Goal: Task Accomplishment & Management: Manage account settings

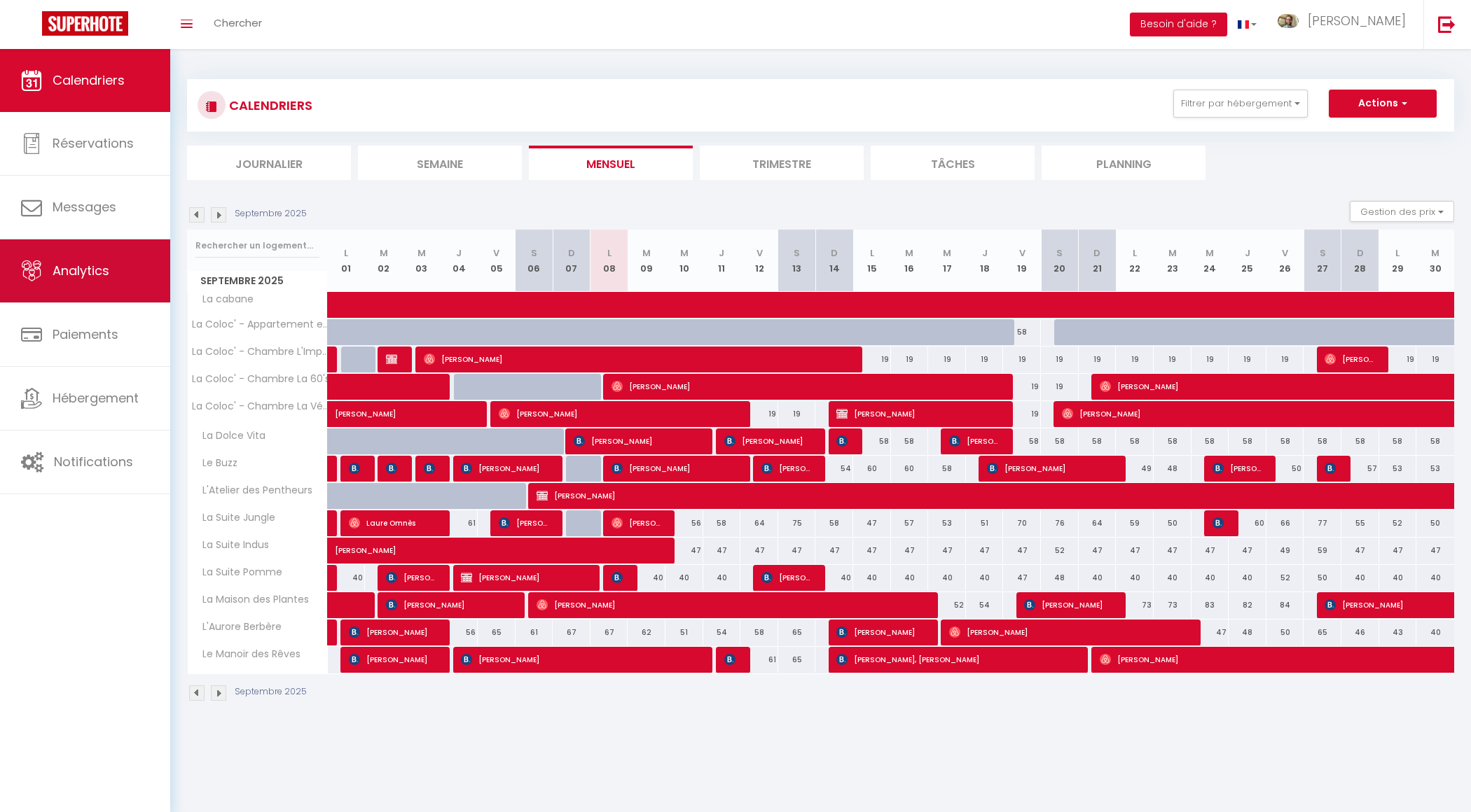
click at [103, 269] on span "Analytics" at bounding box center [80, 271] width 57 height 17
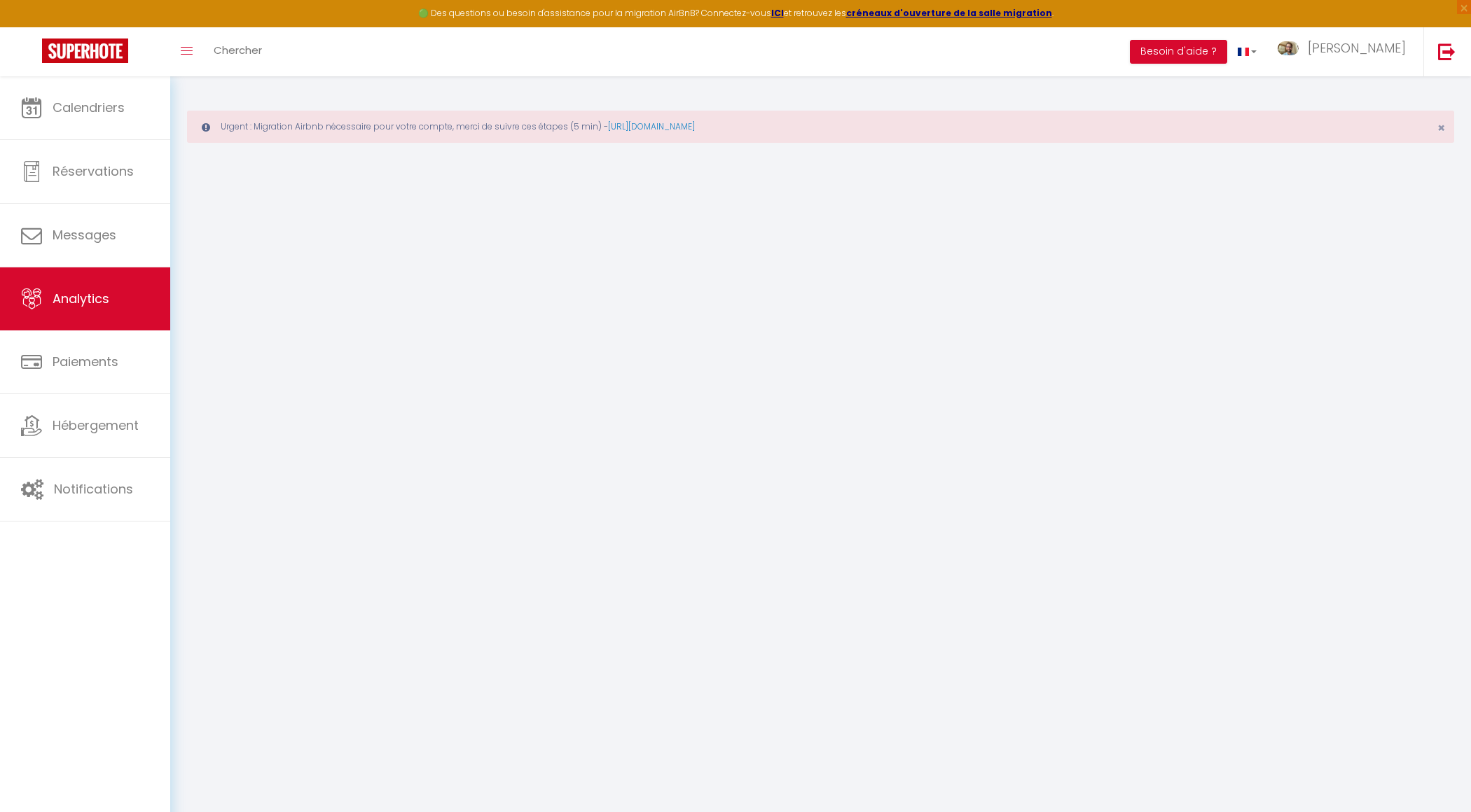
select select "2025"
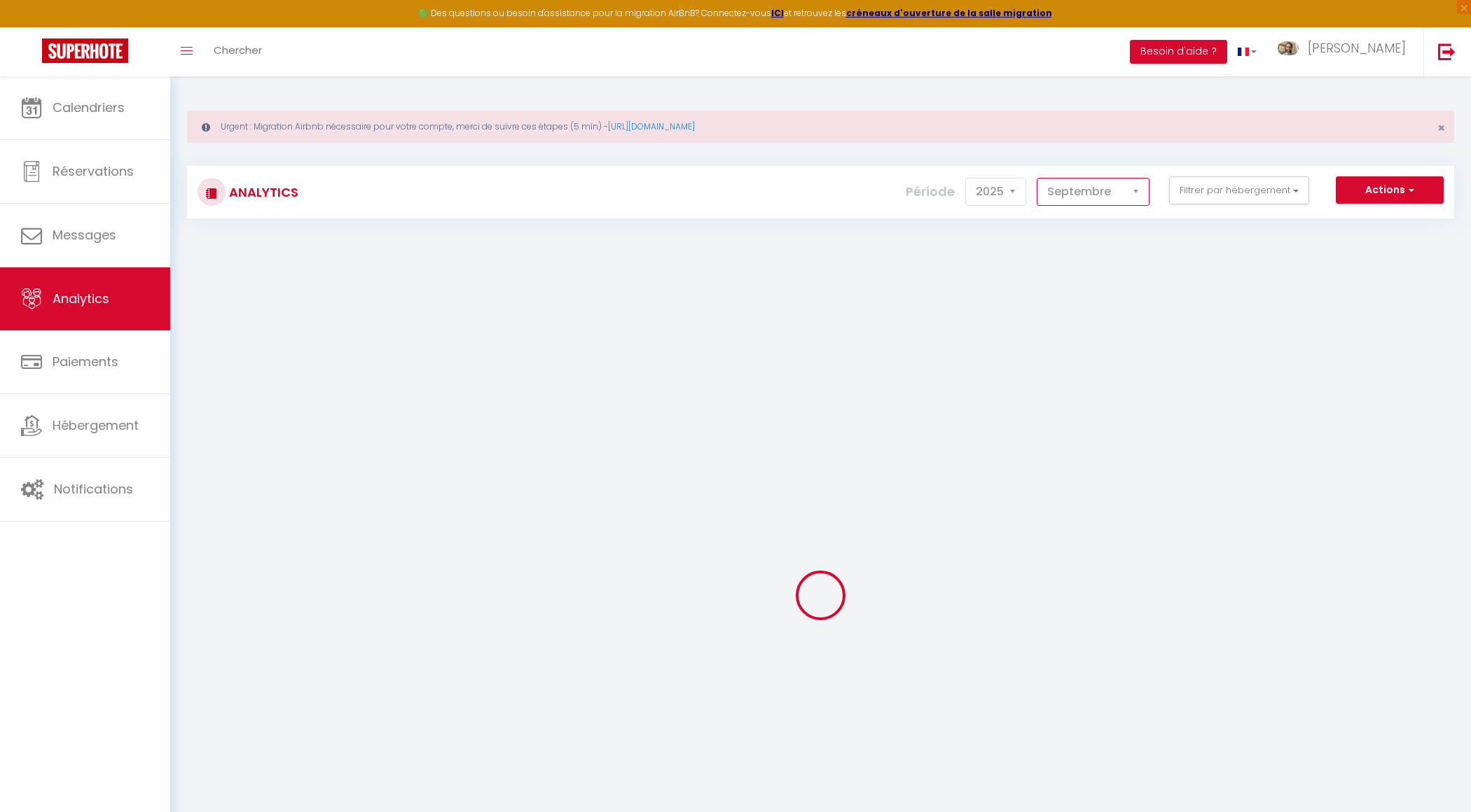
click at [1119, 193] on select "[PERSON_NAME] Mars [PERSON_NAME] Juin Juillet Août Septembre Octobre Novembre D…" at bounding box center [1092, 191] width 113 height 28
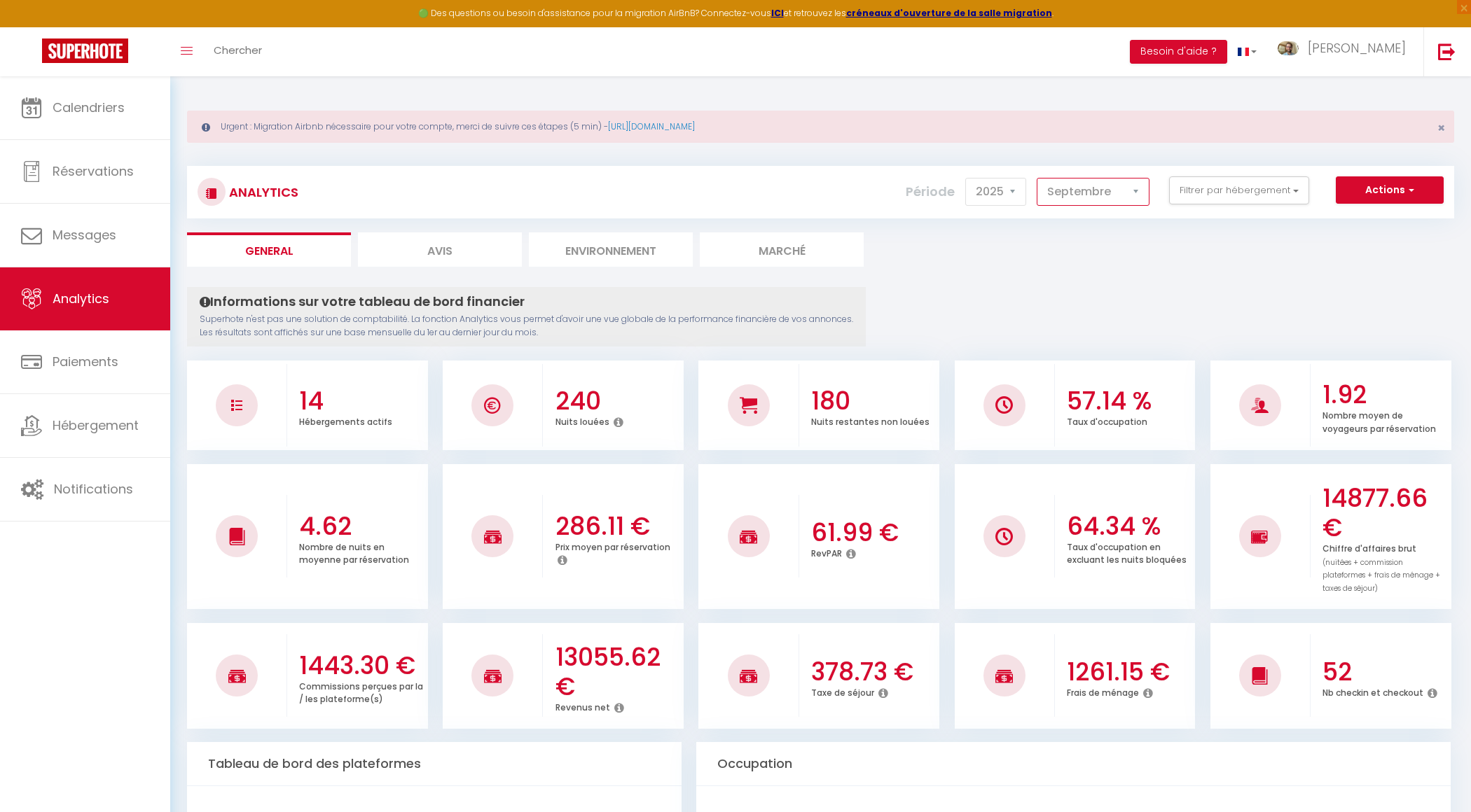
select select "8"
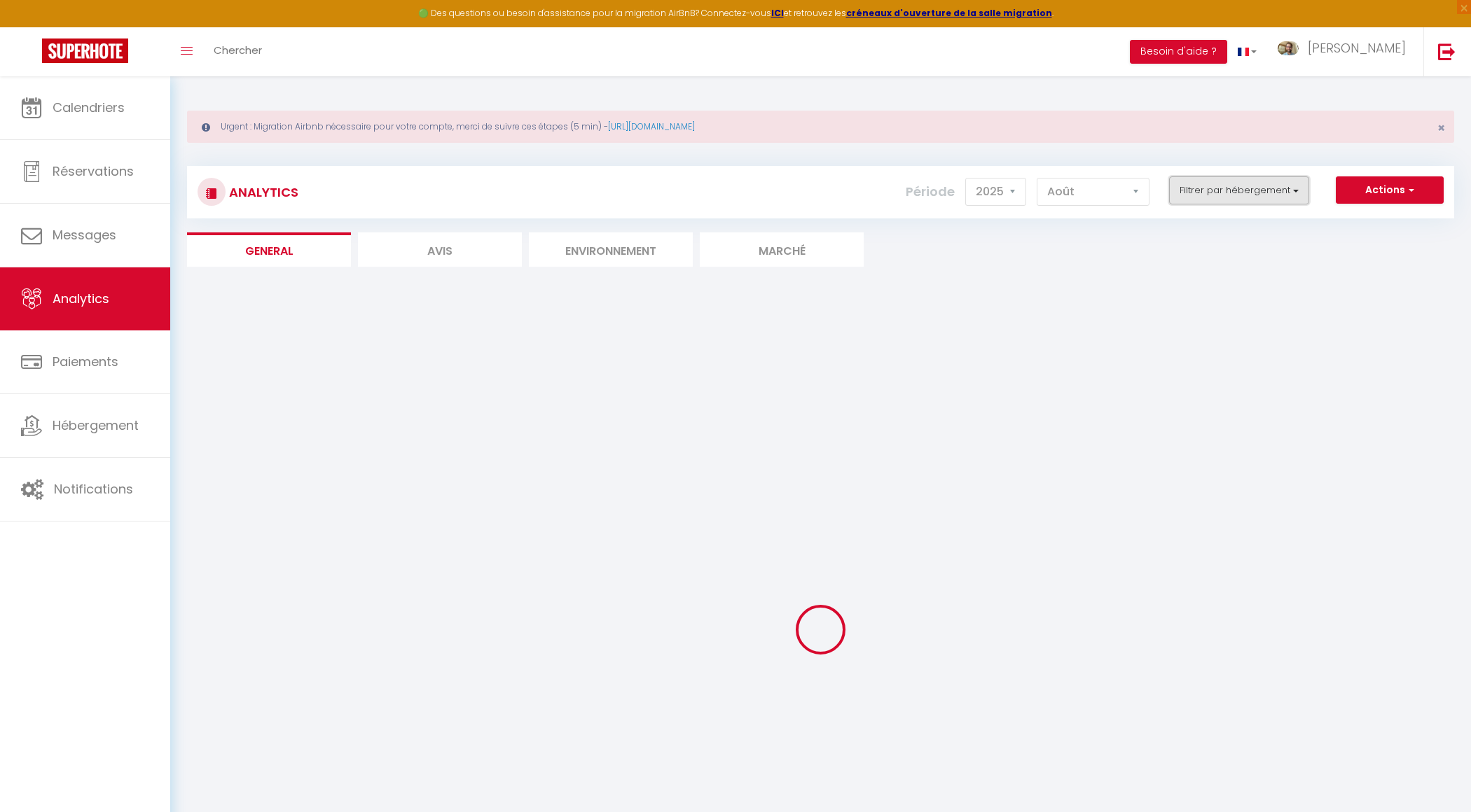
click at [1279, 191] on button "Filtrer par hébergement" at bounding box center [1239, 191] width 140 height 28
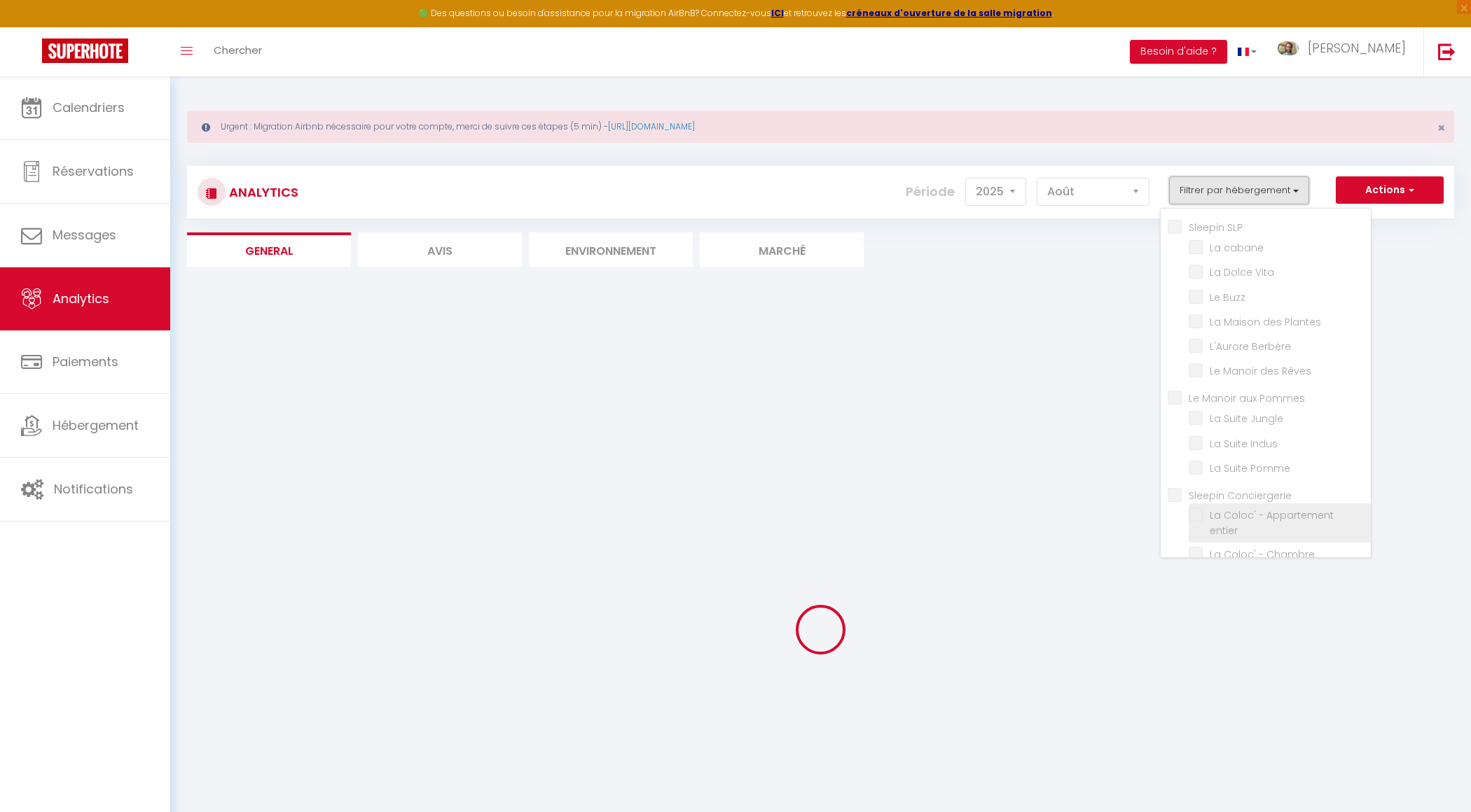
checkbox SLP "false"
checkbox cabane "false"
checkbox Vita "false"
checkbox Buzz "false"
checkbox Plantes "false"
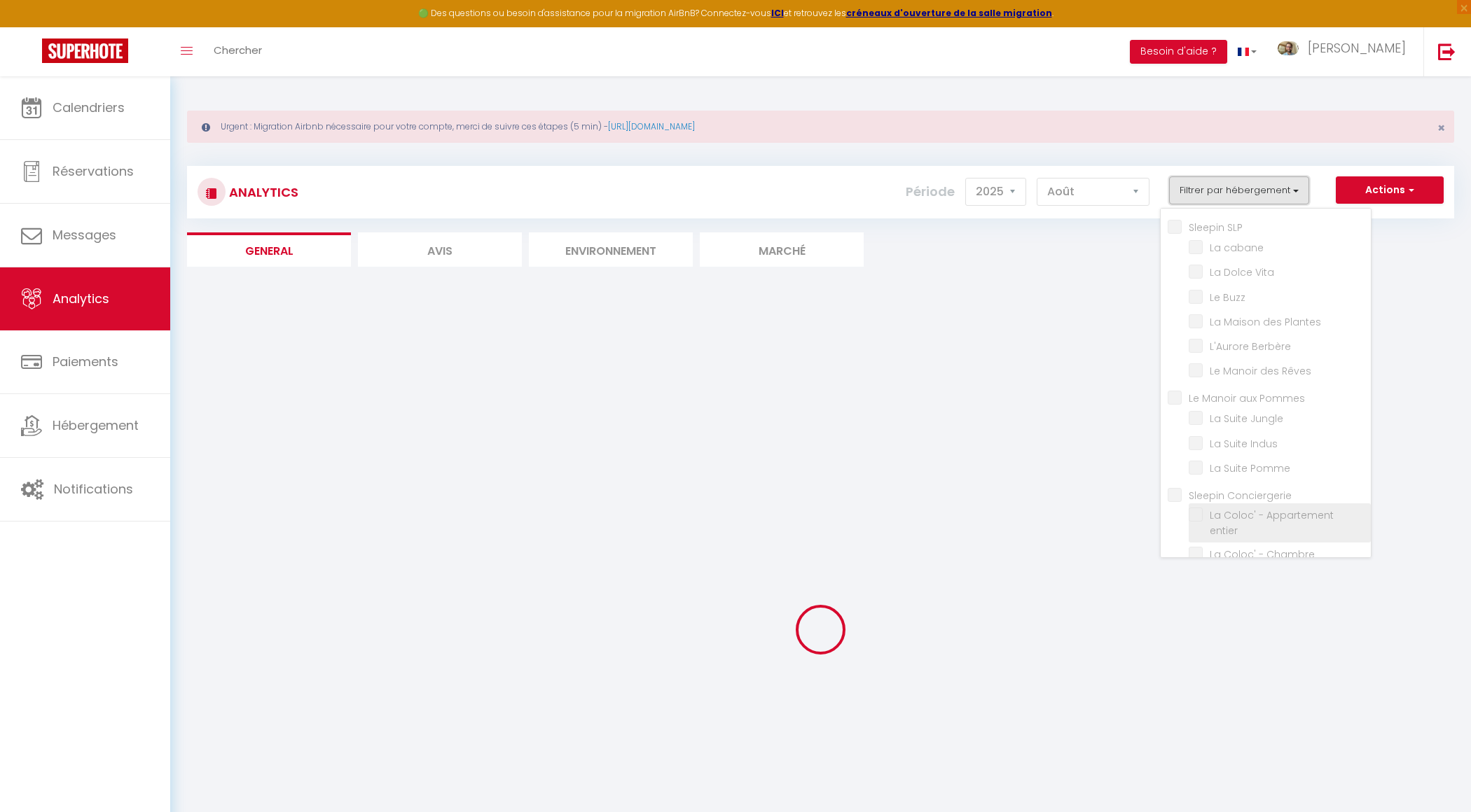
checkbox Berbère "false"
checkbox Rêves "false"
checkbox Pommes "false"
checkbox Jungle "false"
checkbox Indus "false"
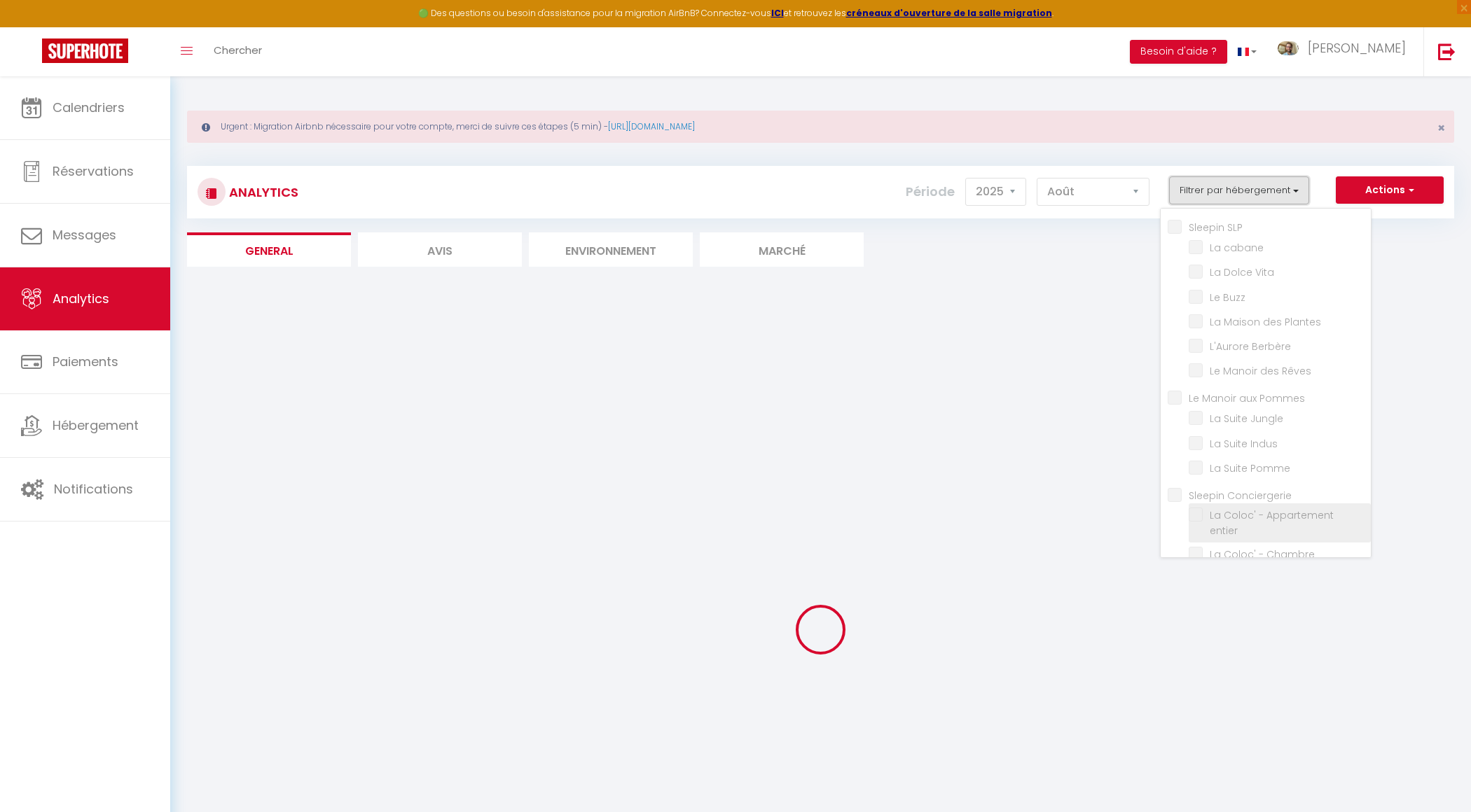
checkbox Pomme "false"
checkbox Conciergerie "false"
checkbox entier "false"
checkbox L\'Impressionniste "false"
checkbox 60\'s "false"
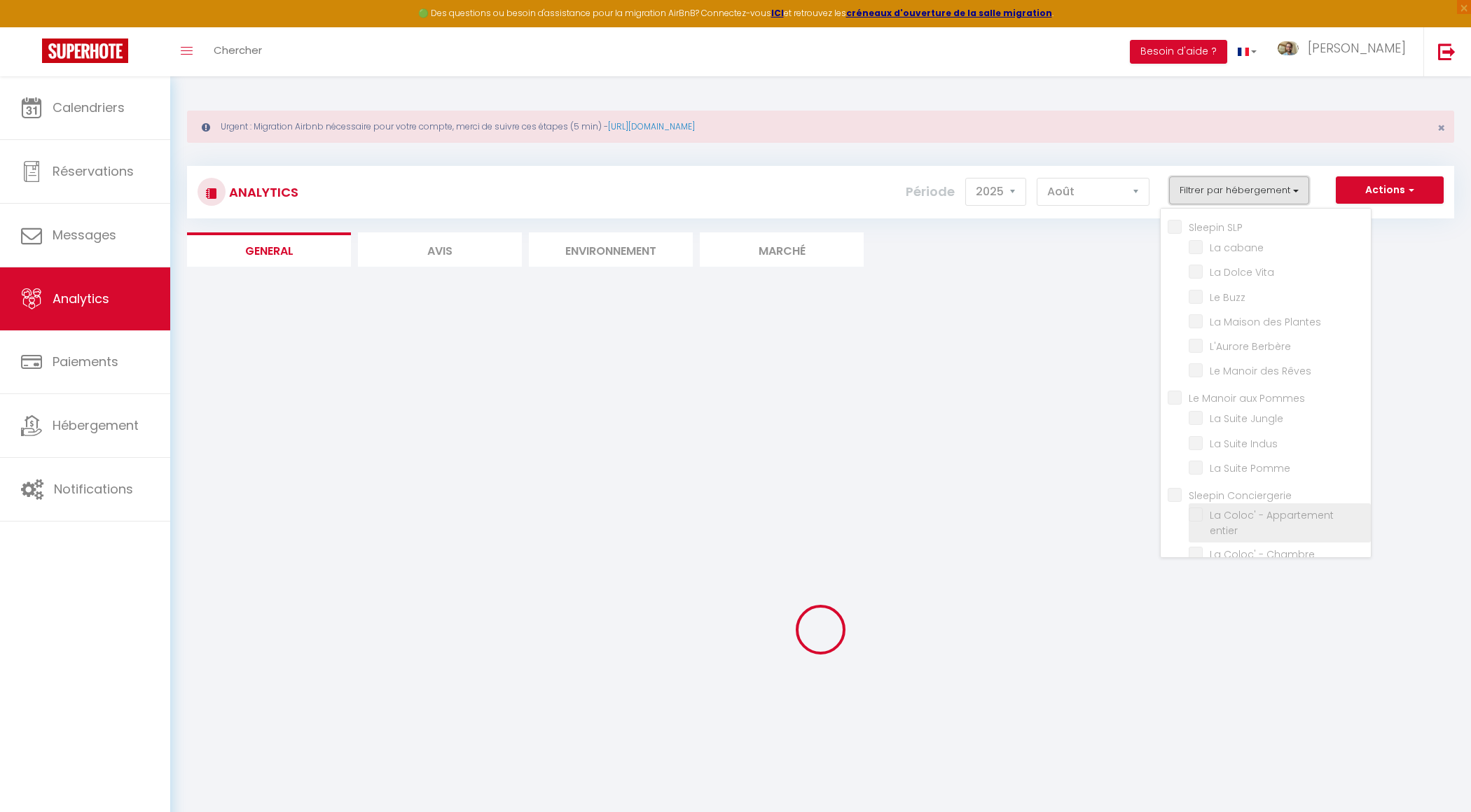
checkbox Végétale "false"
checkbox Pentheurs "false"
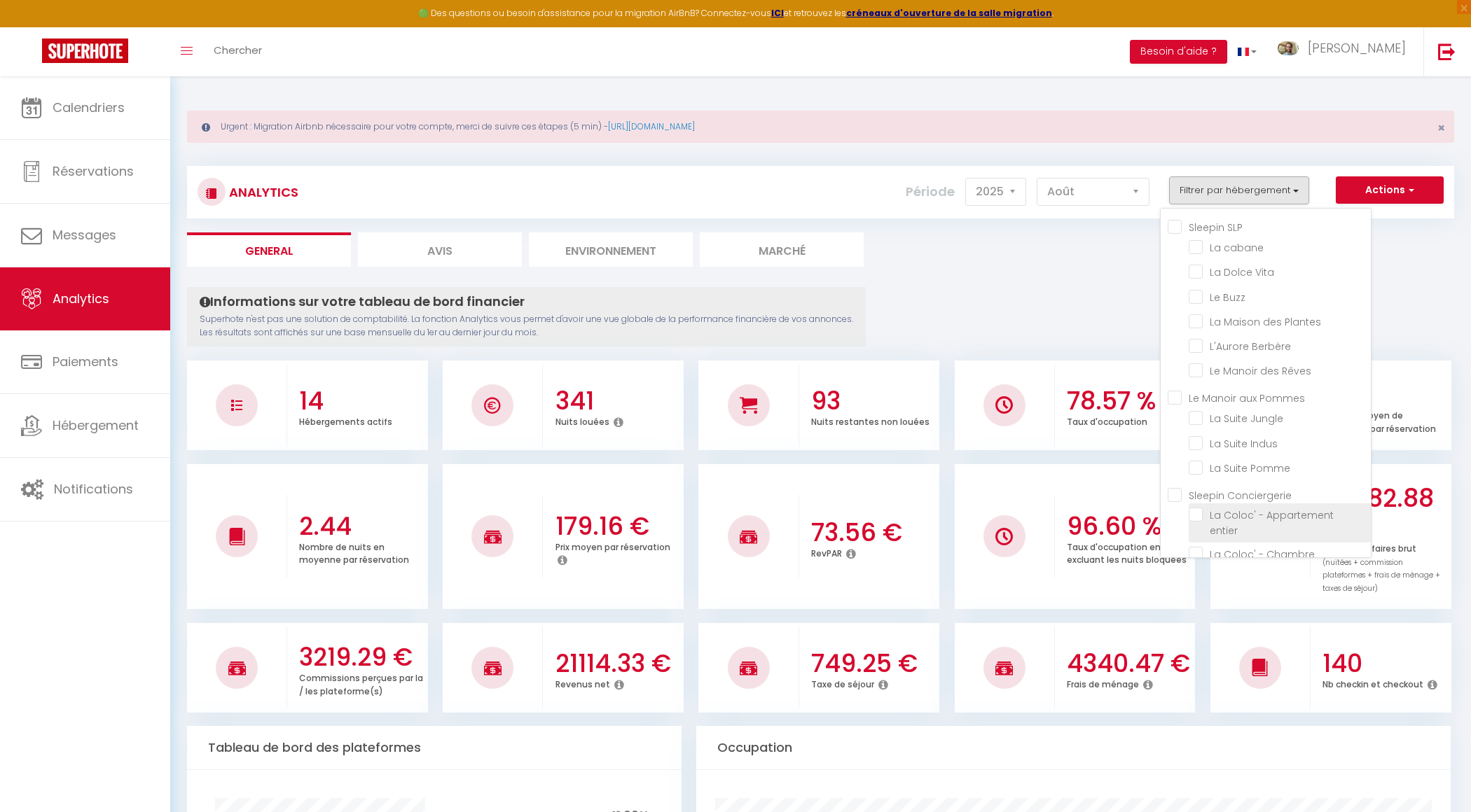
click at [1202, 511] on entier "checkbox" at bounding box center [1279, 515] width 182 height 14
checkbox entier "true"
checkbox cabane "false"
checkbox Vita "false"
checkbox Buzz "false"
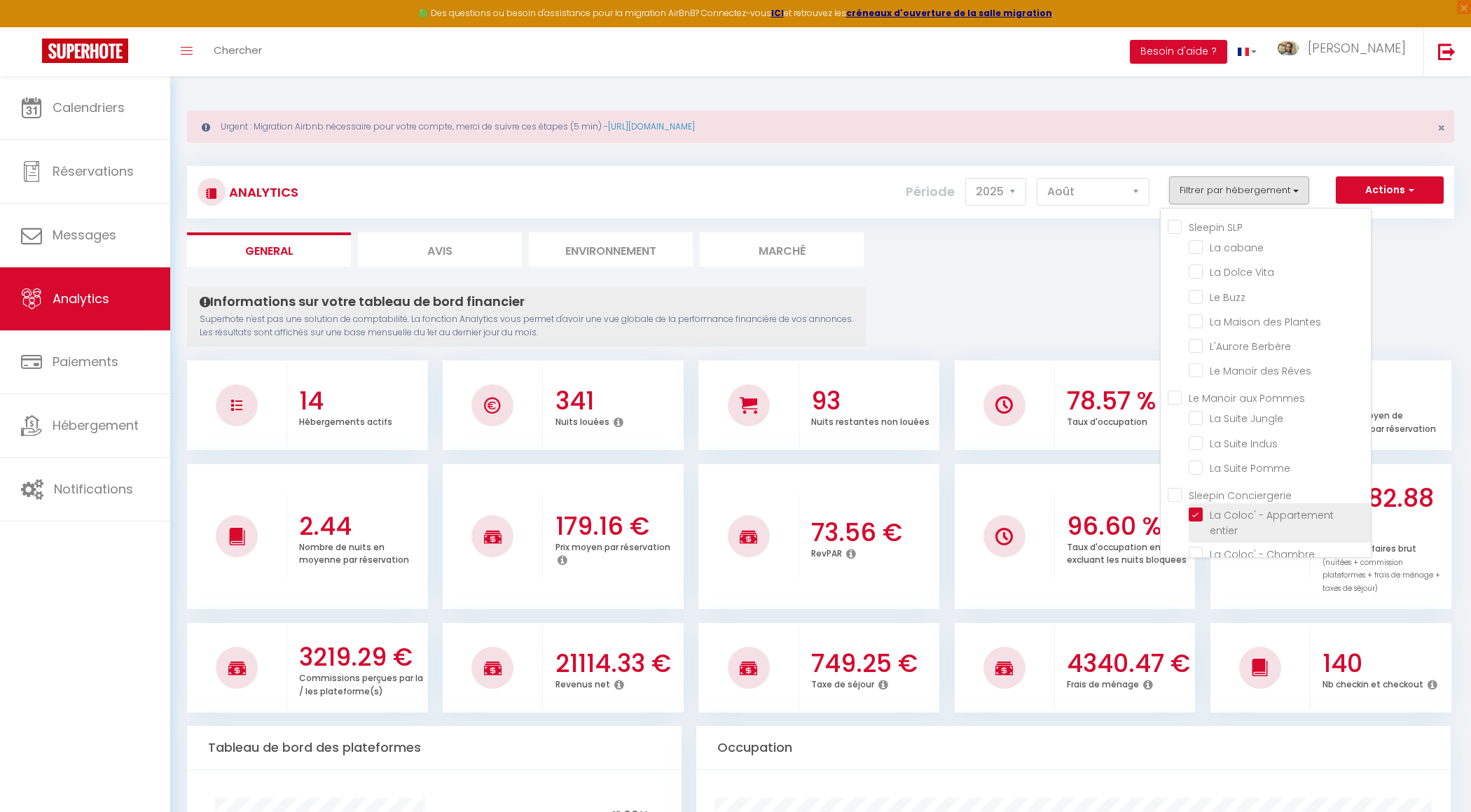
checkbox Plantes "false"
checkbox Berbère "false"
checkbox Rêves "false"
checkbox Jungle "false"
checkbox Indus "false"
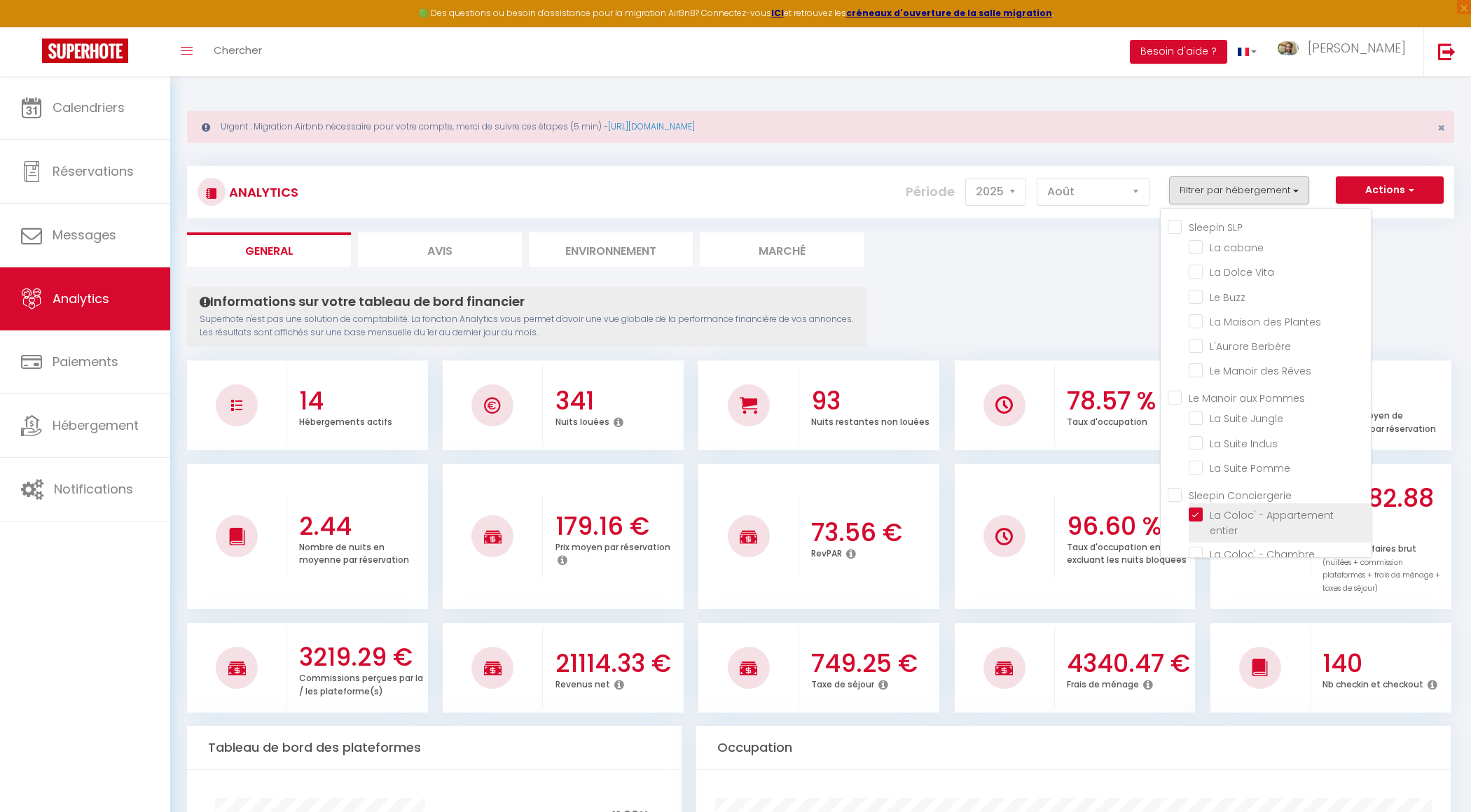
checkbox Pomme "false"
checkbox L\'Impressionniste "false"
checkbox 60\'s "false"
checkbox Végétale "false"
checkbox Pentheurs "false"
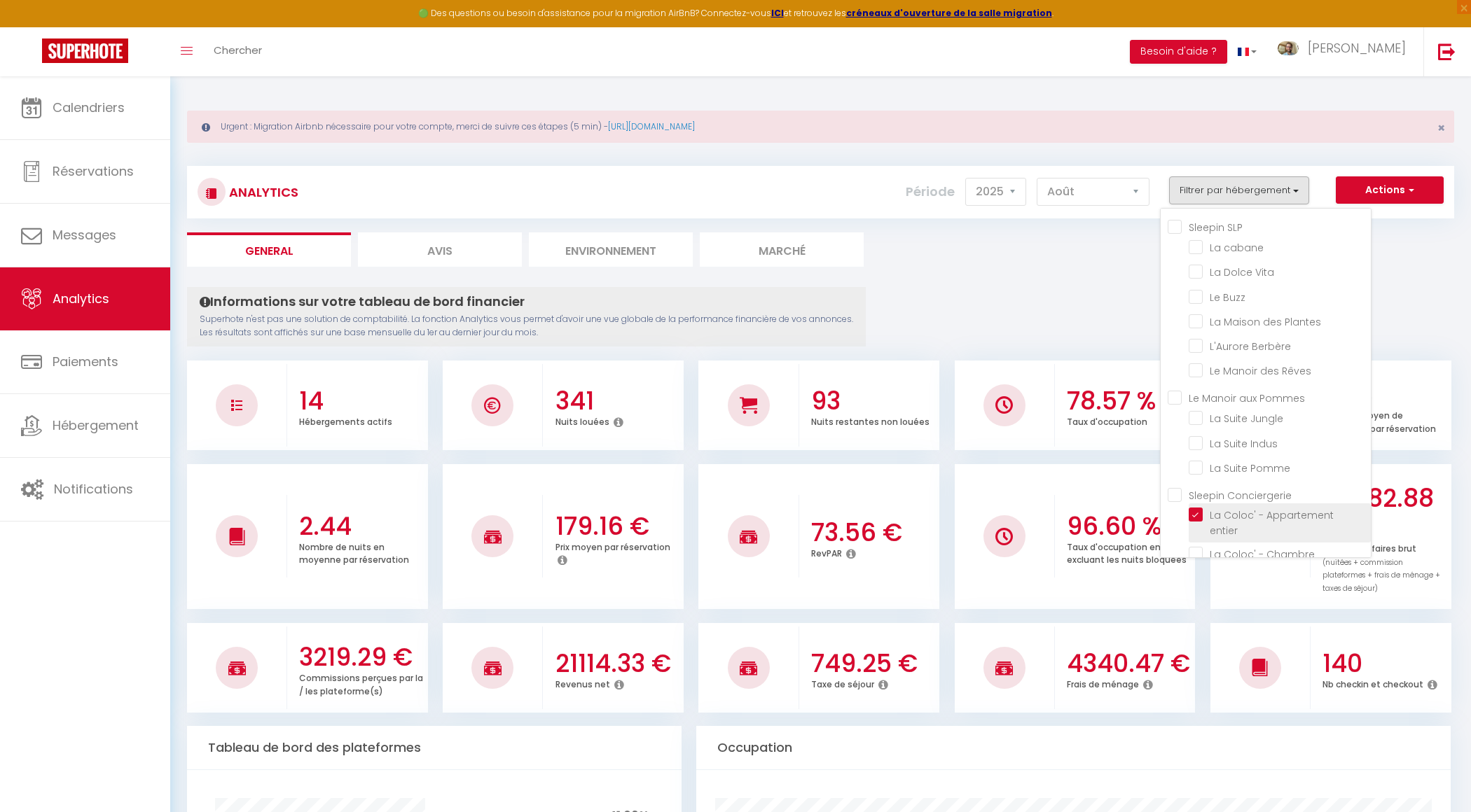
checkbox cabane "false"
checkbox Vita "false"
checkbox Buzz "false"
checkbox Plantes "false"
checkbox Berbère "false"
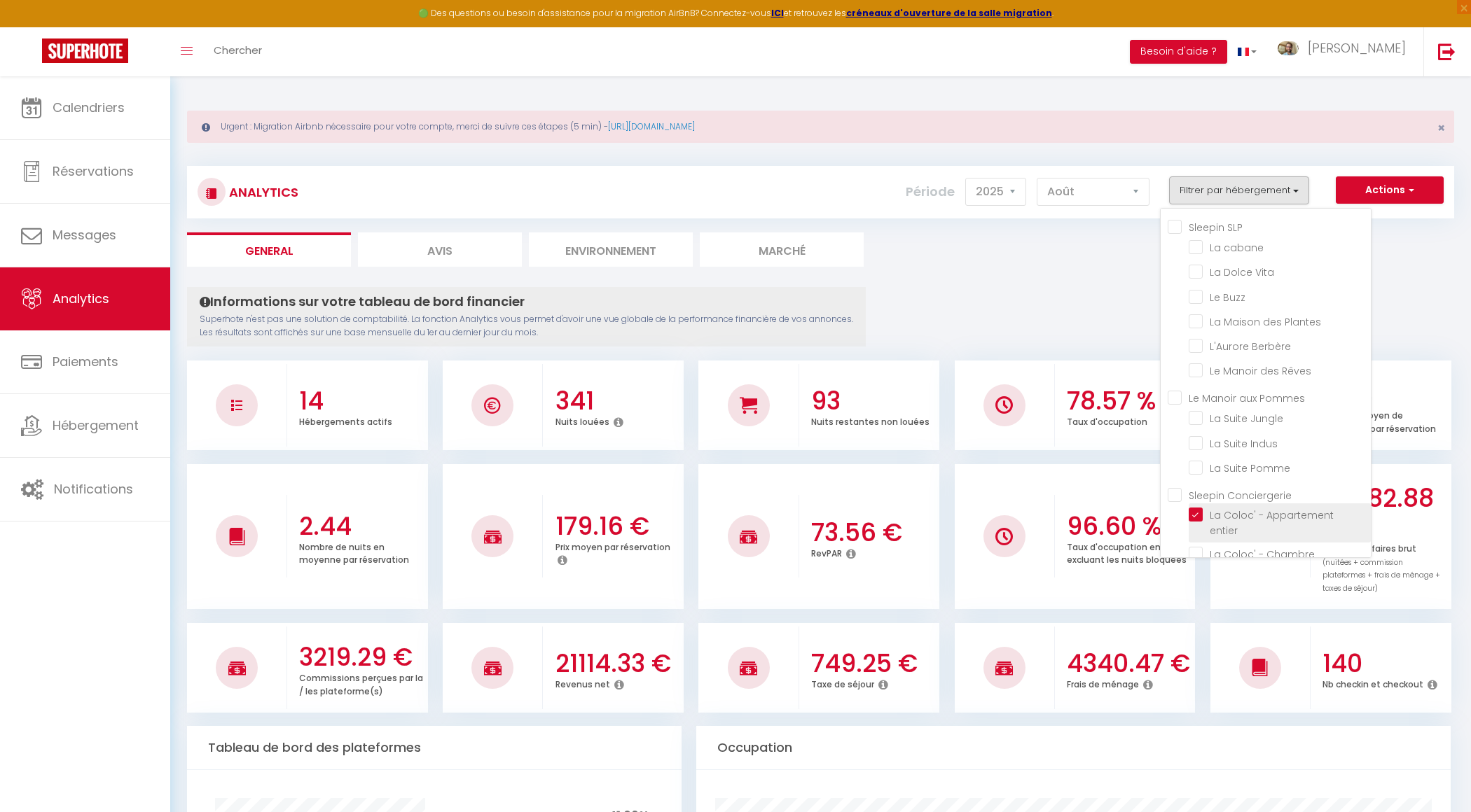
checkbox Rêves "false"
checkbox Jungle "false"
checkbox Indus "false"
checkbox Pomme "false"
checkbox L\'Impressionniste "false"
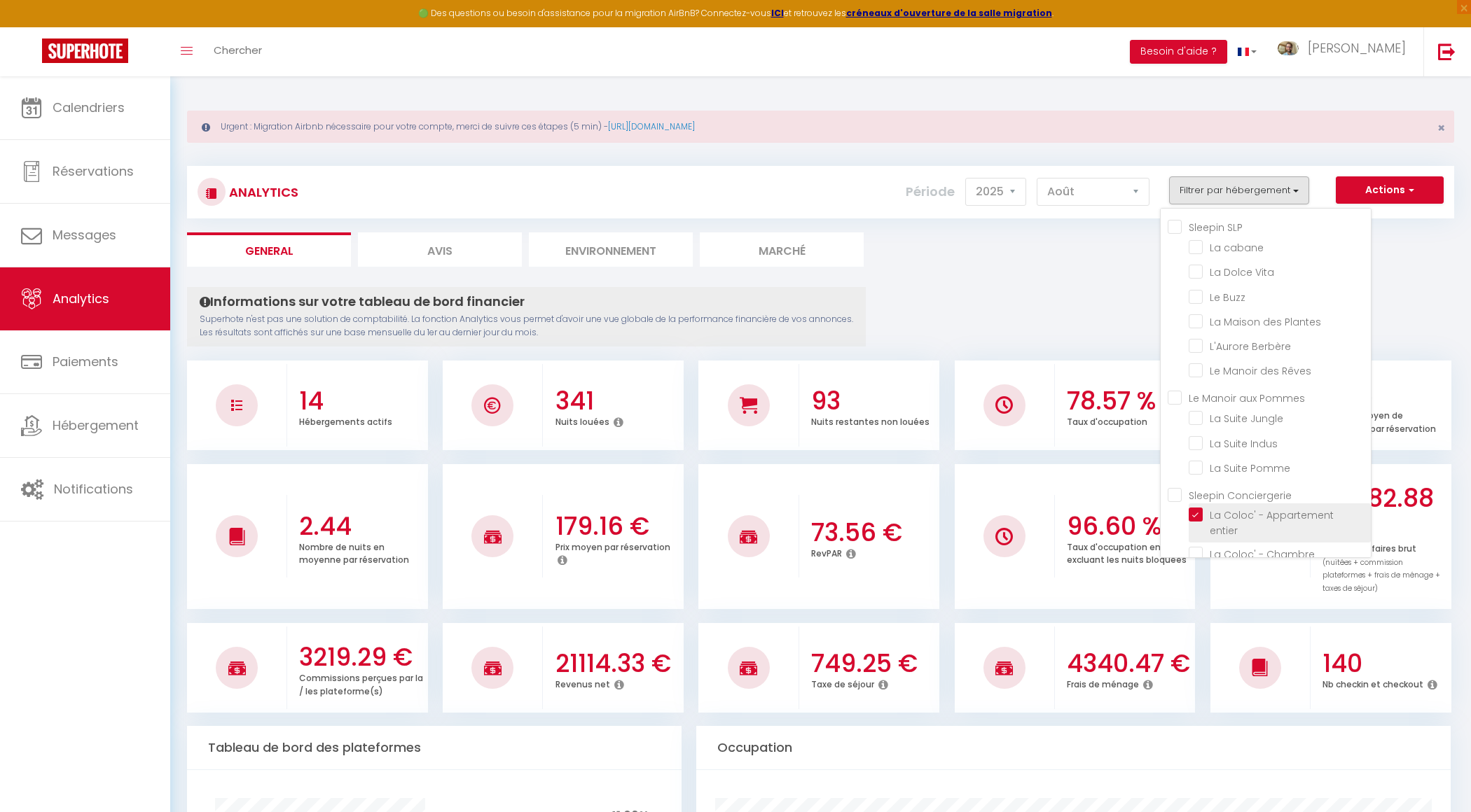
checkbox 60\'s "false"
checkbox Végétale "false"
checkbox Pentheurs "false"
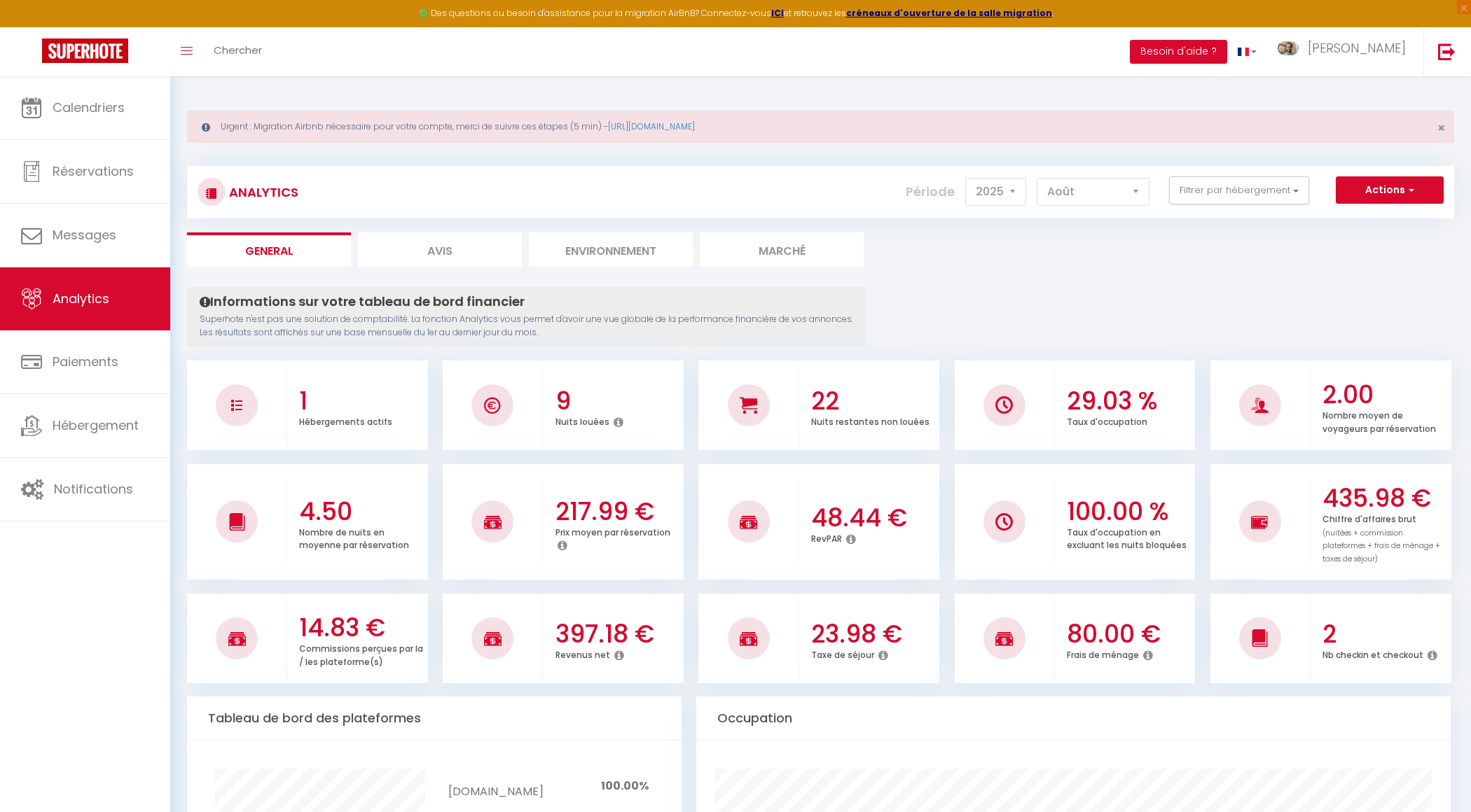
click at [1350, 526] on p "Chiffre d'affaires brut (nuitées + commission plateformes + frais de ménage + t…" at bounding box center [1381, 538] width 118 height 54
click at [6, 113] on link "Calendriers" at bounding box center [85, 108] width 171 height 63
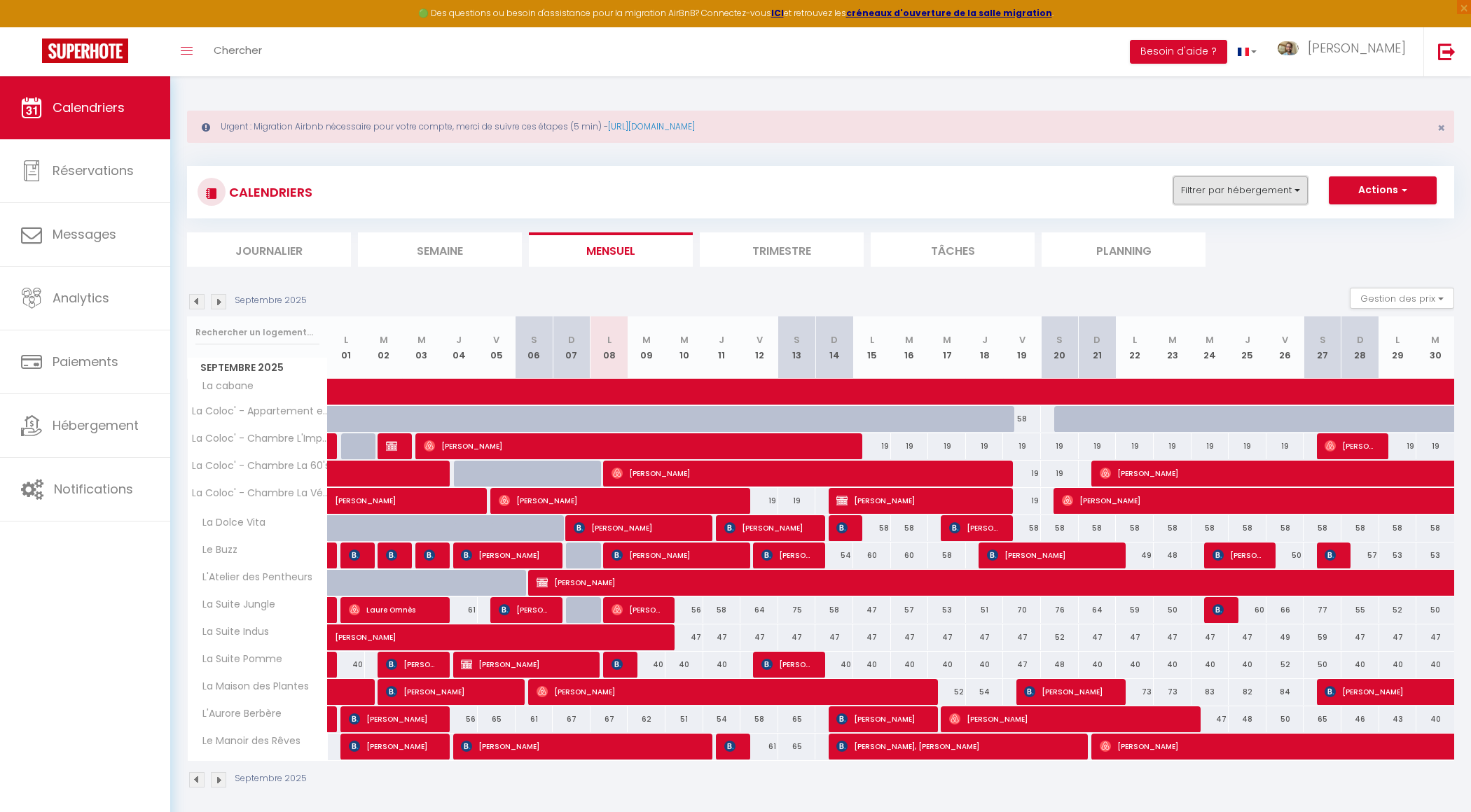
click at [1286, 186] on button "Filtrer par hébergement" at bounding box center [1241, 191] width 135 height 28
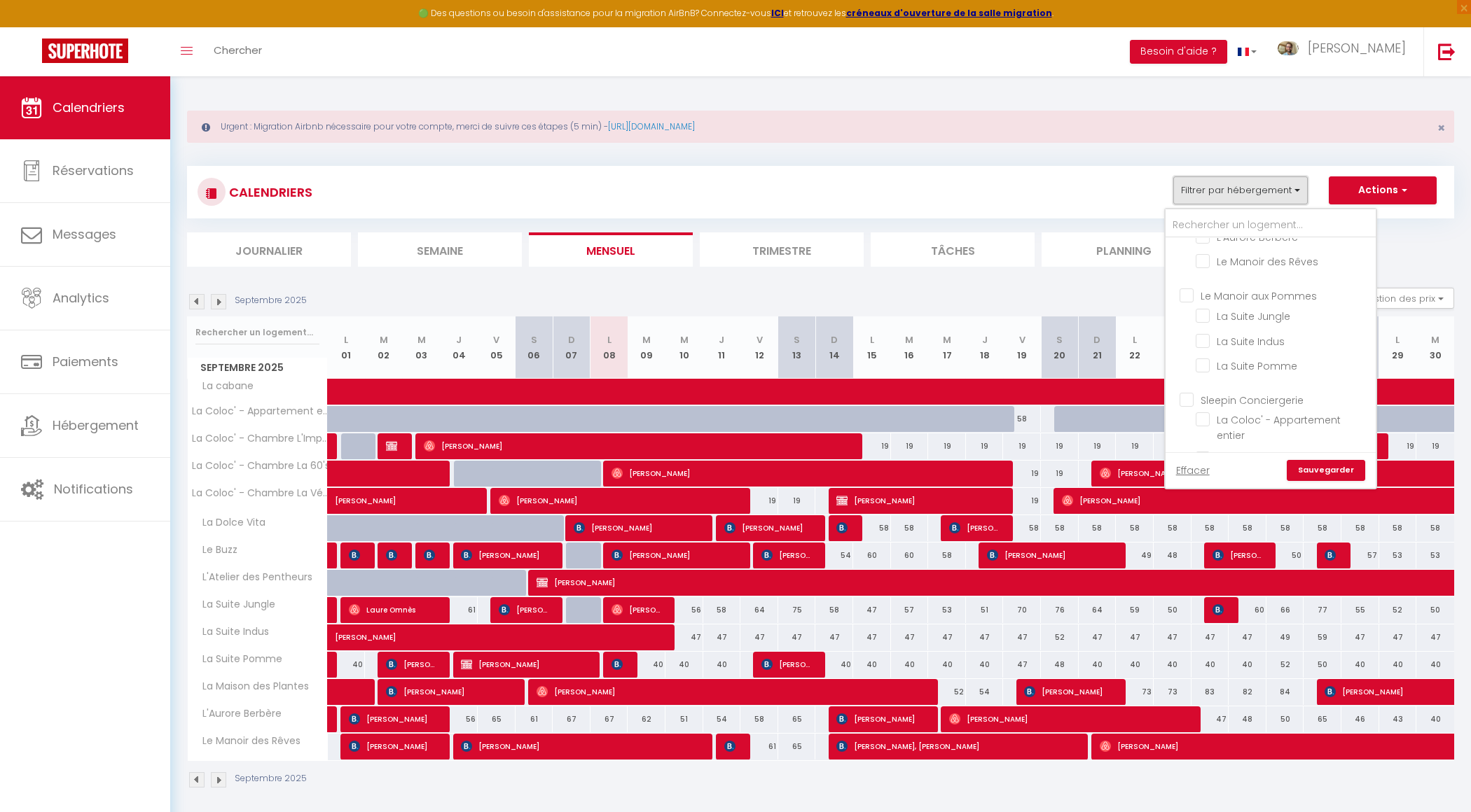
scroll to position [144, 0]
click at [1251, 412] on input "La Coloc' - Appartement entier" at bounding box center [1283, 410] width 175 height 14
checkbox input "true"
checkbox input "false"
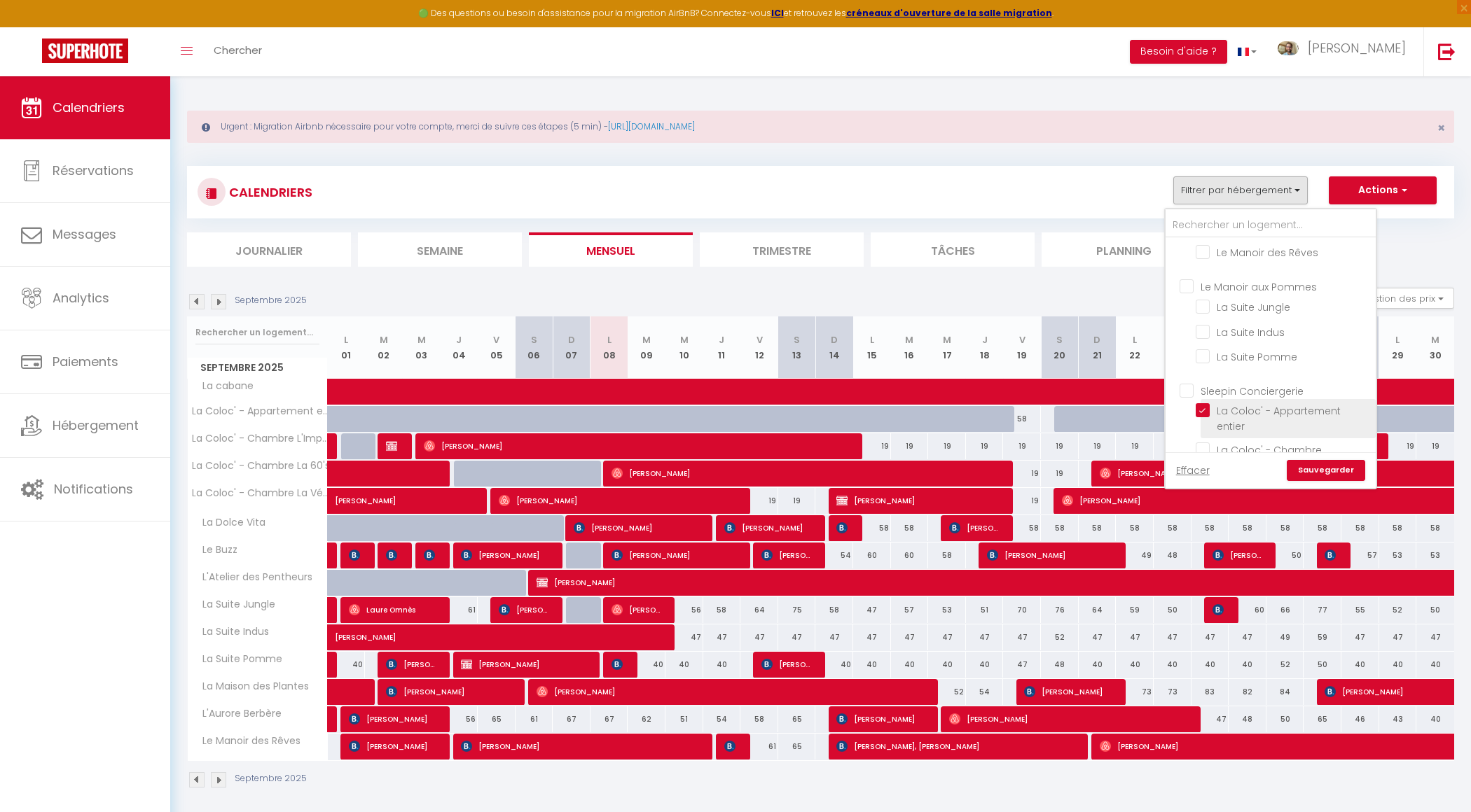
checkbox input "false"
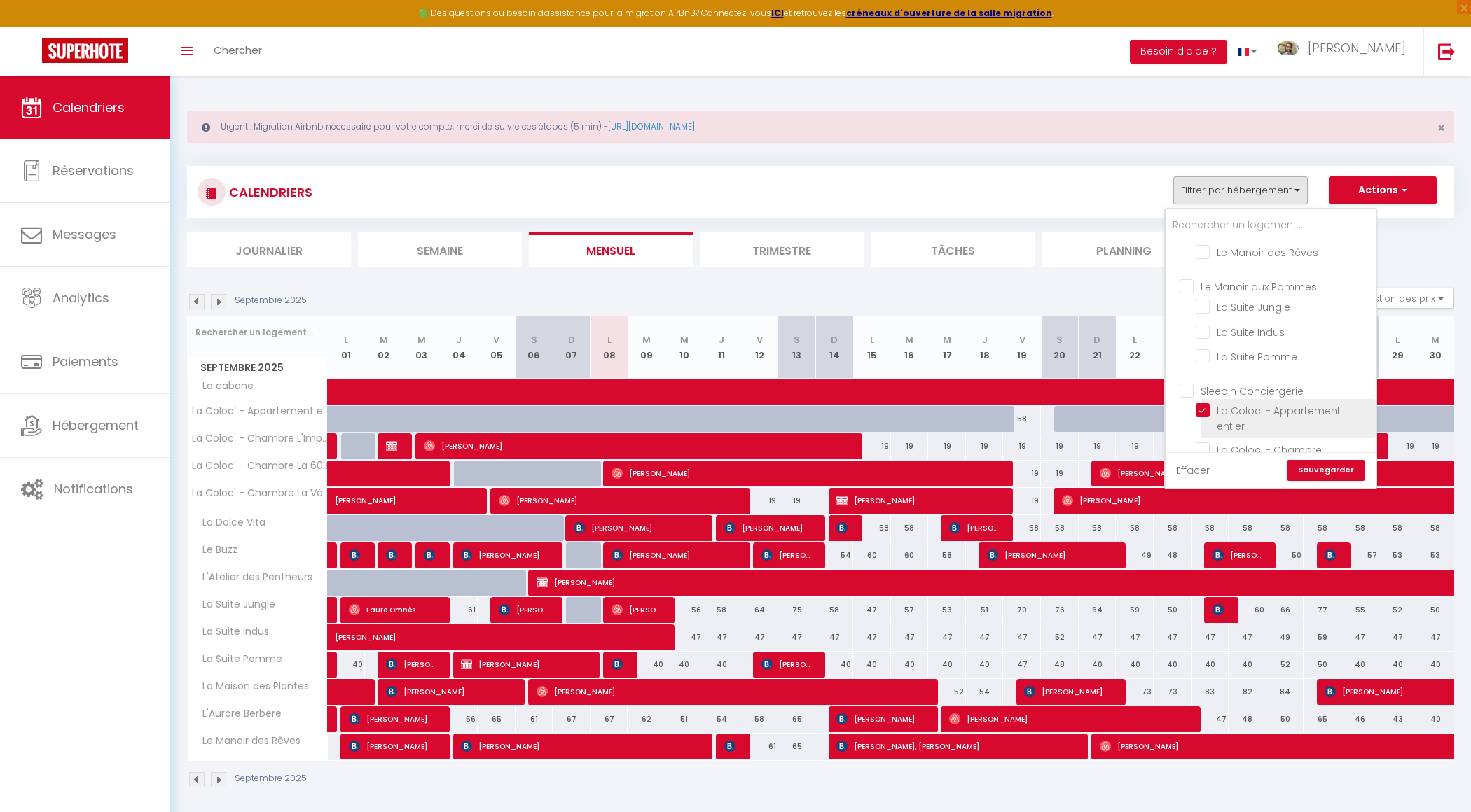
checkbox input "false"
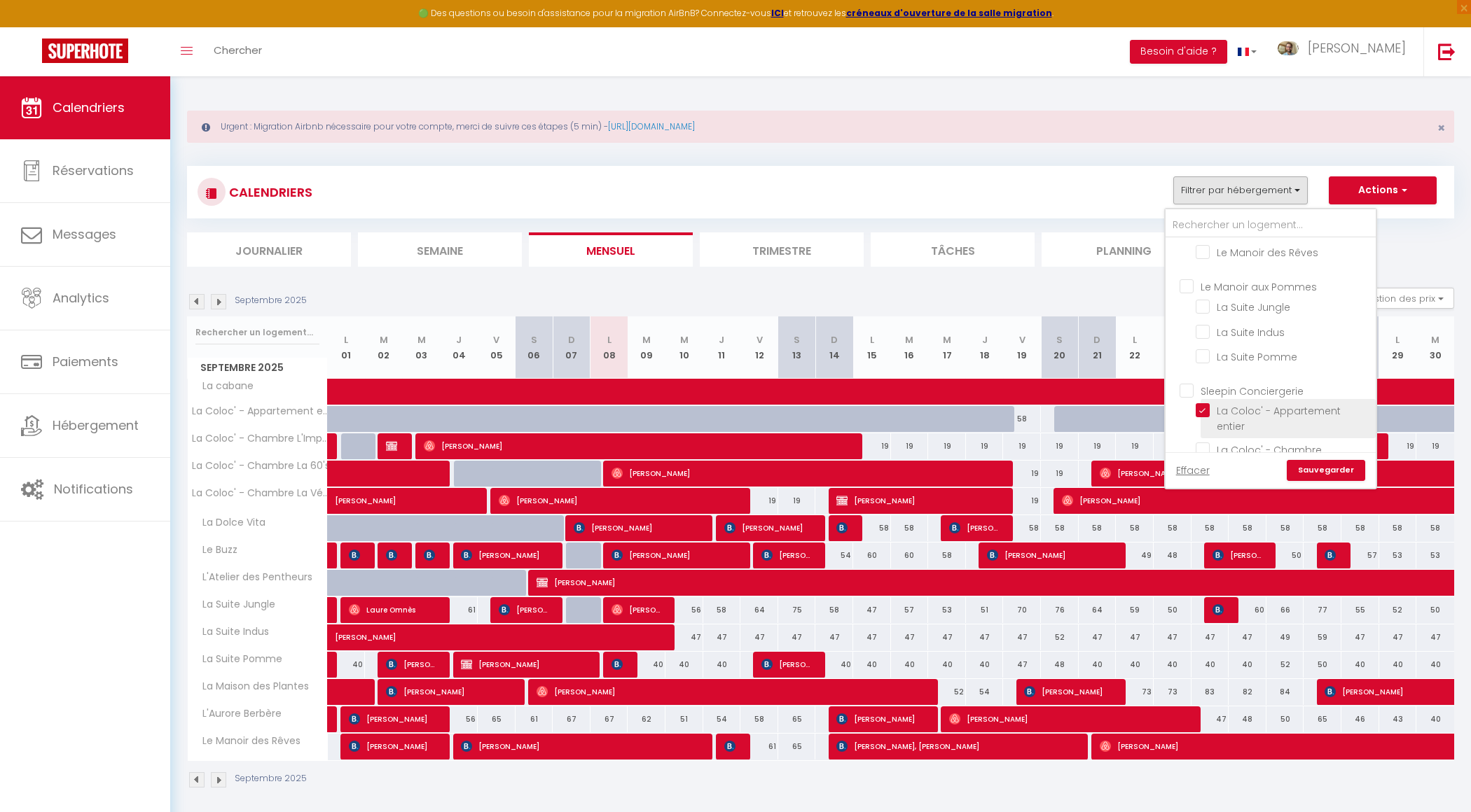
checkbox input "false"
click at [1321, 468] on link "Sauvegarder" at bounding box center [1326, 470] width 79 height 21
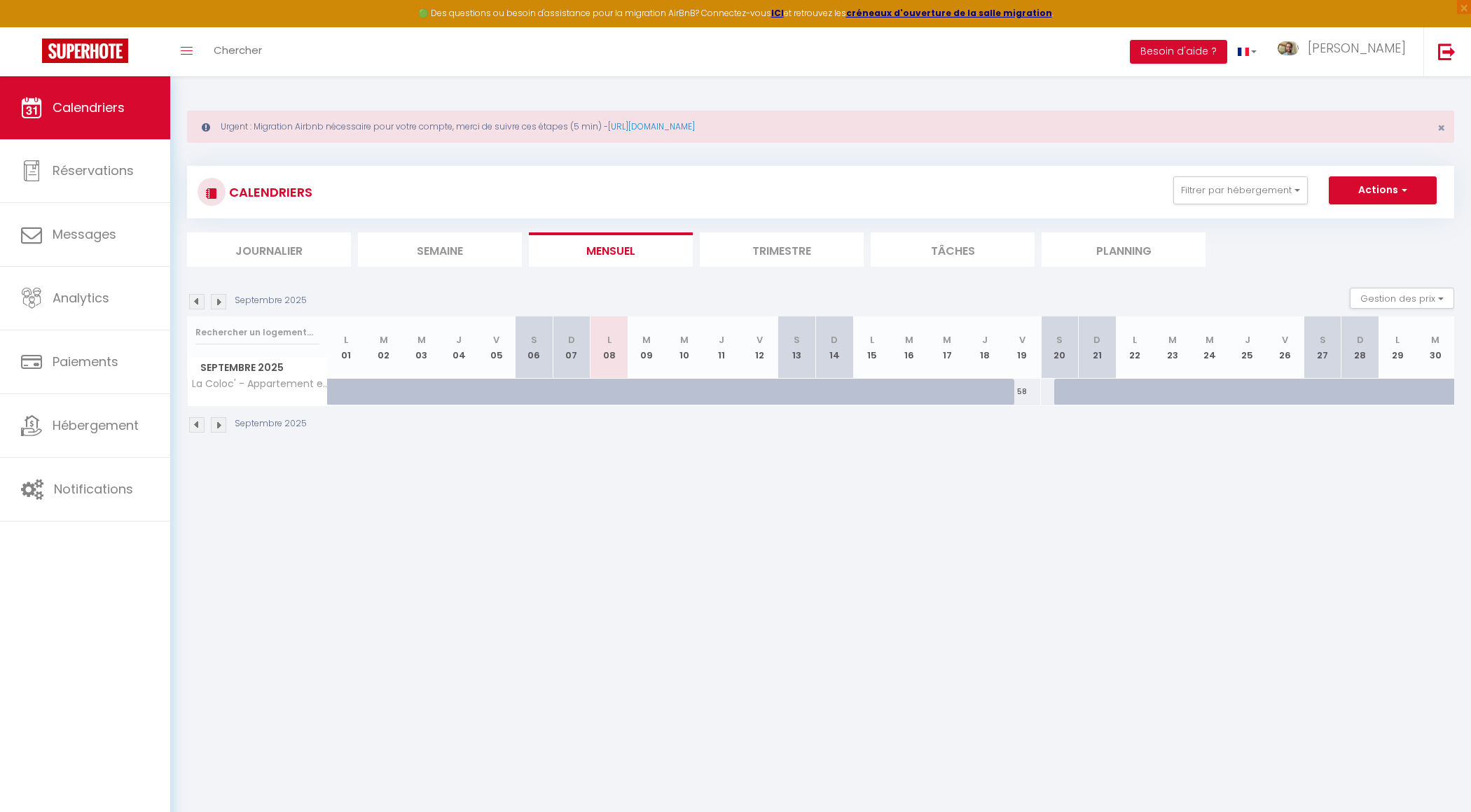
click at [192, 424] on img at bounding box center [197, 425] width 16 height 16
select select
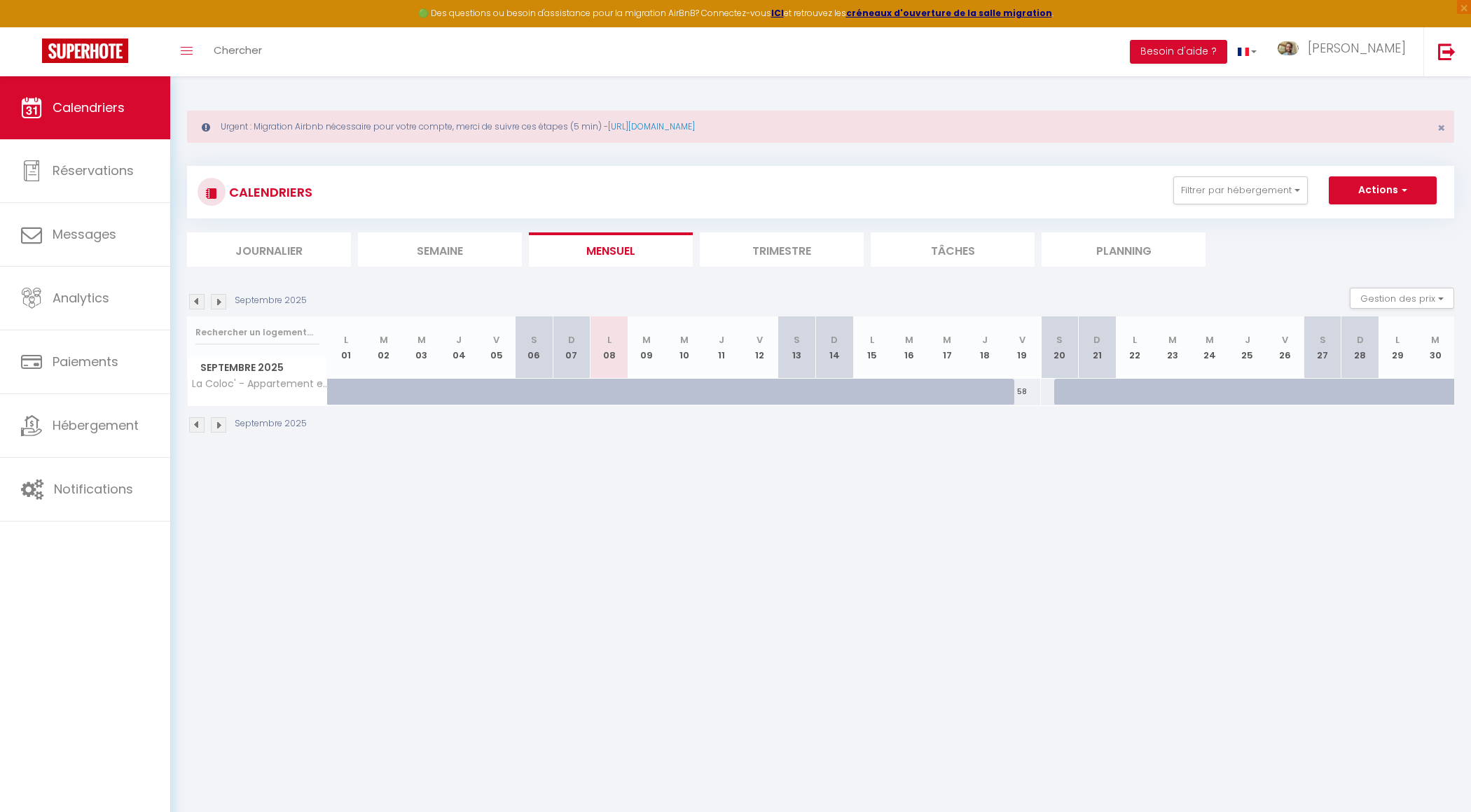
select select
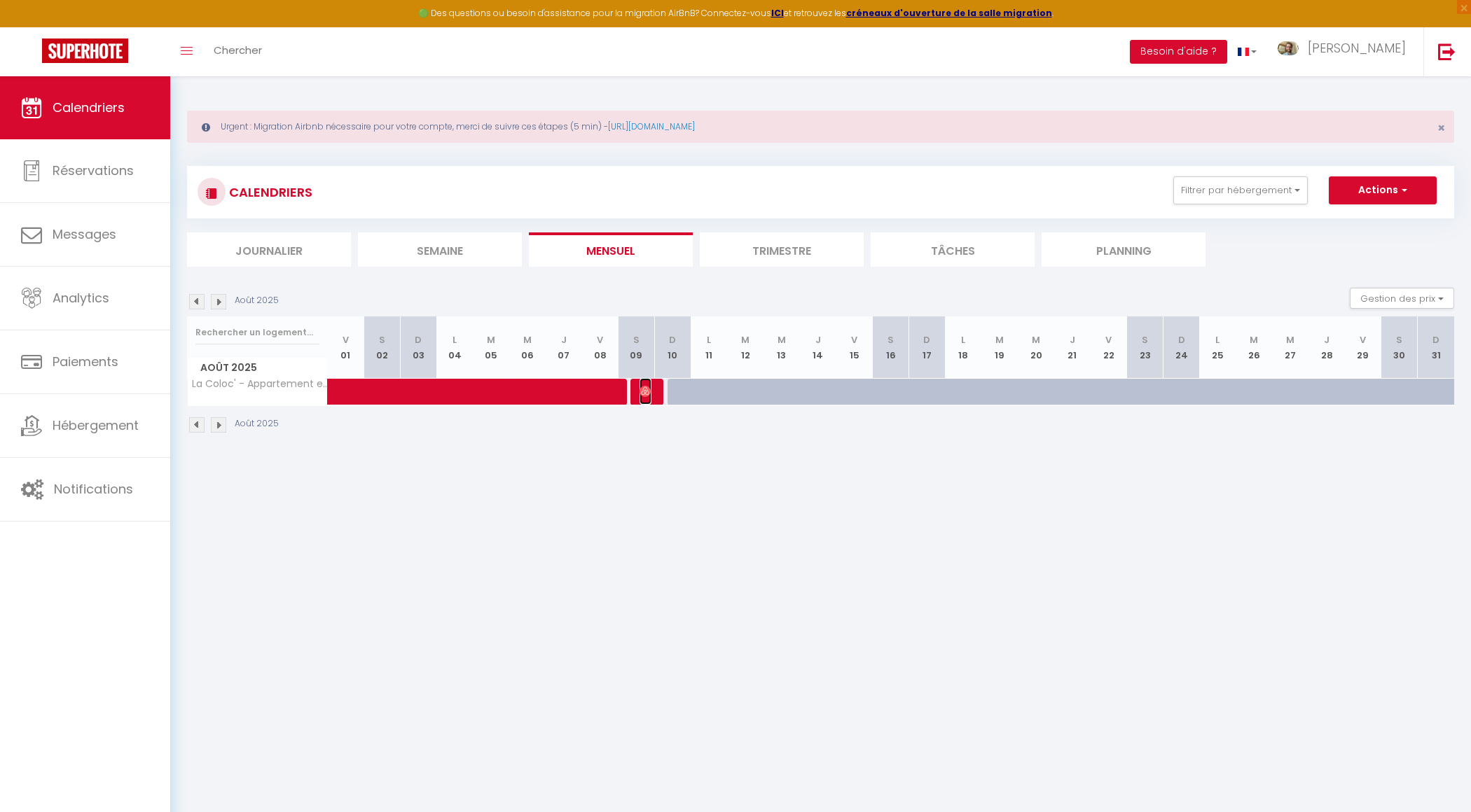
click at [644, 396] on span "[PERSON_NAME]" at bounding box center [645, 392] width 12 height 26
select select "OK"
select select "0"
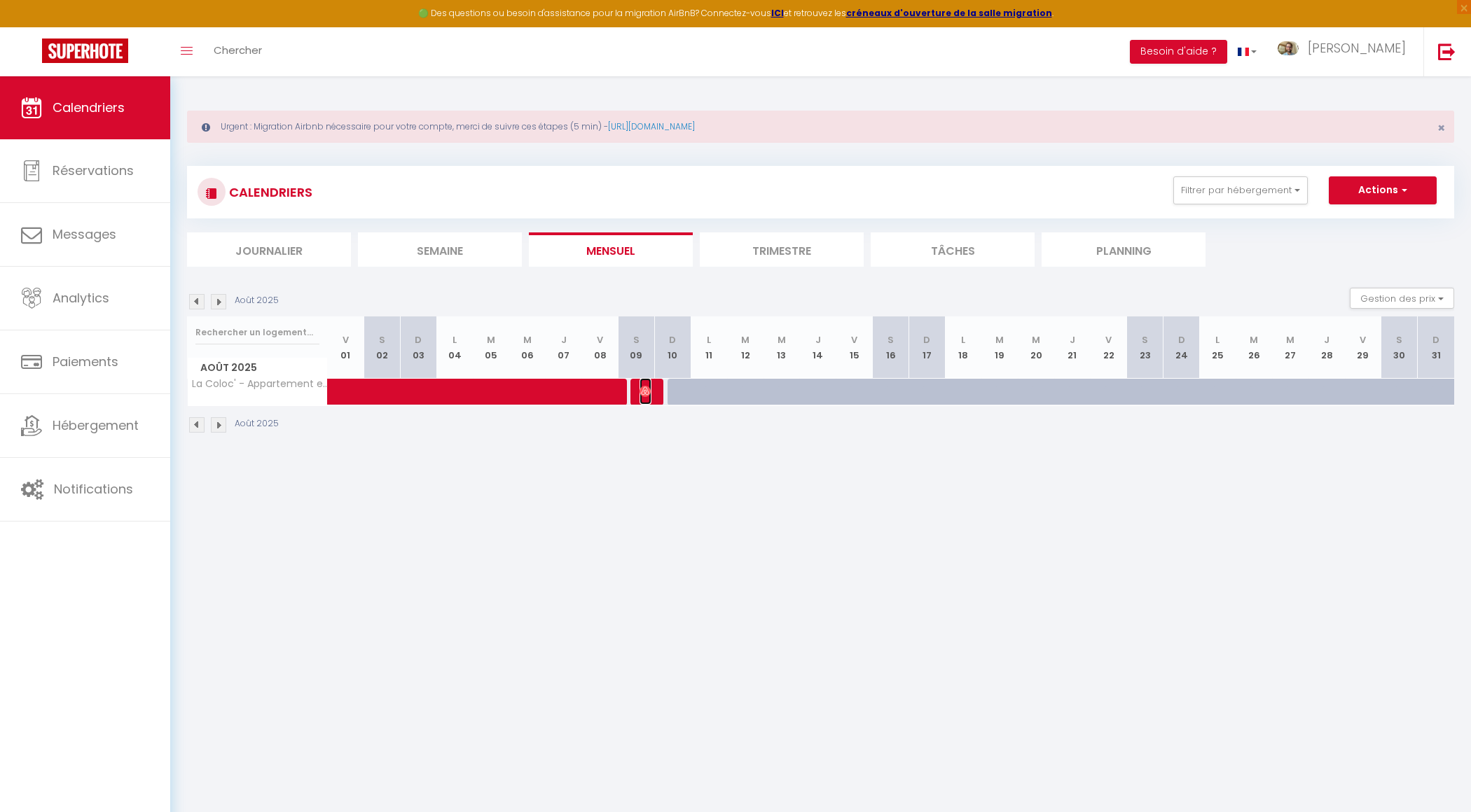
select select "1"
select select
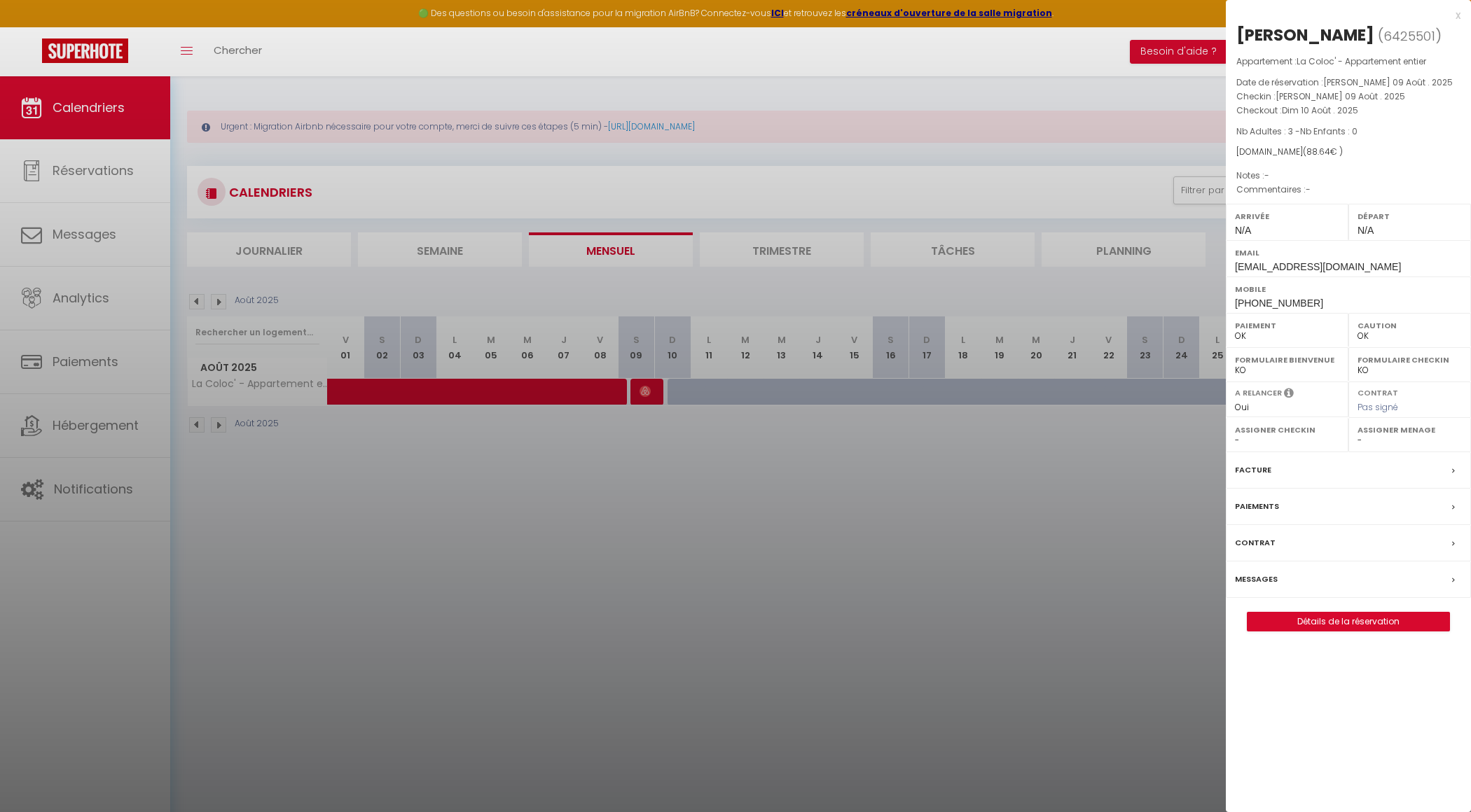
click at [644, 441] on div at bounding box center [736, 406] width 1471 height 812
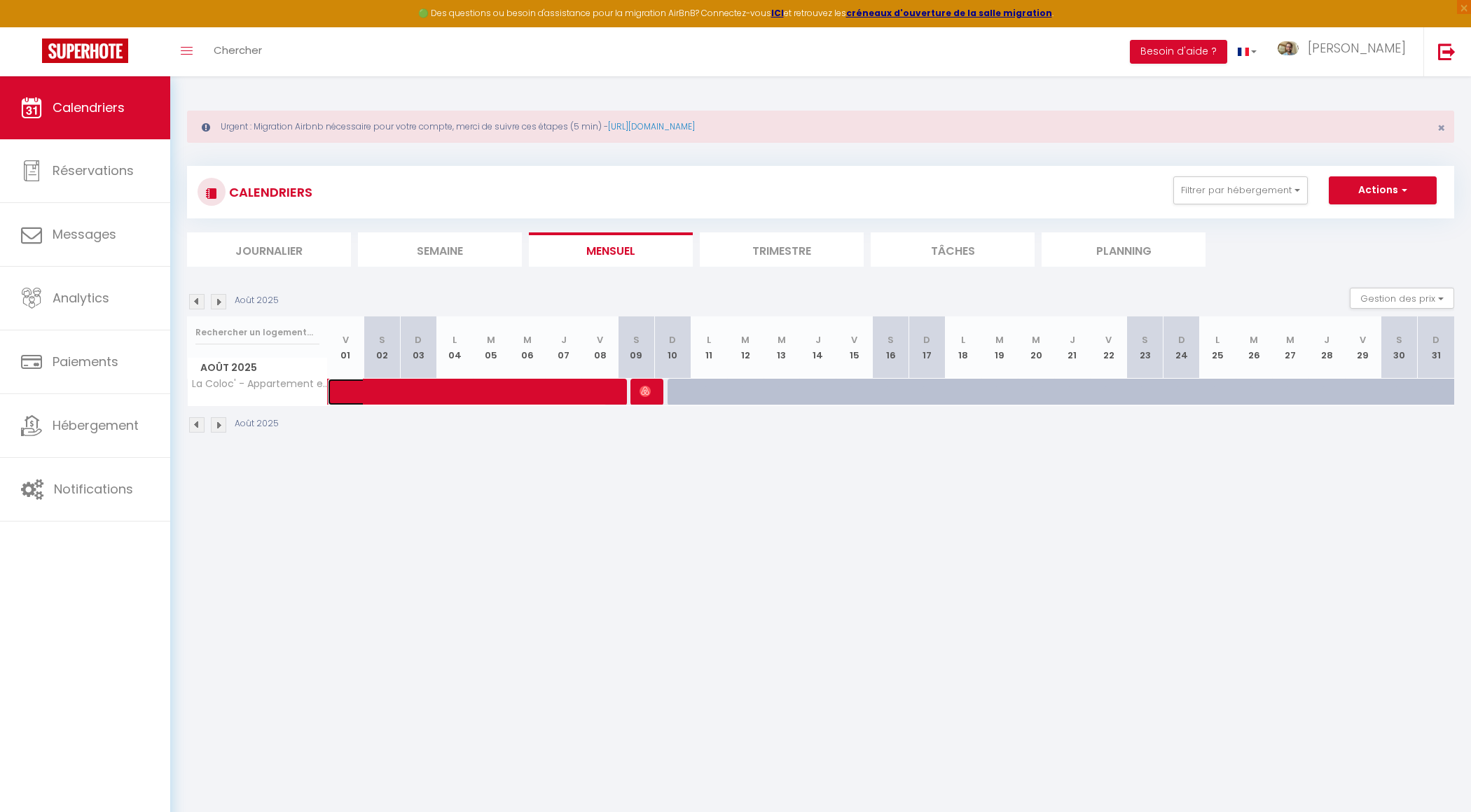
click at [600, 391] on span at bounding box center [478, 392] width 258 height 26
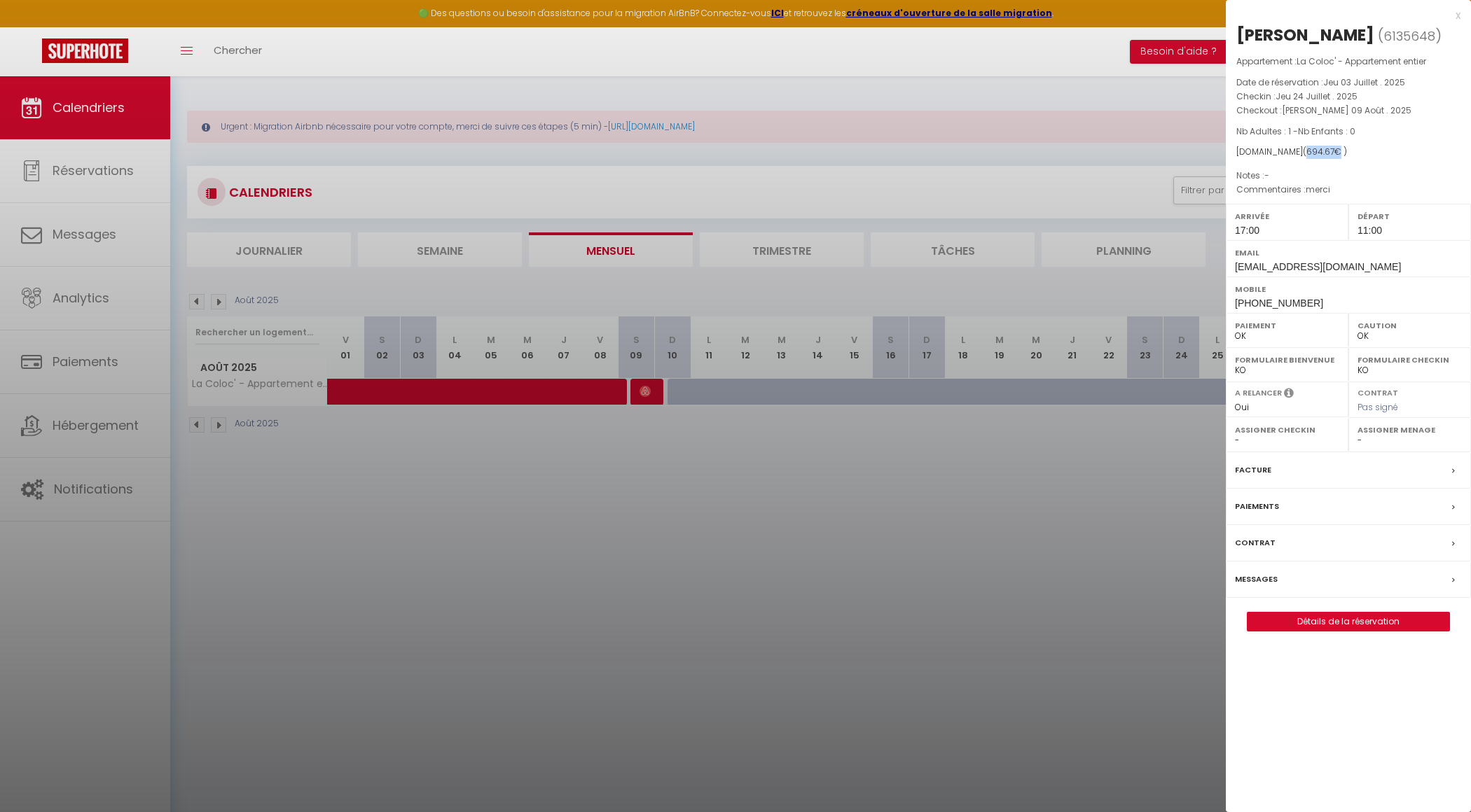
drag, startPoint x: 1321, startPoint y: 153, endPoint x: 1292, endPoint y: 153, distance: 29.0
click at [1303, 153] on span "( 694.67 € )" at bounding box center [1325, 152] width 44 height 12
click at [931, 500] on div at bounding box center [736, 406] width 1471 height 812
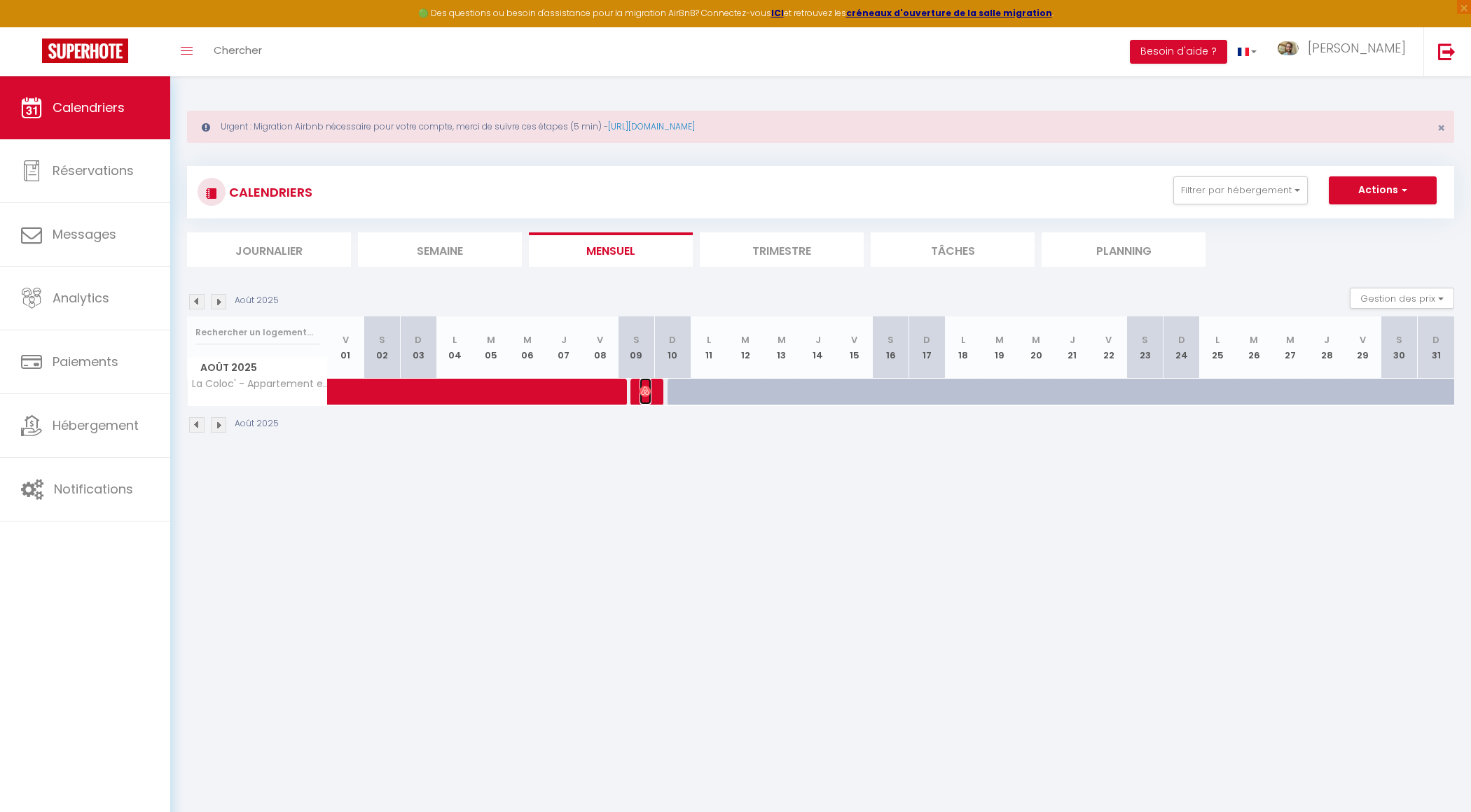
click at [645, 392] on img at bounding box center [645, 391] width 11 height 11
select select "0"
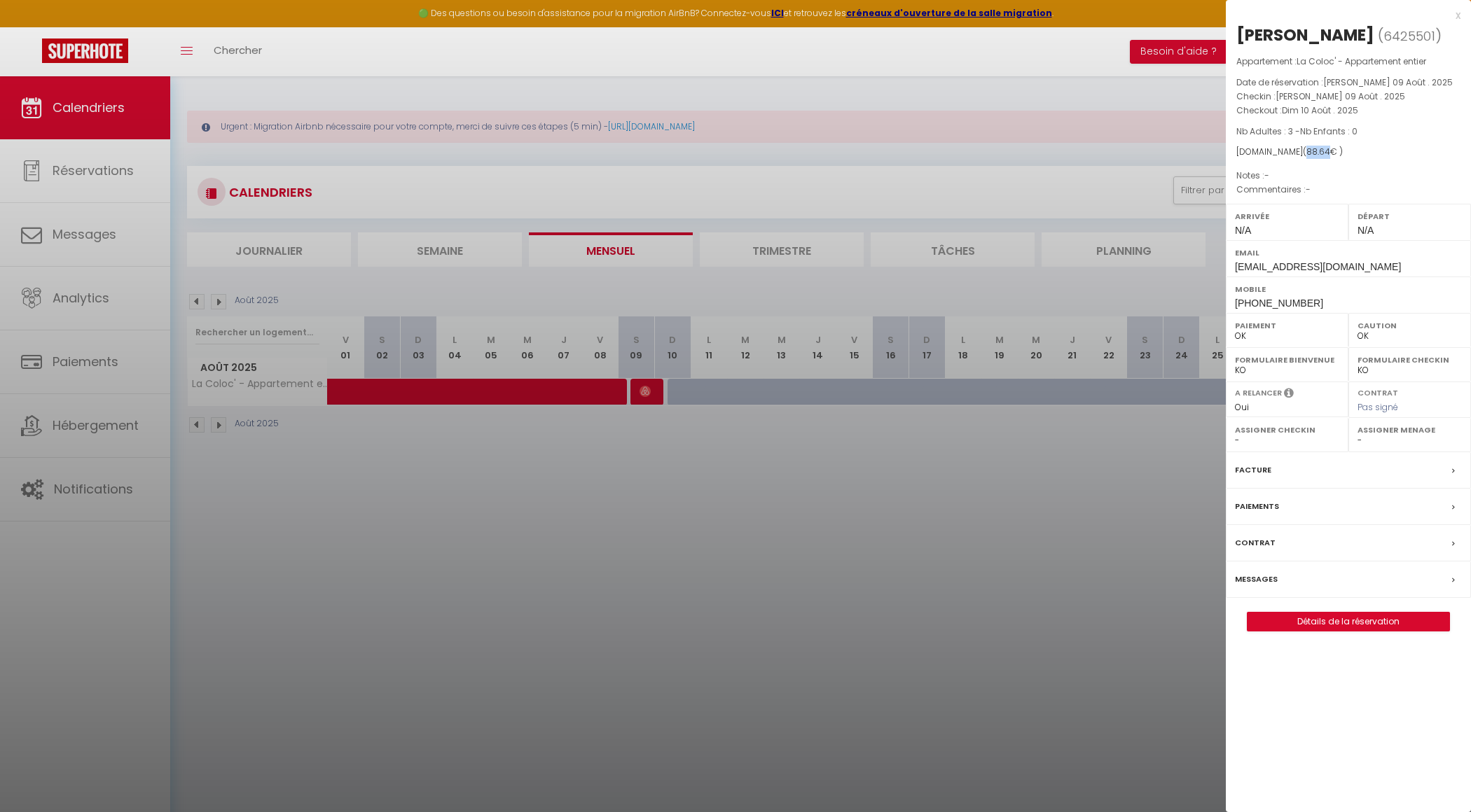
drag, startPoint x: 1314, startPoint y: 152, endPoint x: 1293, endPoint y: 154, distance: 21.1
click at [1303, 154] on span "( 88.64 € )" at bounding box center [1323, 152] width 40 height 12
copy span "88.64"
click at [1293, 613] on link "Détails de la réservation" at bounding box center [1349, 621] width 202 height 18
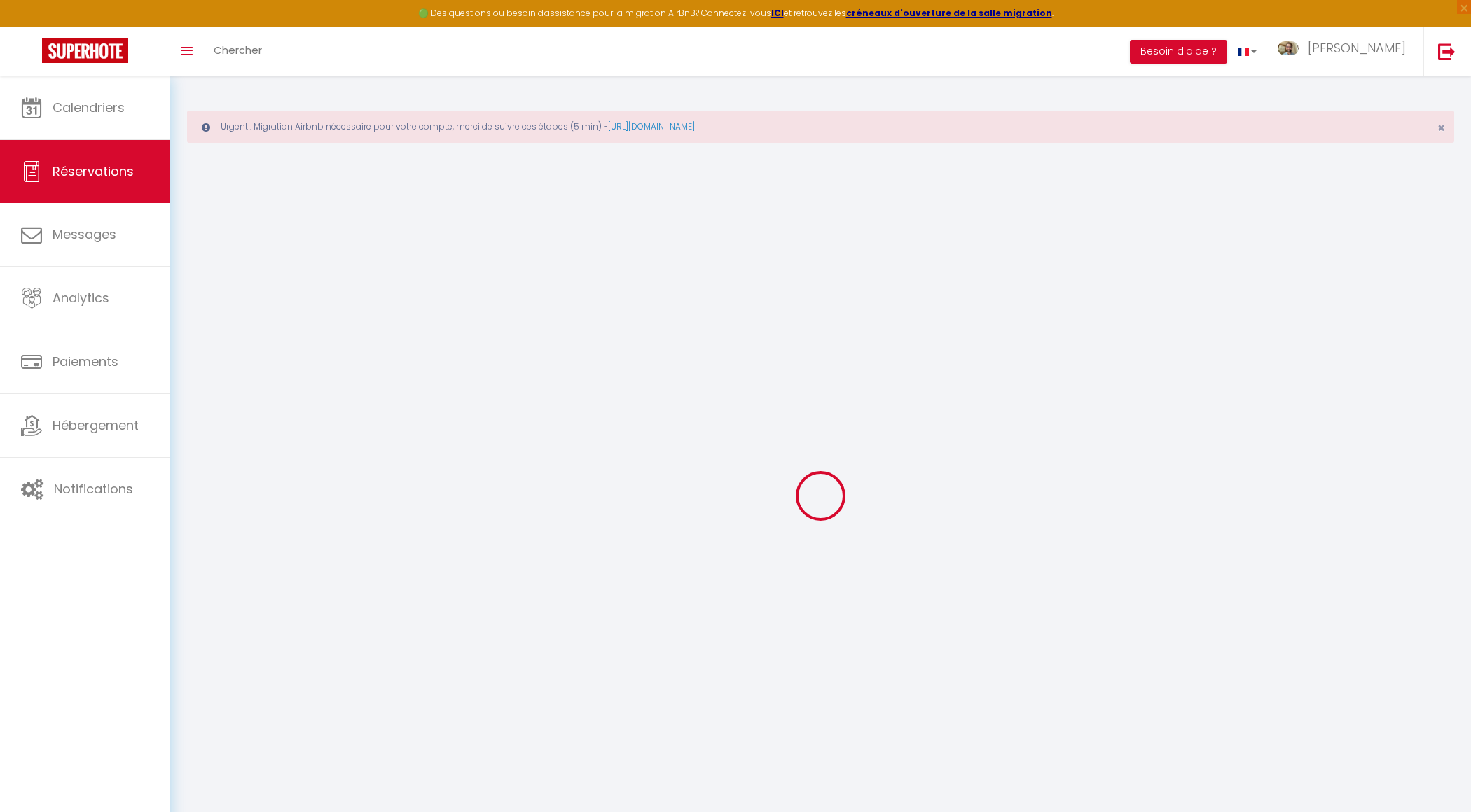
type input "[PERSON_NAME]"
type input "Jacobs"
type input "[EMAIL_ADDRESS][DOMAIN_NAME]"
type input "[PHONE_NUMBER]"
select select
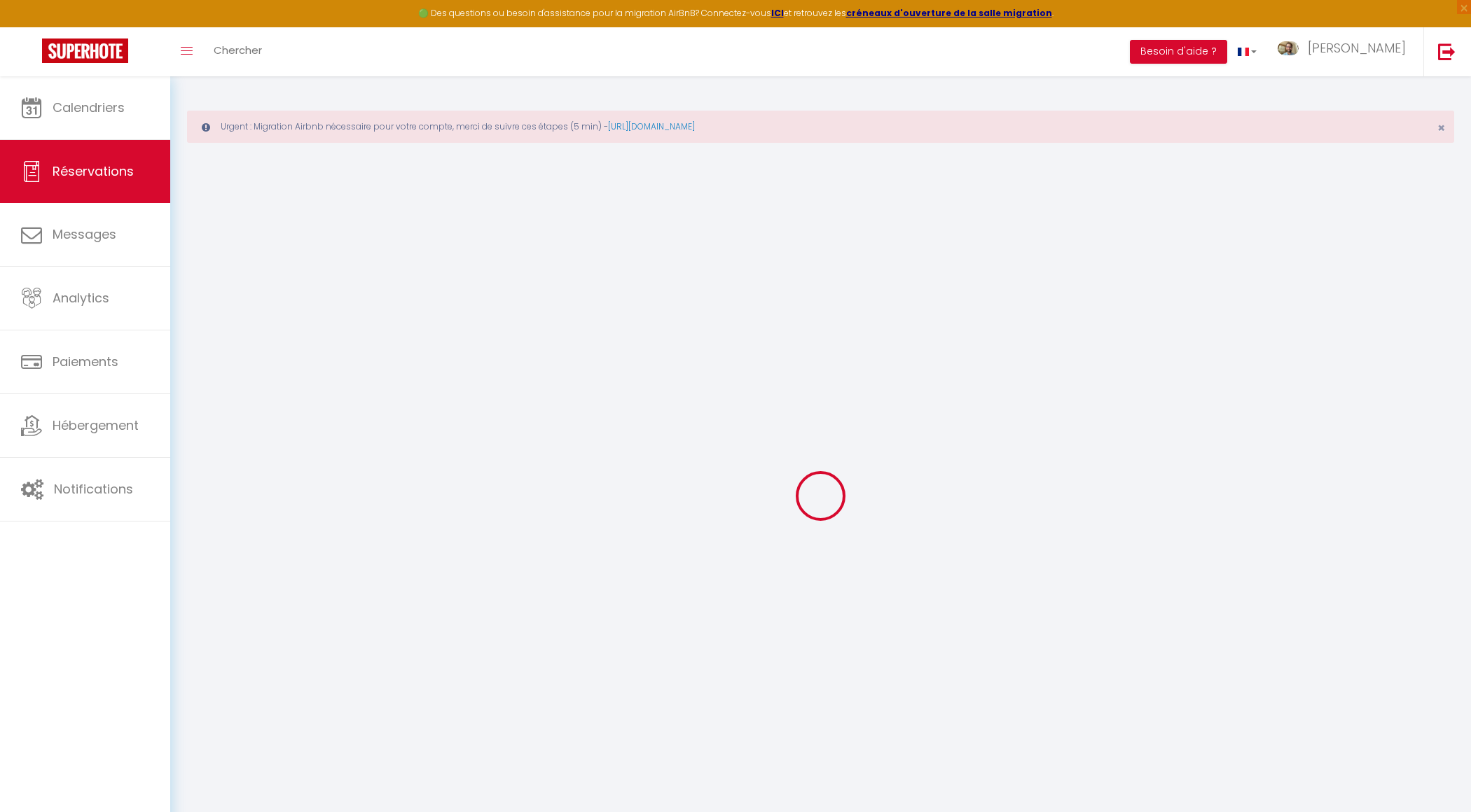
type input "3.12"
select select "65942"
select select "1"
select select
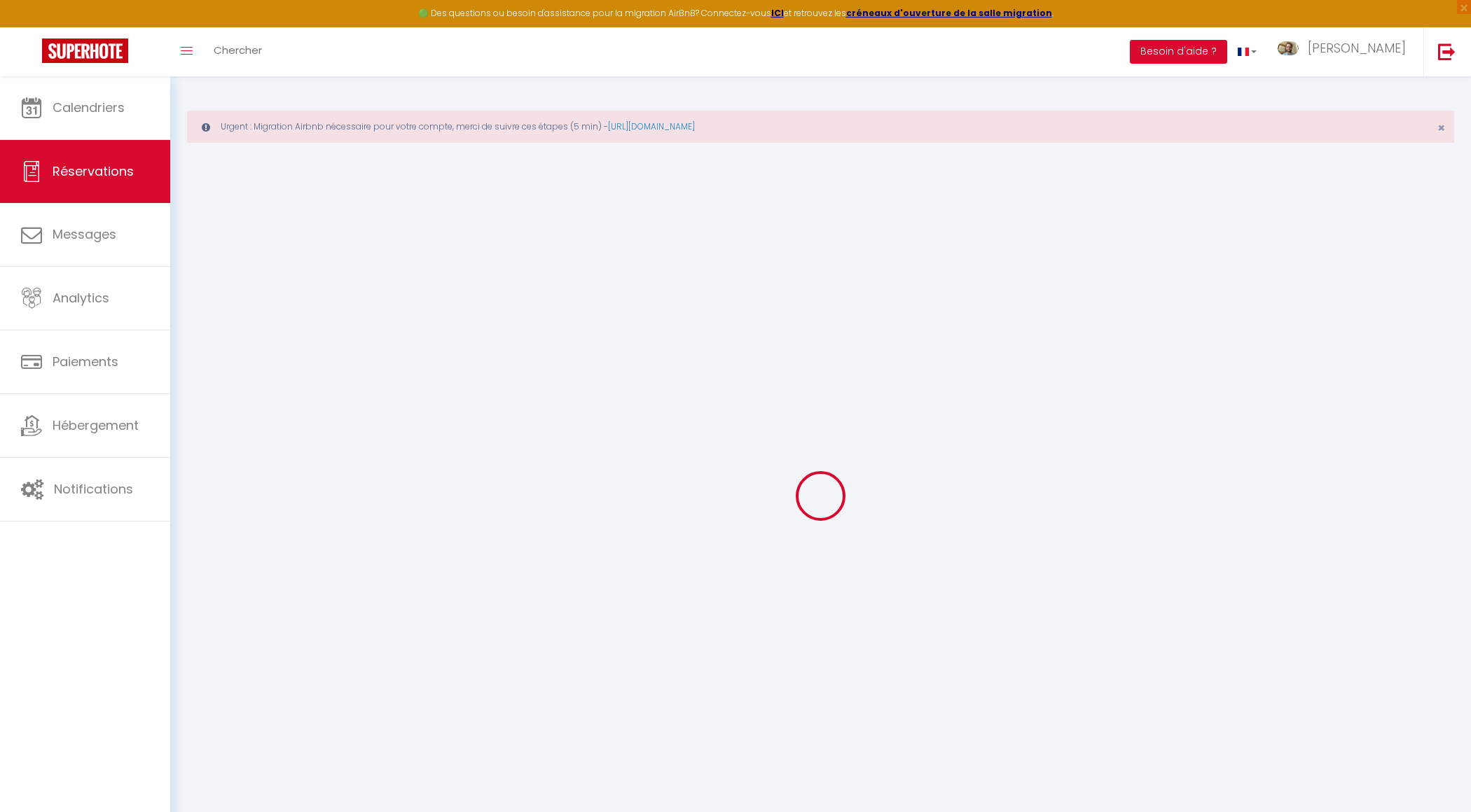
type input "3"
select select "12"
select select
type input "36.8"
checkbox input "false"
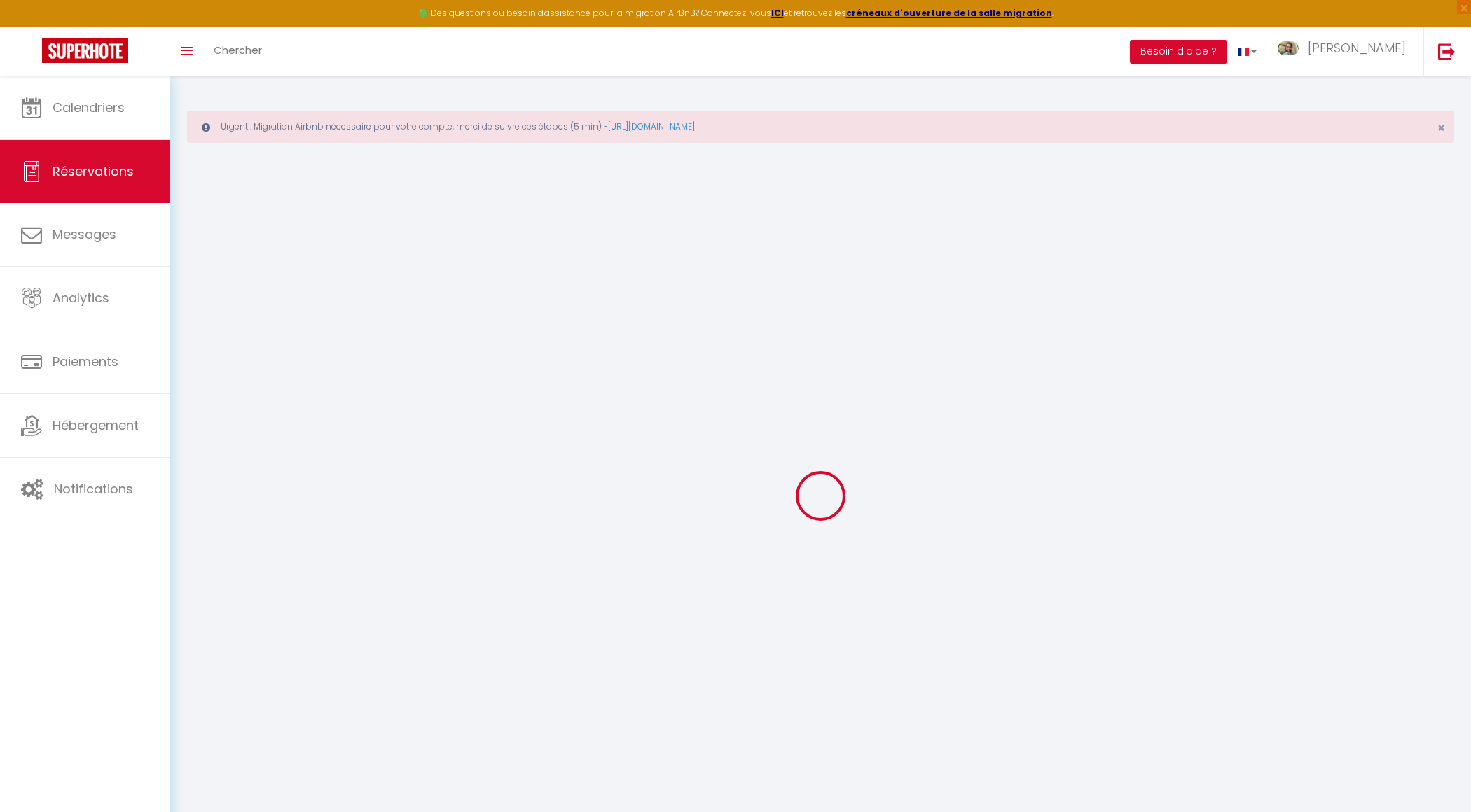
type input "0"
select select "1"
type input "50"
type input "0"
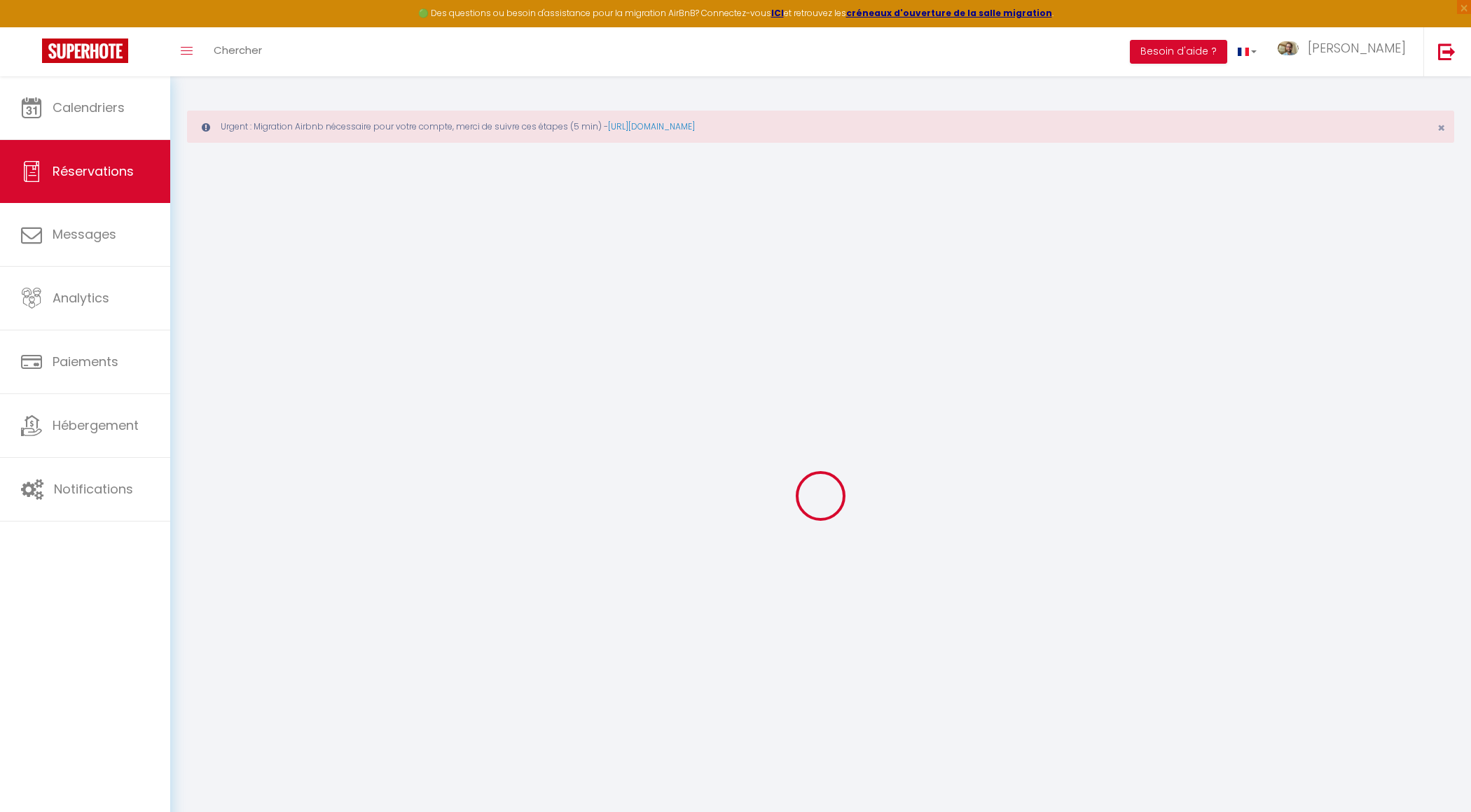
select select
select select "15"
checkbox input "false"
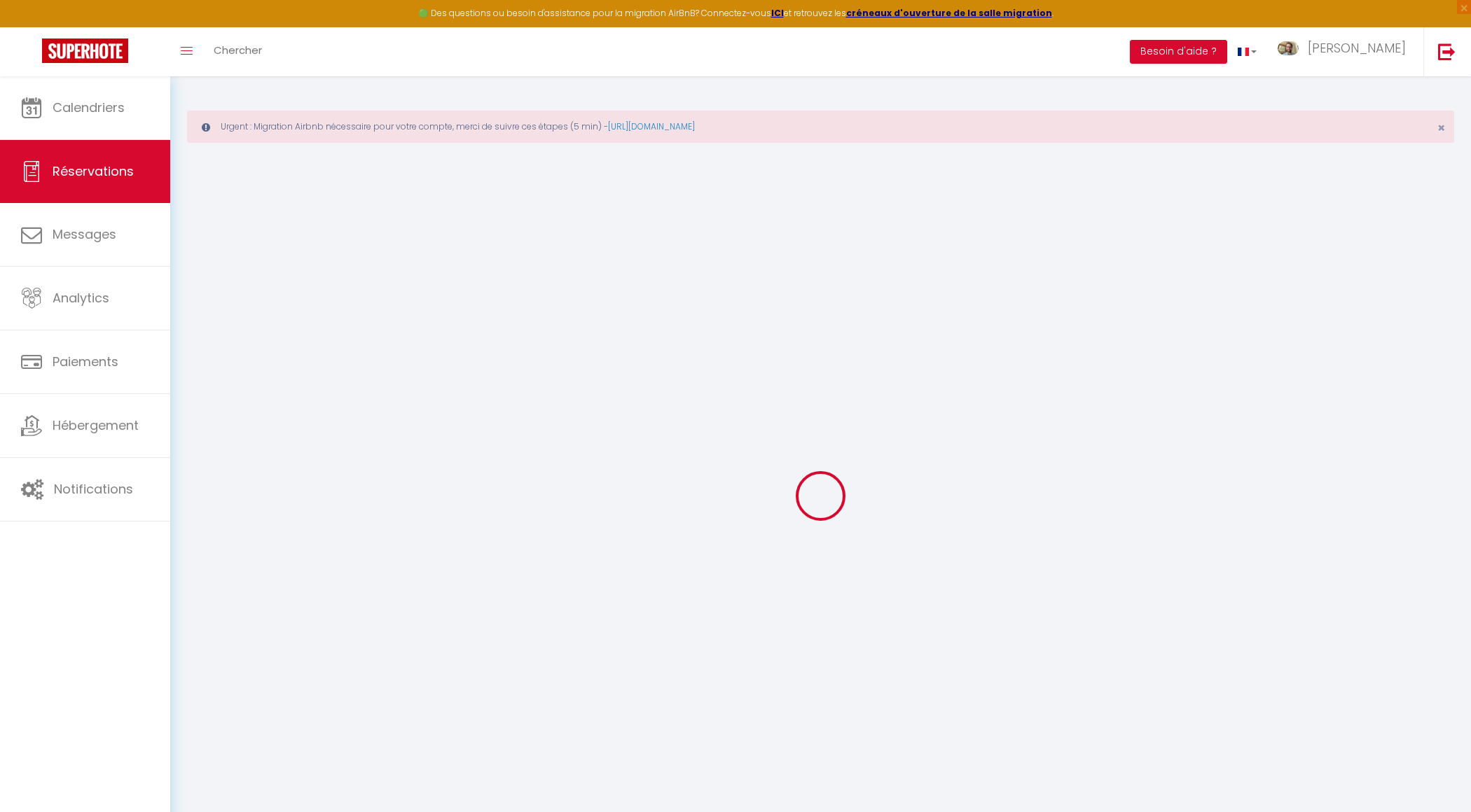
select select
checkbox input "false"
select select
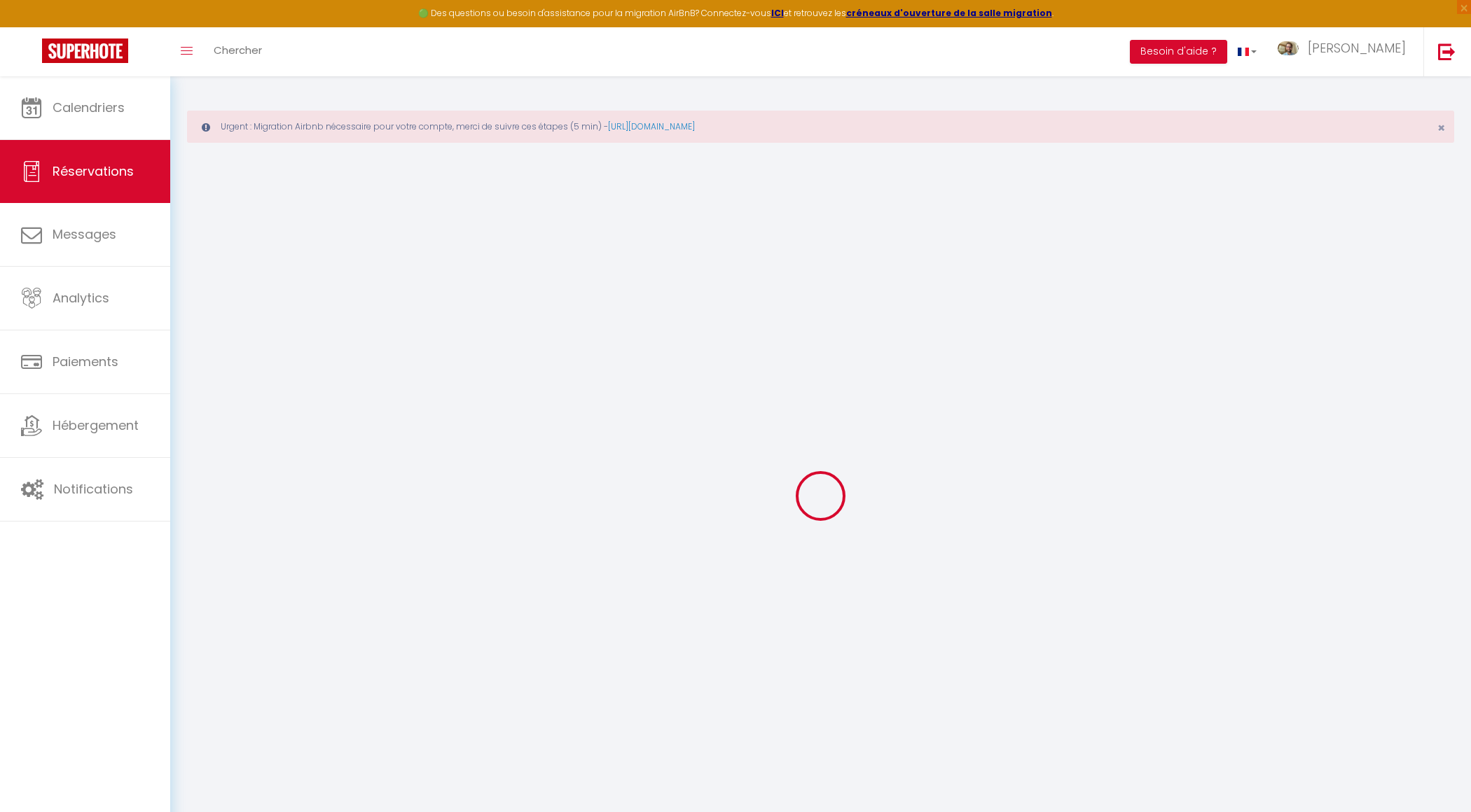
select select
checkbox input "false"
select select
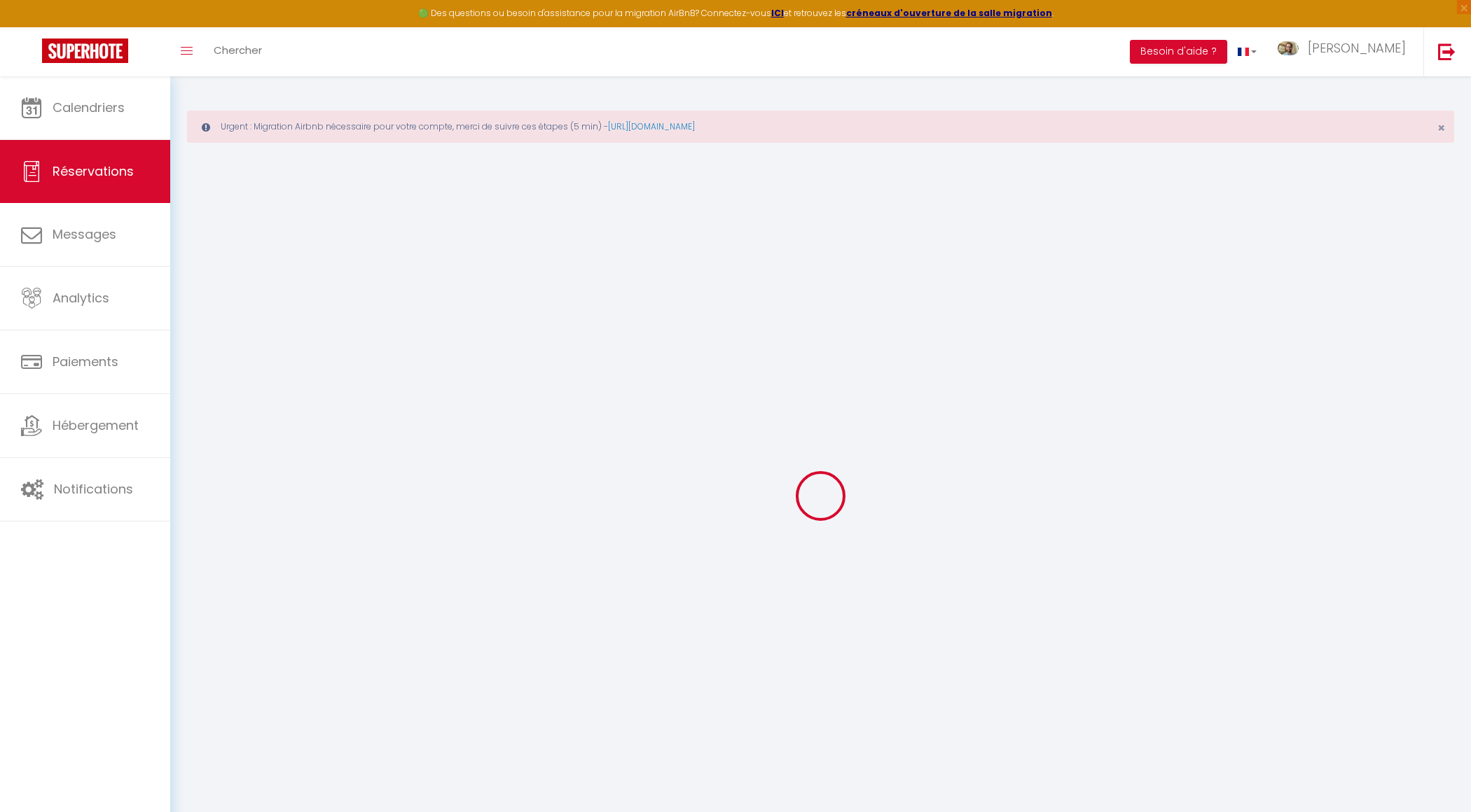
select select
checkbox input "false"
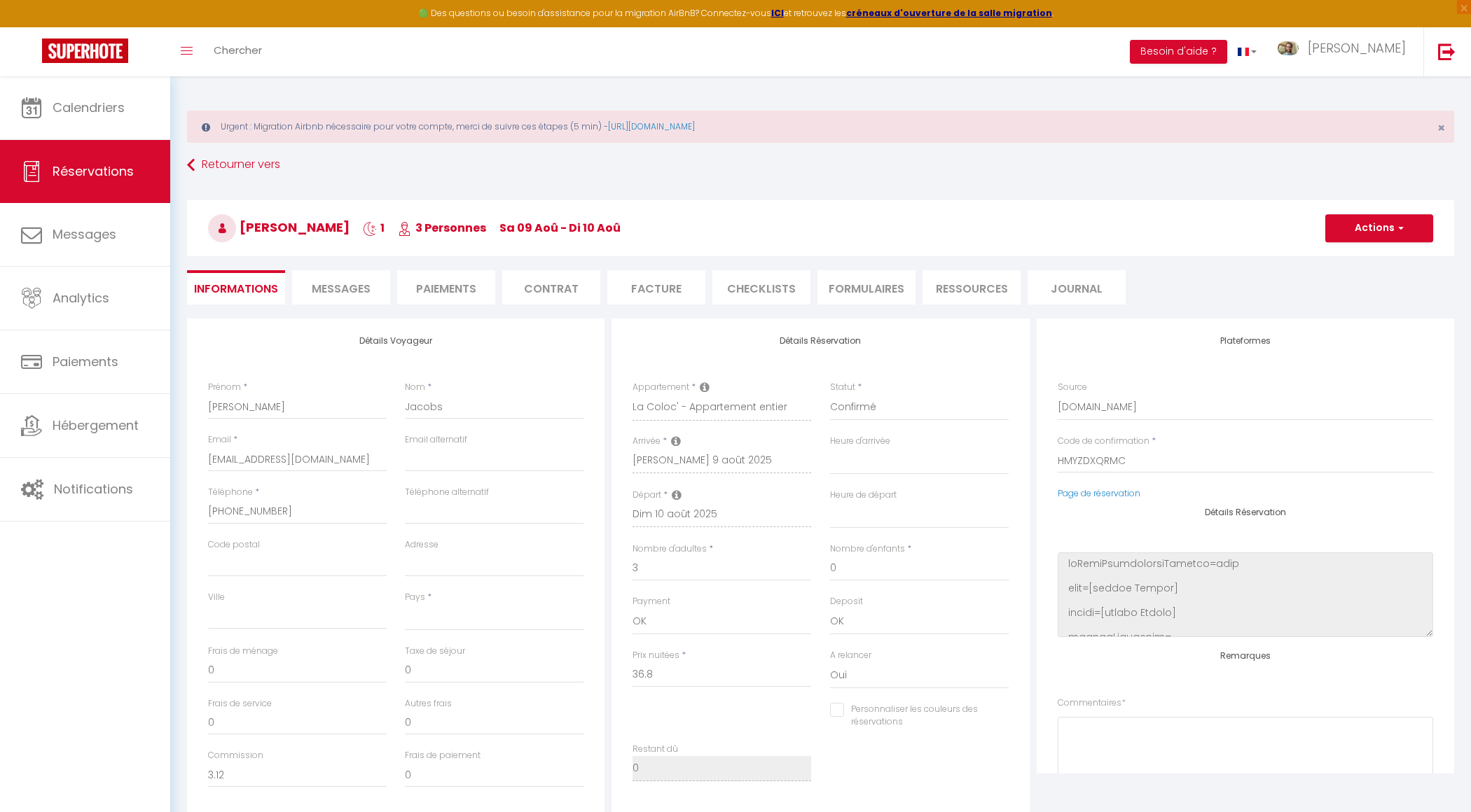
select select
type input "50"
type input "1.84"
select select
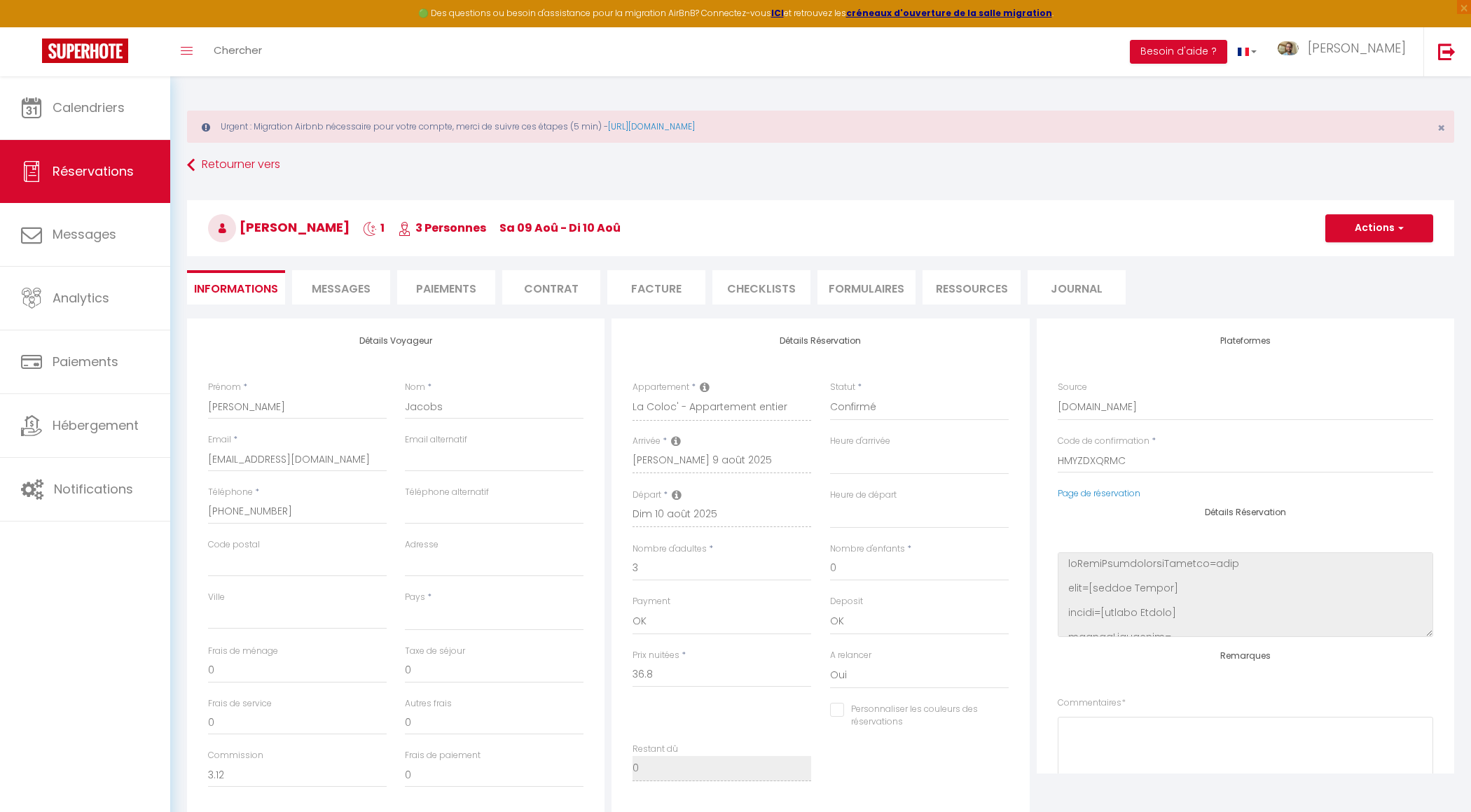
checkbox input "false"
select select
checkbox input "false"
select select
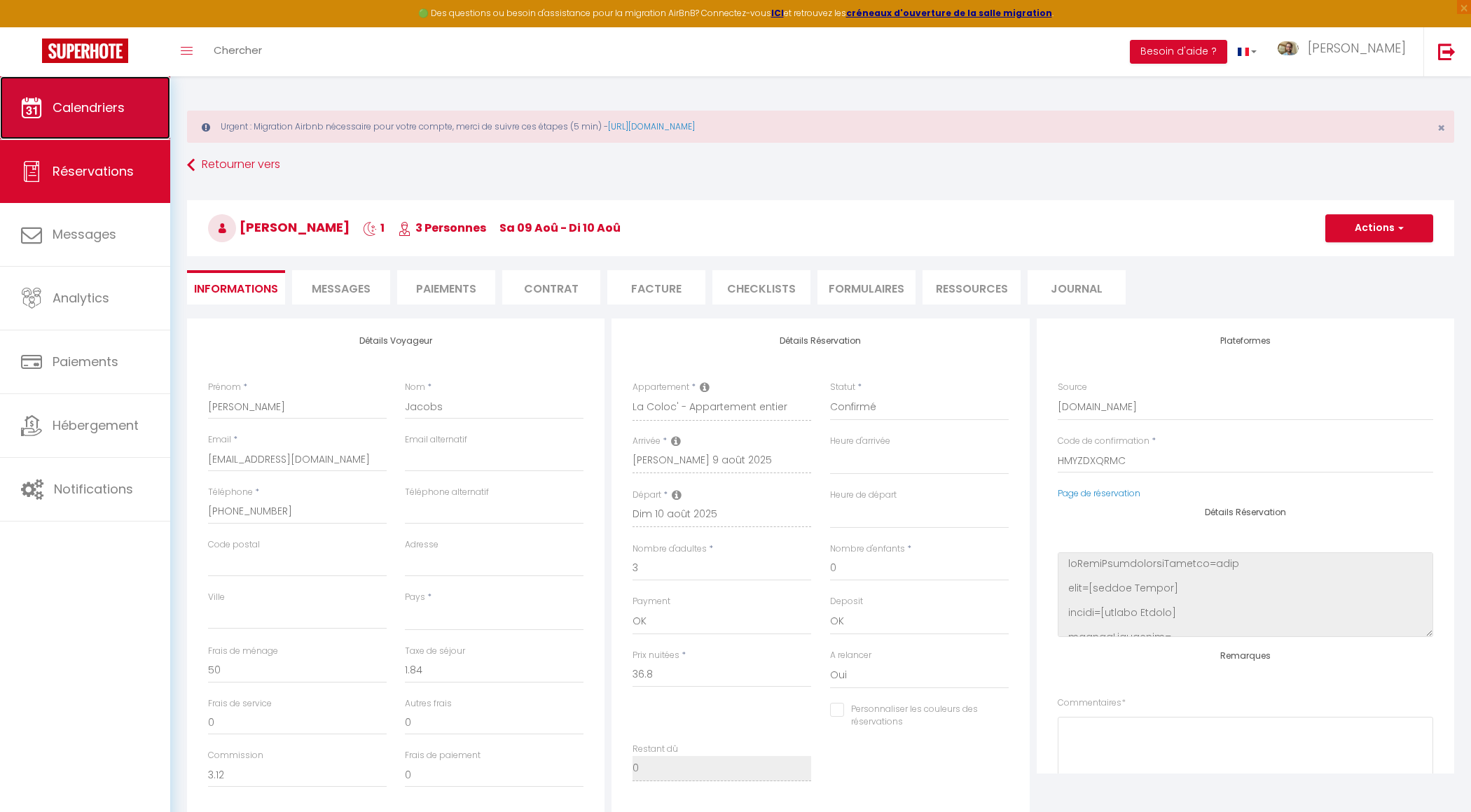
click at [78, 121] on link "Calendriers" at bounding box center [85, 108] width 171 height 63
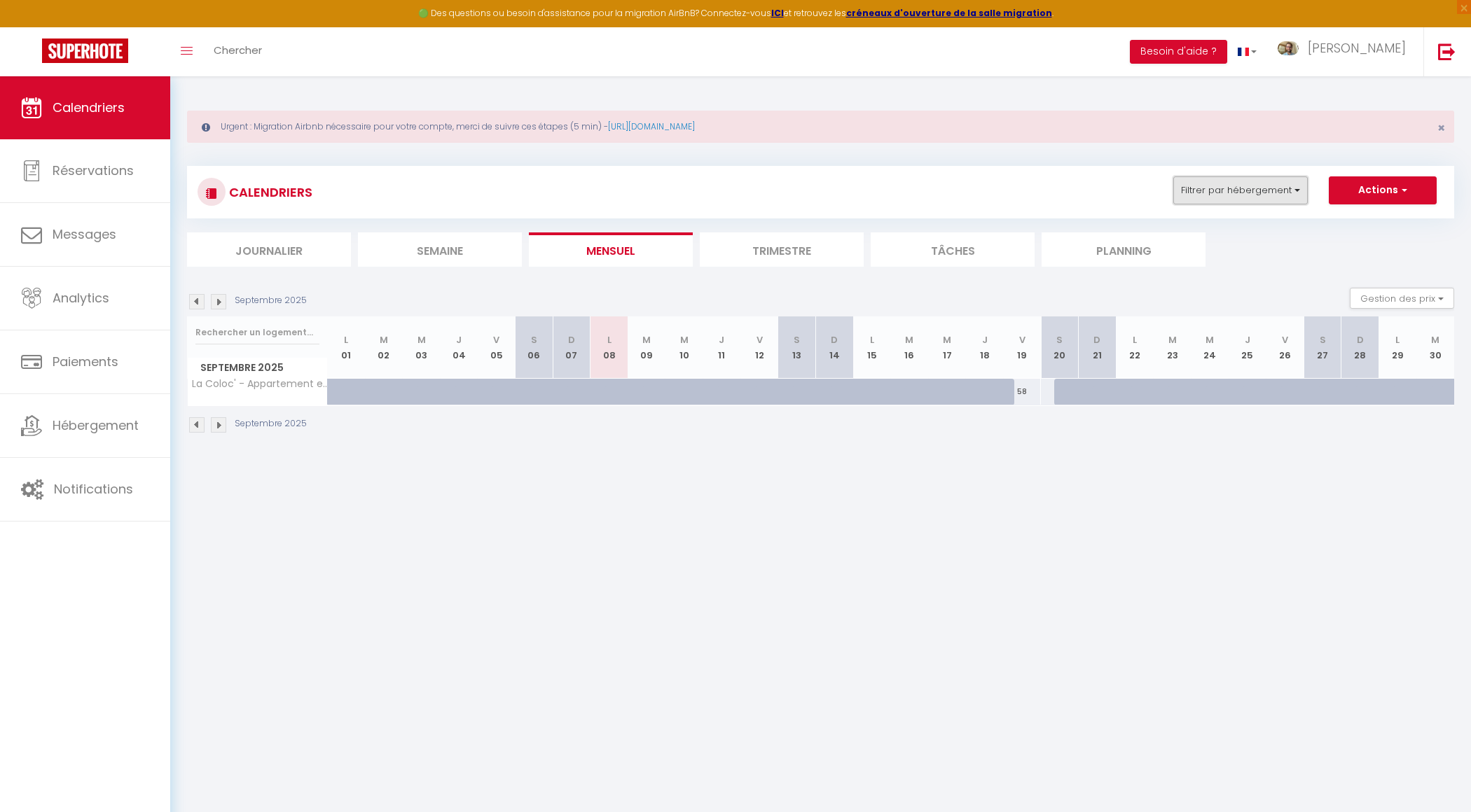
click at [1236, 195] on button "Filtrer par hébergement" at bounding box center [1241, 191] width 135 height 28
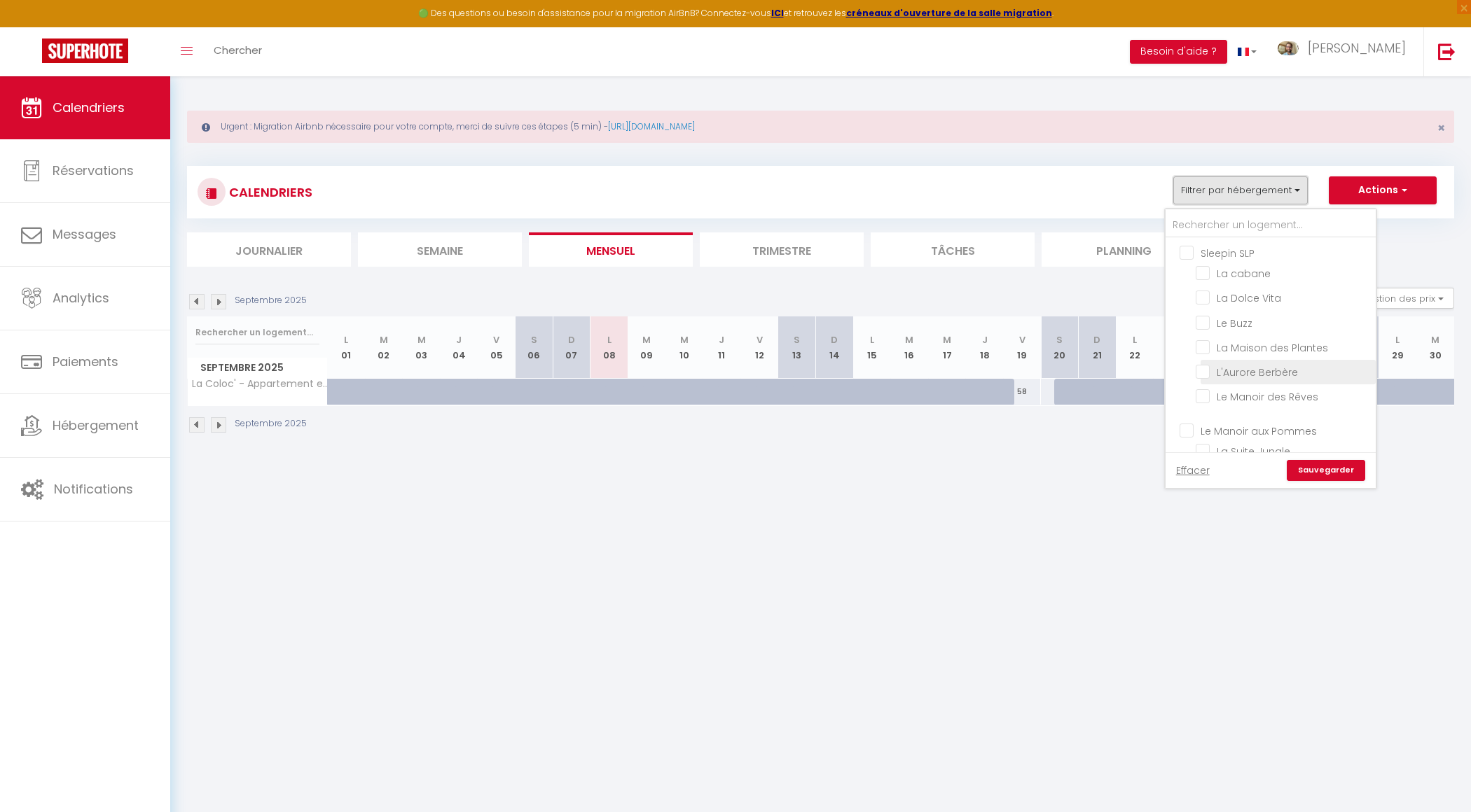
scroll to position [181, 0]
click at [1205, 406] on input "La Coloc' - Chambre L'Impressionniste" at bounding box center [1283, 413] width 175 height 14
checkbox input "true"
checkbox input "false"
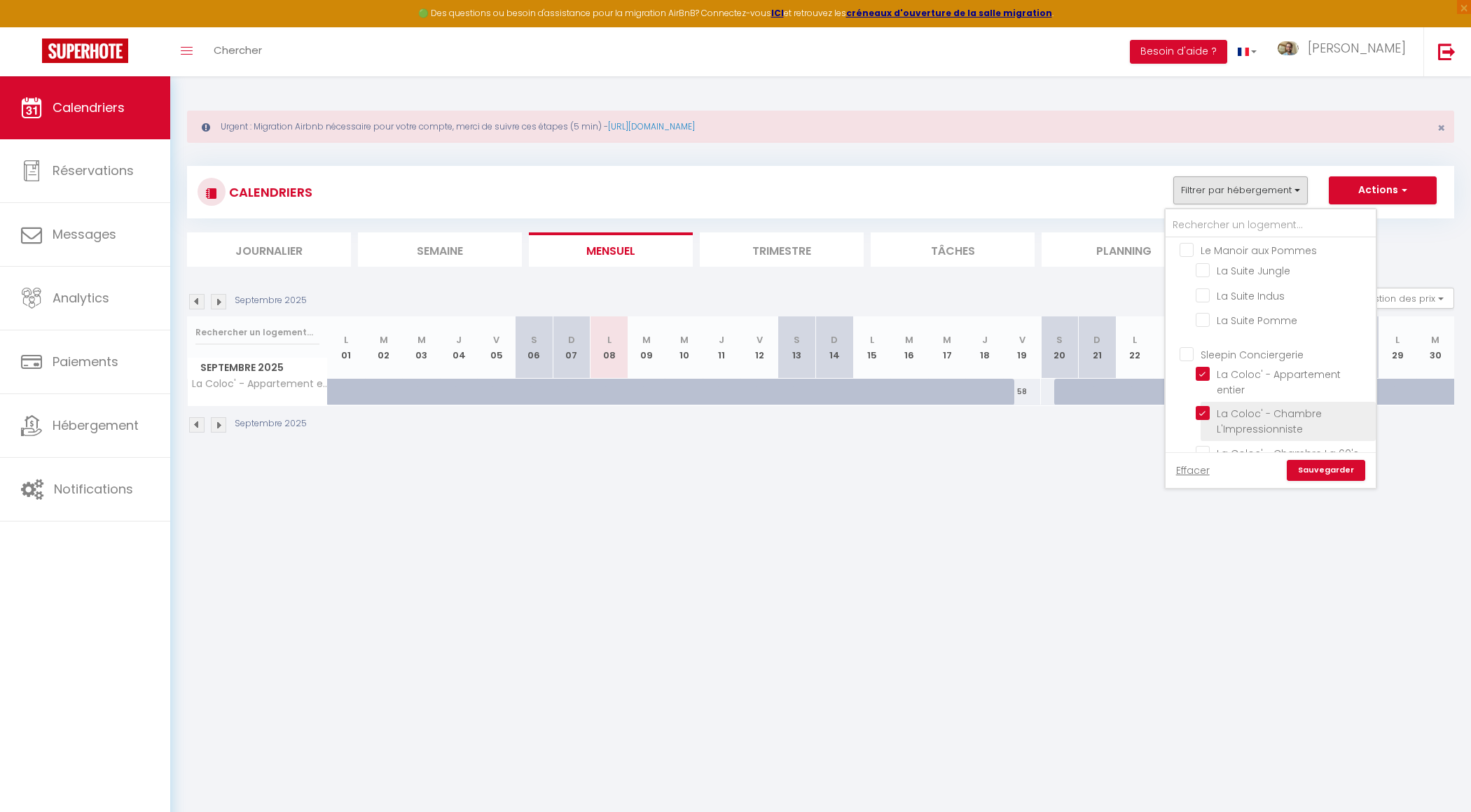
checkbox input "false"
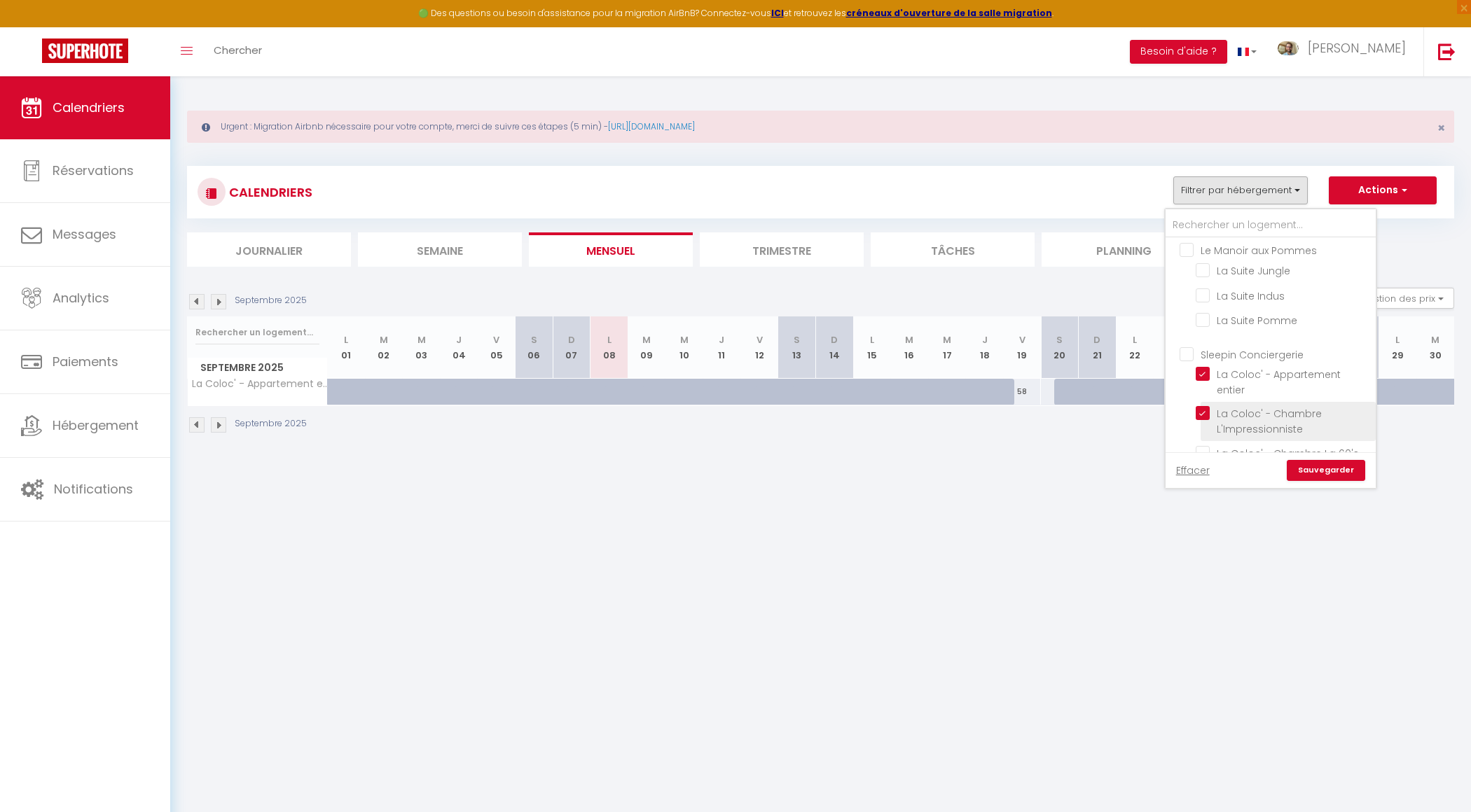
checkbox input "false"
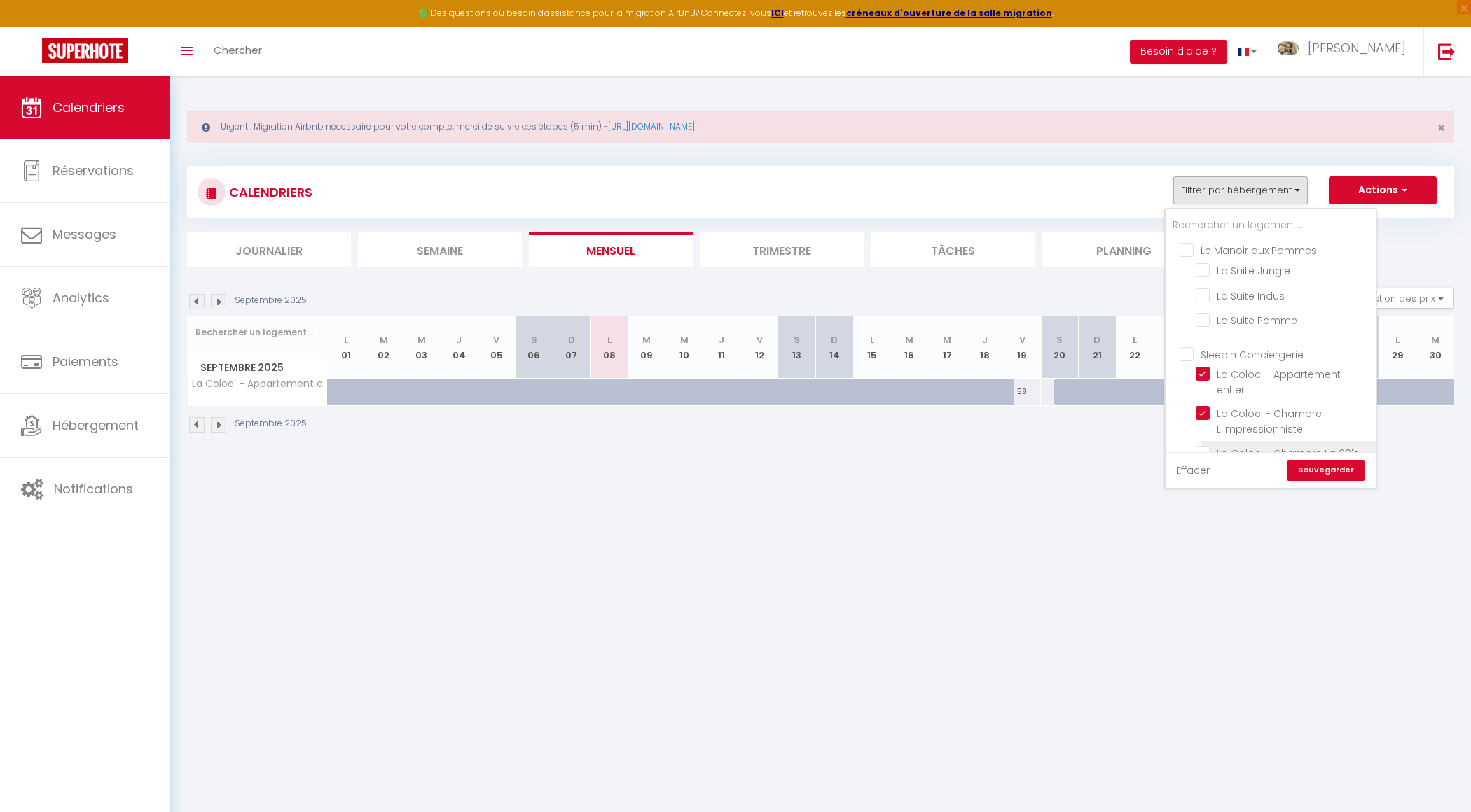
click at [1202, 445] on input "La Coloc' - Chambre La 60's" at bounding box center [1283, 452] width 175 height 14
checkbox input "true"
checkbox input "false"
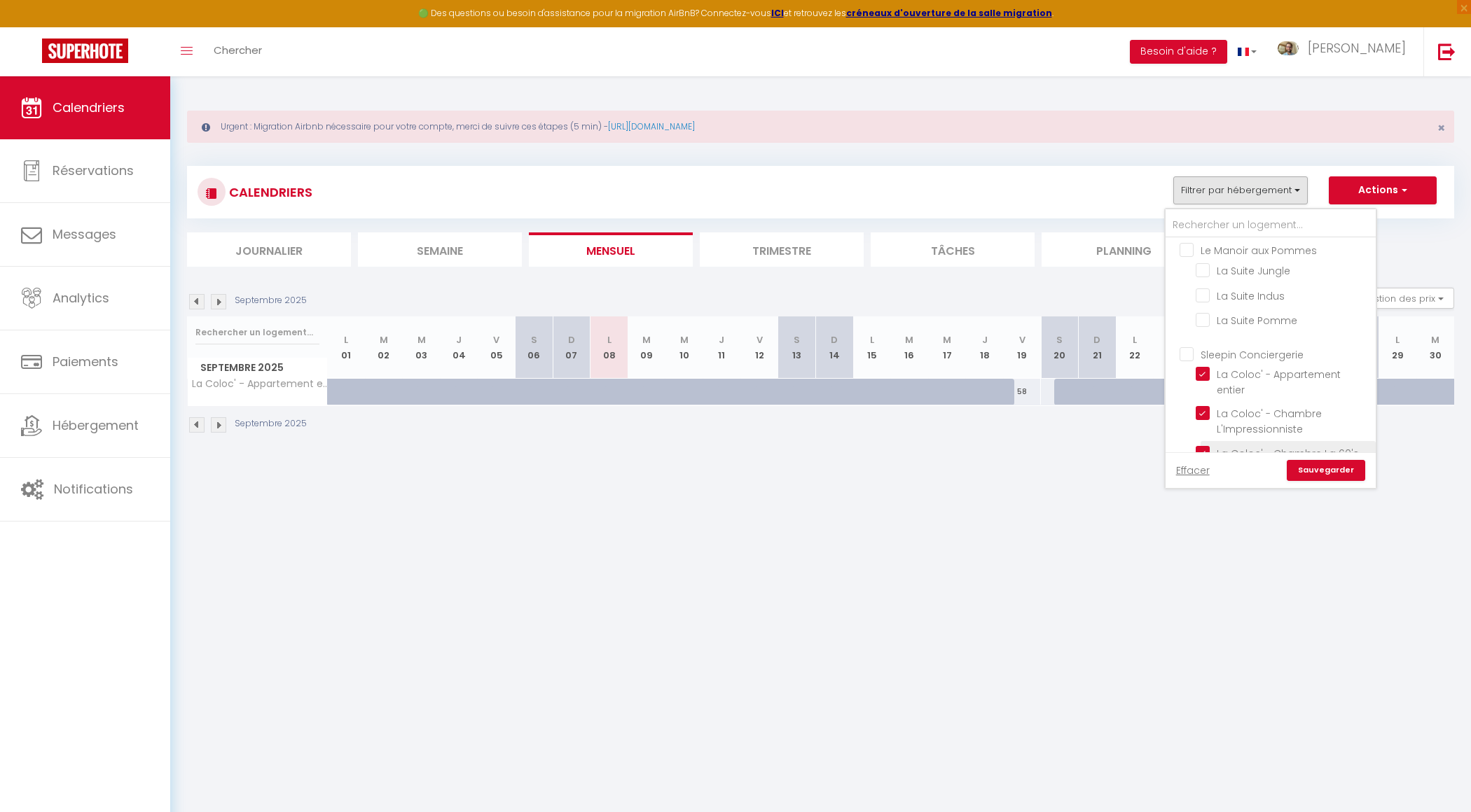
checkbox input "false"
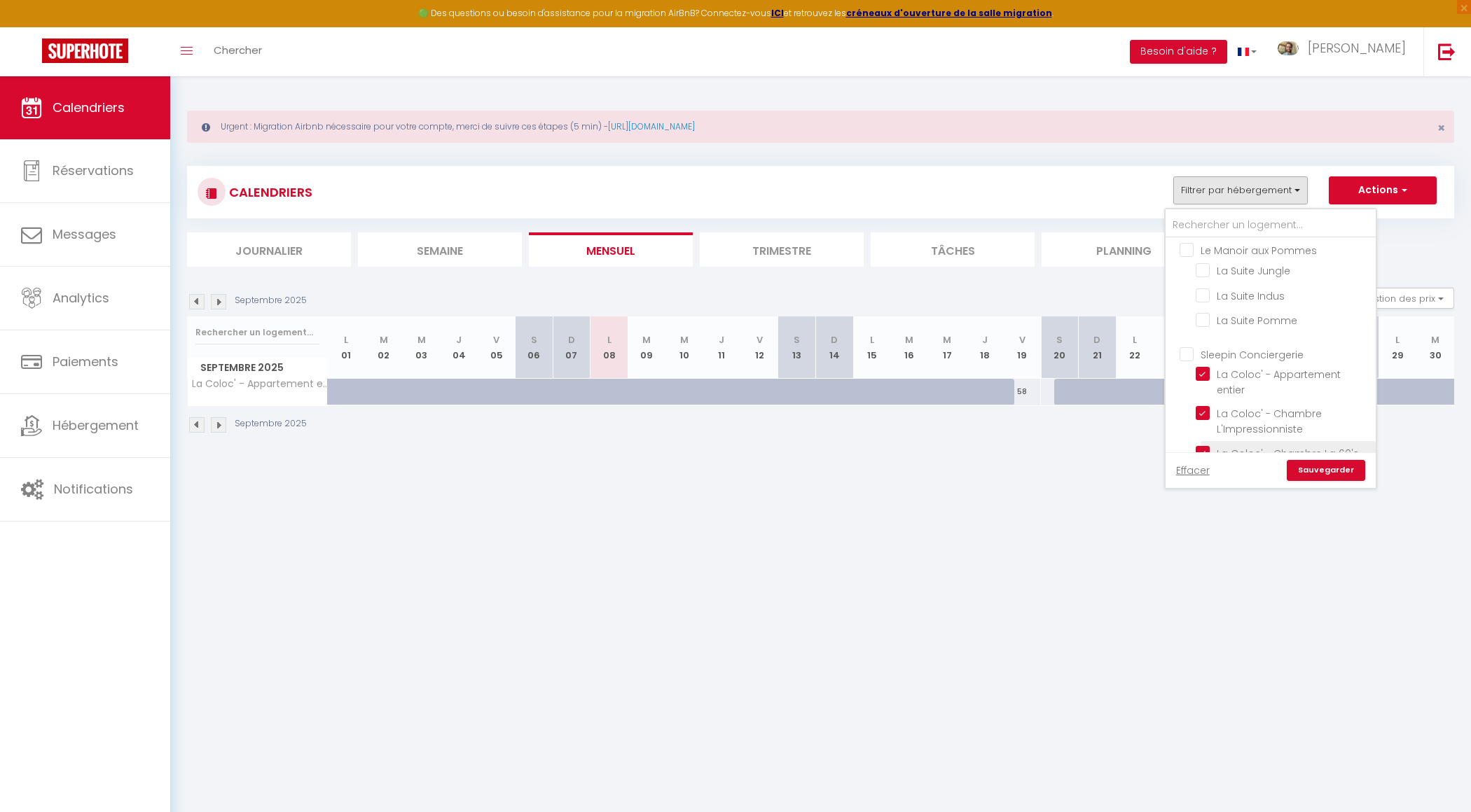
checkbox input "false"
click at [1203, 403] on li "La Coloc' - Chambre La Végétale" at bounding box center [1288, 420] width 175 height 39
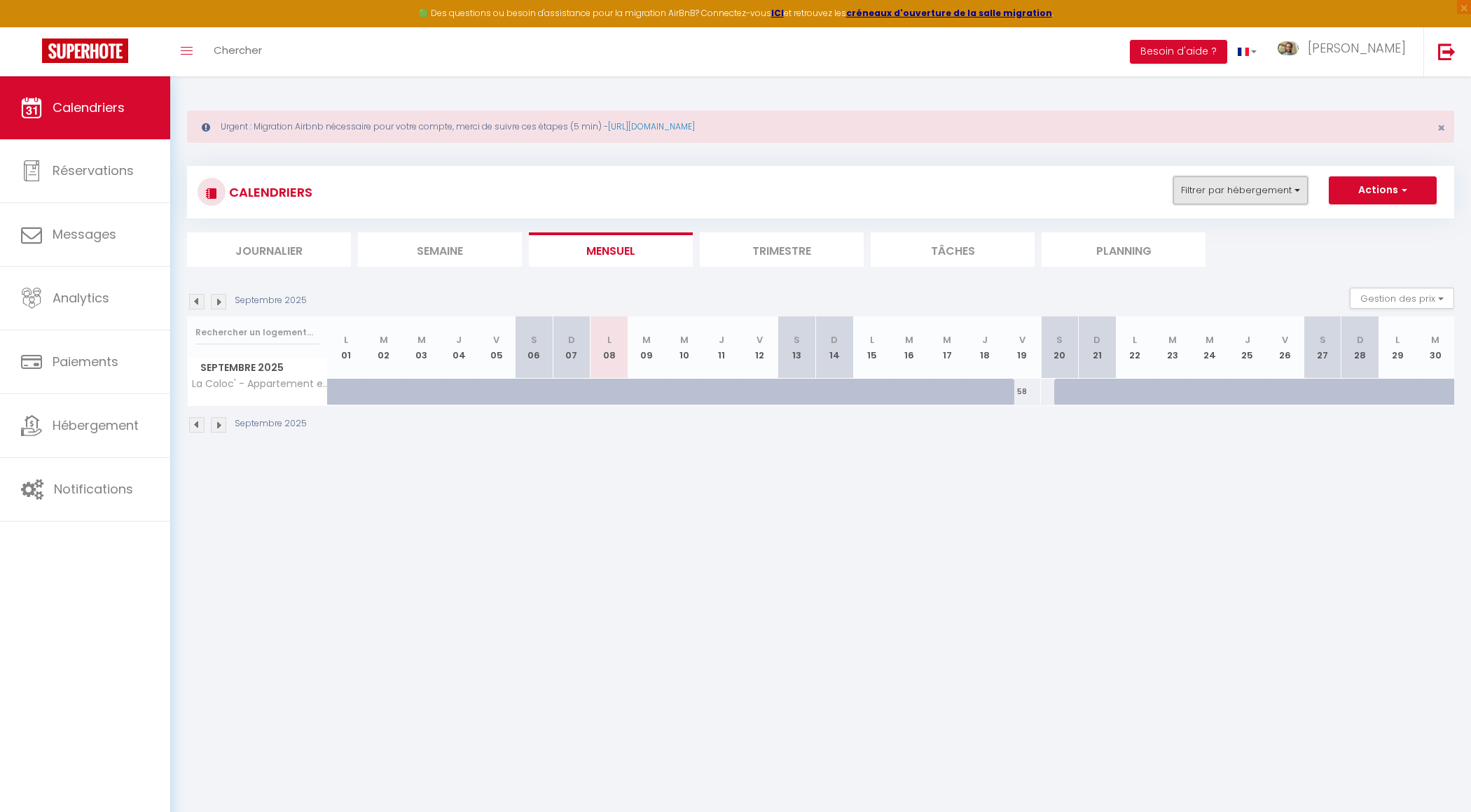
click at [1262, 181] on button "Filtrer par hébergement" at bounding box center [1241, 191] width 135 height 28
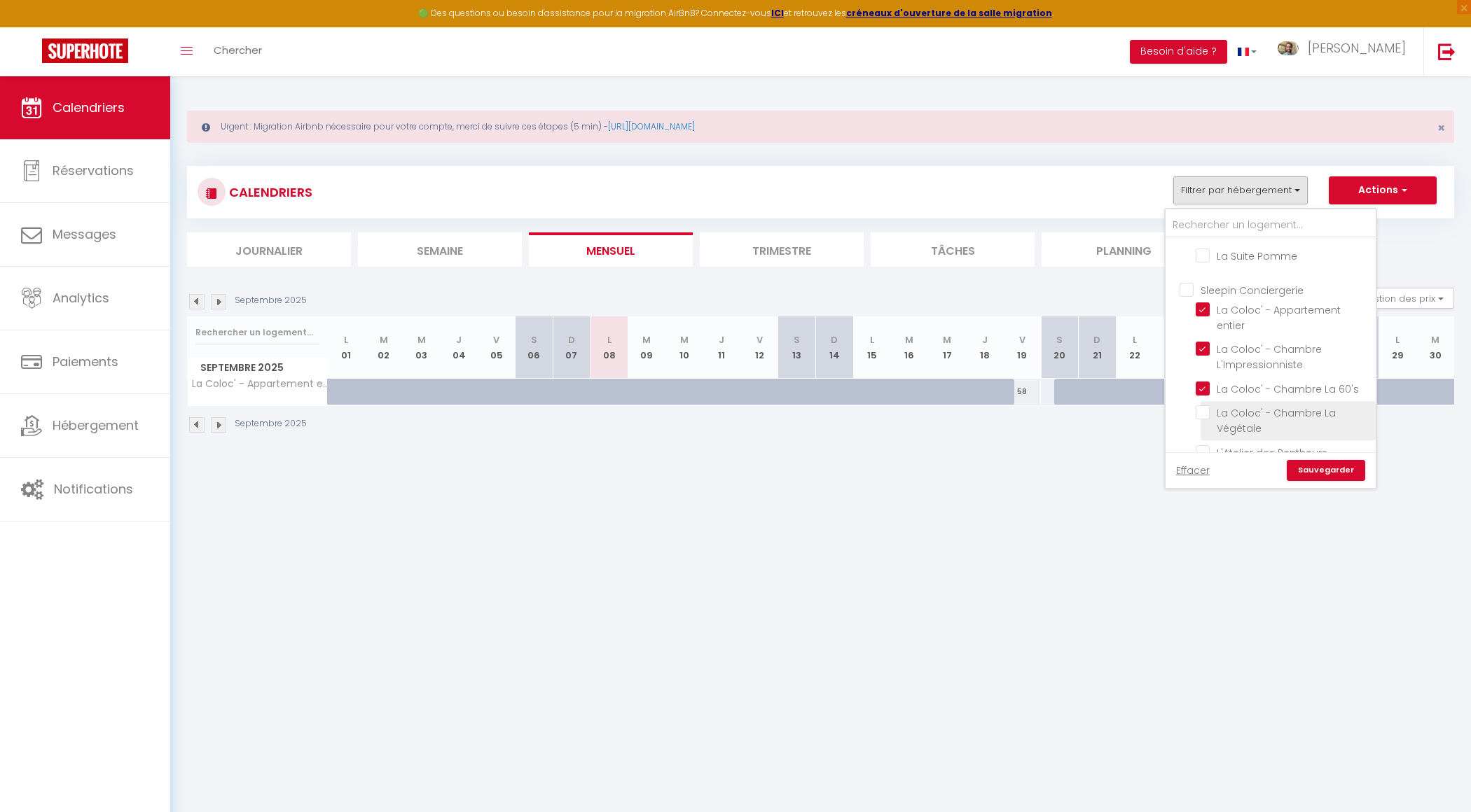
click at [1204, 406] on input "La Coloc' - Chambre La Végétale" at bounding box center [1283, 413] width 175 height 14
checkbox input "true"
checkbox input "false"
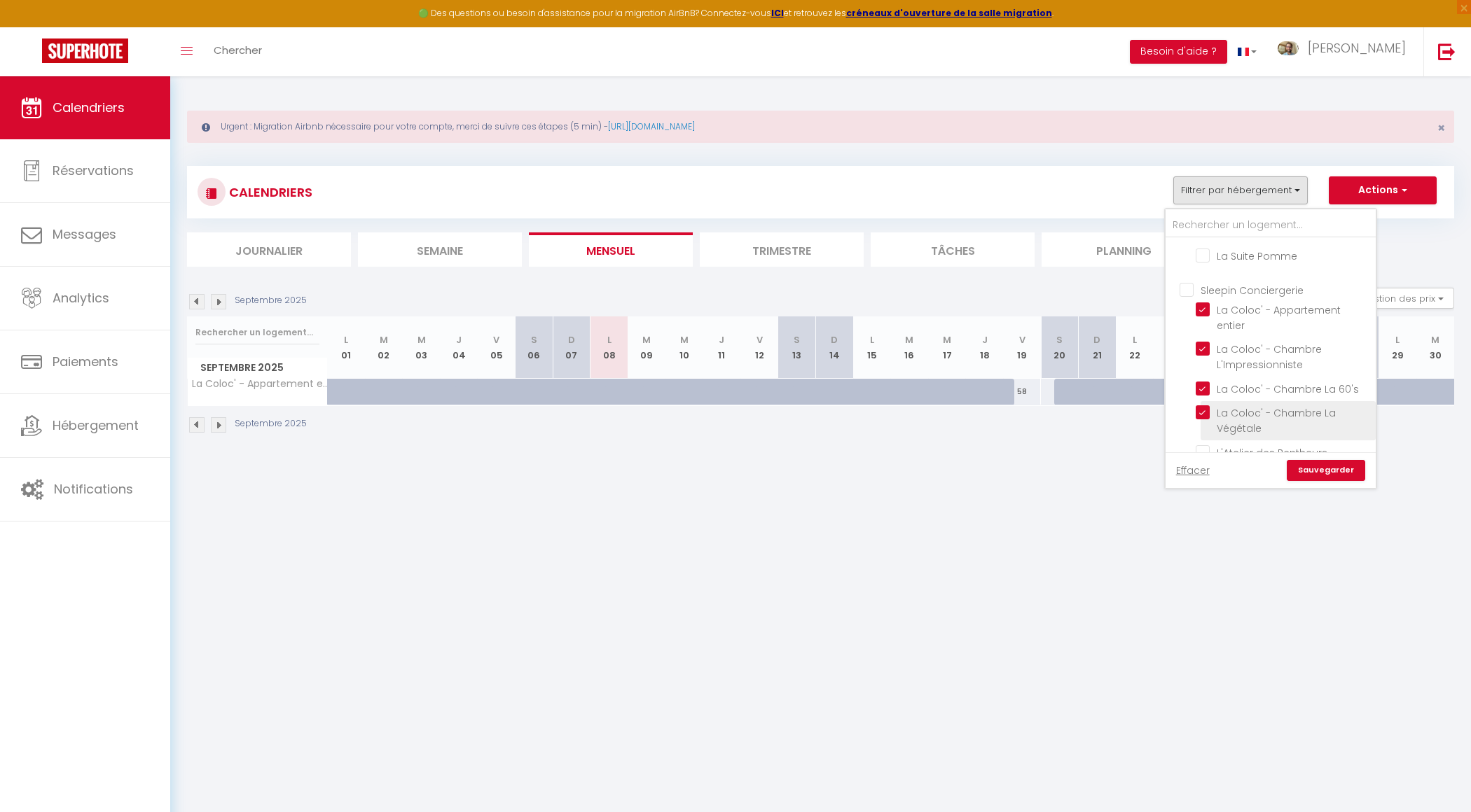
checkbox input "false"
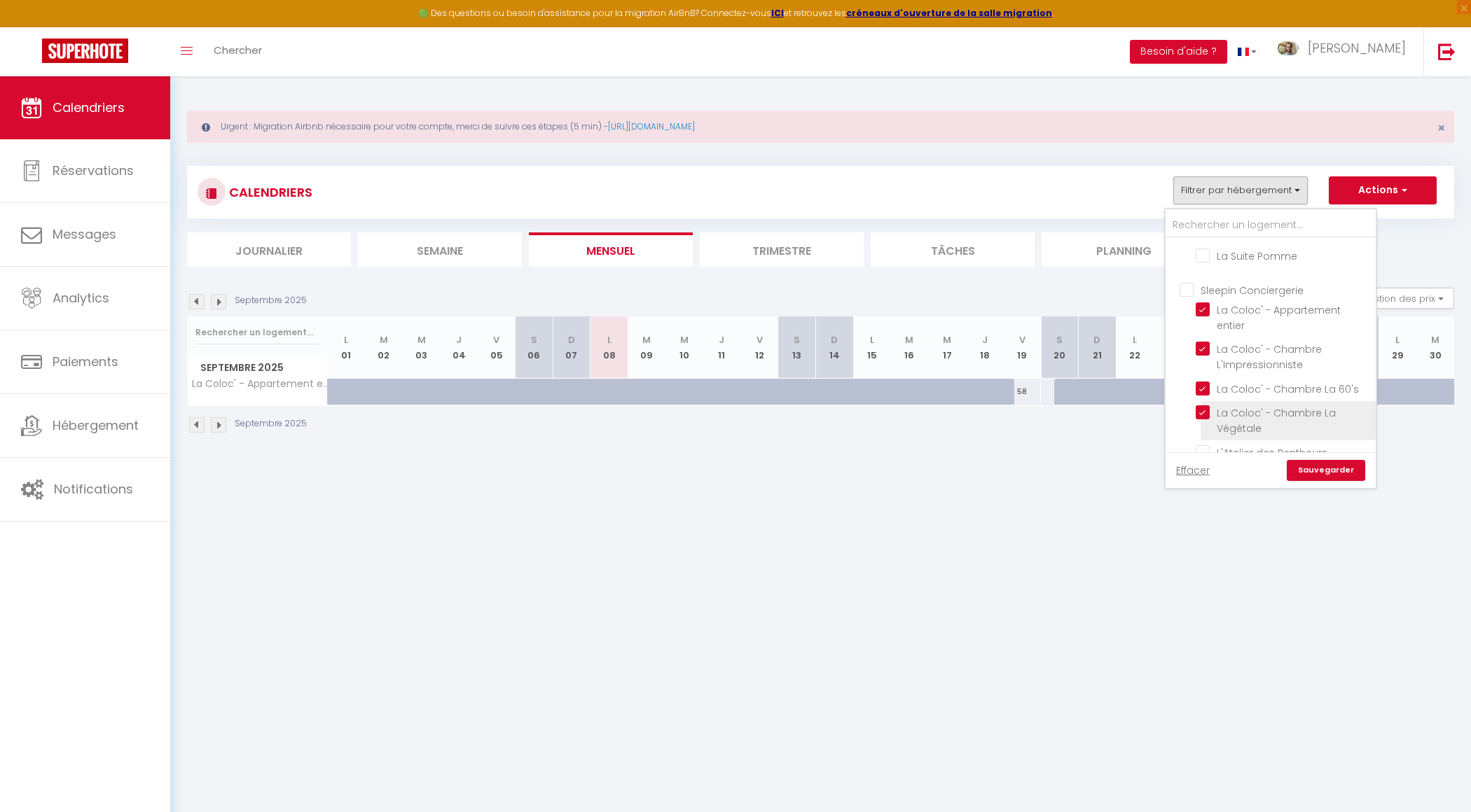
checkbox input "false"
click at [1328, 473] on link "Sauvegarder" at bounding box center [1326, 470] width 79 height 21
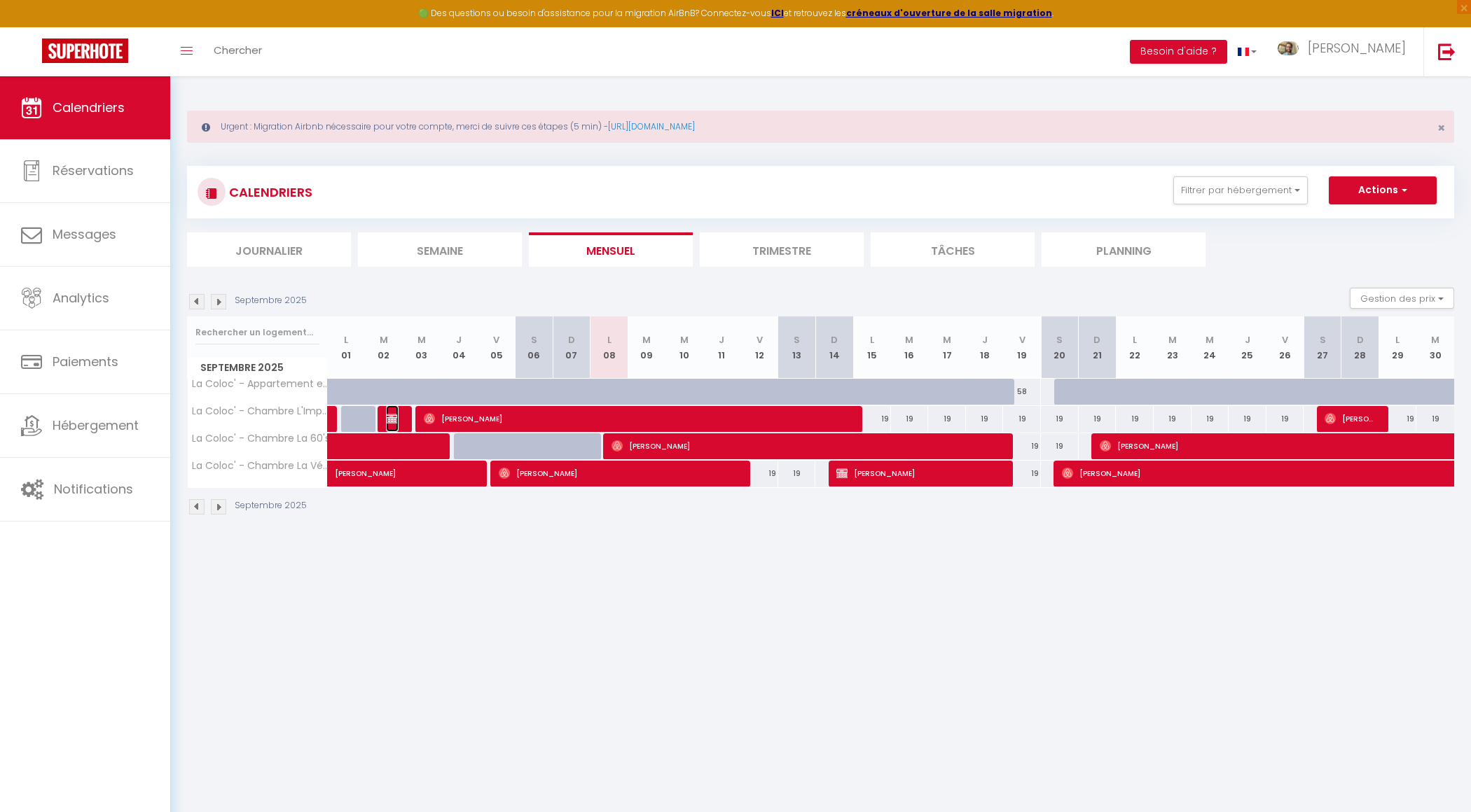
click at [393, 417] on img at bounding box center [391, 419] width 11 height 11
select select "OK"
select select "1"
select select "0"
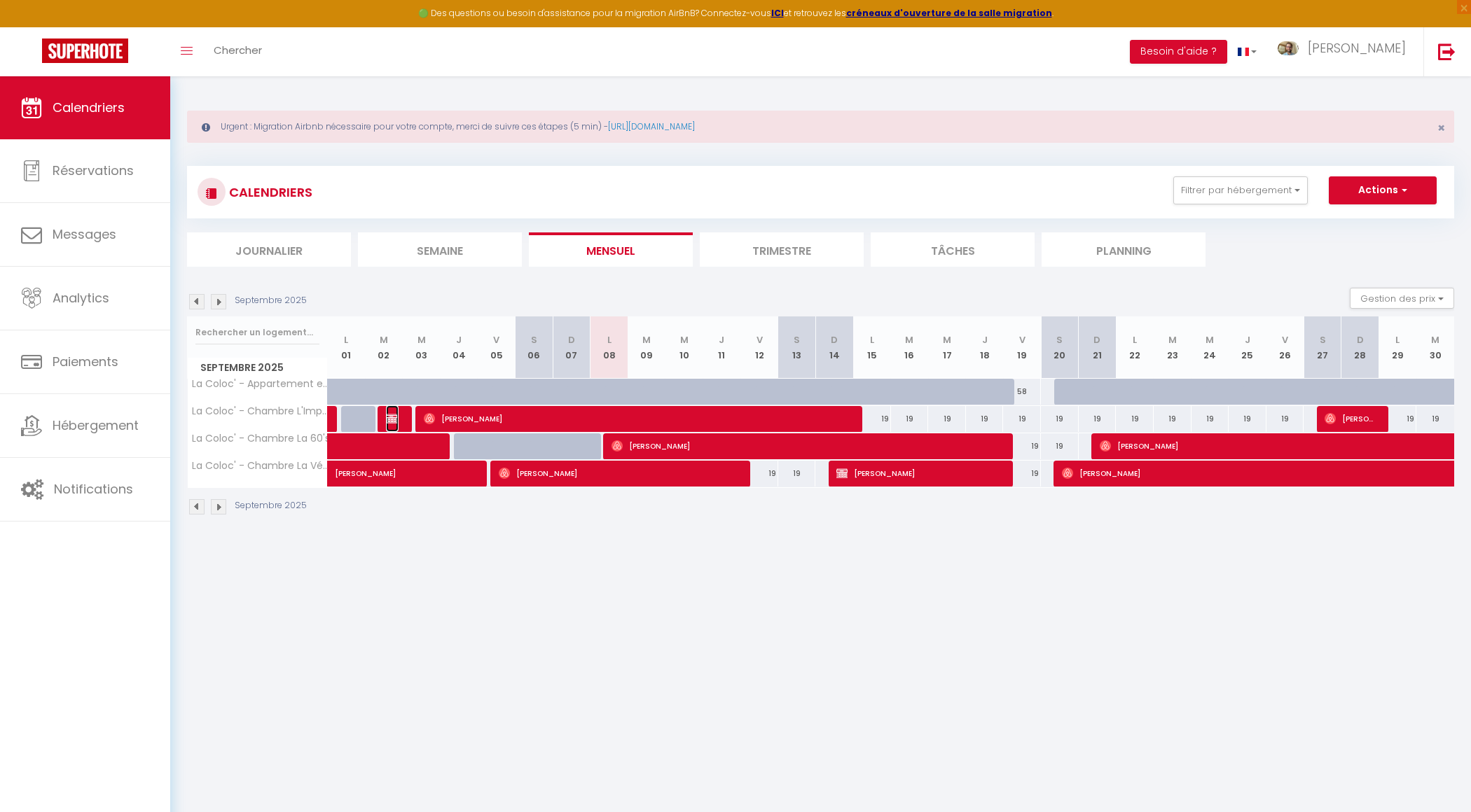
select select "1"
select select
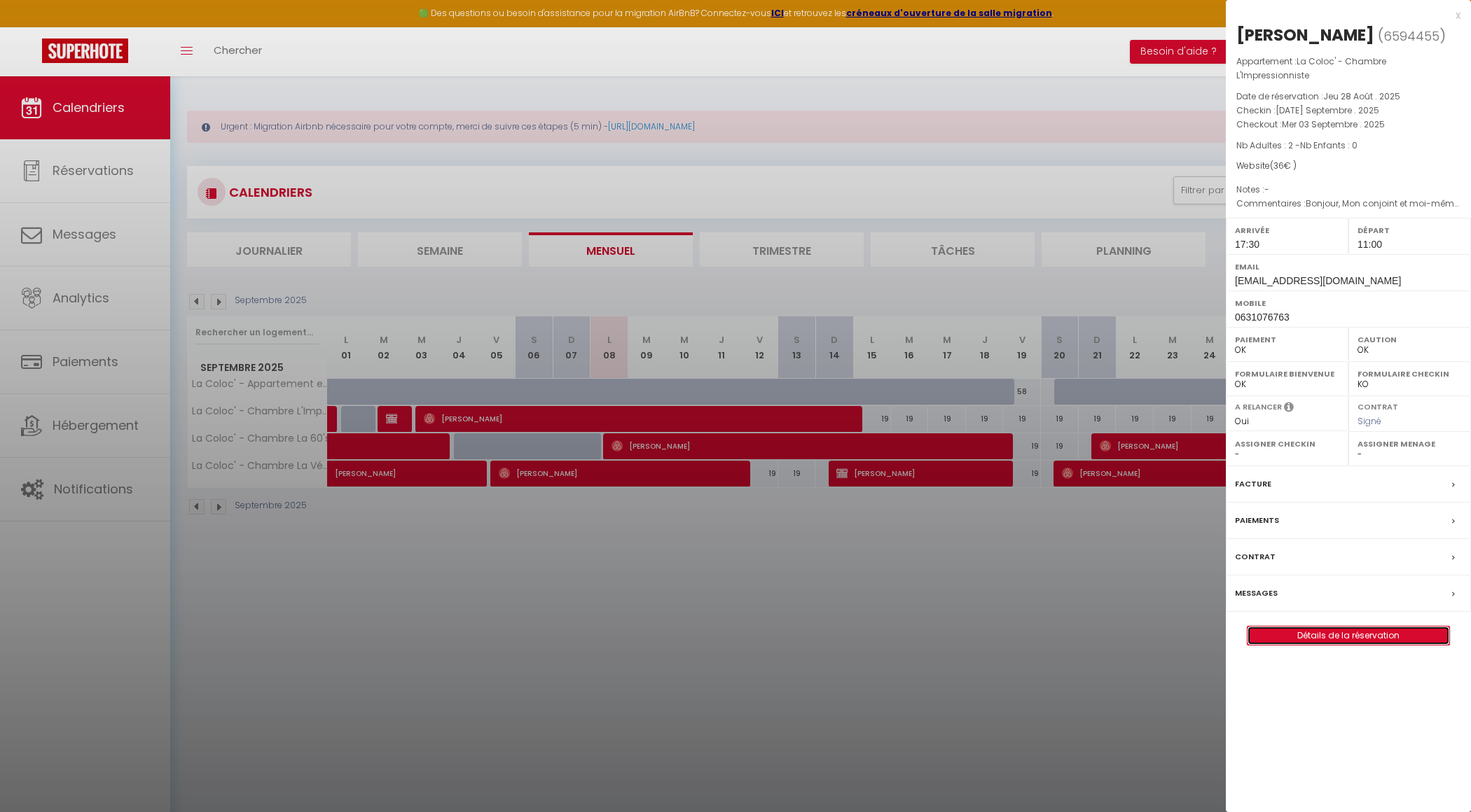
click at [1363, 627] on link "Détails de la réservation" at bounding box center [1349, 635] width 202 height 18
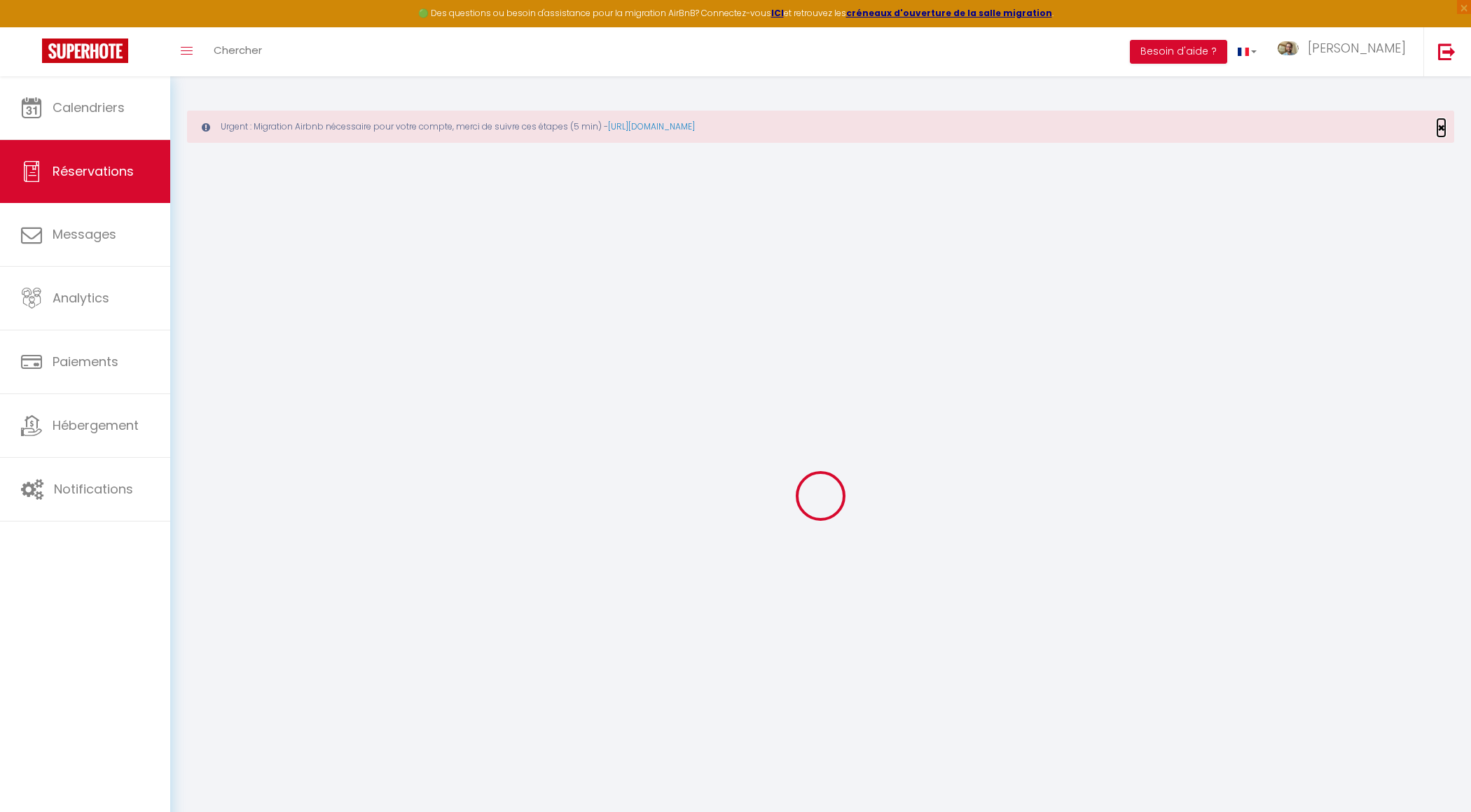
click at [1438, 125] on span "×" at bounding box center [1441, 128] width 8 height 17
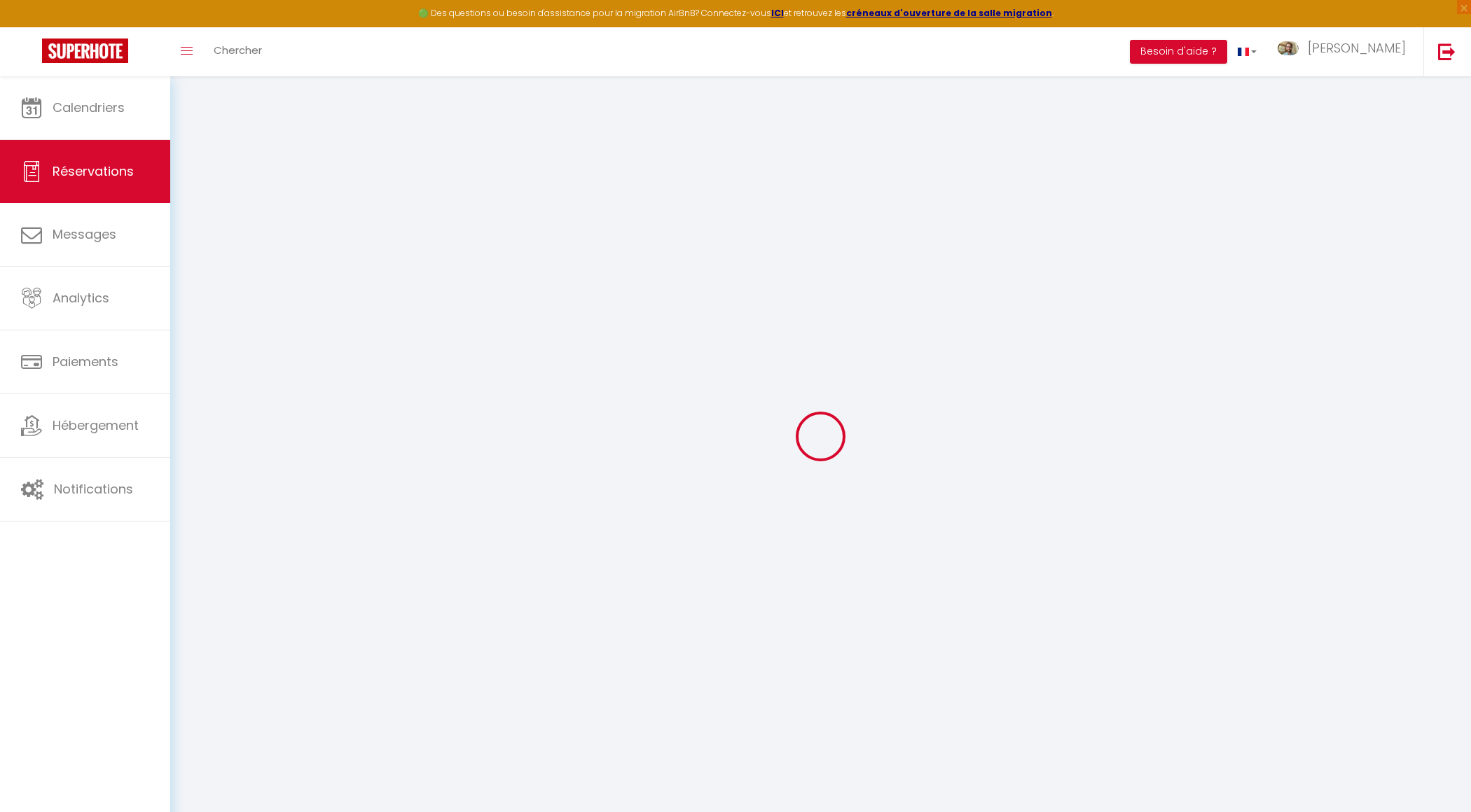
select select
checkbox input "false"
select select
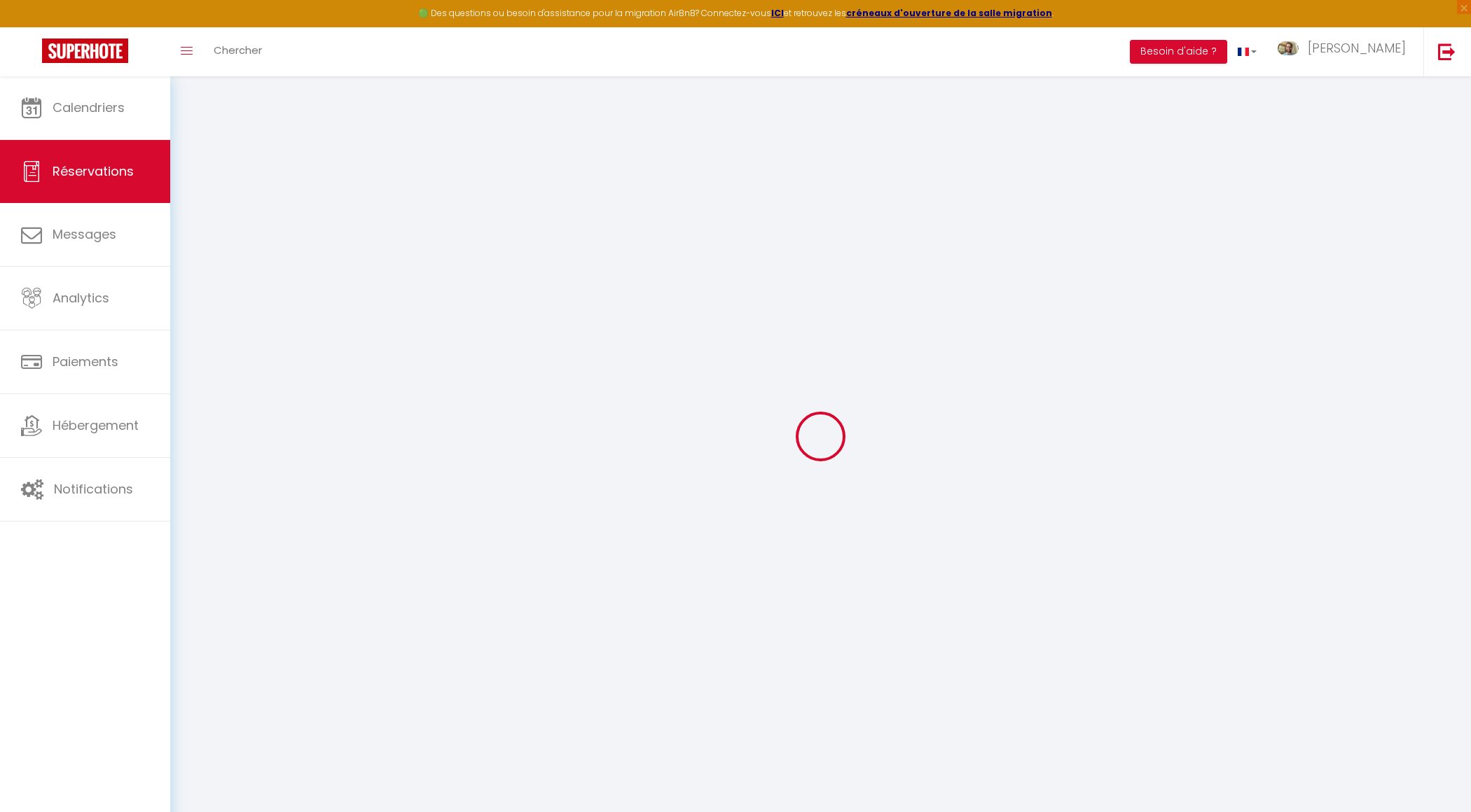
checkbox input "false"
type textarea "Bonjour, Mon conjoint et moi-même venons de [GEOGRAPHIC_DATA], notre heure d'[P…"
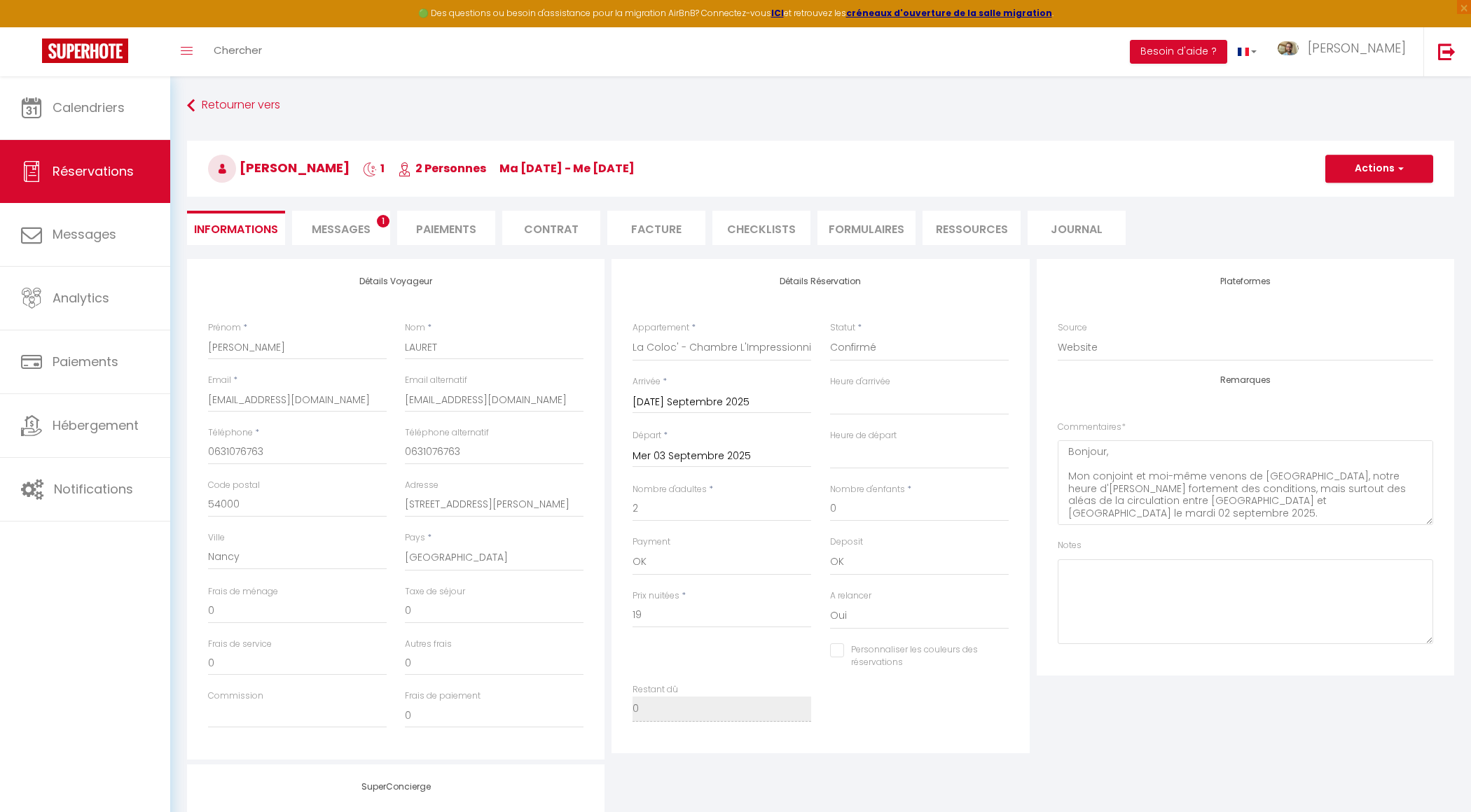
type input "15"
type input "2"
select select
checkbox input "false"
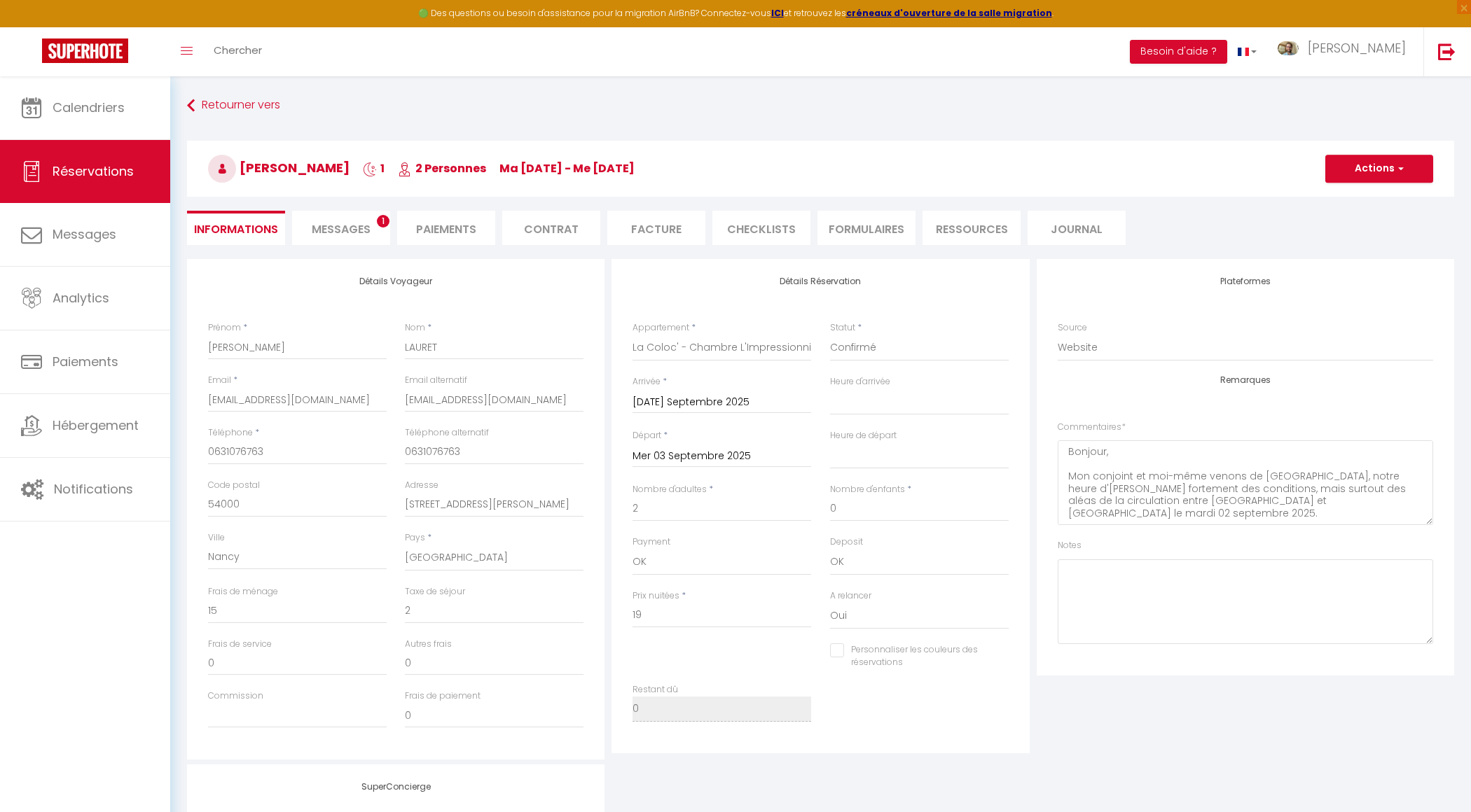
select select "17:30"
select select "11:00"
click at [466, 226] on li "Paiements" at bounding box center [446, 227] width 98 height 34
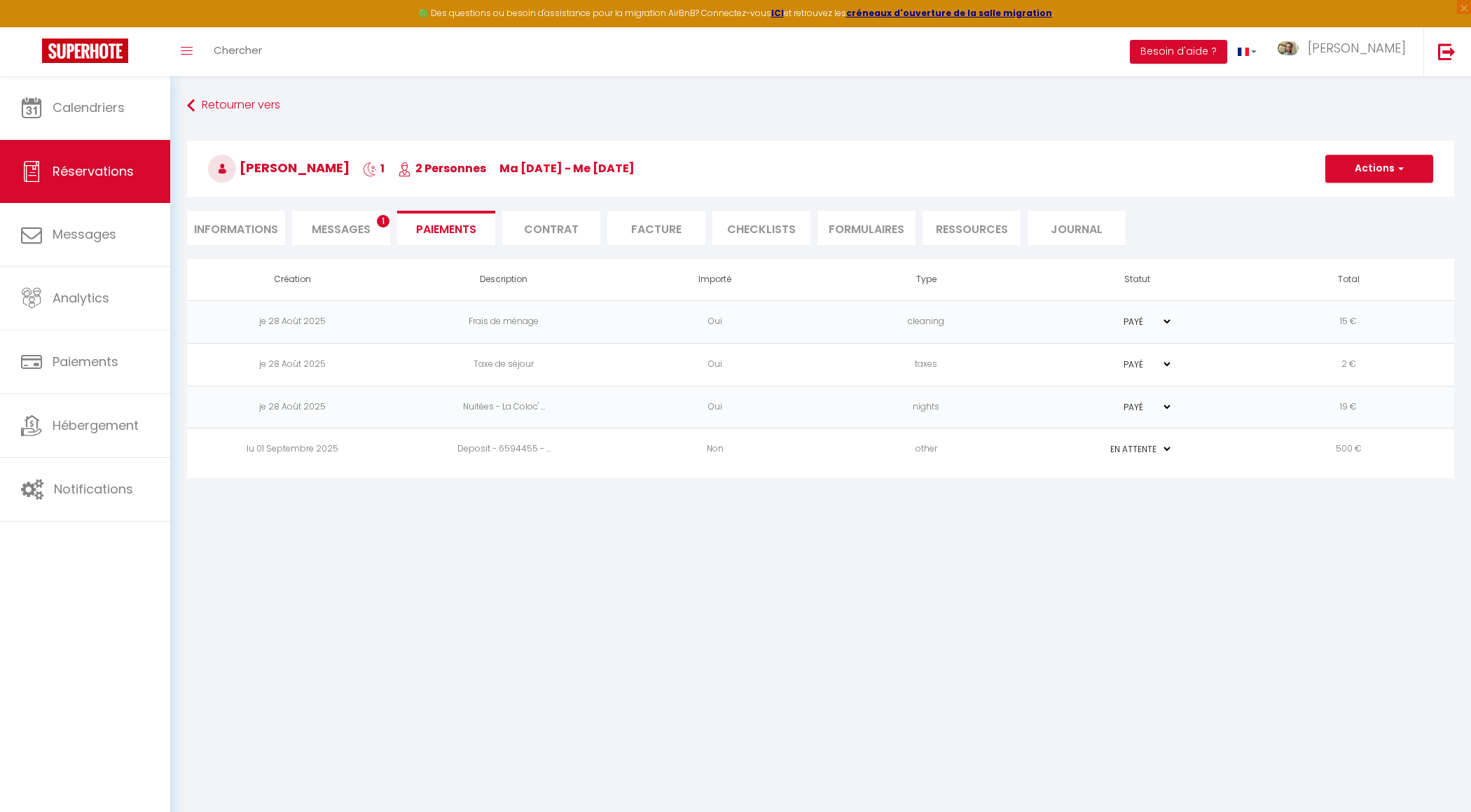
click at [359, 231] on span "Messages" at bounding box center [340, 229] width 59 height 16
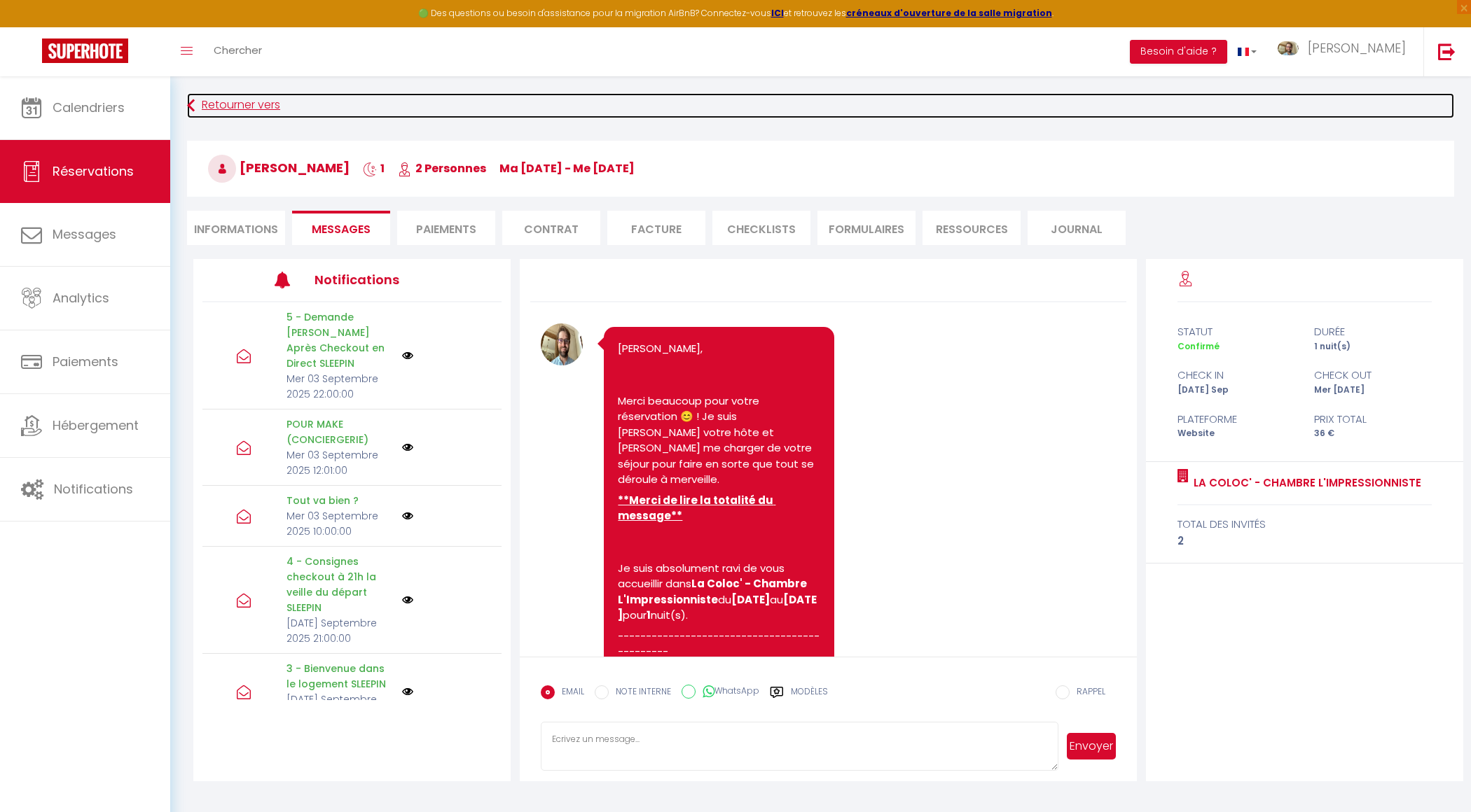
click at [241, 94] on link "Retourner vers" at bounding box center [820, 106] width 1267 height 25
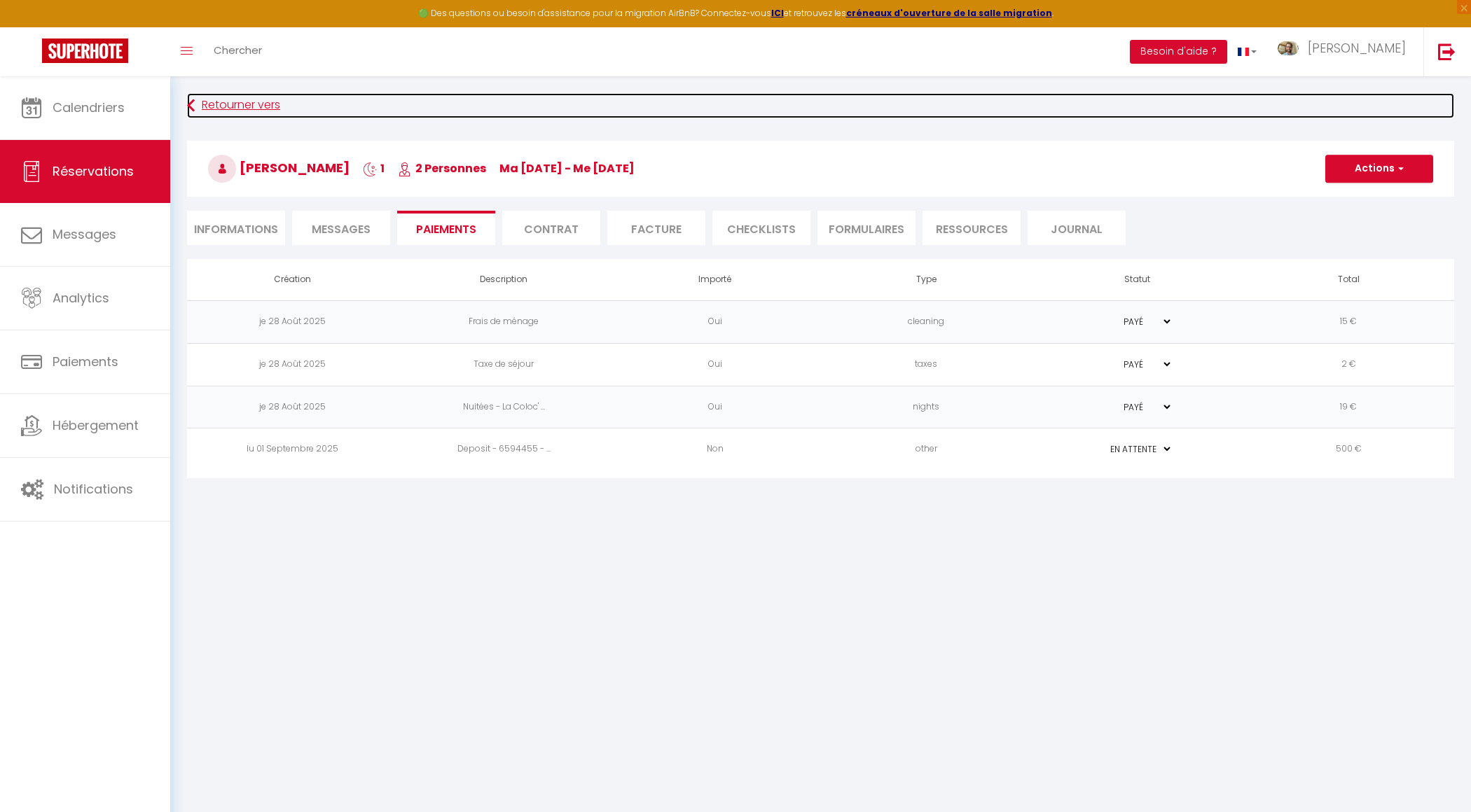
click at [241, 107] on link "Retourner vers" at bounding box center [820, 106] width 1267 height 25
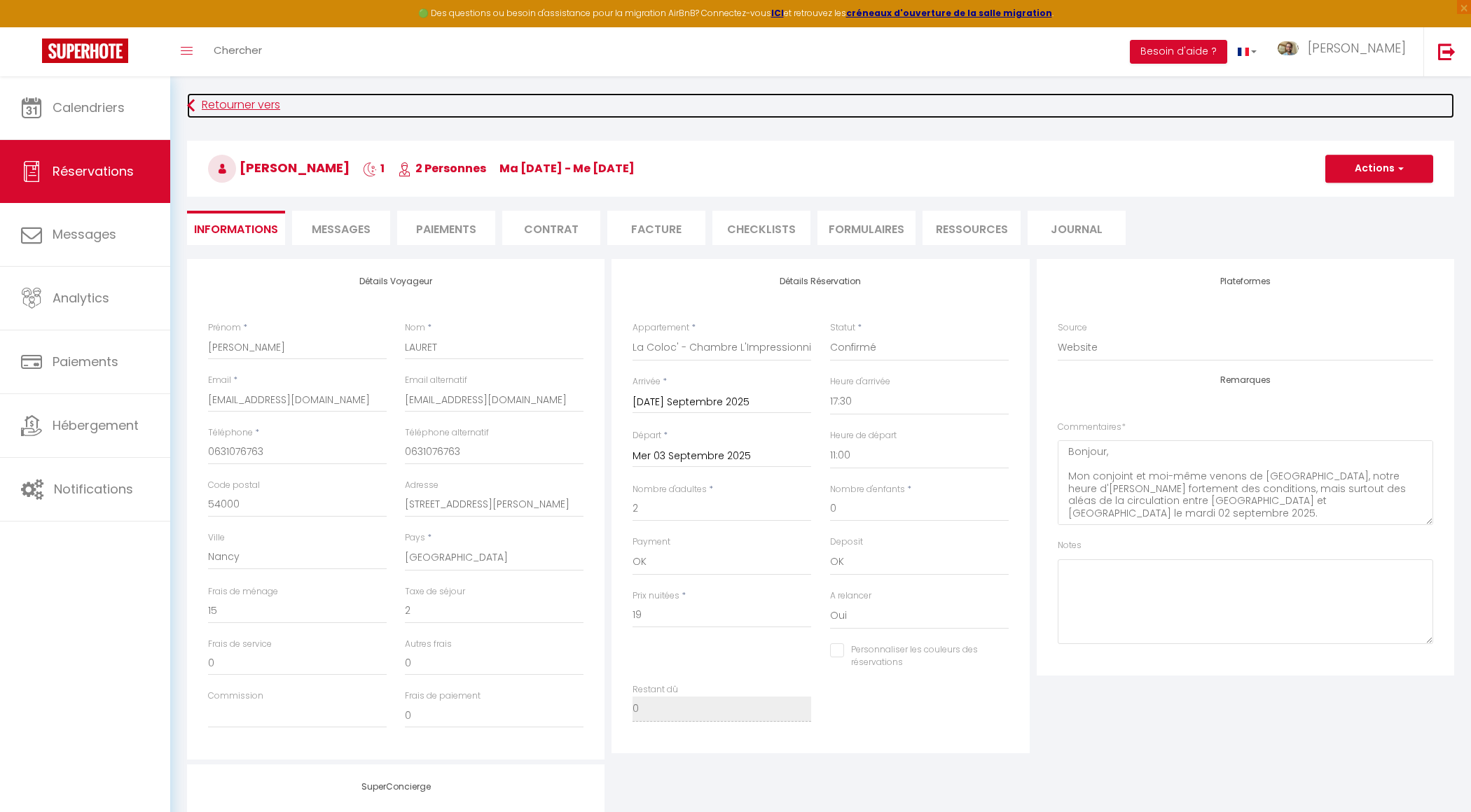
click at [241, 107] on link "Retourner vers" at bounding box center [820, 106] width 1267 height 25
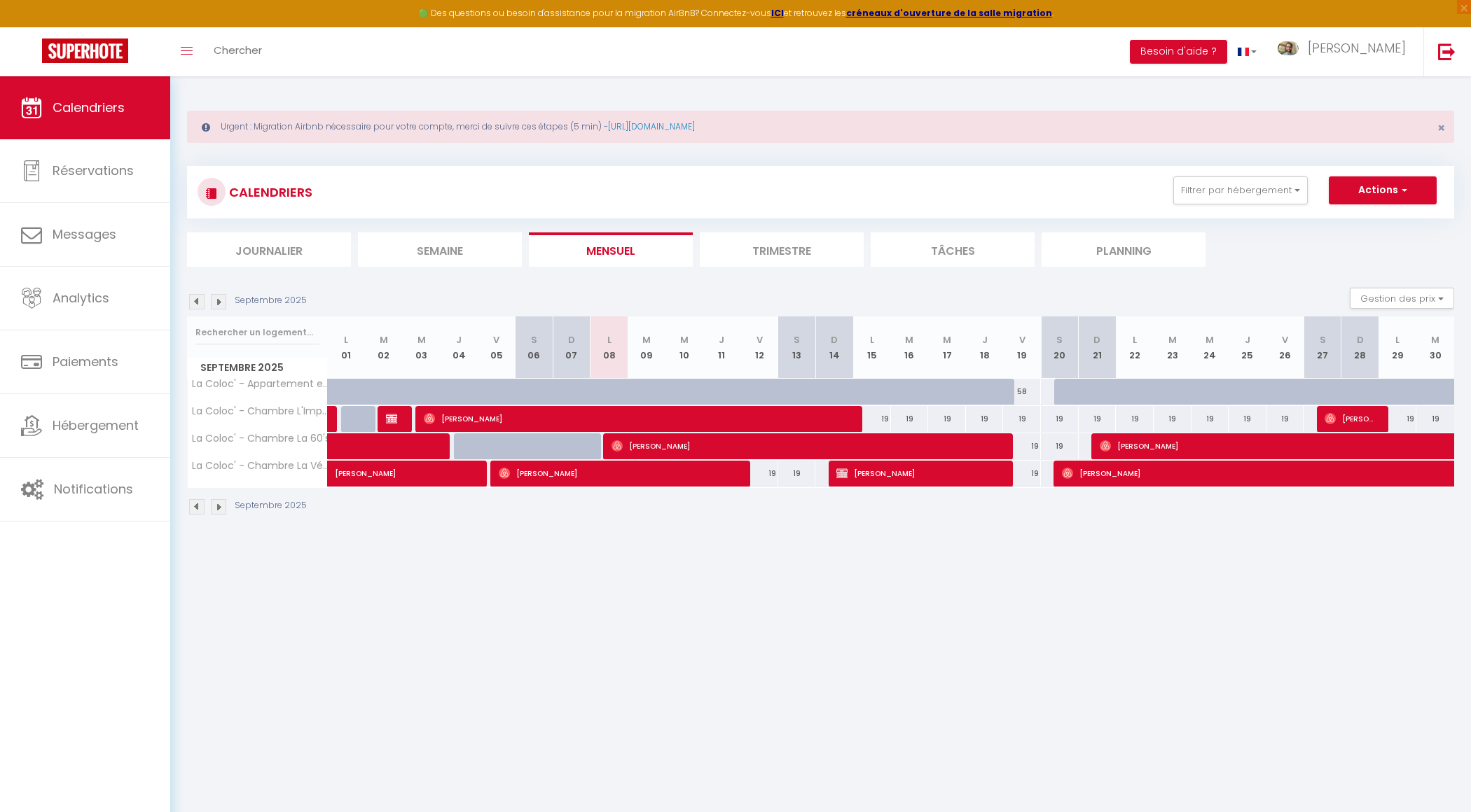
click at [194, 297] on img at bounding box center [197, 302] width 16 height 16
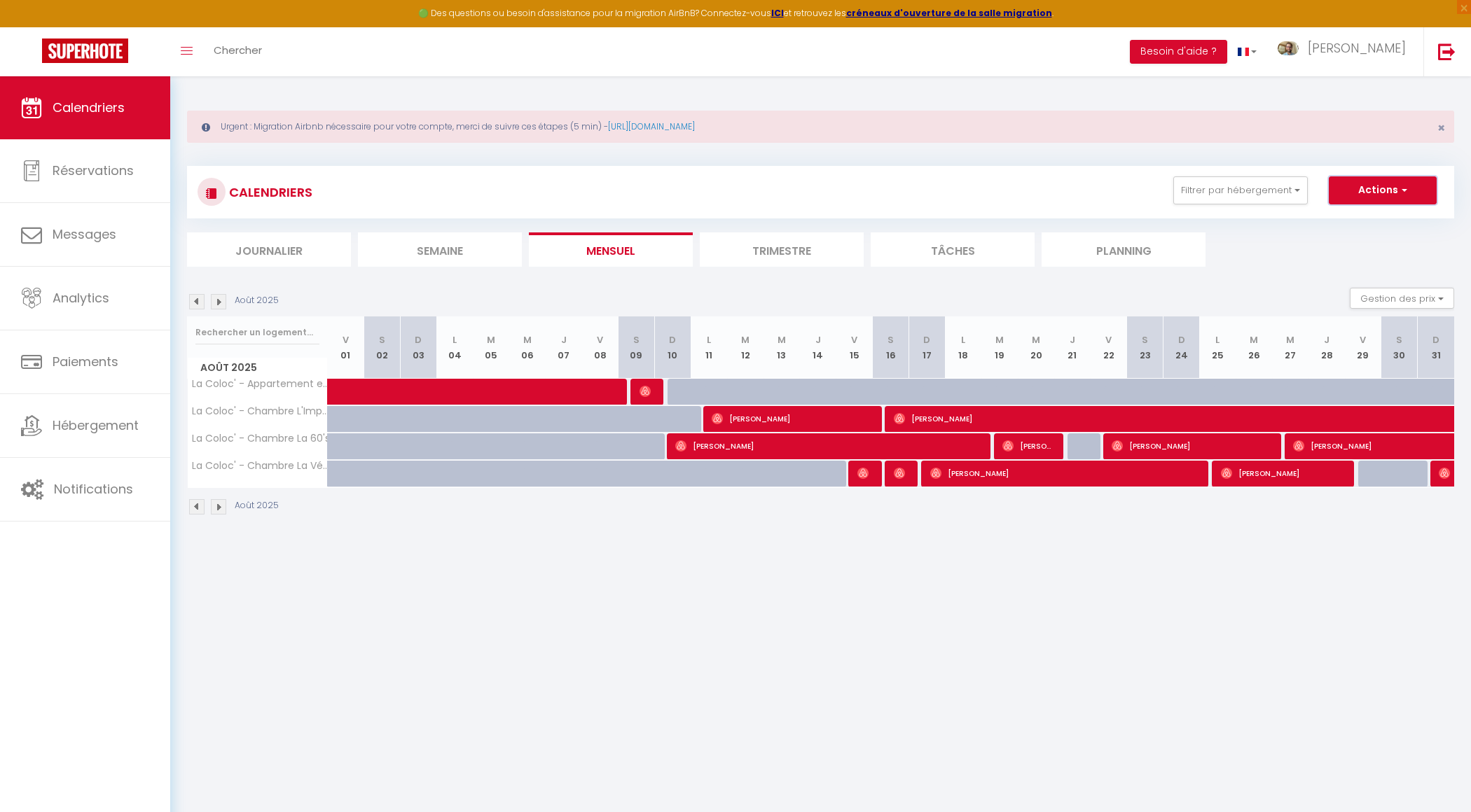
click at [1374, 194] on button "Actions" at bounding box center [1382, 191] width 108 height 28
click at [1370, 241] on link "Exporter les réservations" at bounding box center [1368, 244] width 122 height 21
type input "[DOMAIN_NAME][EMAIL_ADDRESS][DOMAIN_NAME]"
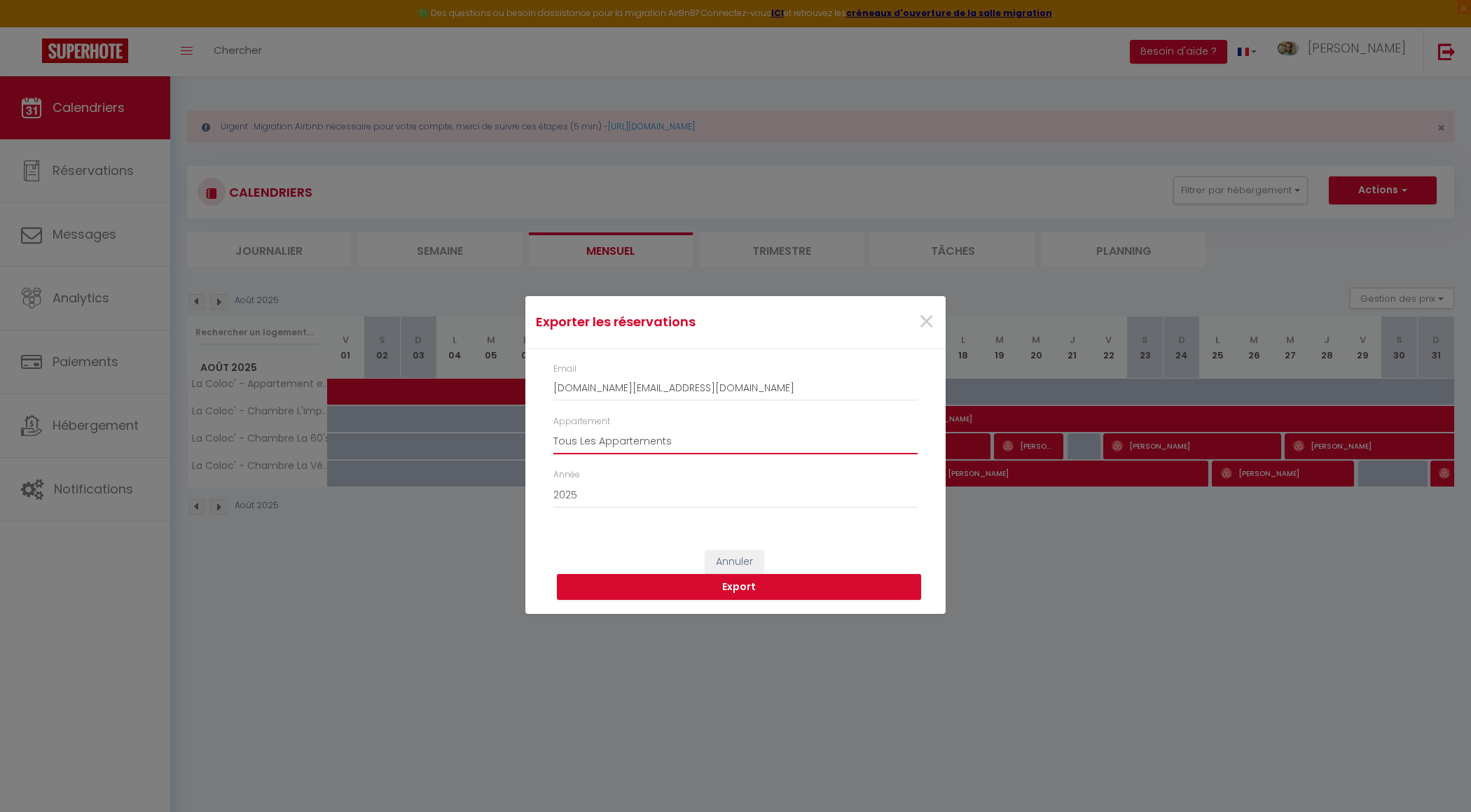
click at [659, 449] on select "Tous Les Appartements La cabane La Dolce Vita Le Buzz La Maison des Plantes L'A…" at bounding box center [736, 441] width 364 height 26
click at [727, 589] on button "Export" at bounding box center [739, 587] width 364 height 26
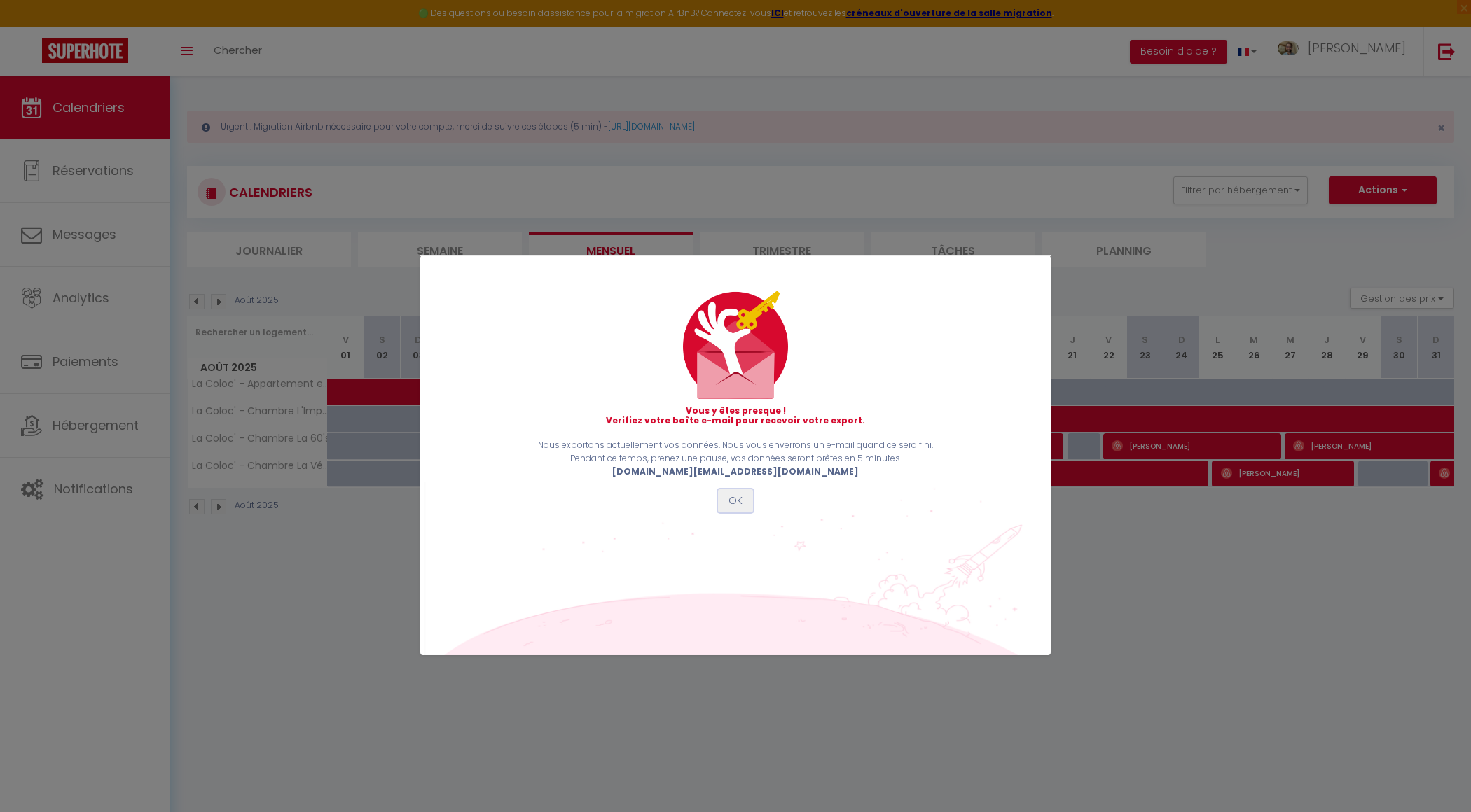
click at [741, 496] on button "OK" at bounding box center [736, 501] width 35 height 24
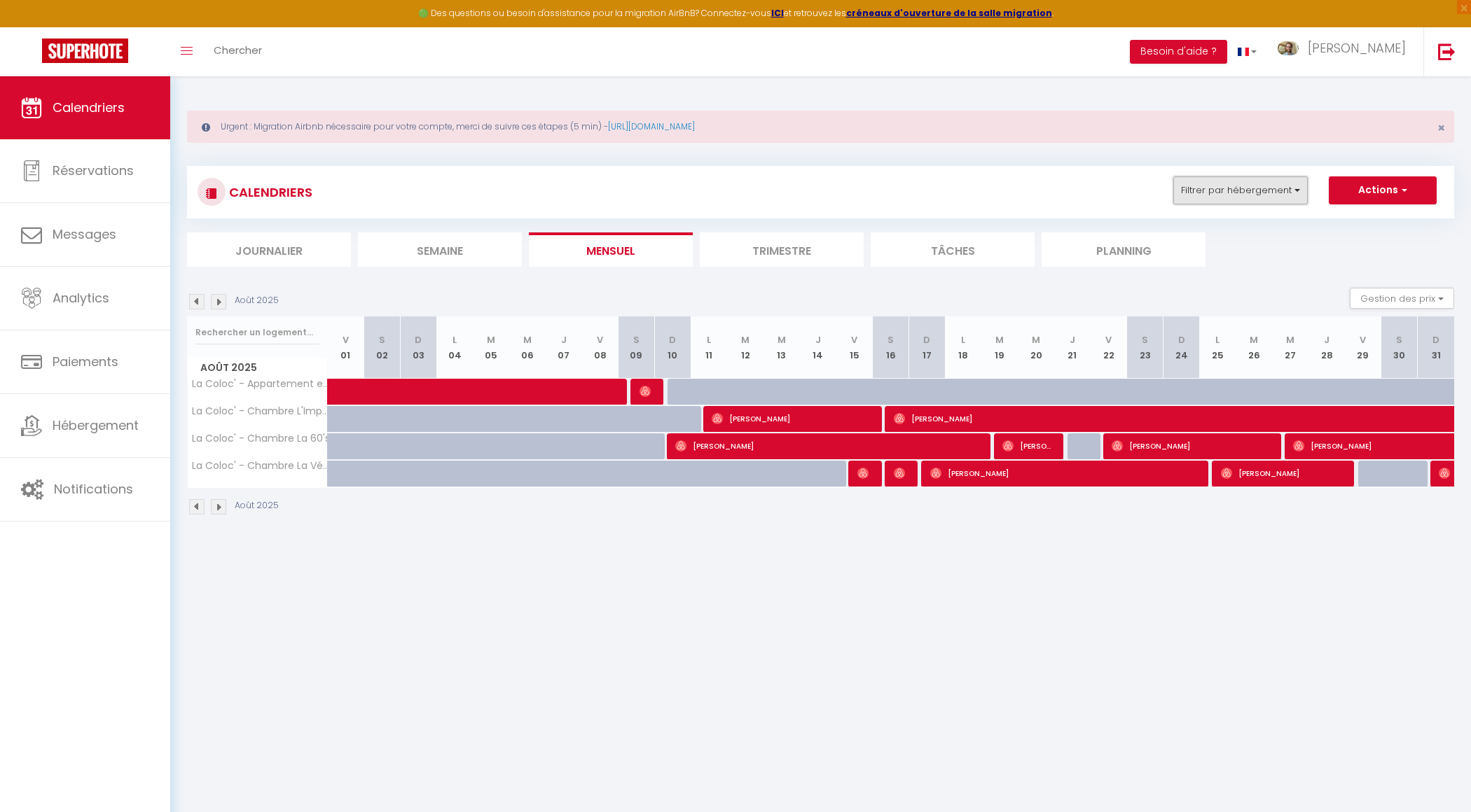
click at [1285, 194] on button "Filtrer par hébergement" at bounding box center [1241, 191] width 135 height 28
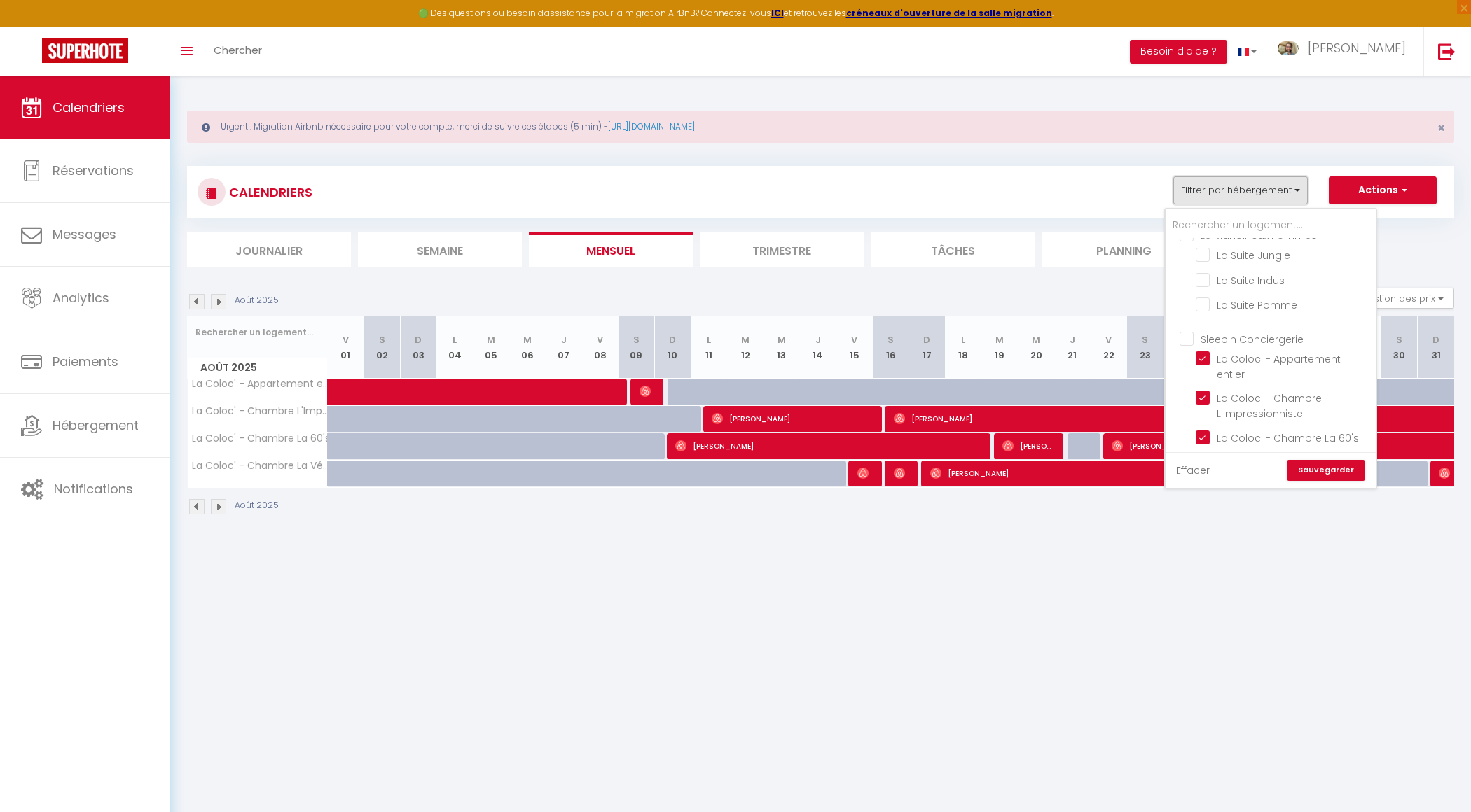
scroll to position [245, 0]
click at [1196, 284] on input "Sleepin Conciergerie" at bounding box center [1285, 289] width 210 height 14
checkbox input "true"
checkbox input "false"
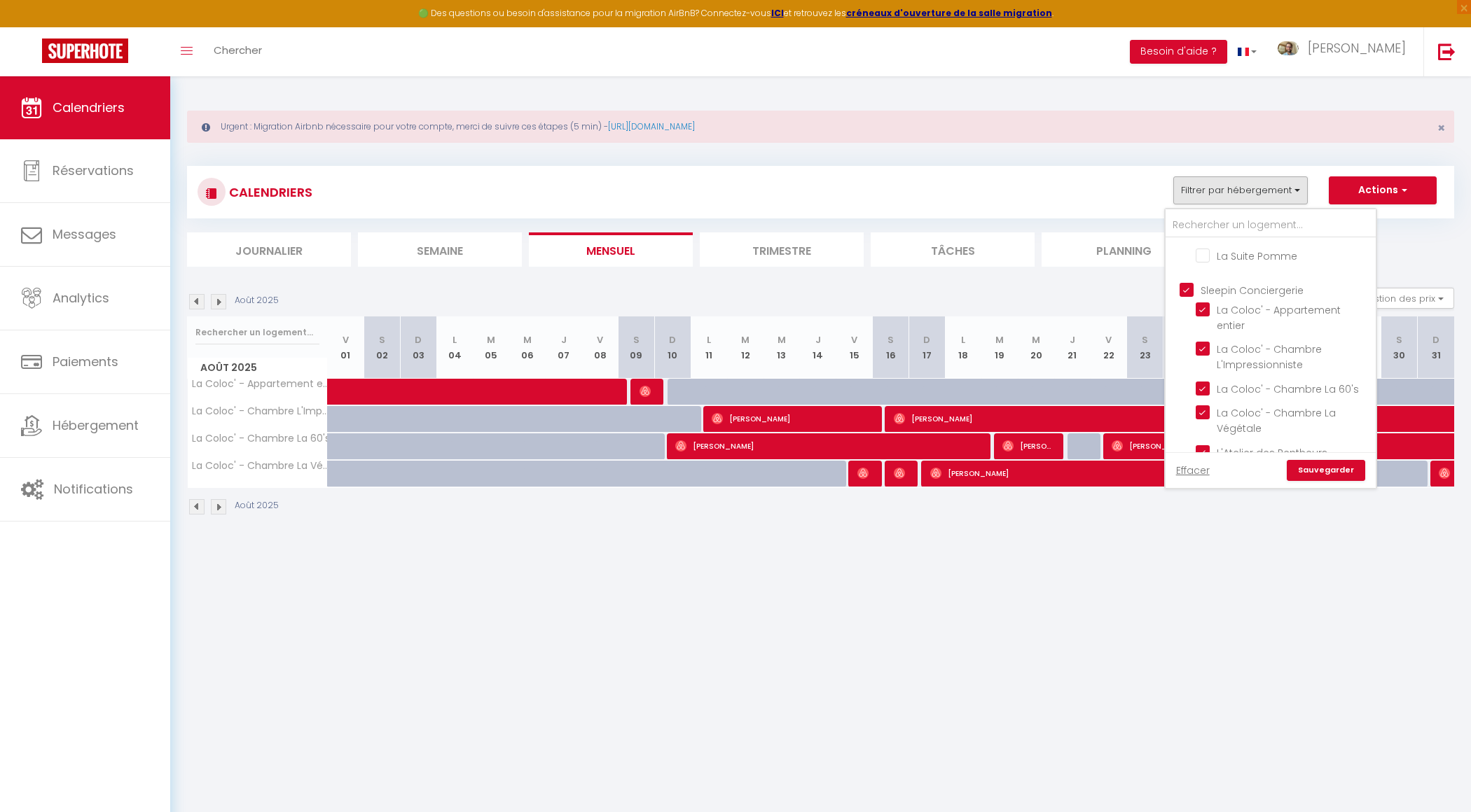
checkbox input "false"
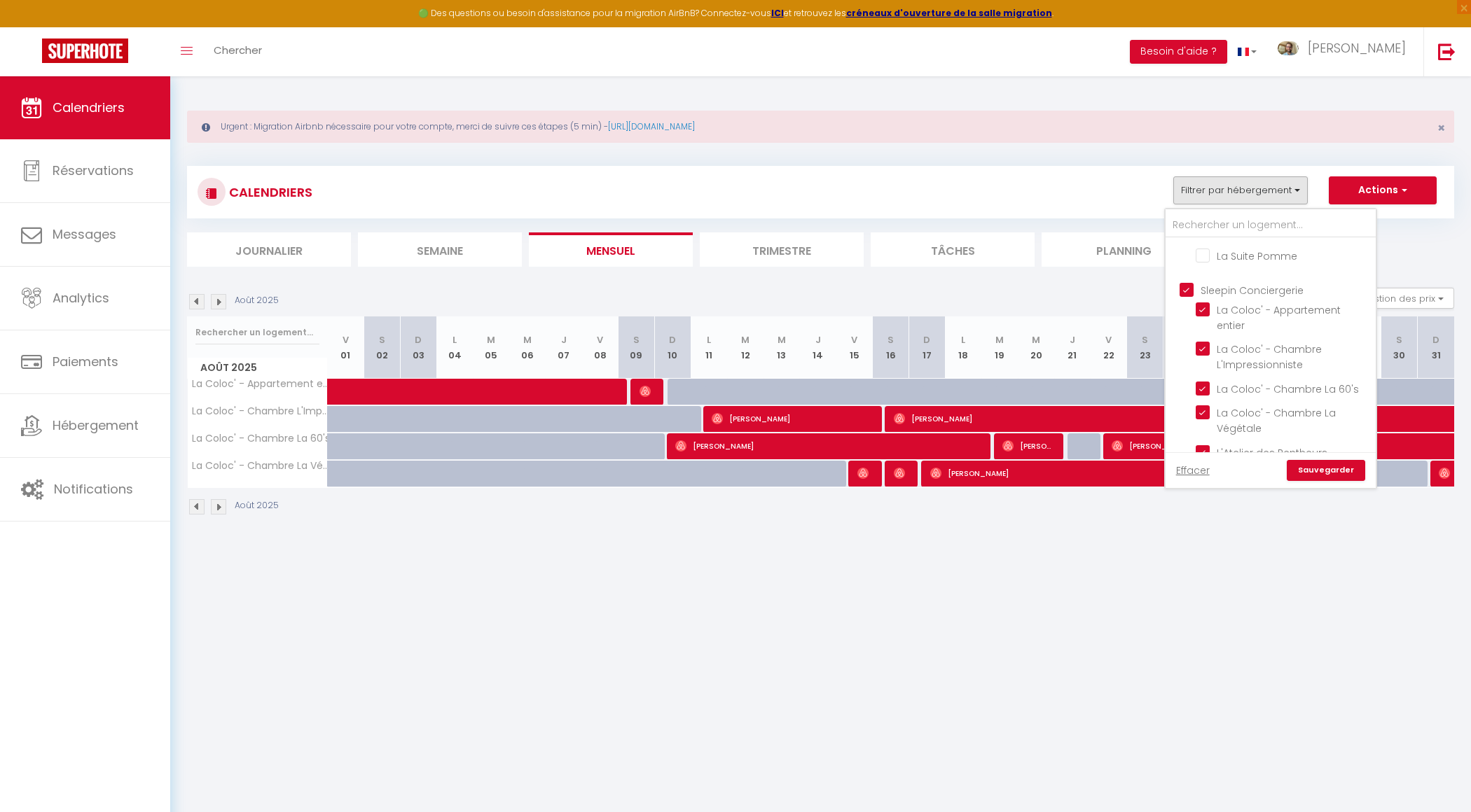
checkbox input "false"
checkbox input "true"
click at [1196, 284] on input "Sleepin Conciergerie" at bounding box center [1285, 289] width 210 height 14
checkbox input "false"
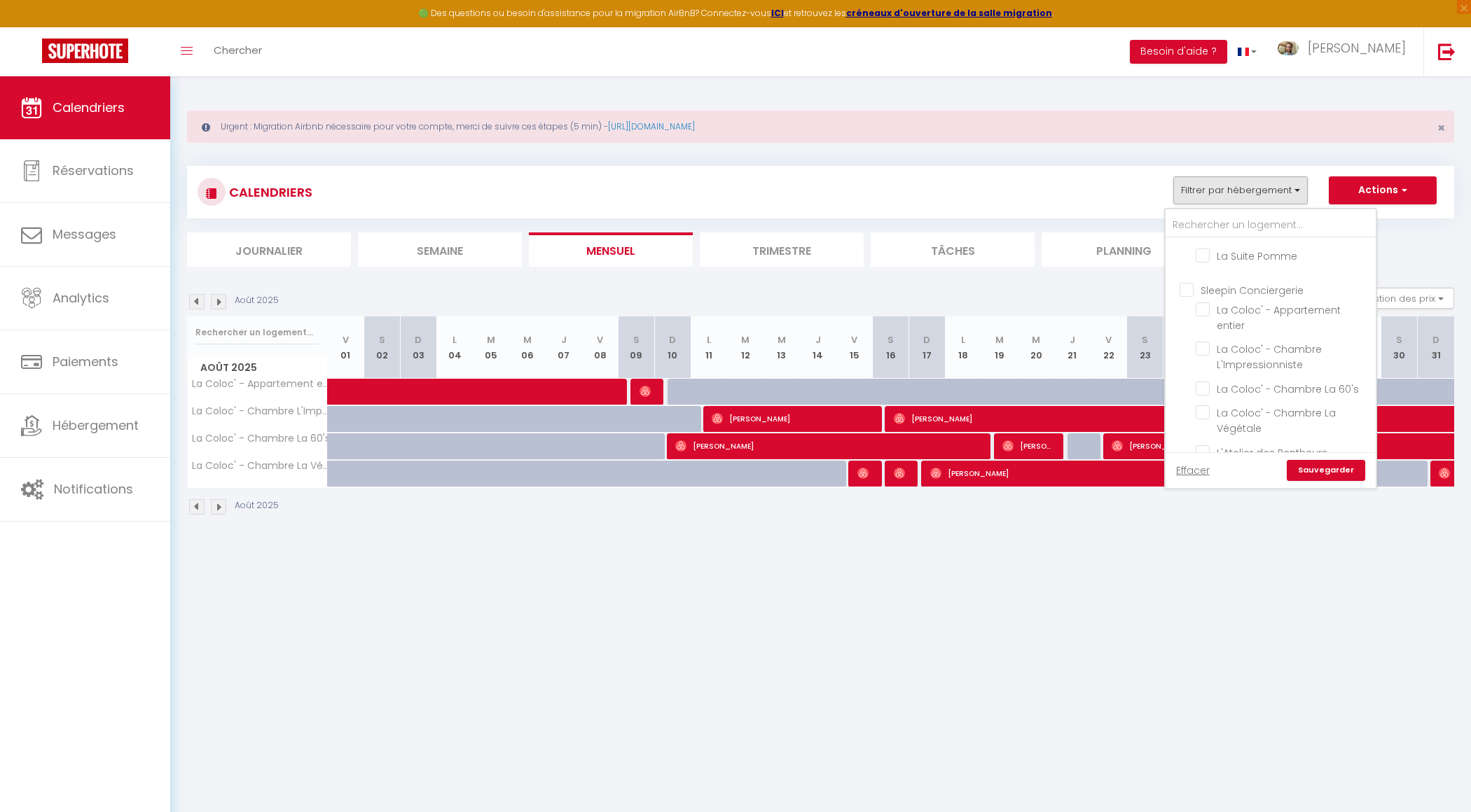
checkbox input "false"
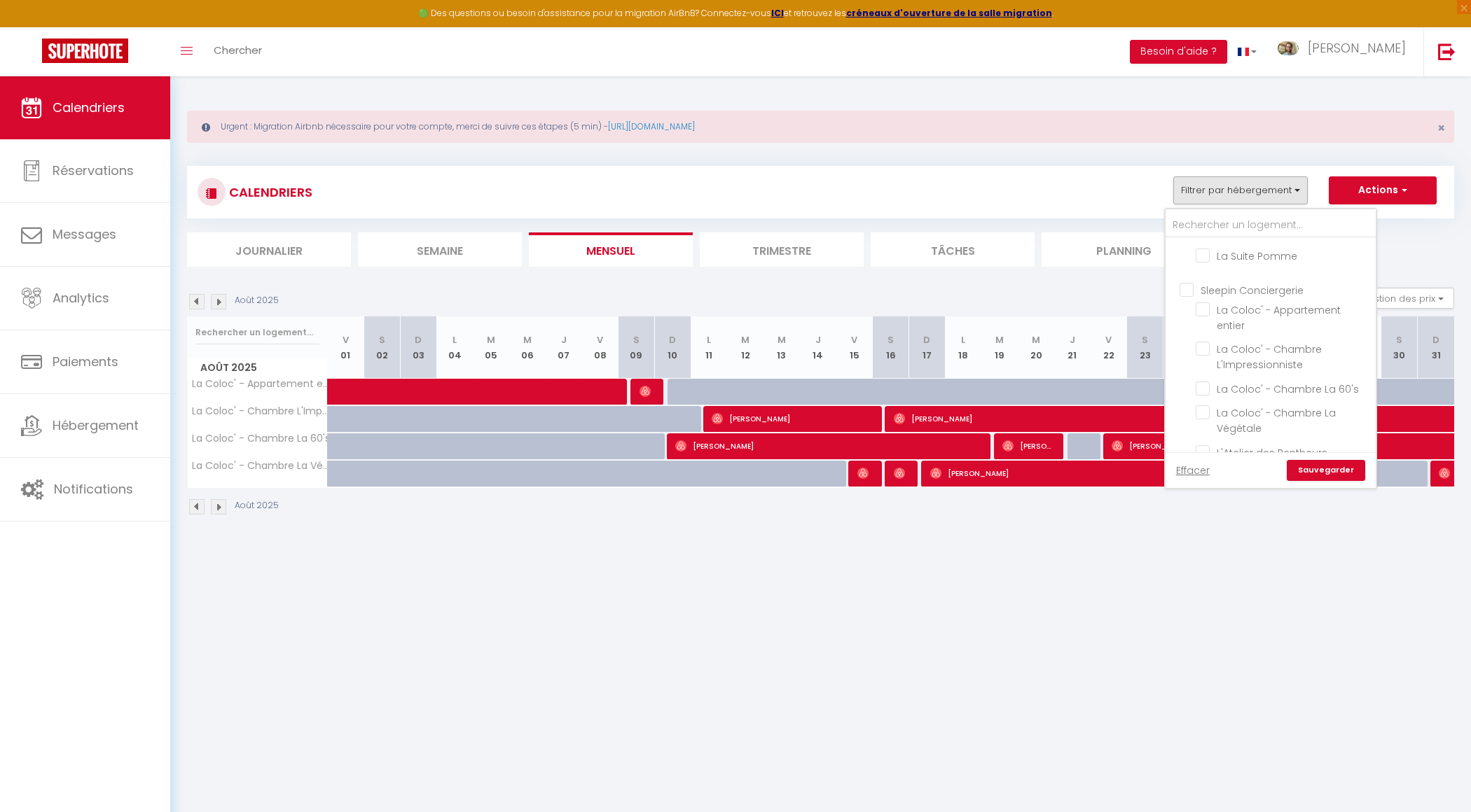
checkbox input "false"
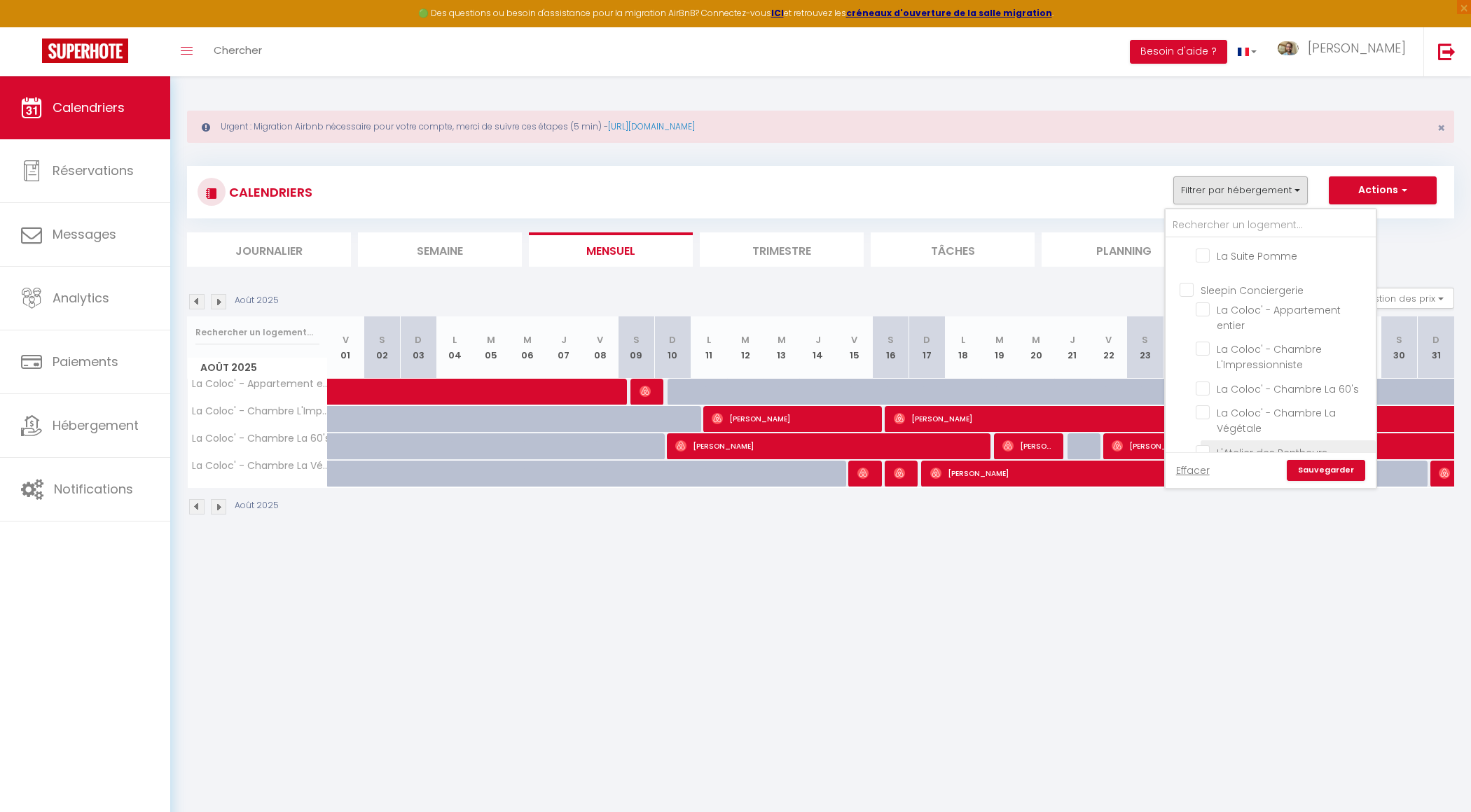
click at [1223, 445] on input "L'Atelier des Pentheurs" at bounding box center [1283, 452] width 175 height 14
click at [1318, 467] on link "Sauvegarder" at bounding box center [1326, 470] width 79 height 21
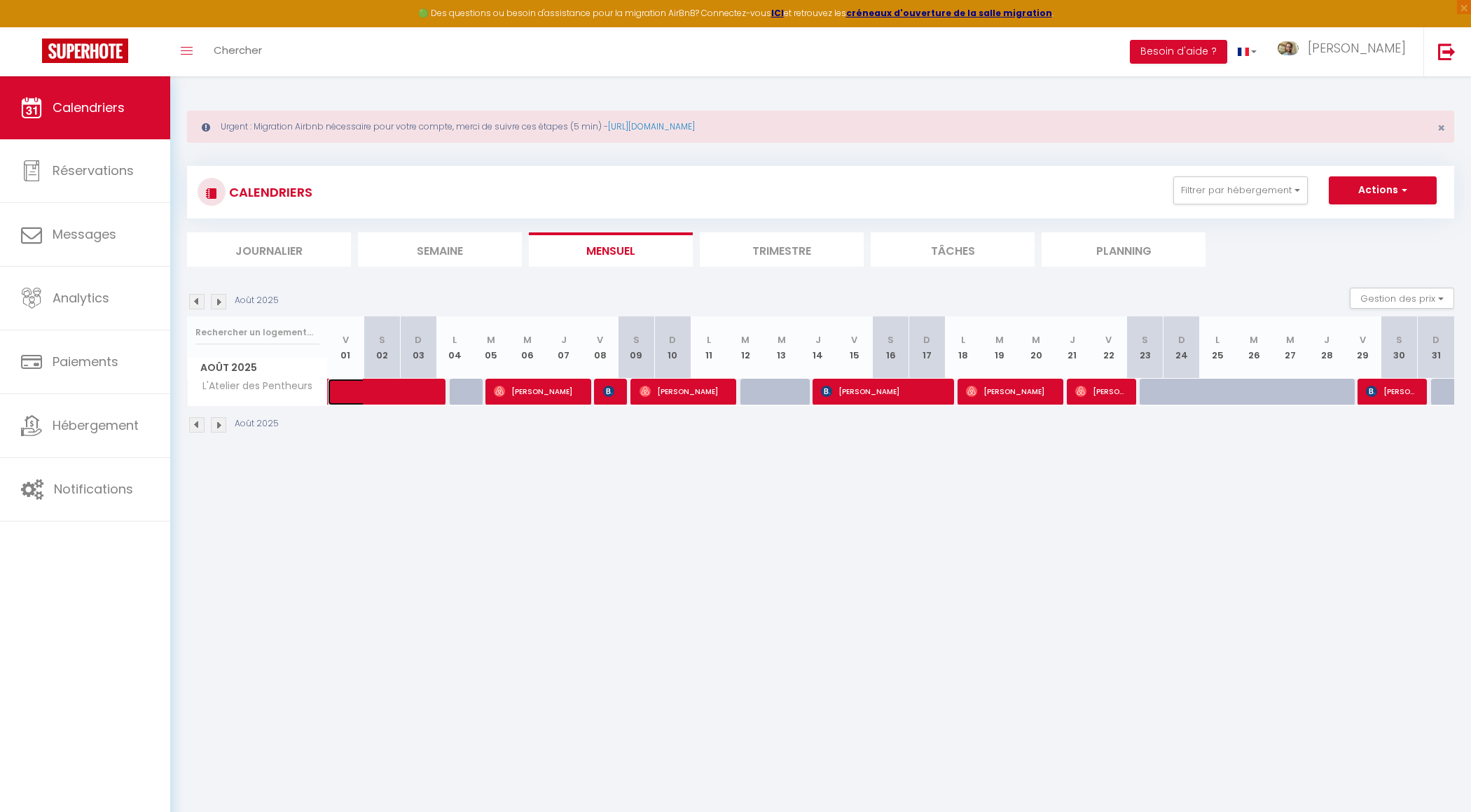
click at [427, 394] on span at bounding box center [397, 392] width 97 height 26
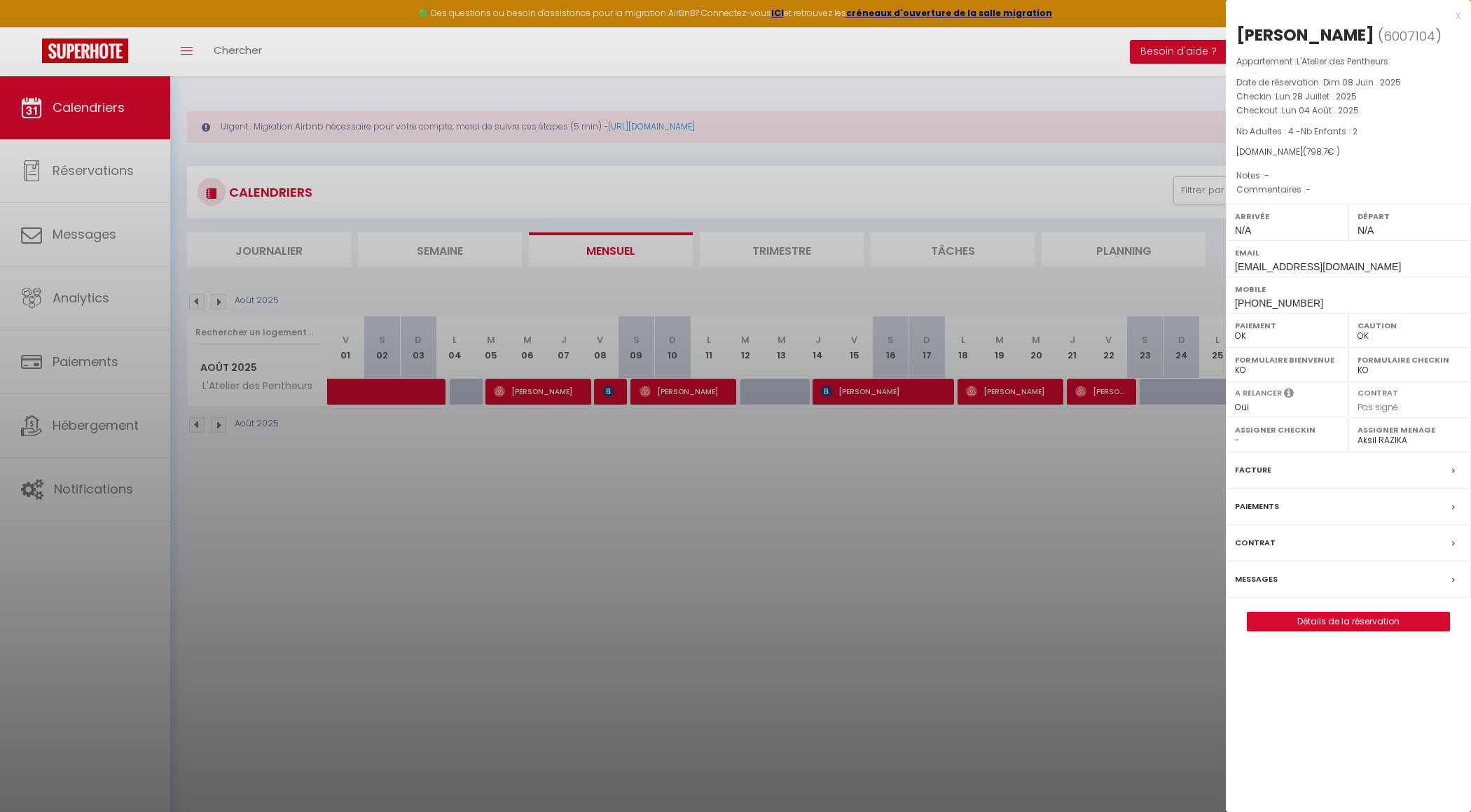
click at [432, 525] on div at bounding box center [736, 406] width 1471 height 812
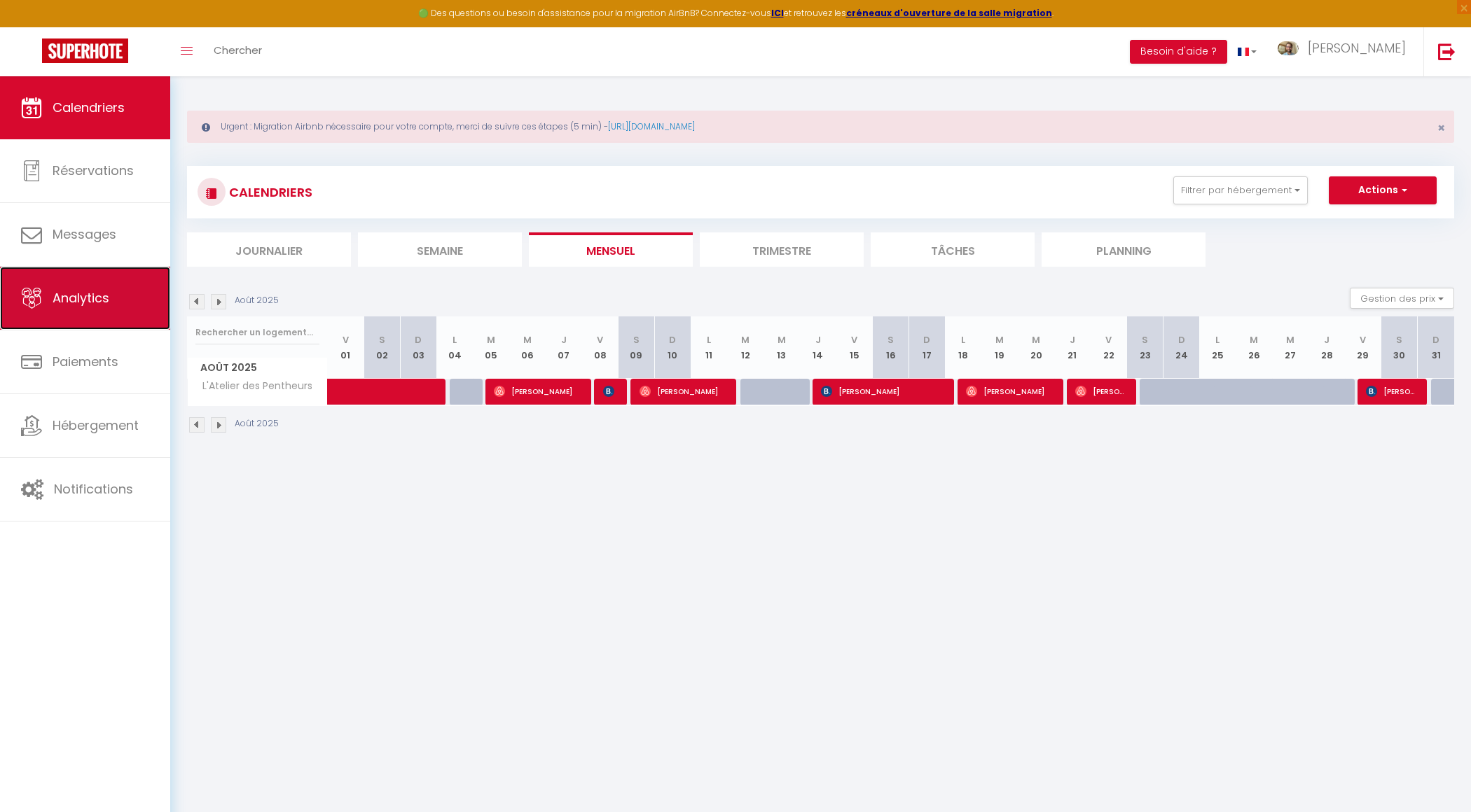
click at [90, 317] on link "Analytics" at bounding box center [85, 298] width 171 height 63
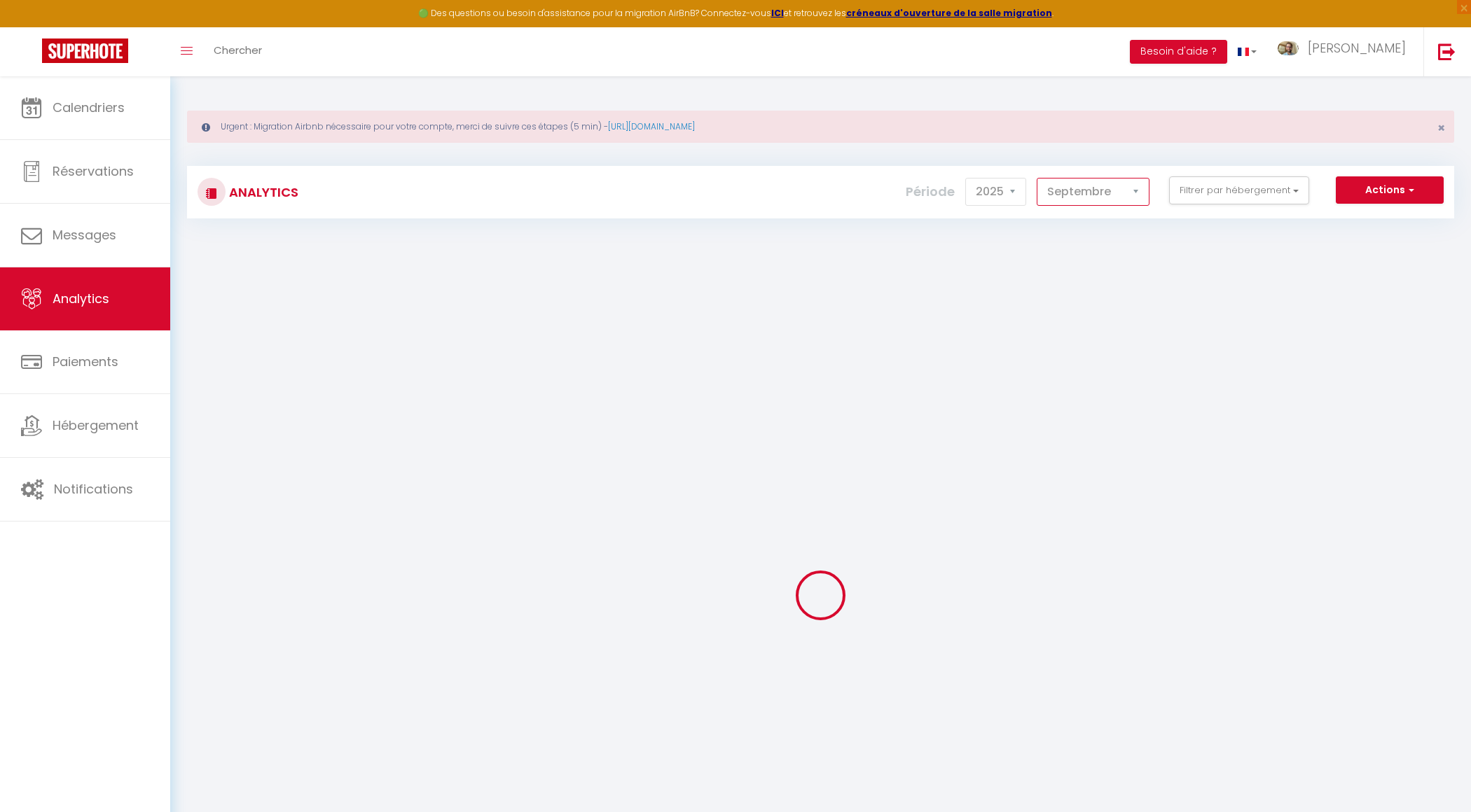
click at [1075, 187] on select "[PERSON_NAME] Mars [PERSON_NAME] Juin Juillet Août Septembre Octobre Novembre D…" at bounding box center [1092, 191] width 113 height 28
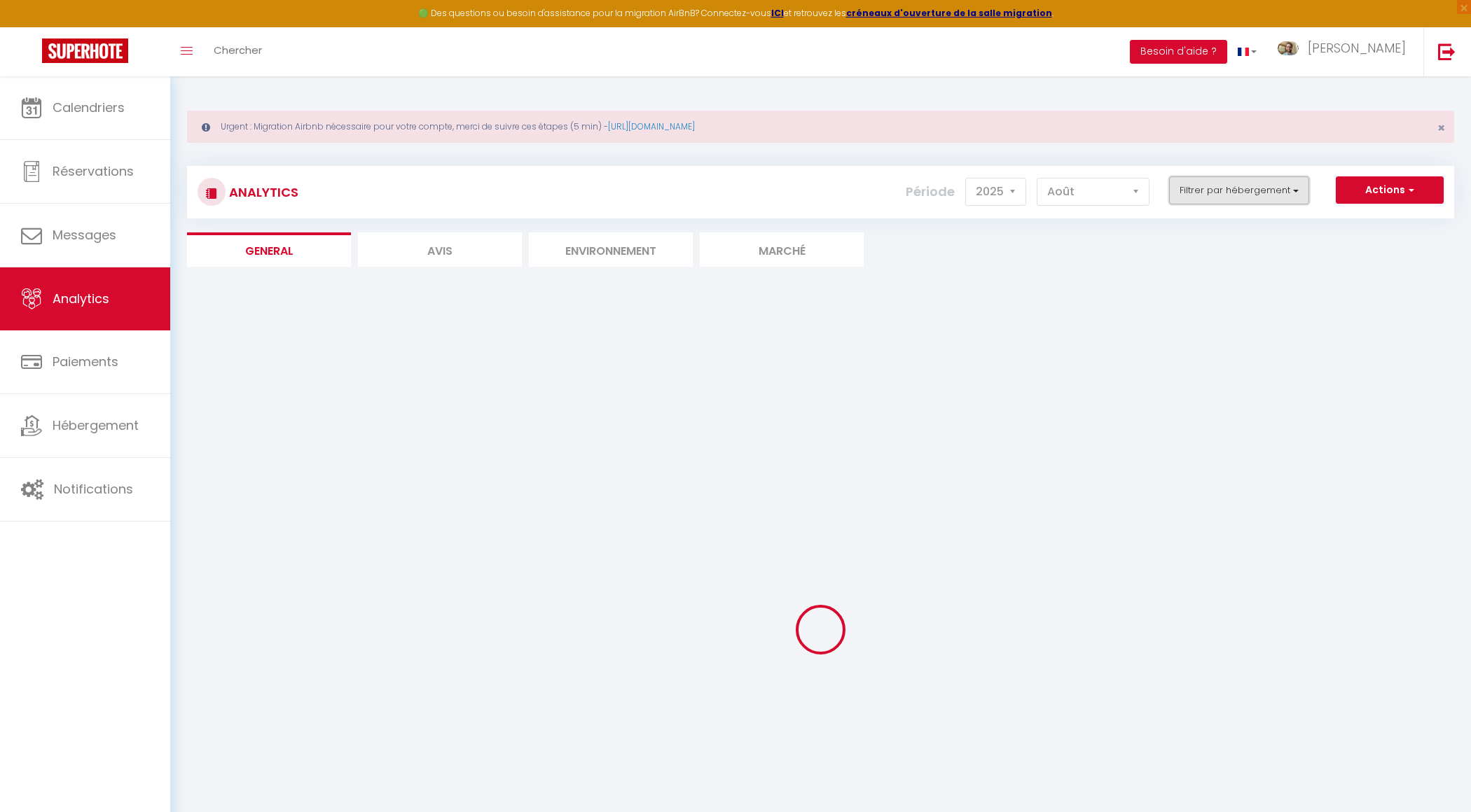
click at [1247, 196] on button "Filtrer par hébergement" at bounding box center [1239, 191] width 140 height 28
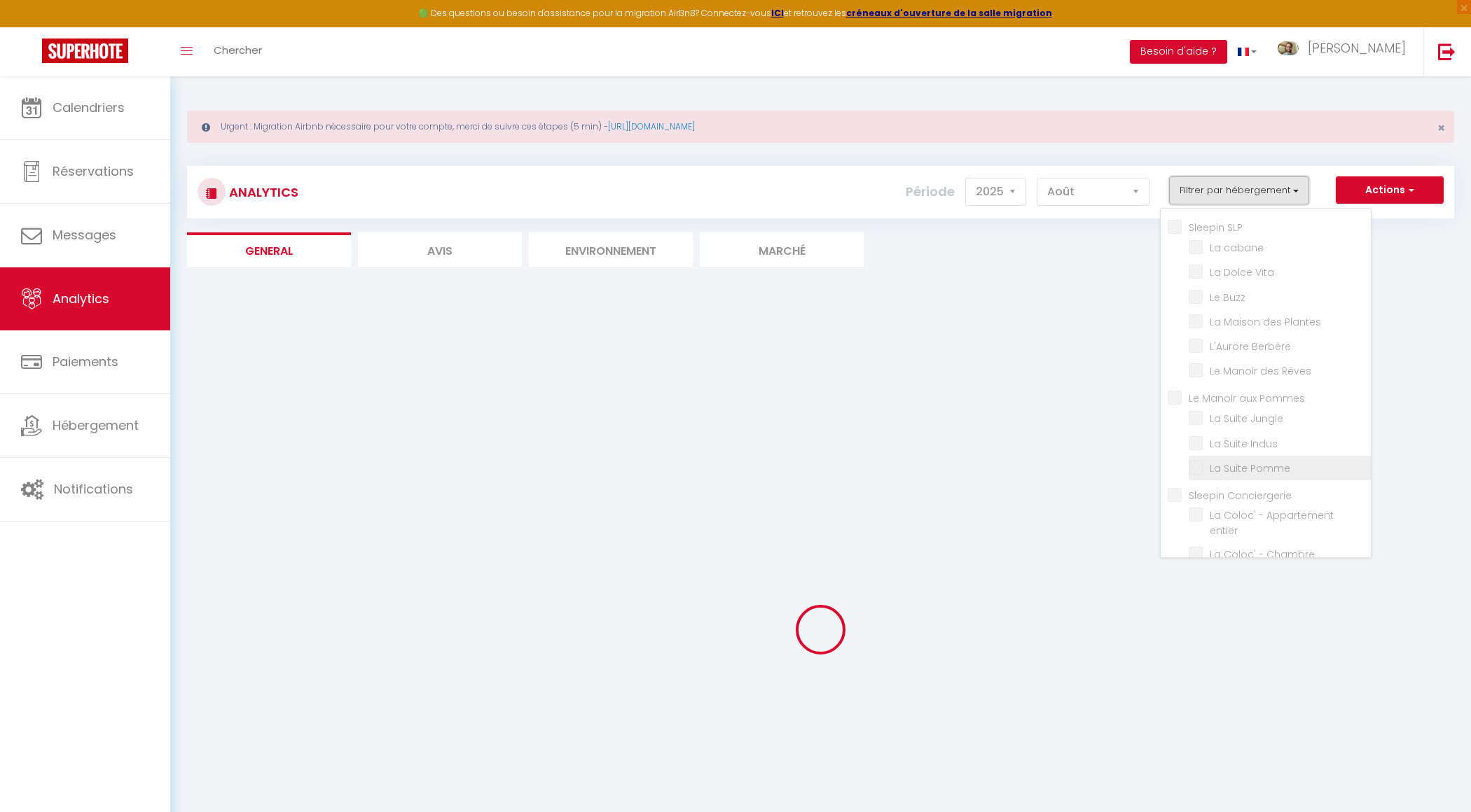
scroll to position [104, 0]
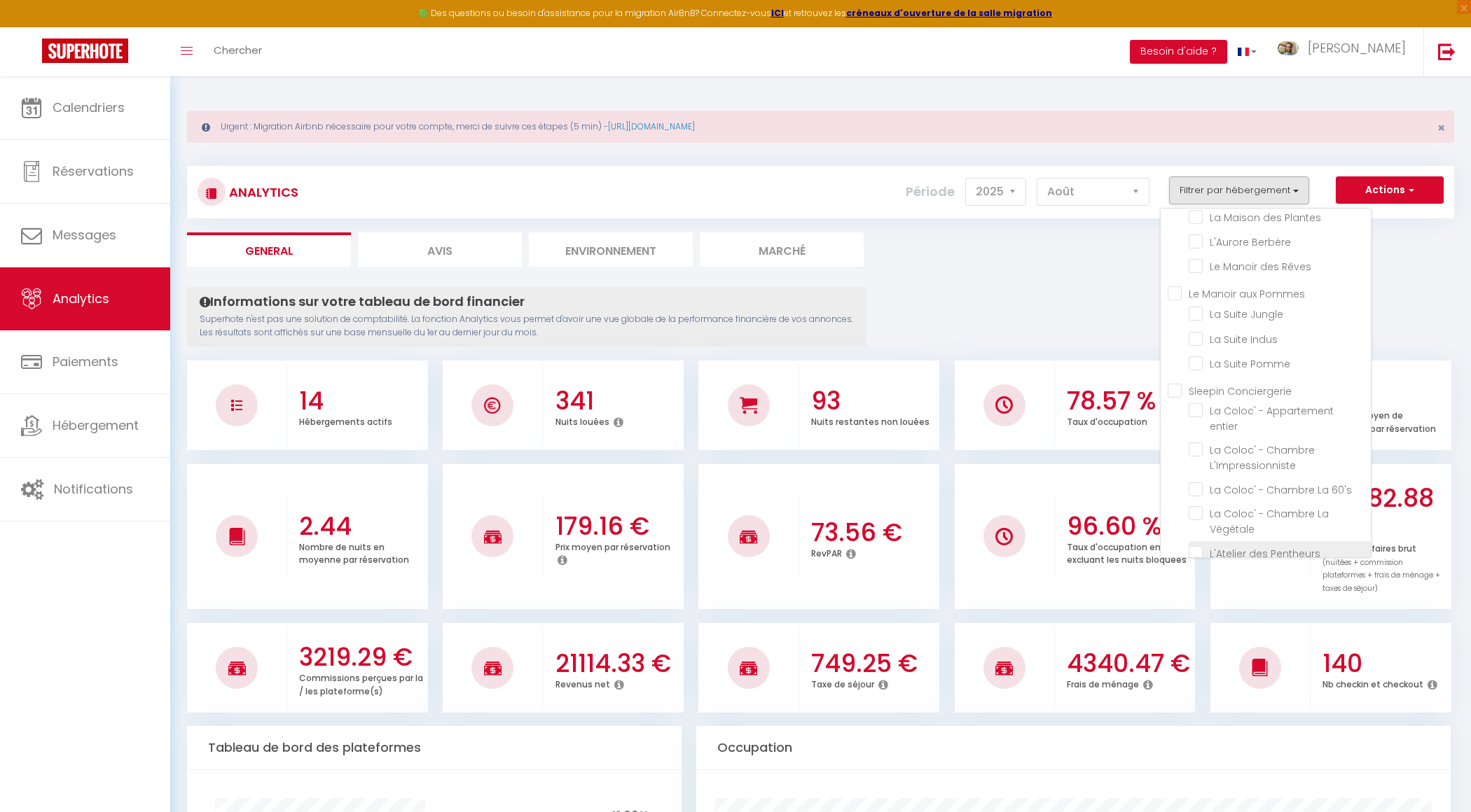
click at [1196, 545] on Pentheurs "checkbox" at bounding box center [1279, 552] width 182 height 14
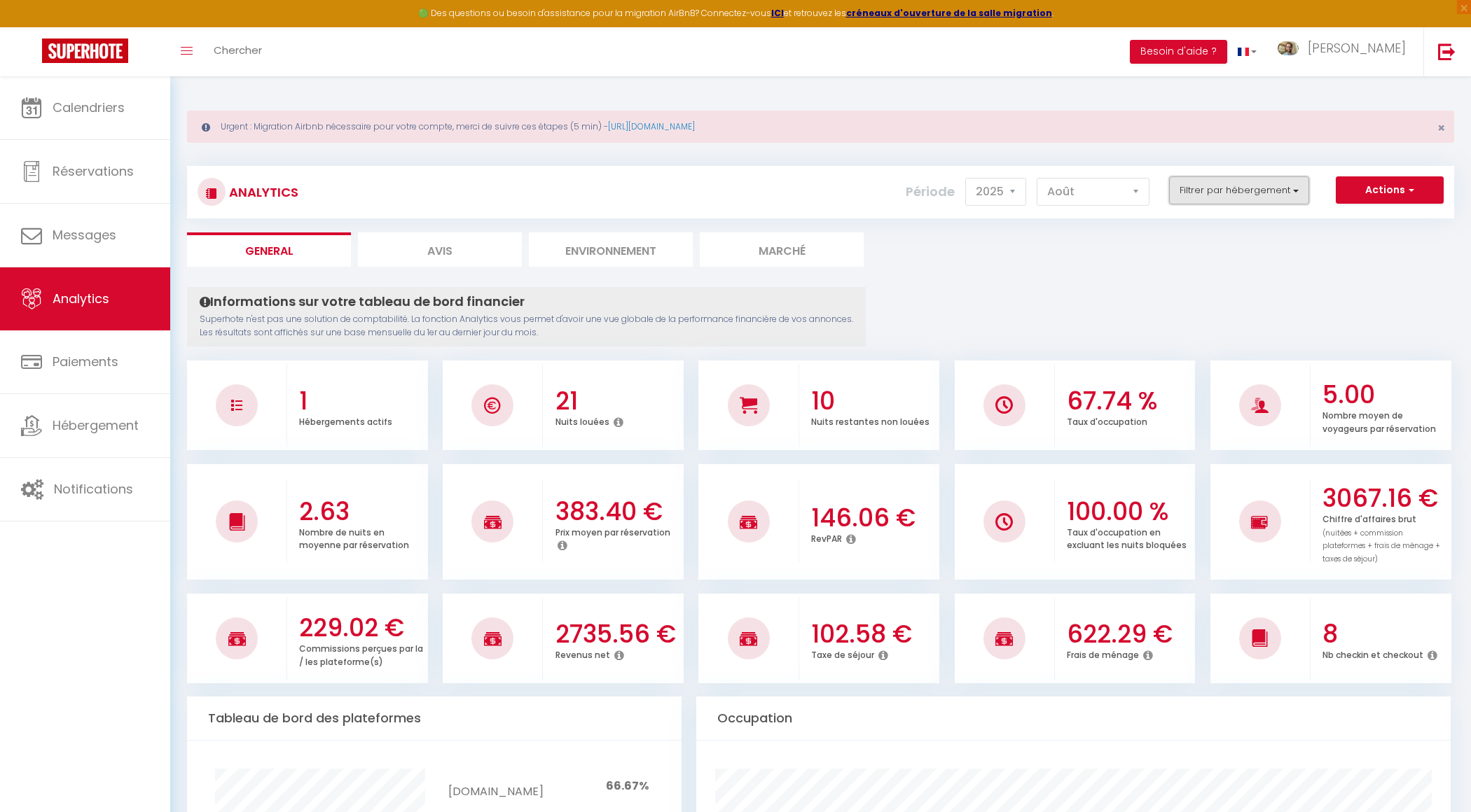
click at [1257, 192] on button "Filtrer par hébergement" at bounding box center [1239, 191] width 140 height 28
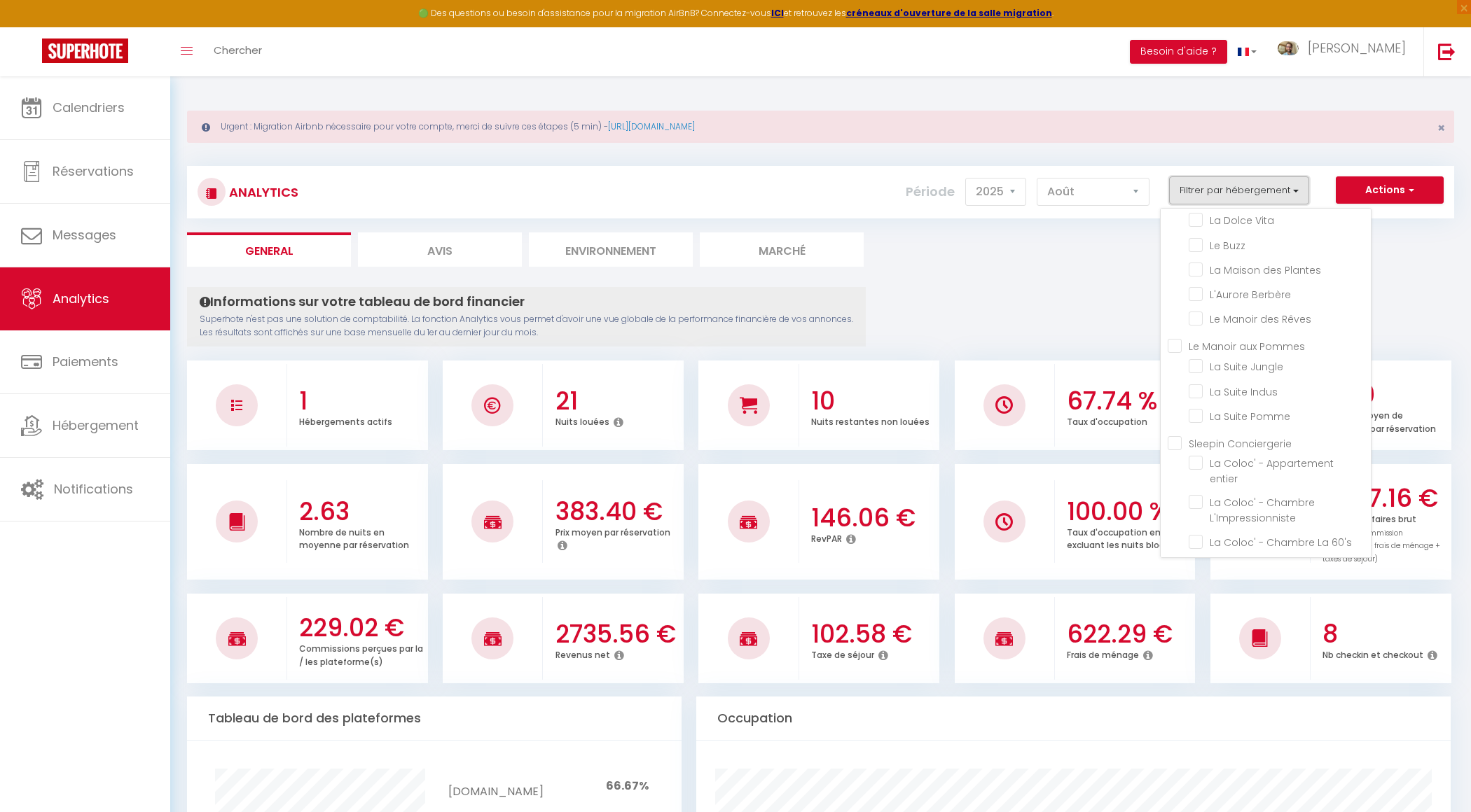
scroll to position [0, 0]
click at [1190, 226] on SLP "Sleepin SLP" at bounding box center [1269, 226] width 203 height 14
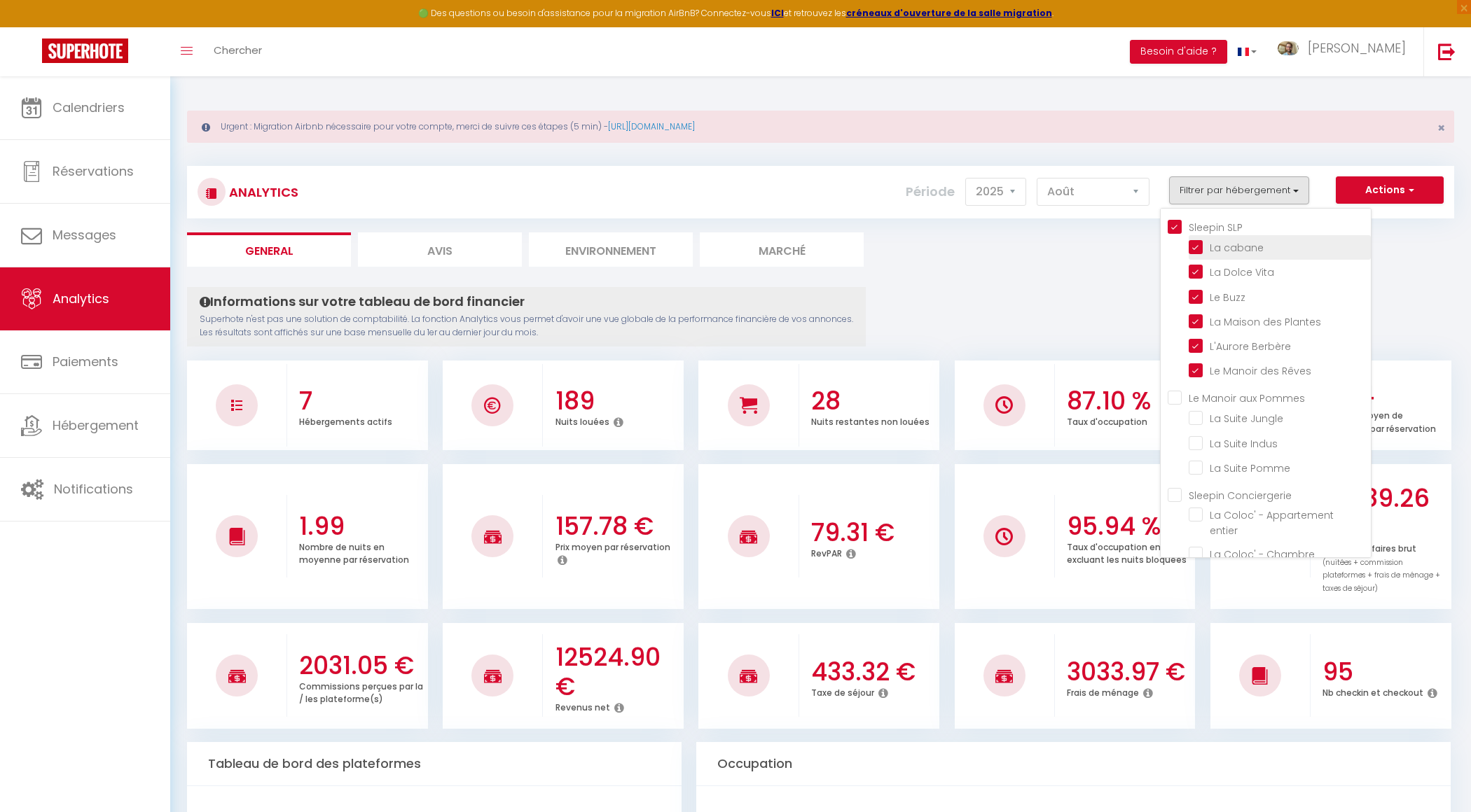
click at [1203, 247] on cabane "checkbox" at bounding box center [1279, 246] width 182 height 14
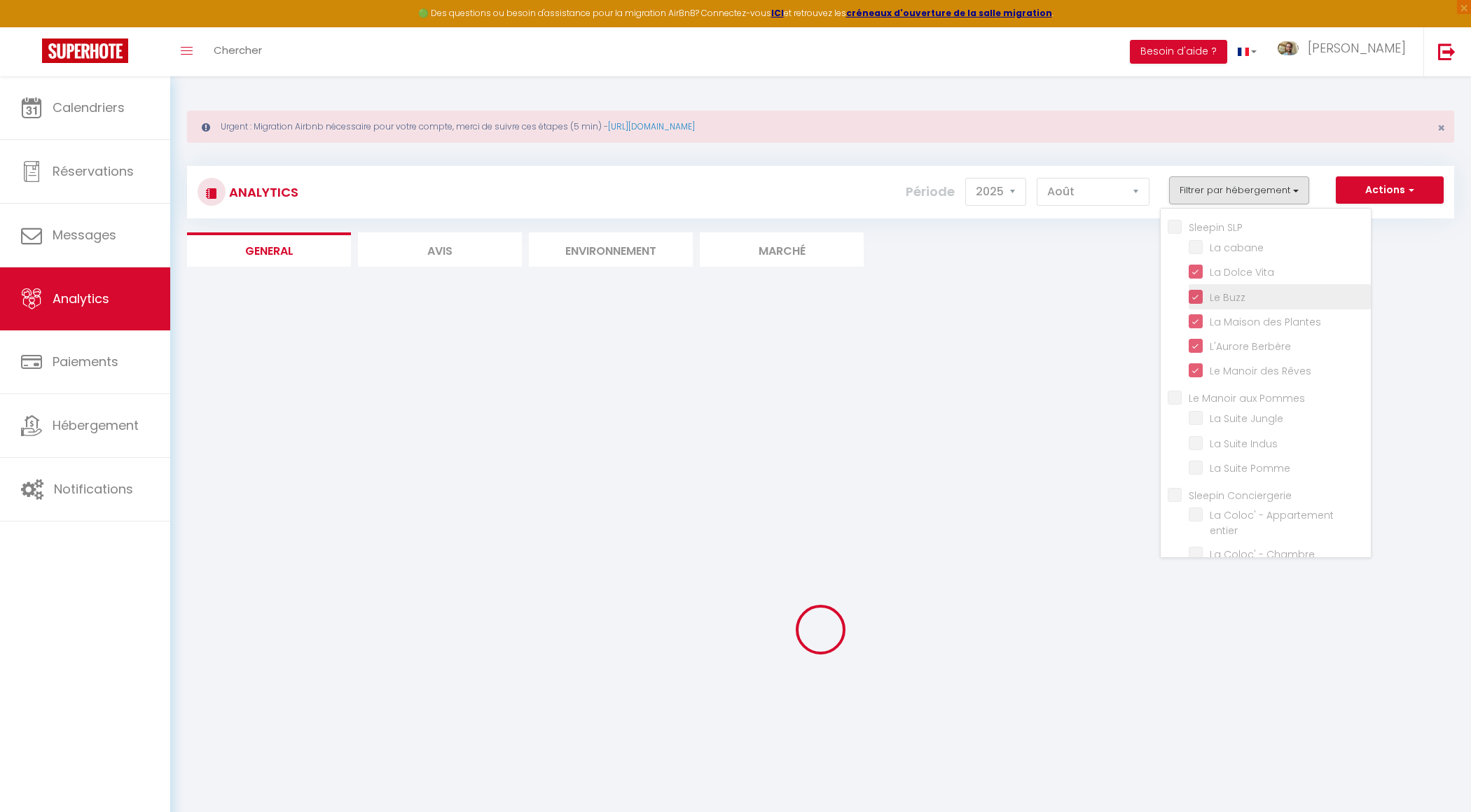
click at [1197, 289] on Buzz "checkbox" at bounding box center [1279, 295] width 182 height 14
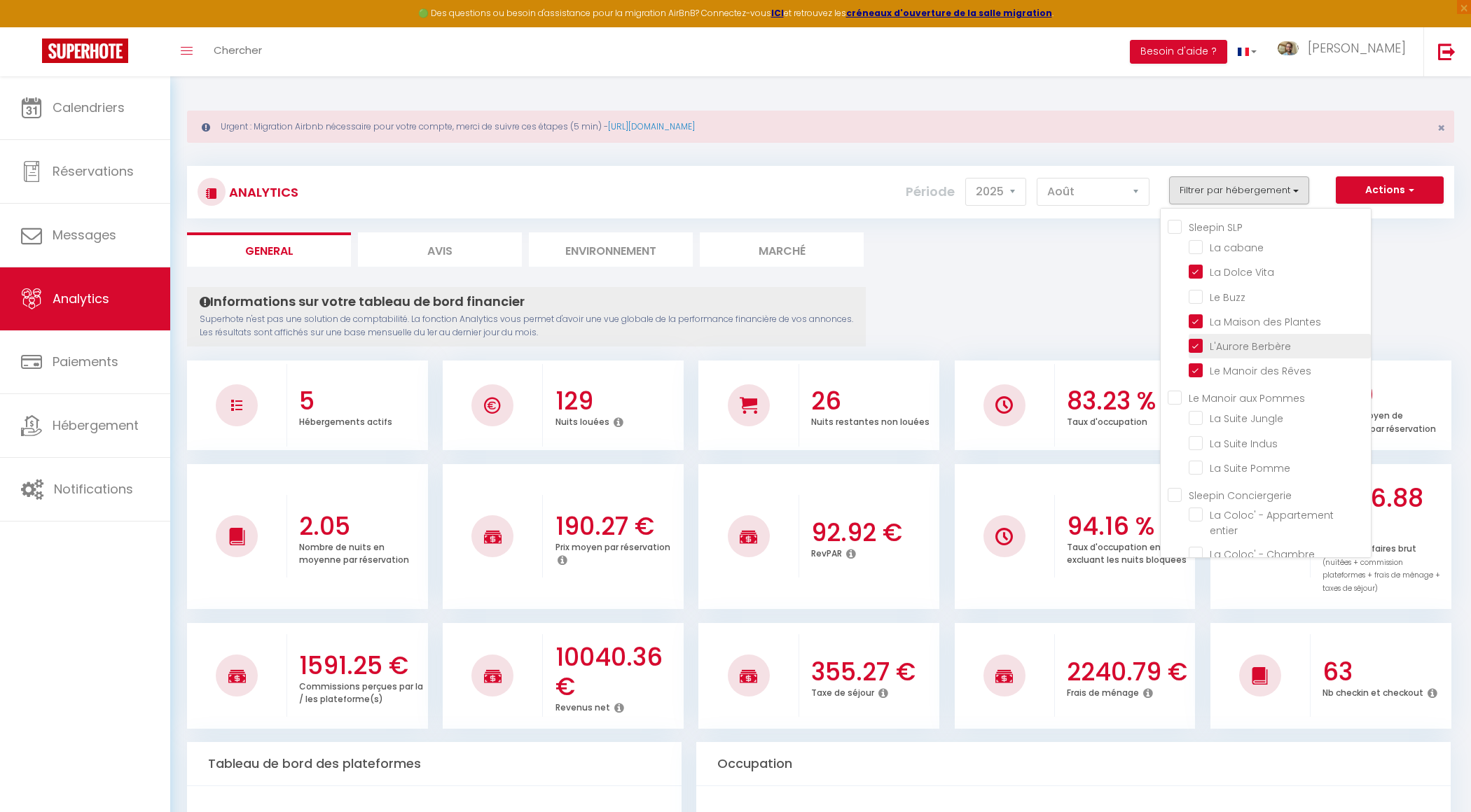
click at [1195, 344] on Berbère "checkbox" at bounding box center [1279, 345] width 182 height 14
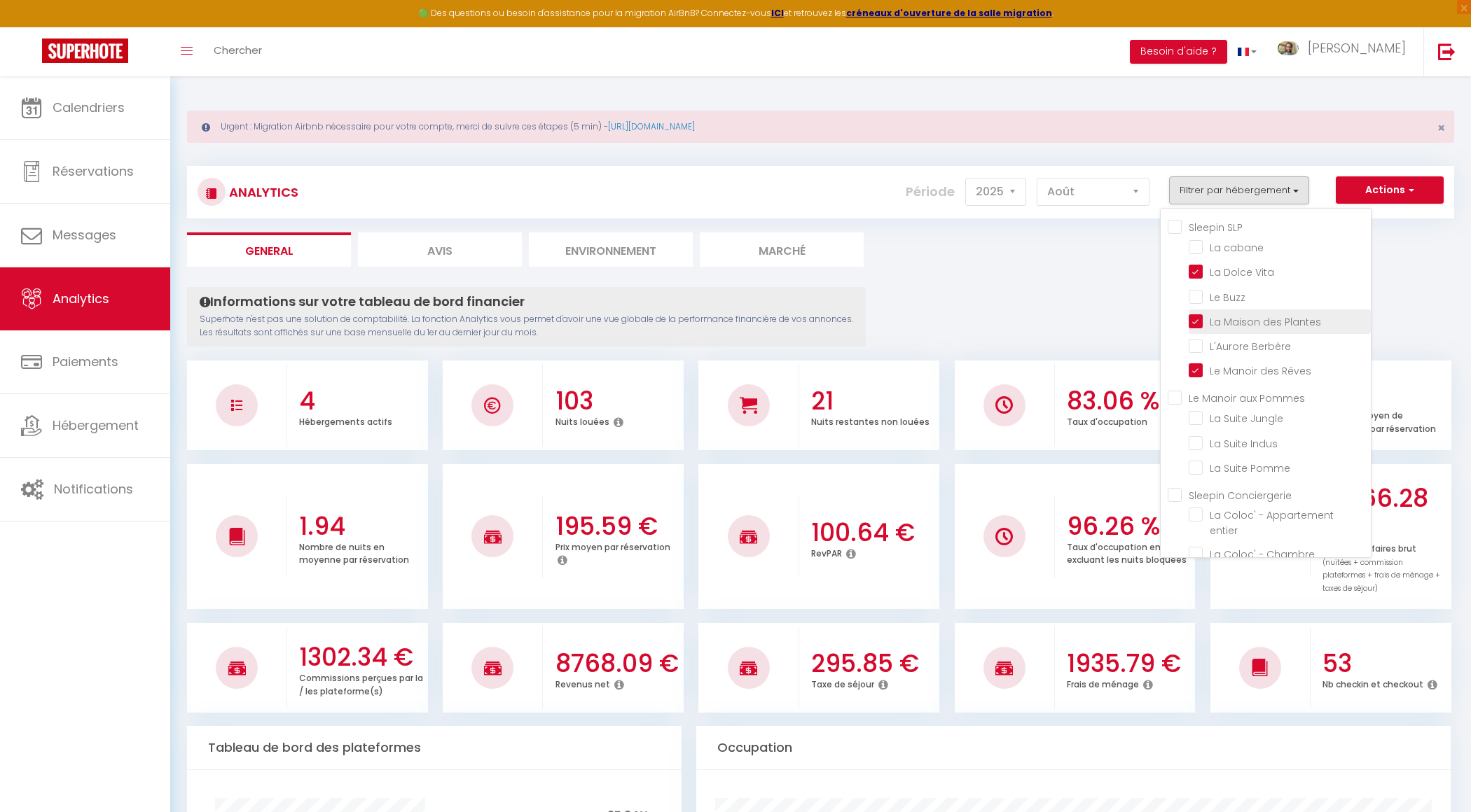
click at [1196, 314] on Plantes "checkbox" at bounding box center [1279, 321] width 182 height 14
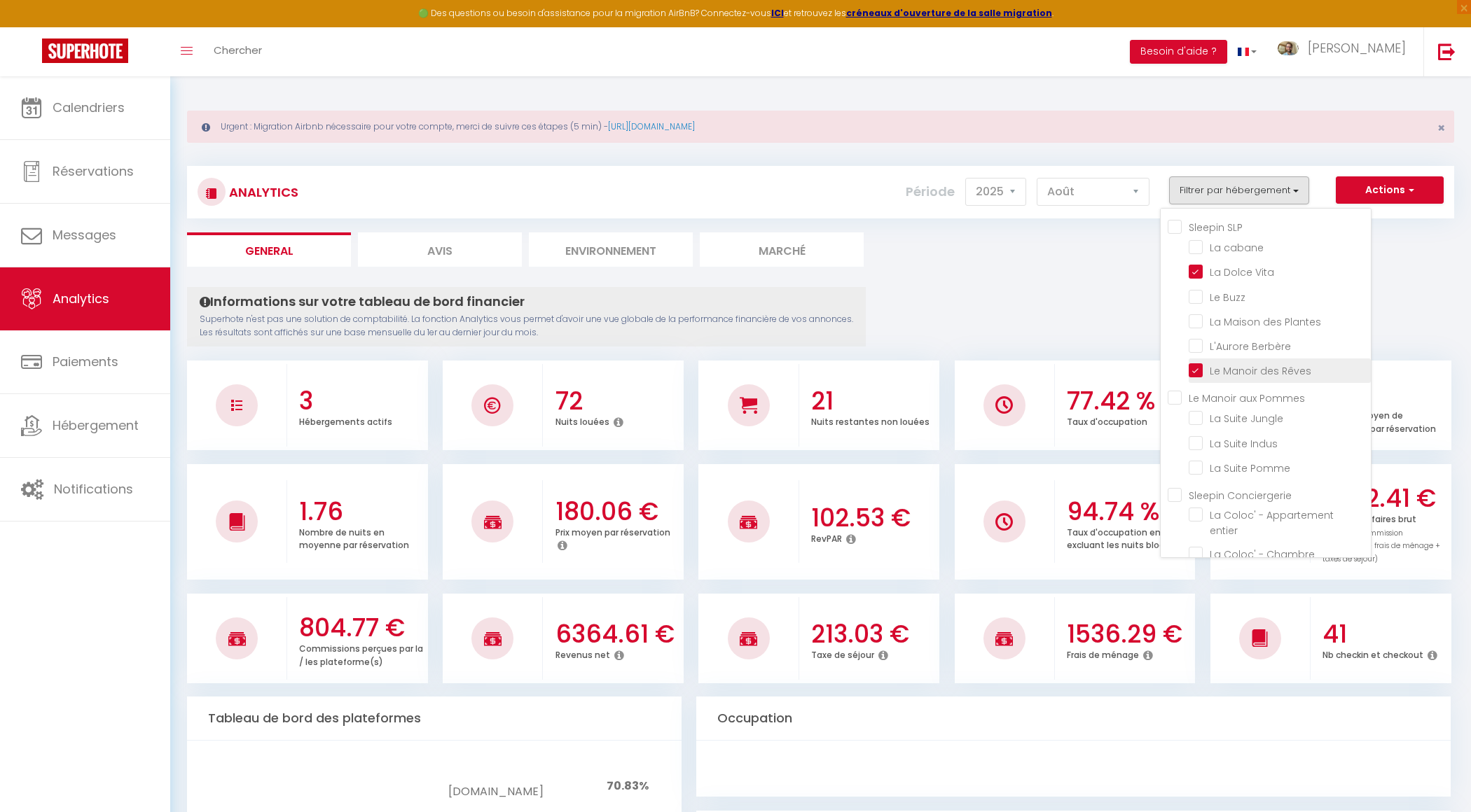
click at [1196, 365] on Rêves "checkbox" at bounding box center [1279, 370] width 182 height 14
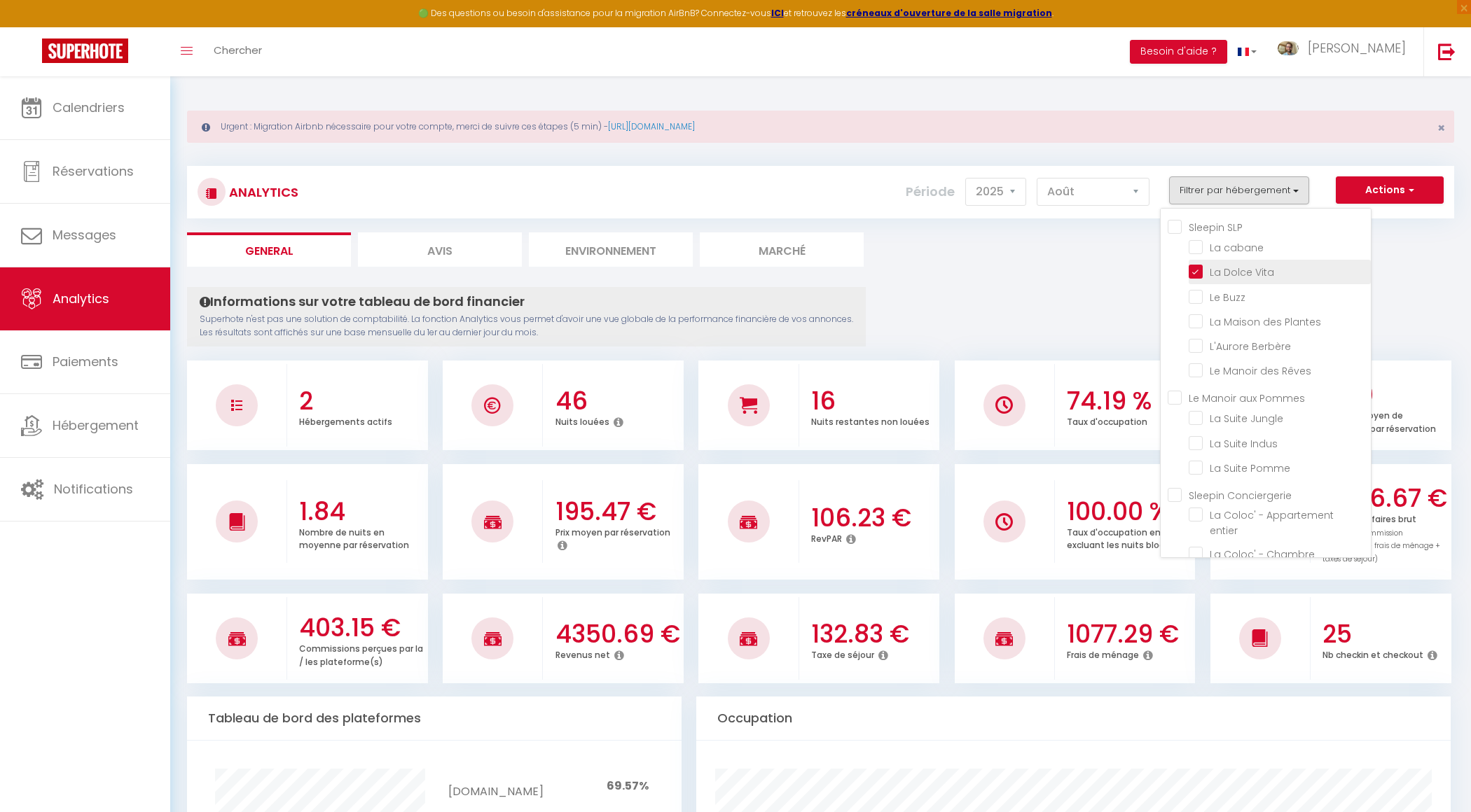
click at [1198, 275] on Vita "checkbox" at bounding box center [1279, 271] width 182 height 14
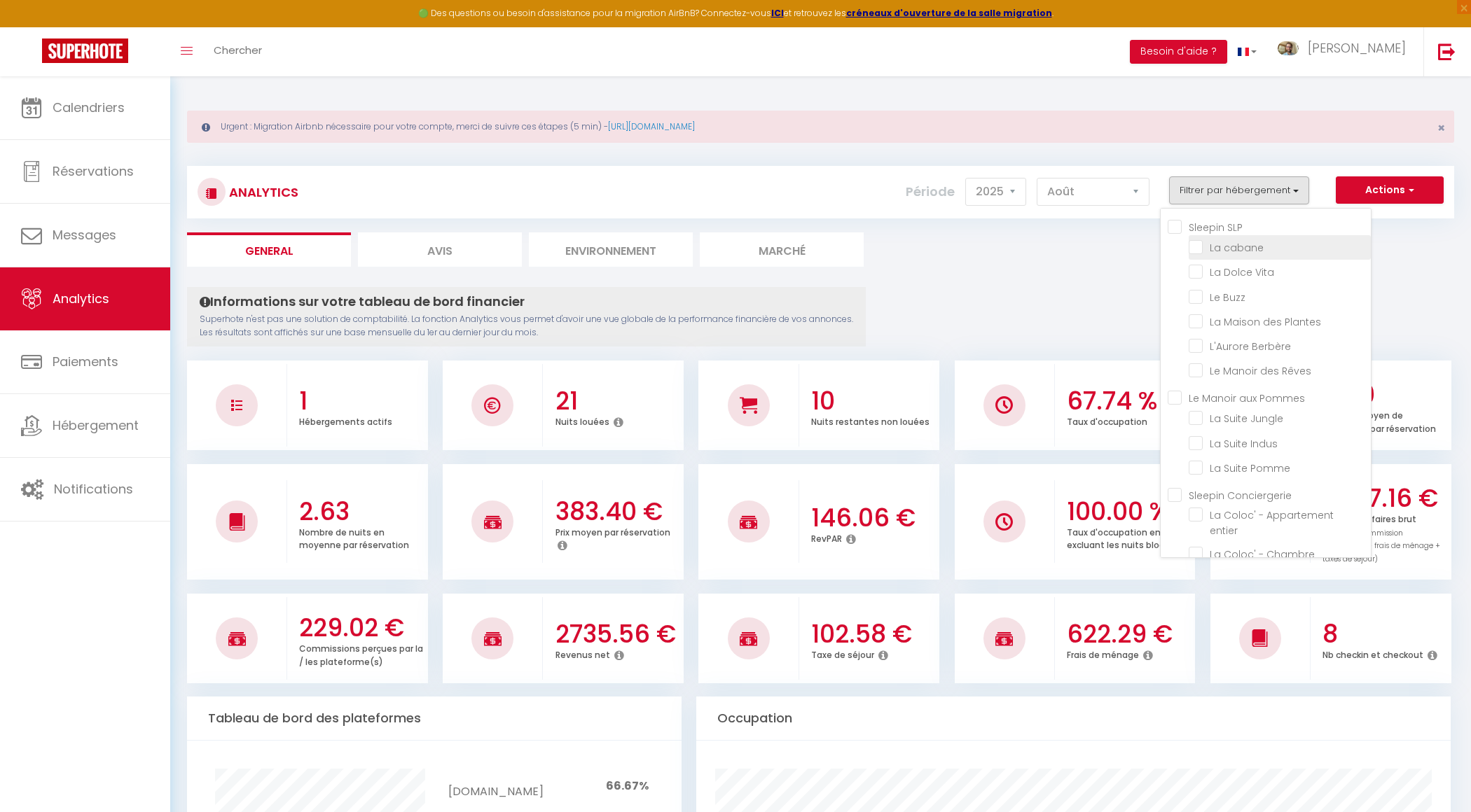
click at [1200, 238] on li "La cabane" at bounding box center [1279, 247] width 182 height 24
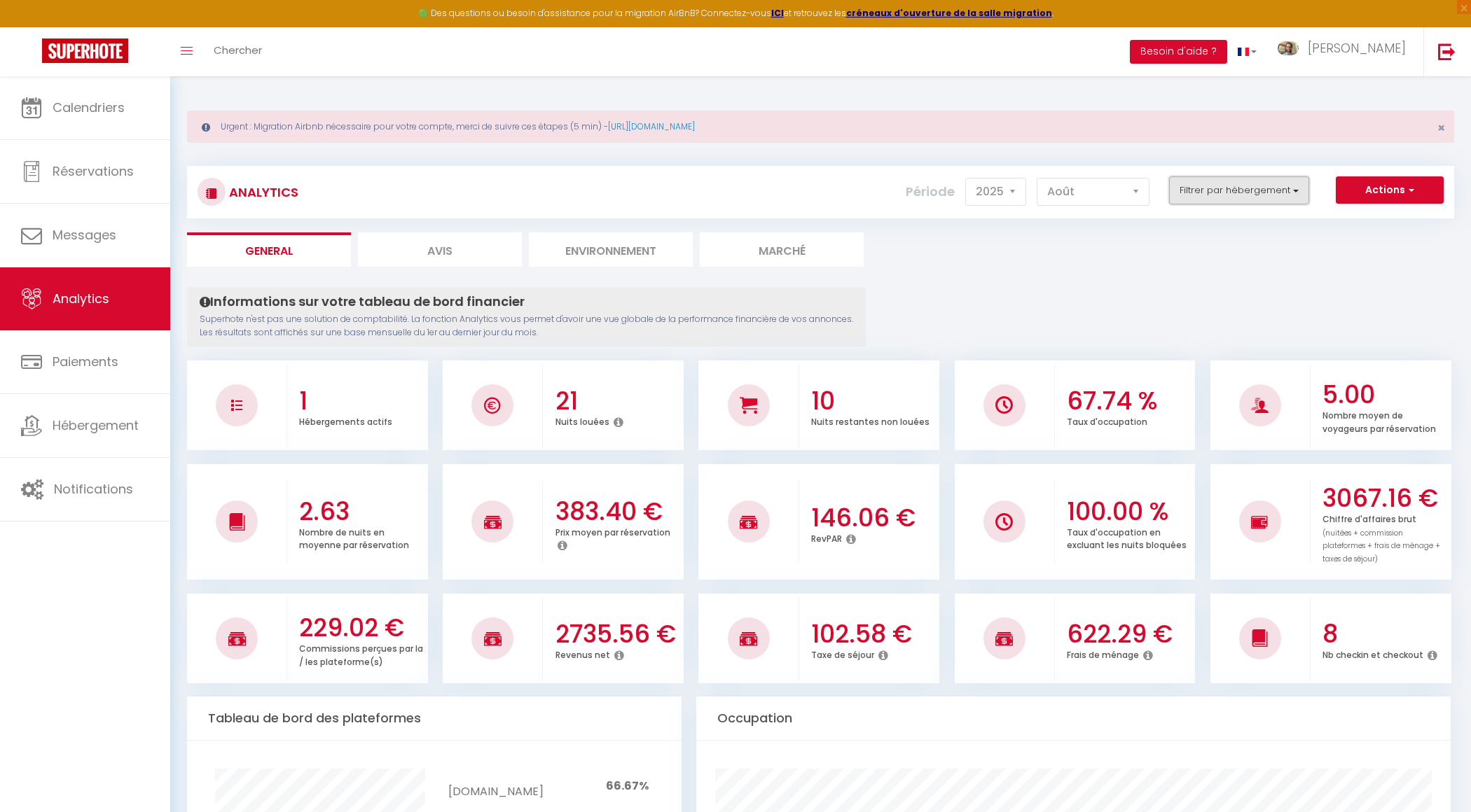
click at [1208, 199] on button "Filtrer par hébergement" at bounding box center [1239, 191] width 140 height 28
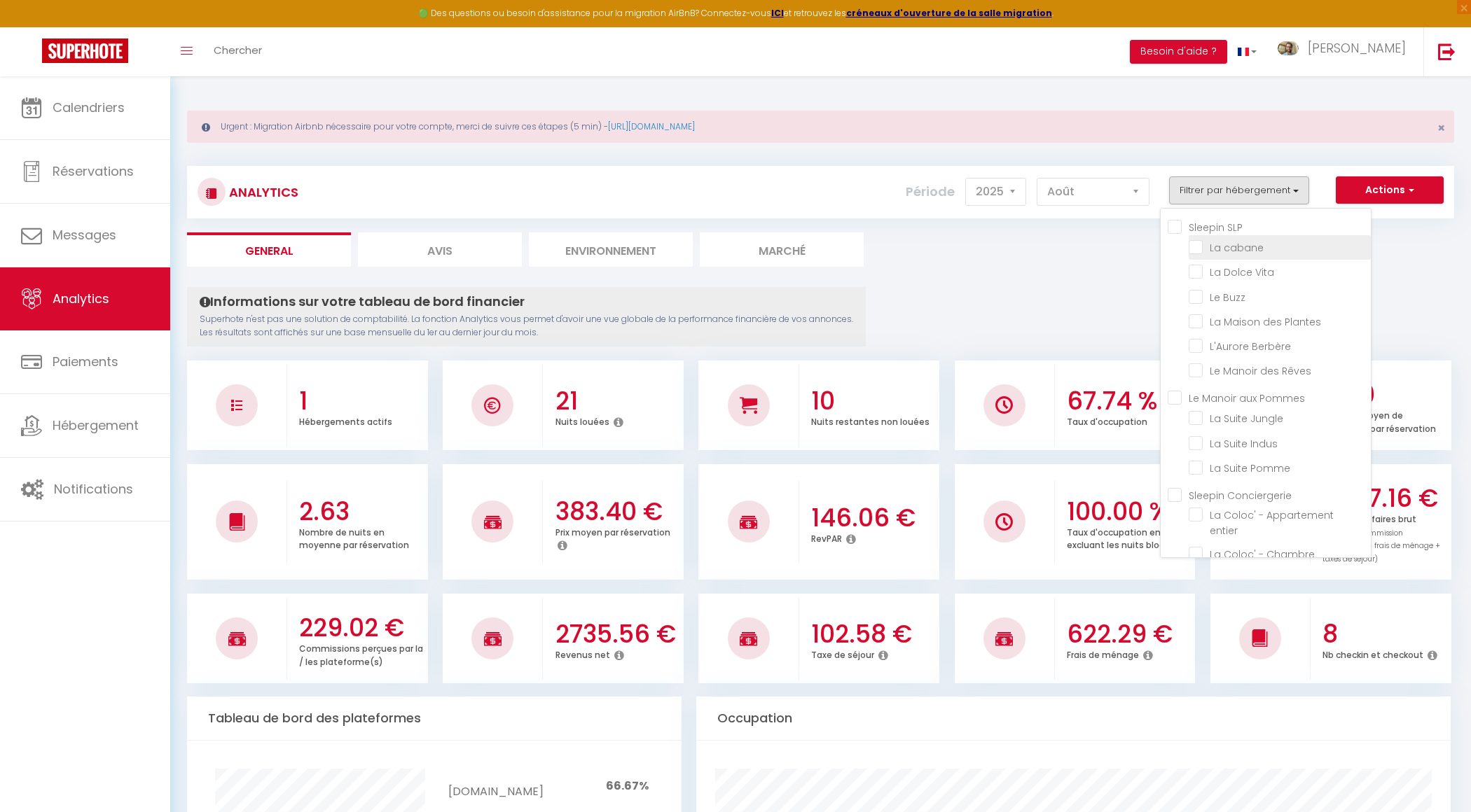
click at [1198, 244] on cabane "checkbox" at bounding box center [1279, 246] width 182 height 14
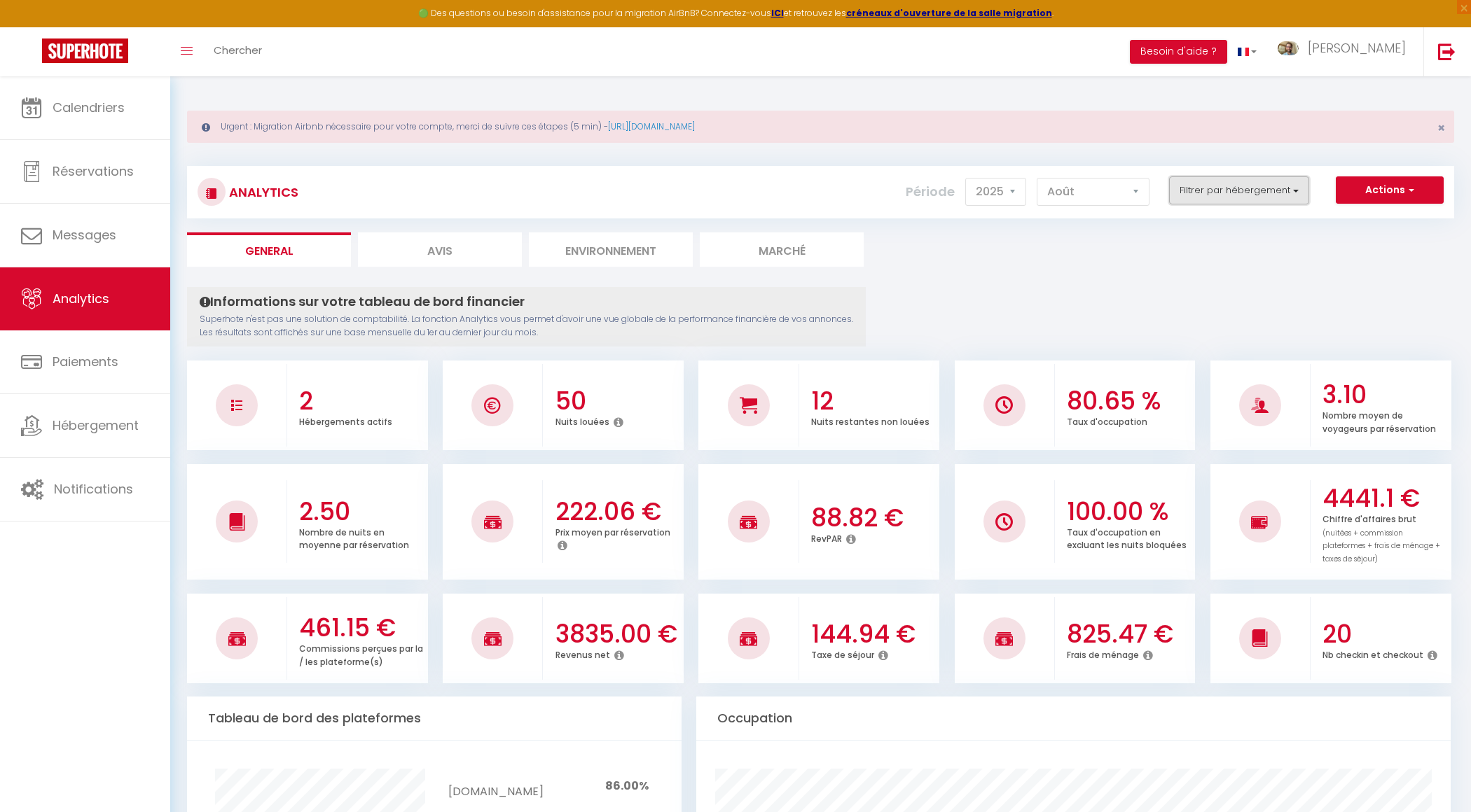
click at [1233, 177] on button "Filtrer par hébergement" at bounding box center [1239, 191] width 140 height 28
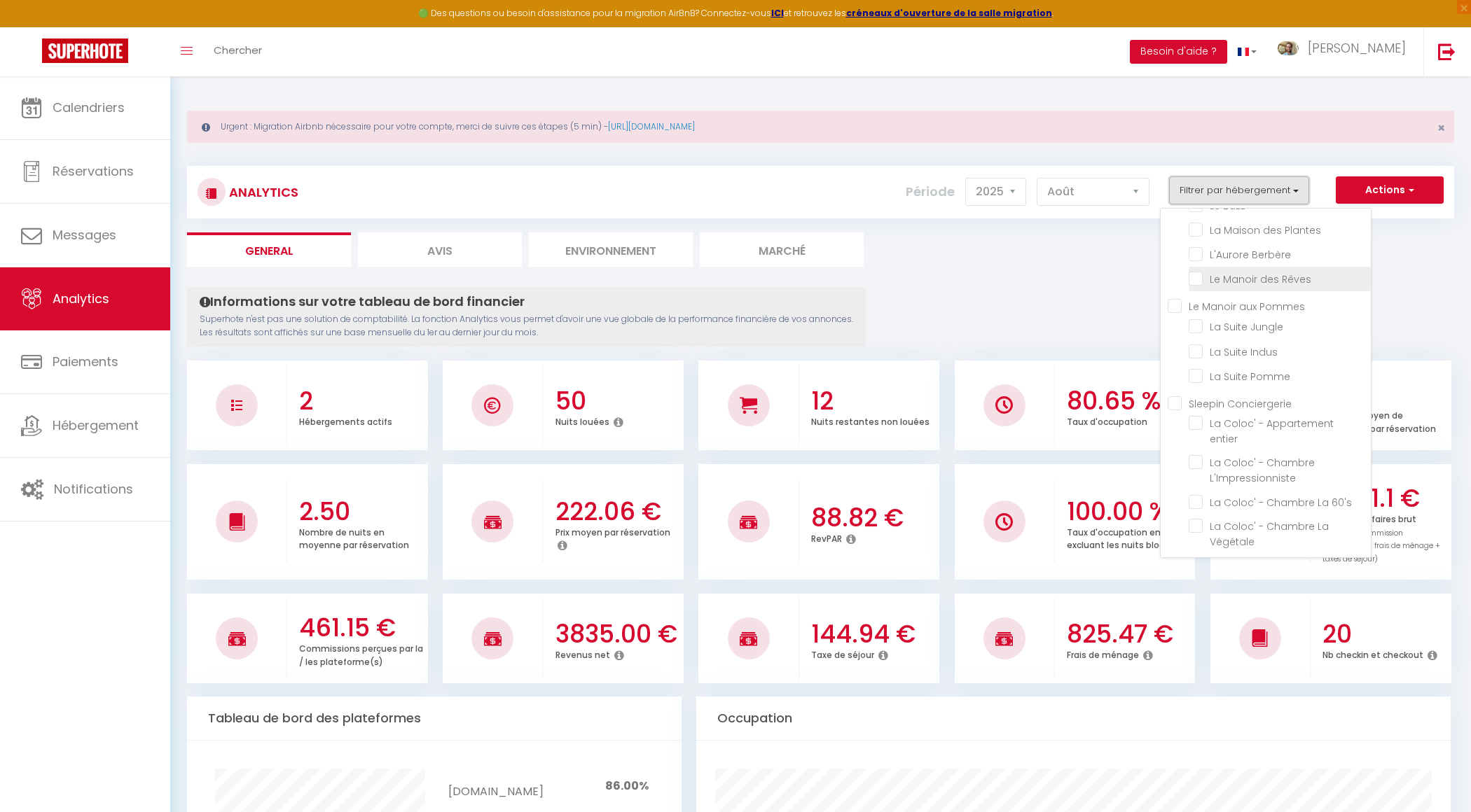
scroll to position [104, 0]
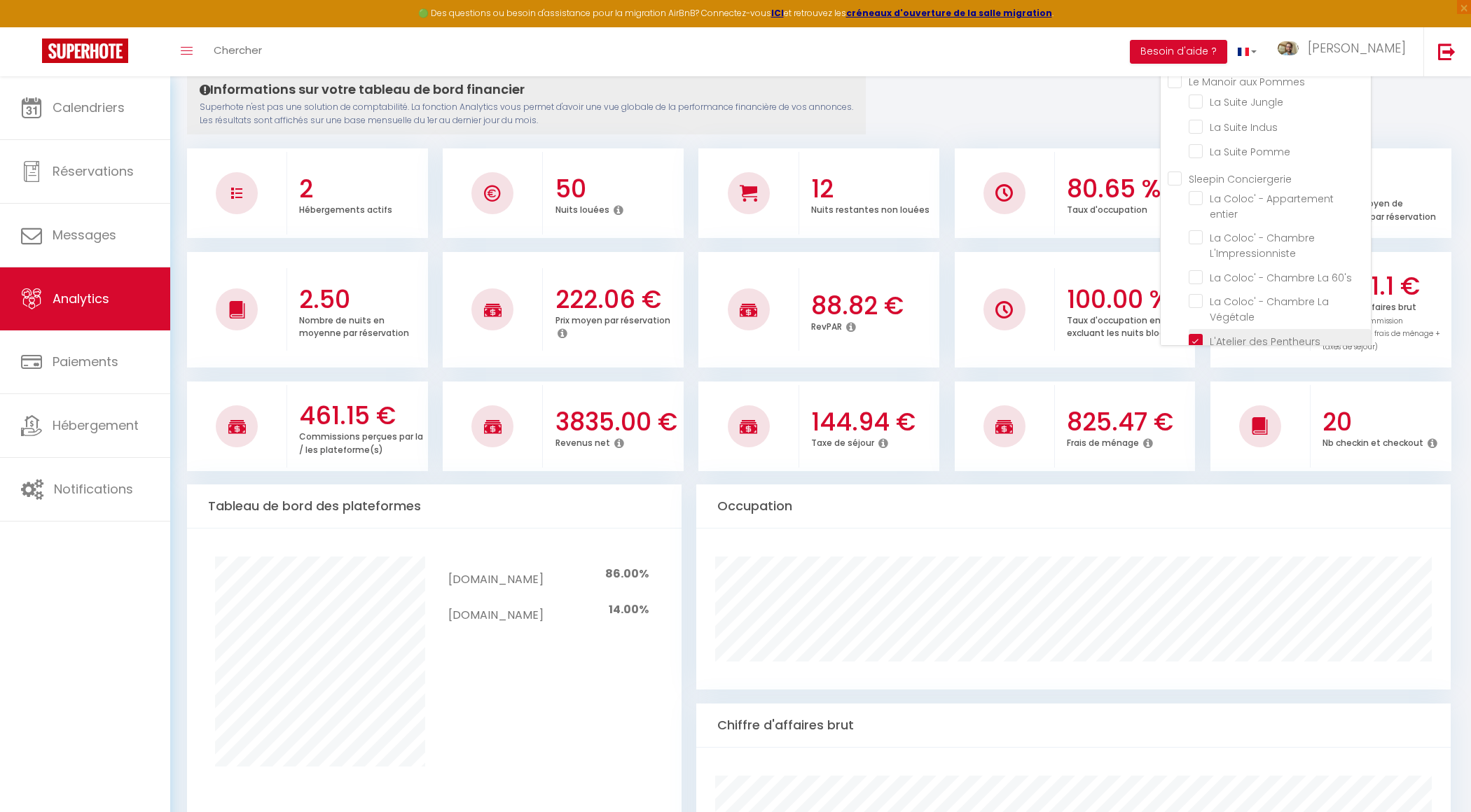
click at [1202, 333] on Pentheurs "checkbox" at bounding box center [1279, 340] width 182 height 14
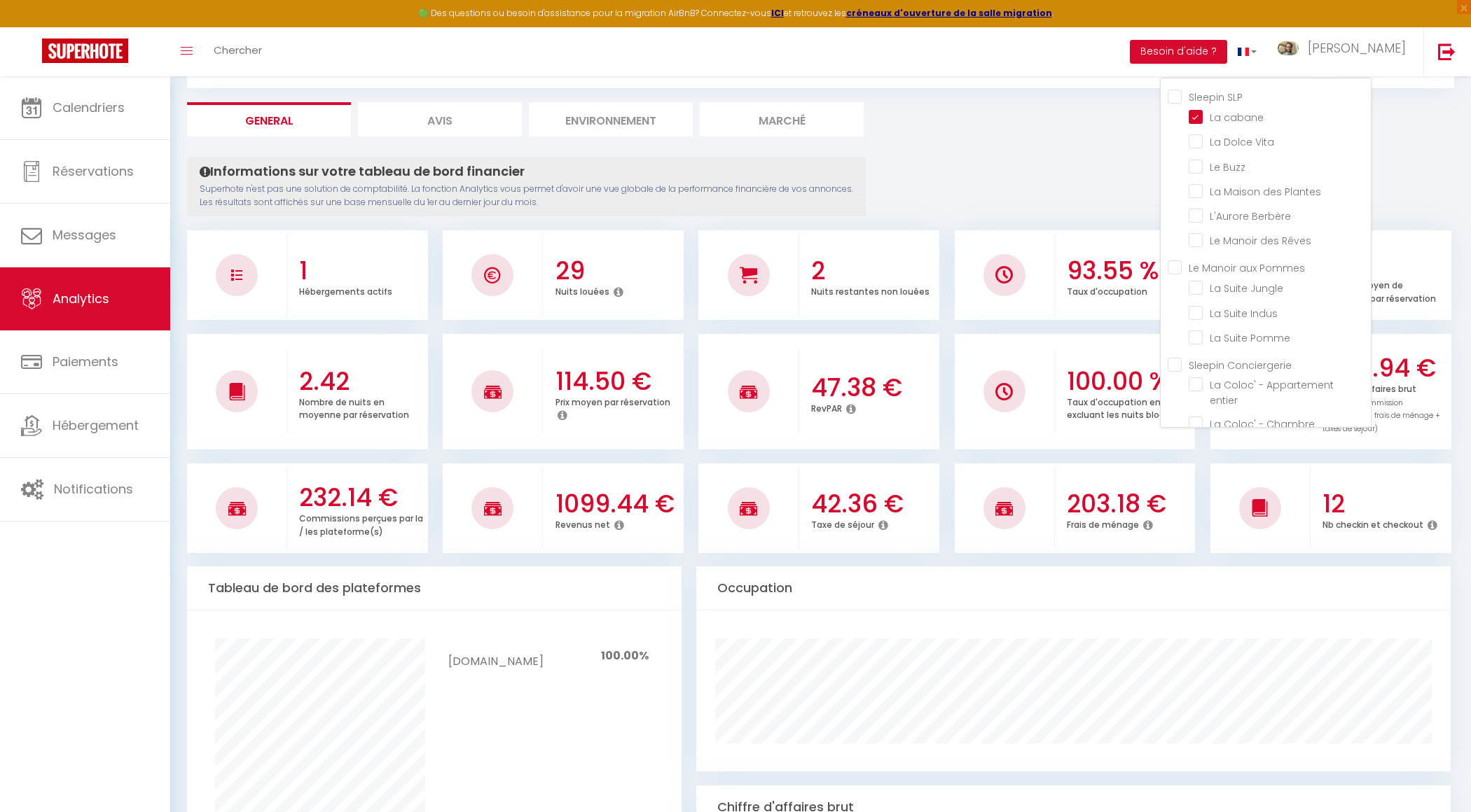
scroll to position [0, 0]
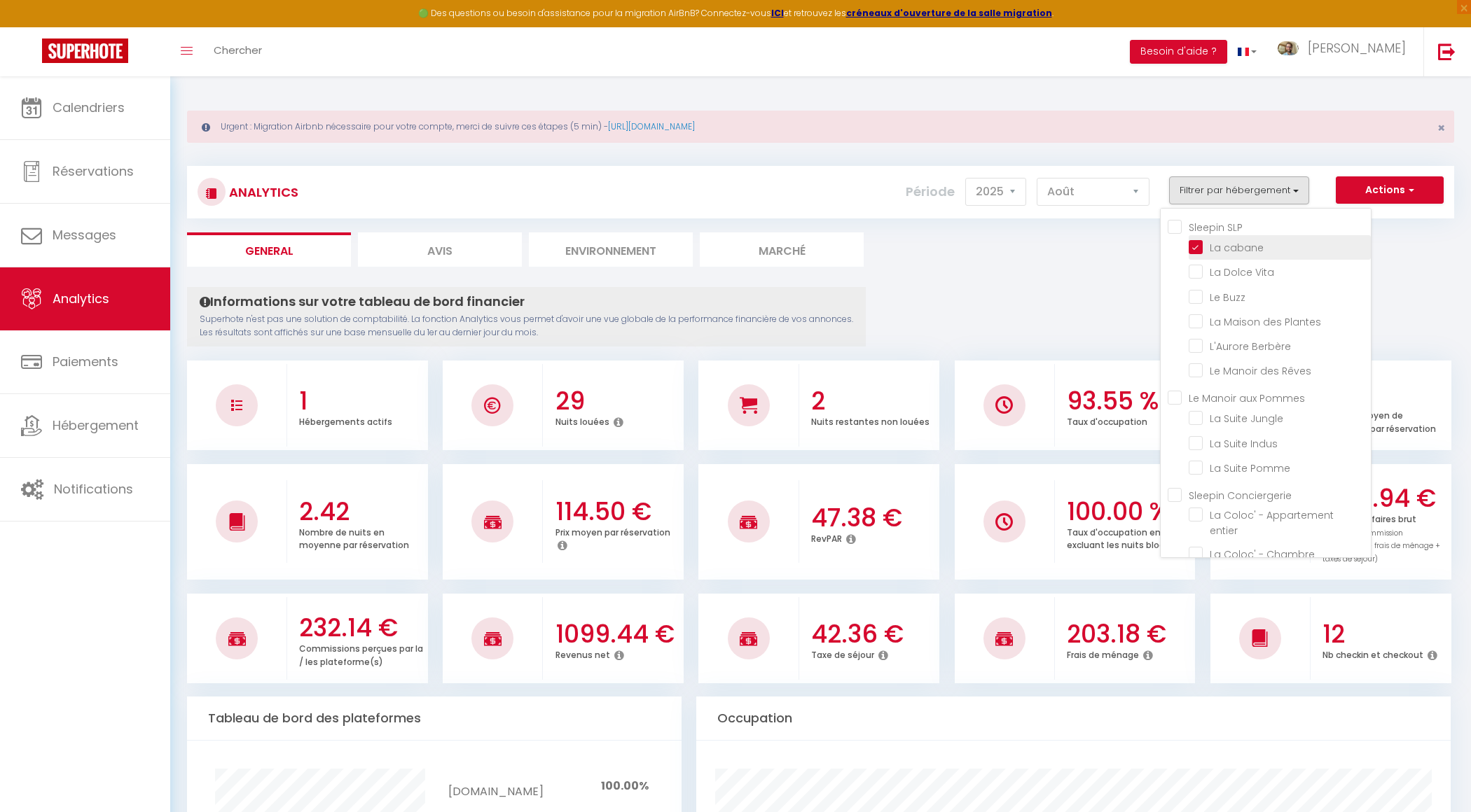
click at [1211, 243] on cabane "checkbox" at bounding box center [1279, 246] width 182 height 14
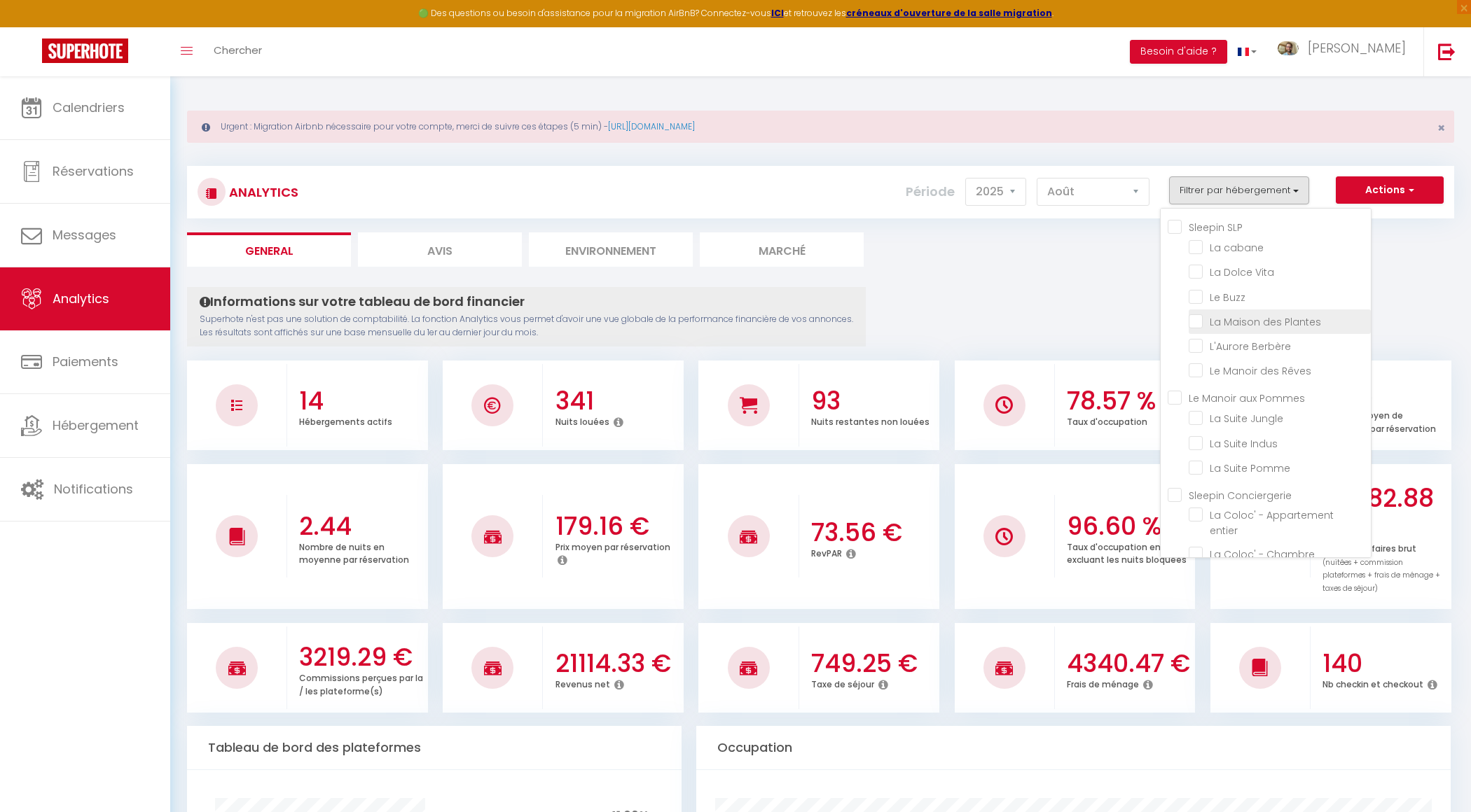
click at [1197, 320] on Plantes "checkbox" at bounding box center [1279, 321] width 182 height 14
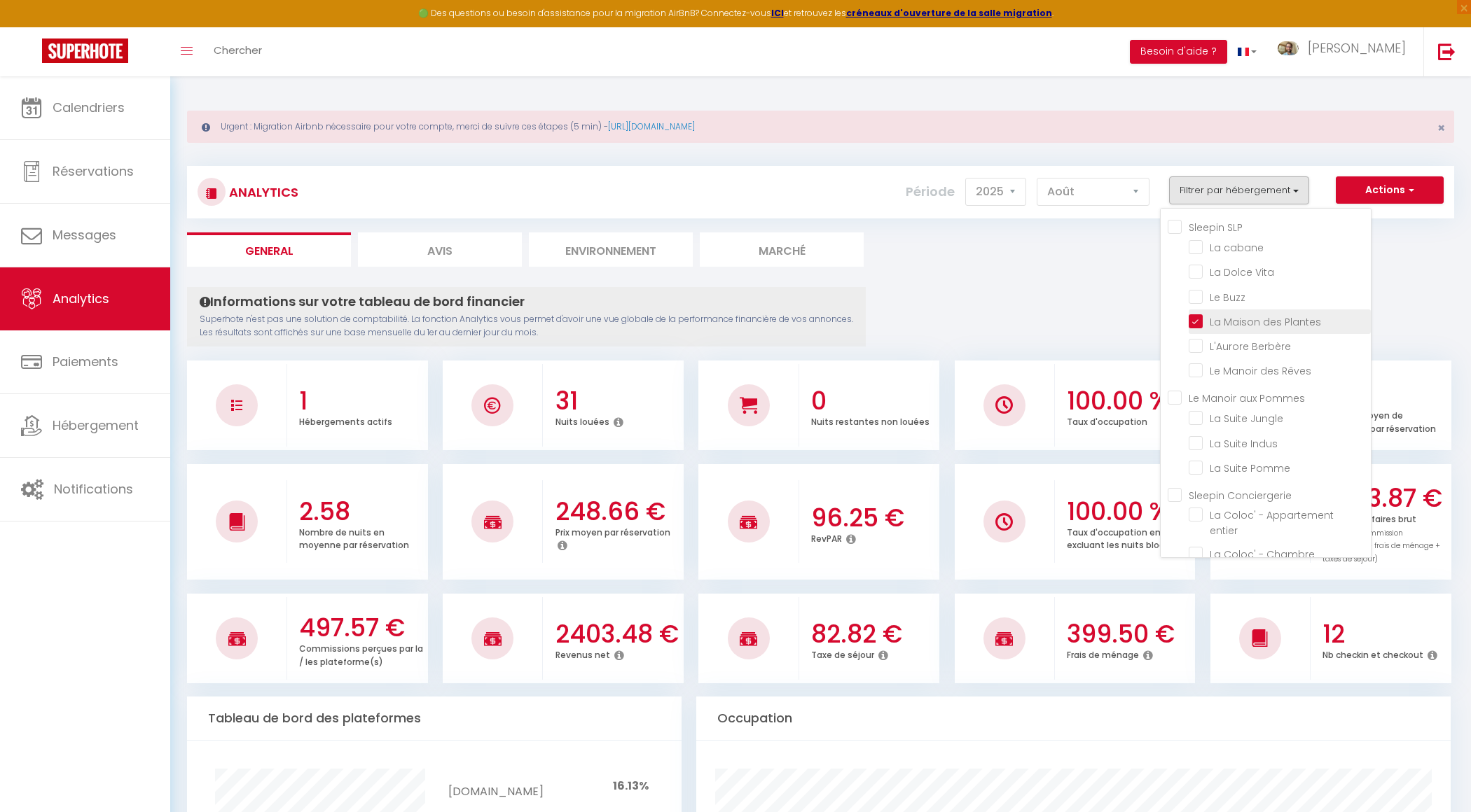
click at [1203, 322] on Plantes "checkbox" at bounding box center [1279, 321] width 182 height 14
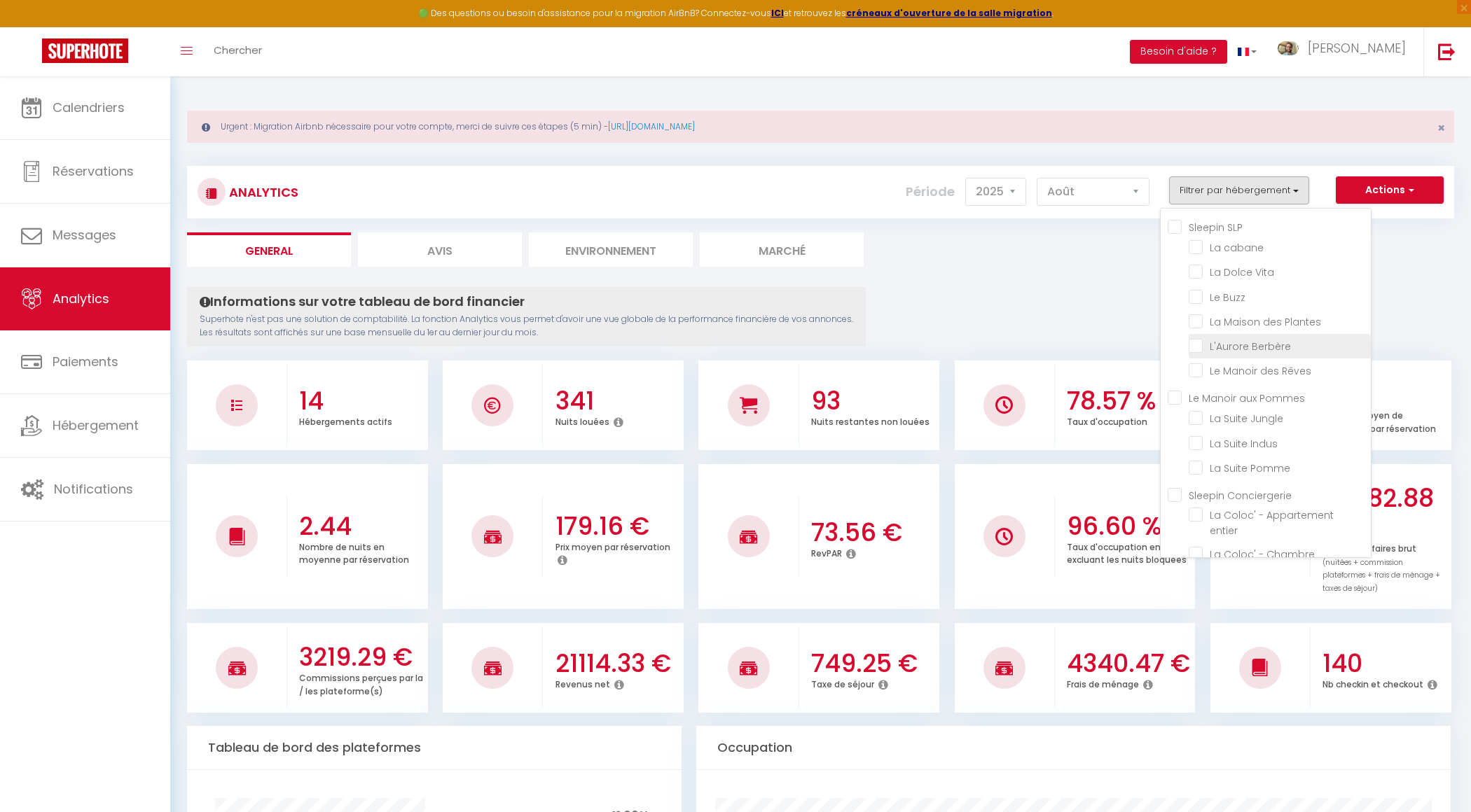
click at [1197, 340] on Berbère "checkbox" at bounding box center [1279, 345] width 182 height 14
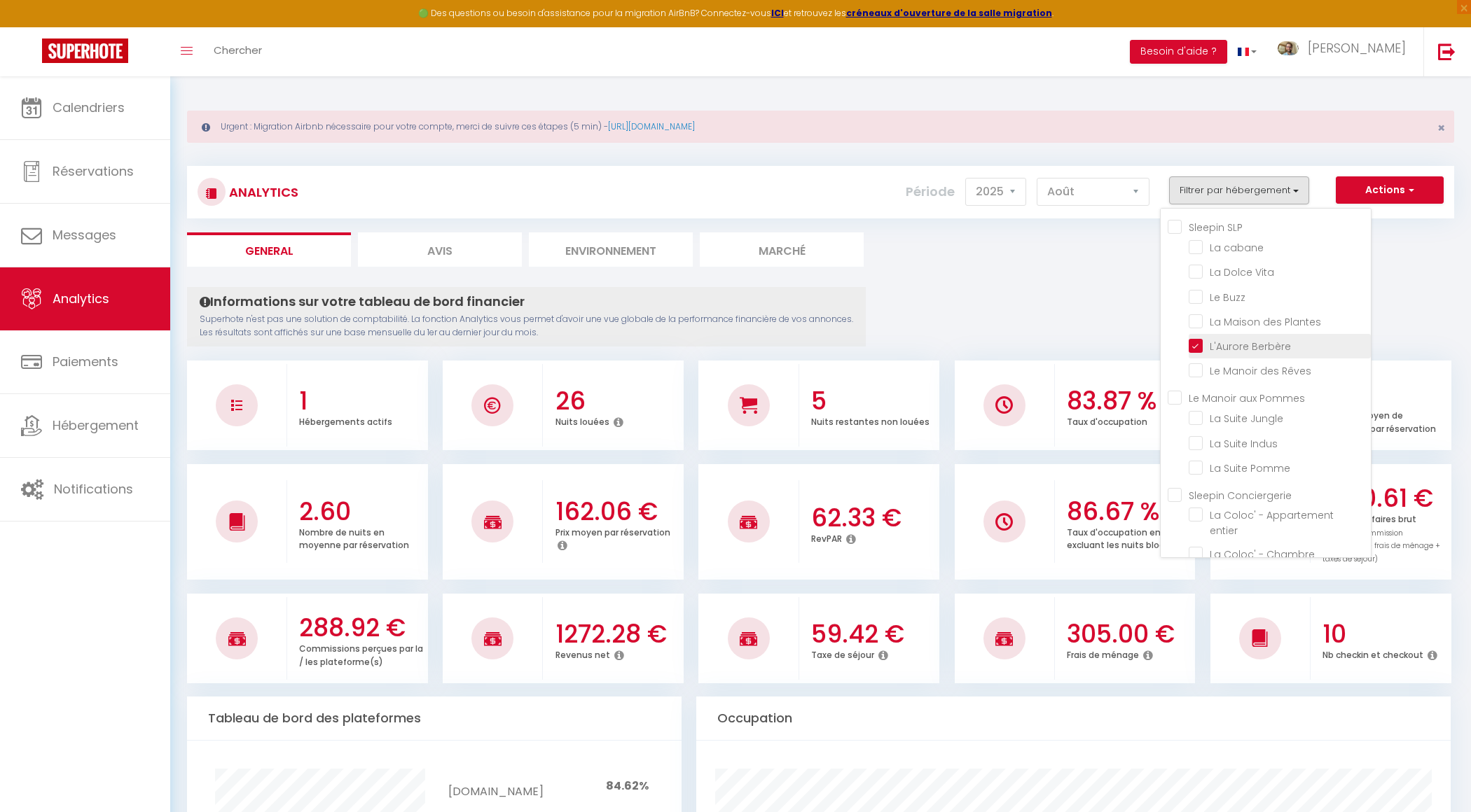
click at [1223, 346] on Berbère "checkbox" at bounding box center [1279, 345] width 182 height 14
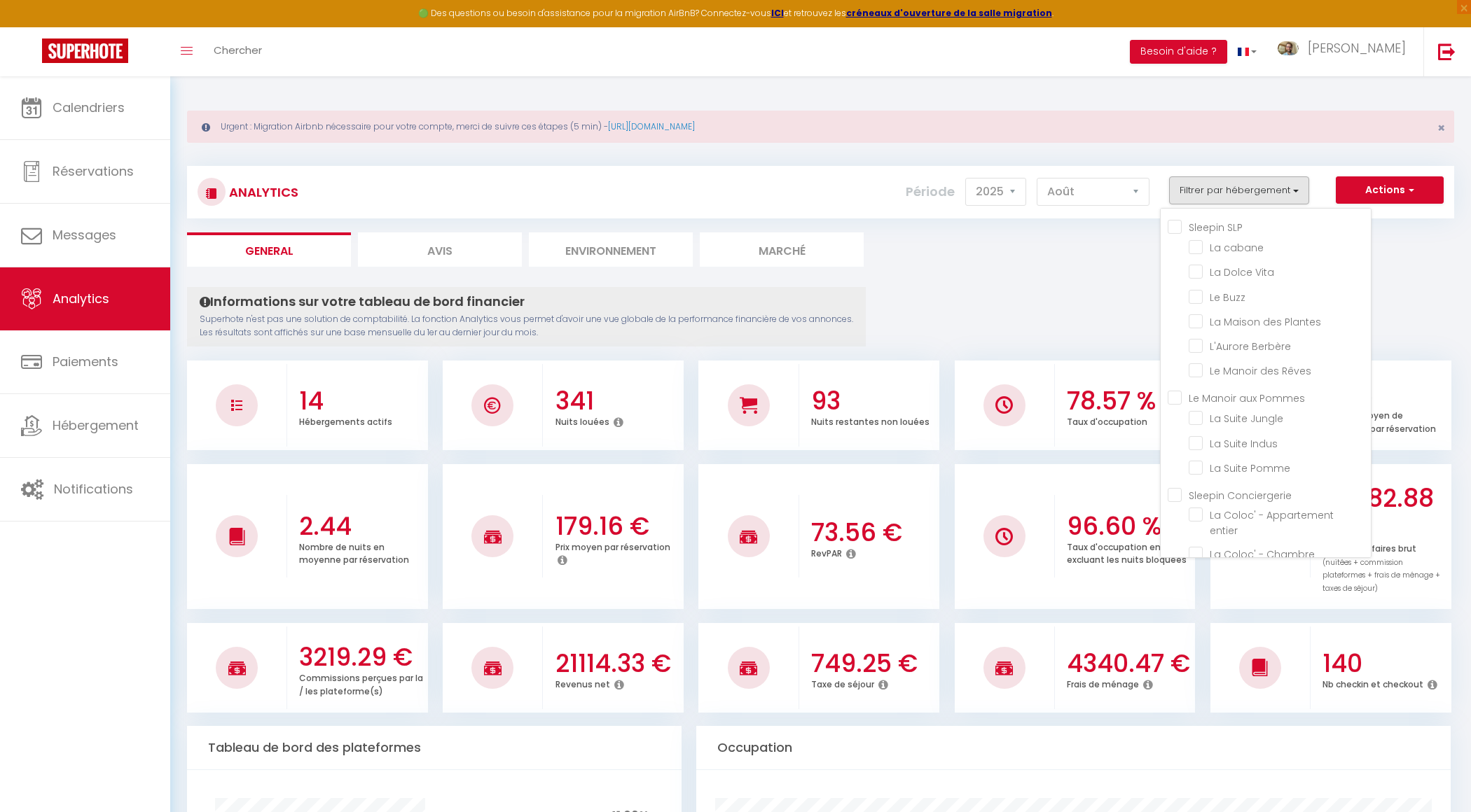
click at [1190, 371] on ul "Sleepin SLP La cabane La Dolce Vita Le Buzz La [GEOGRAPHIC_DATA] L'Aurore Berbè…" at bounding box center [1269, 301] width 203 height 163
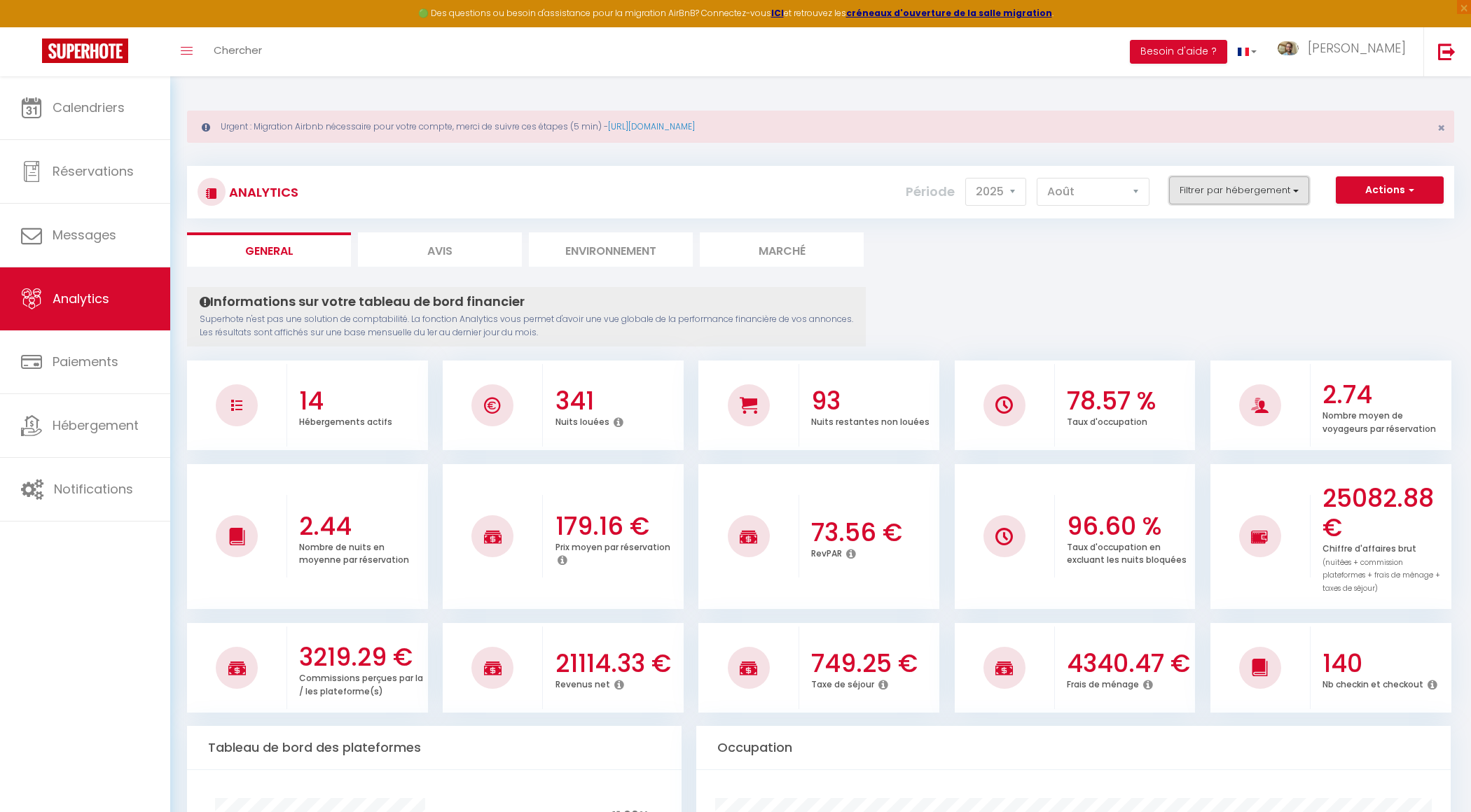
click at [1265, 193] on button "Filtrer par hébergement" at bounding box center [1239, 191] width 140 height 28
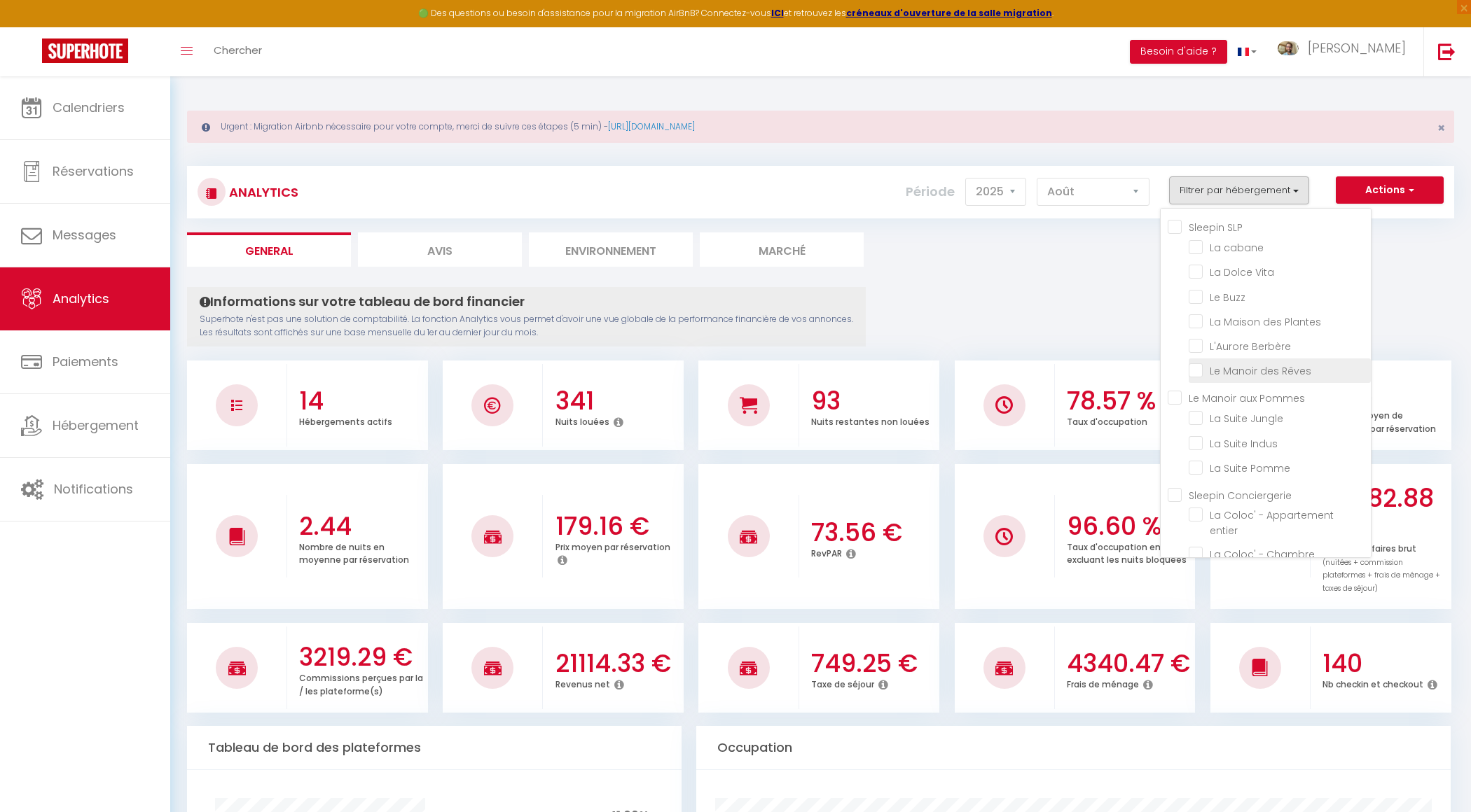
click at [1204, 378] on li "Le Manoir des Rêves" at bounding box center [1279, 371] width 182 height 24
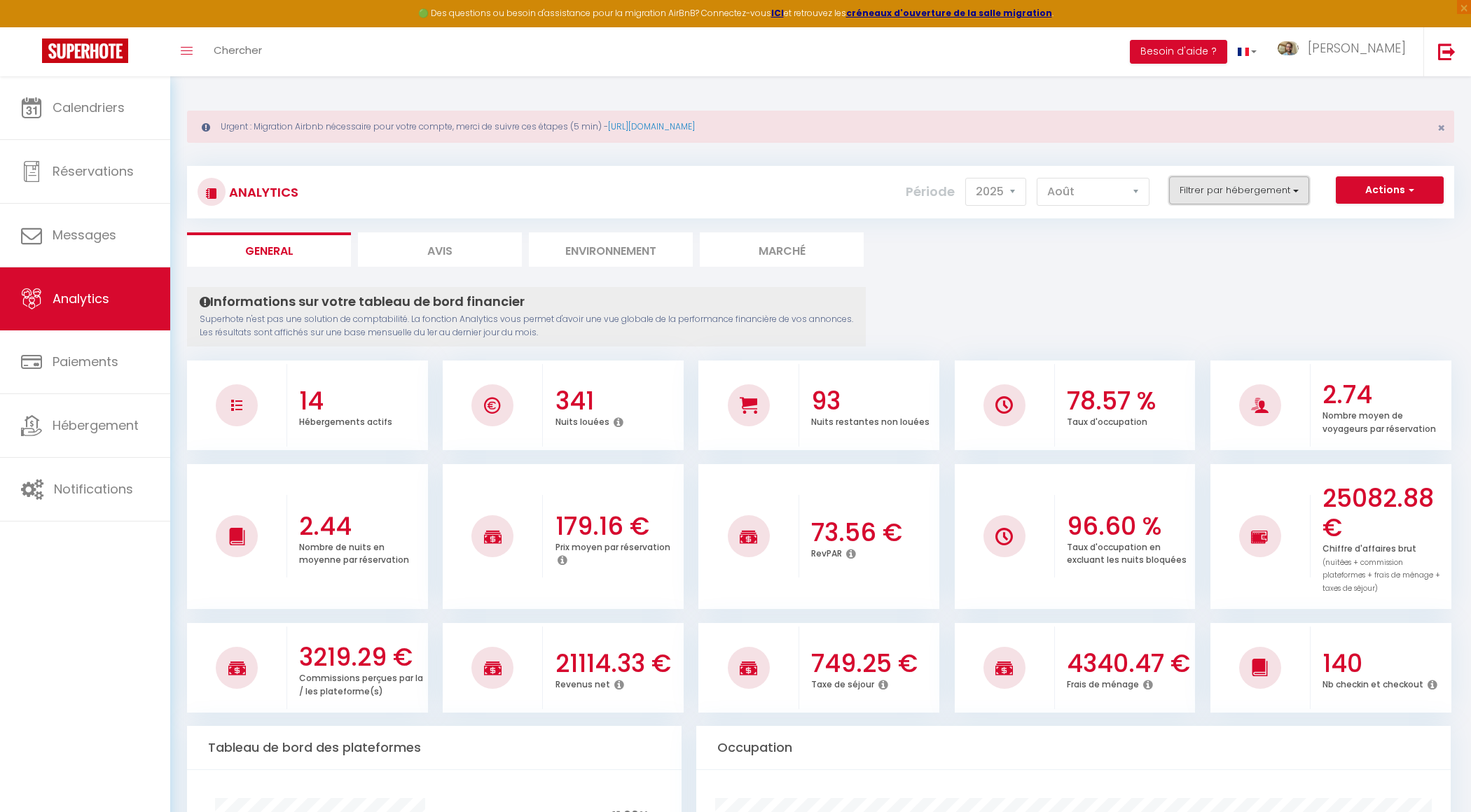
click at [1272, 191] on button "Filtrer par hébergement" at bounding box center [1239, 191] width 140 height 28
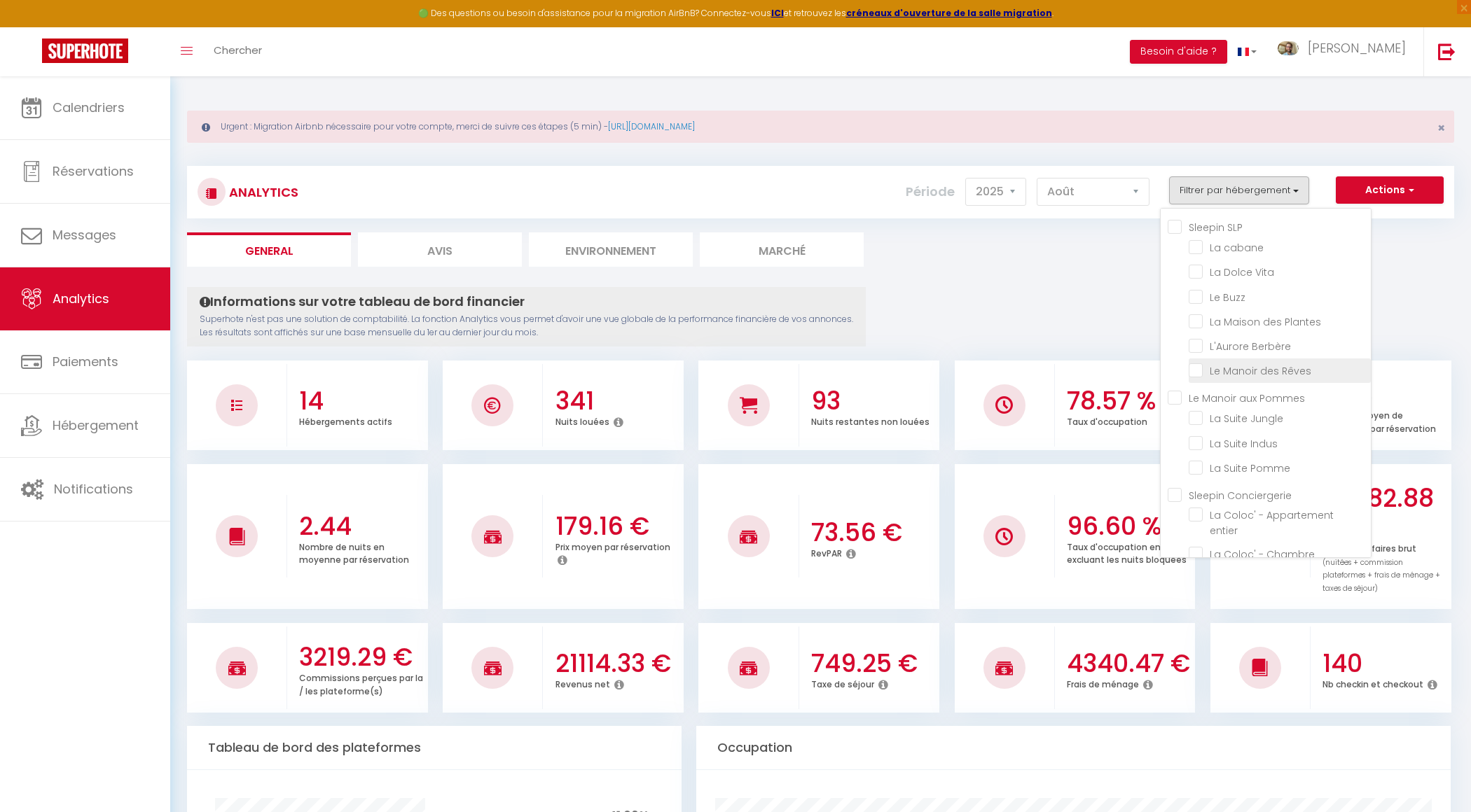
click at [1193, 370] on Rêves "checkbox" at bounding box center [1279, 370] width 182 height 14
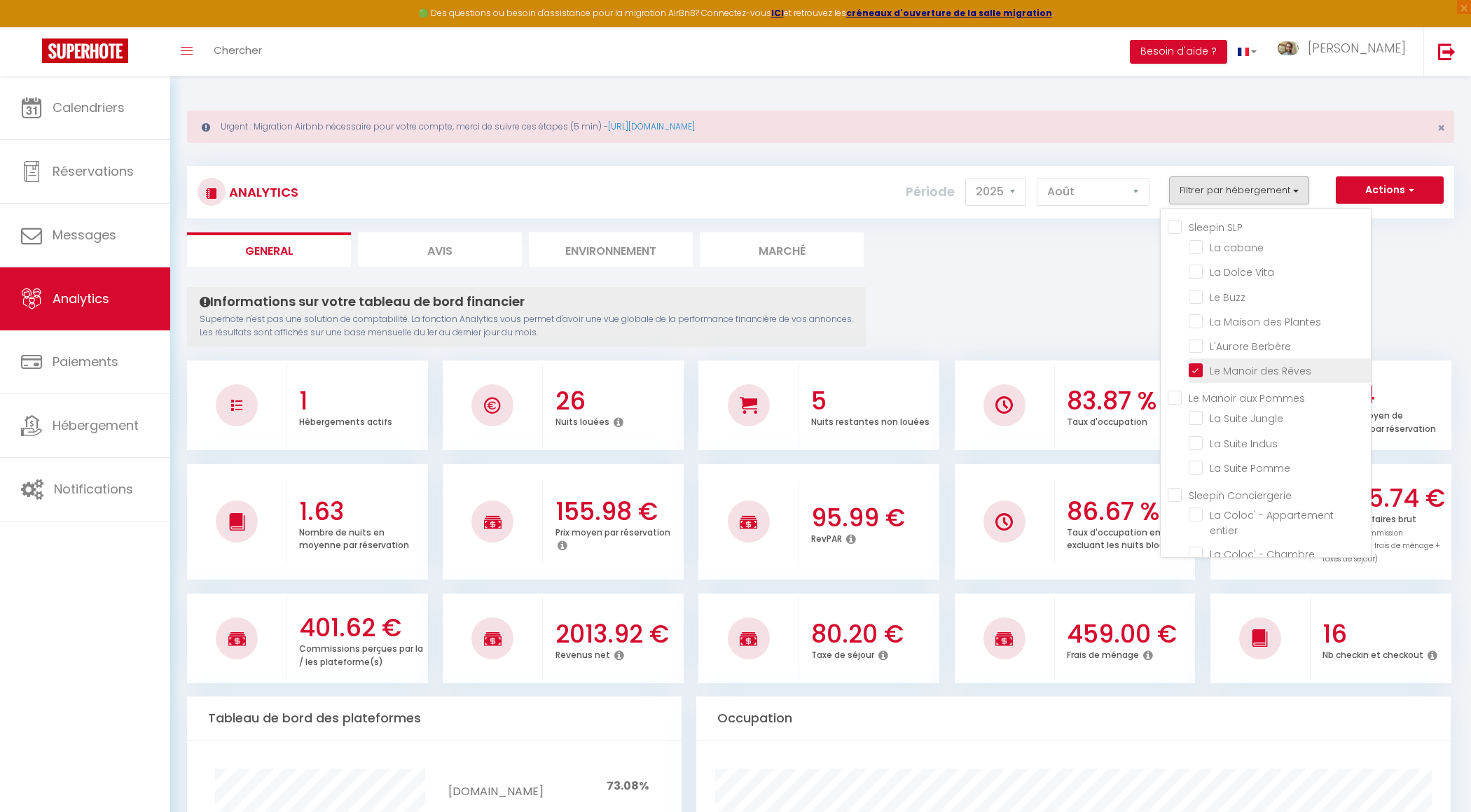
click at [1197, 364] on Rêves "checkbox" at bounding box center [1279, 370] width 182 height 14
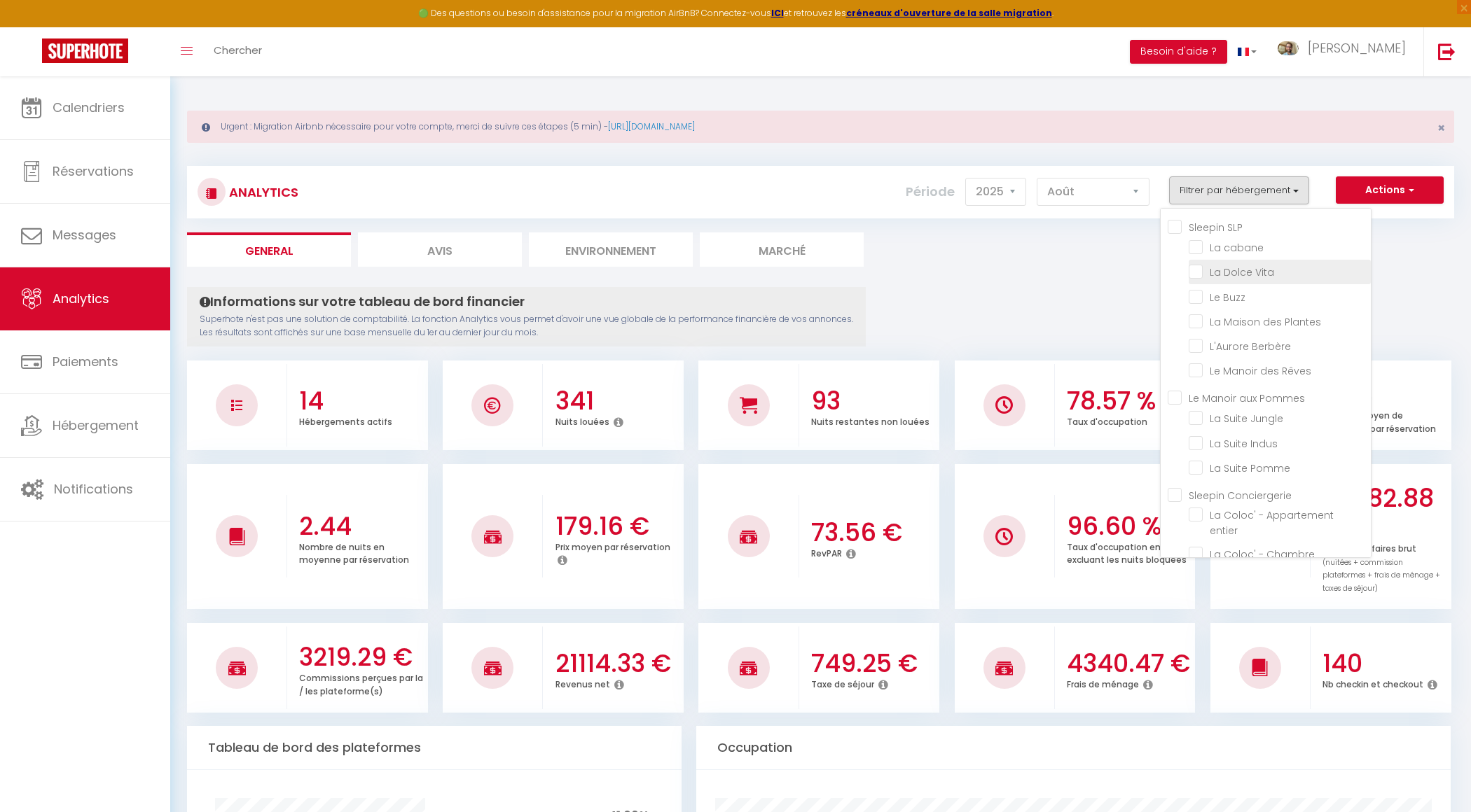
click at [1199, 272] on Vita "checkbox" at bounding box center [1279, 271] width 182 height 14
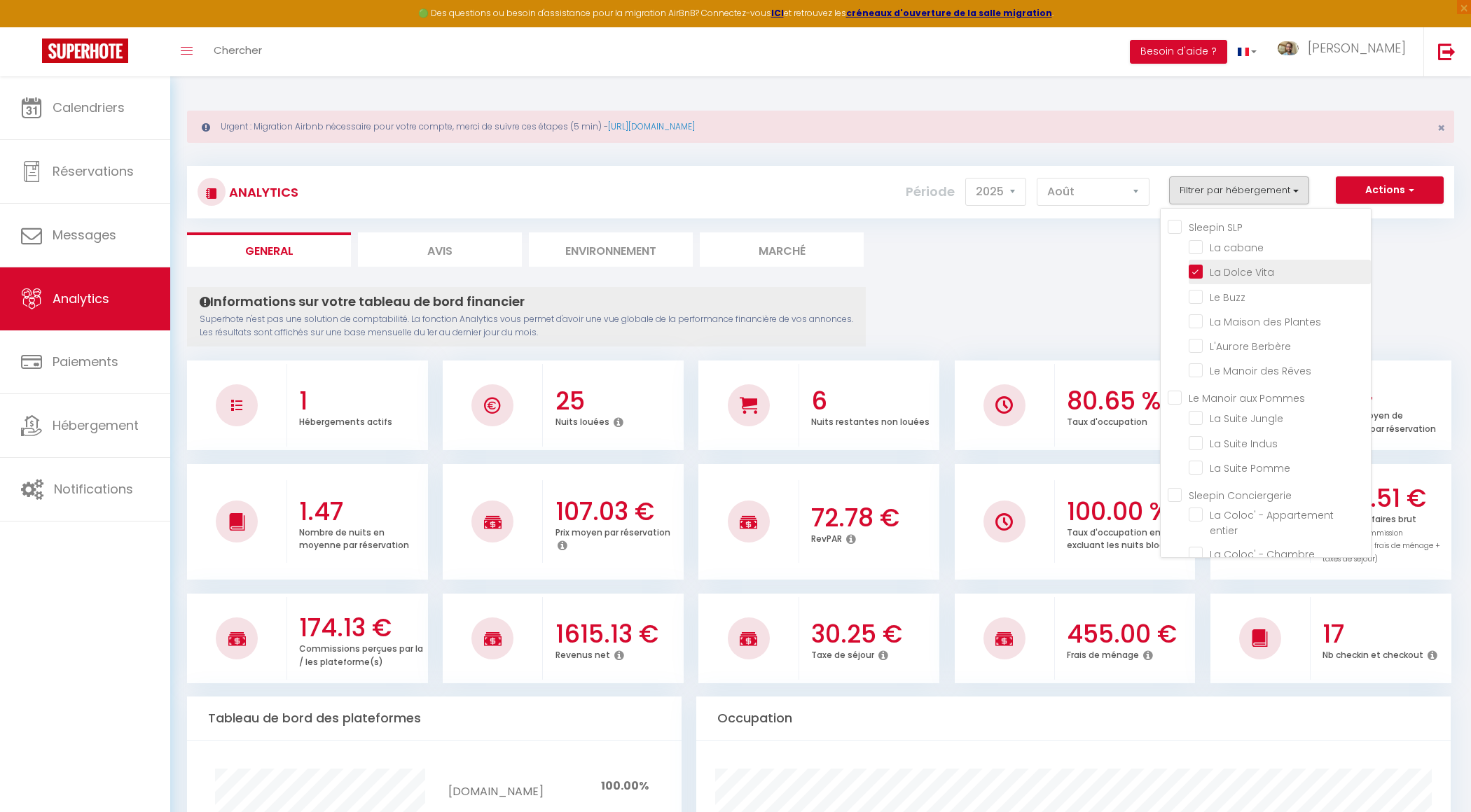
click at [1197, 267] on Vita "checkbox" at bounding box center [1279, 271] width 182 height 14
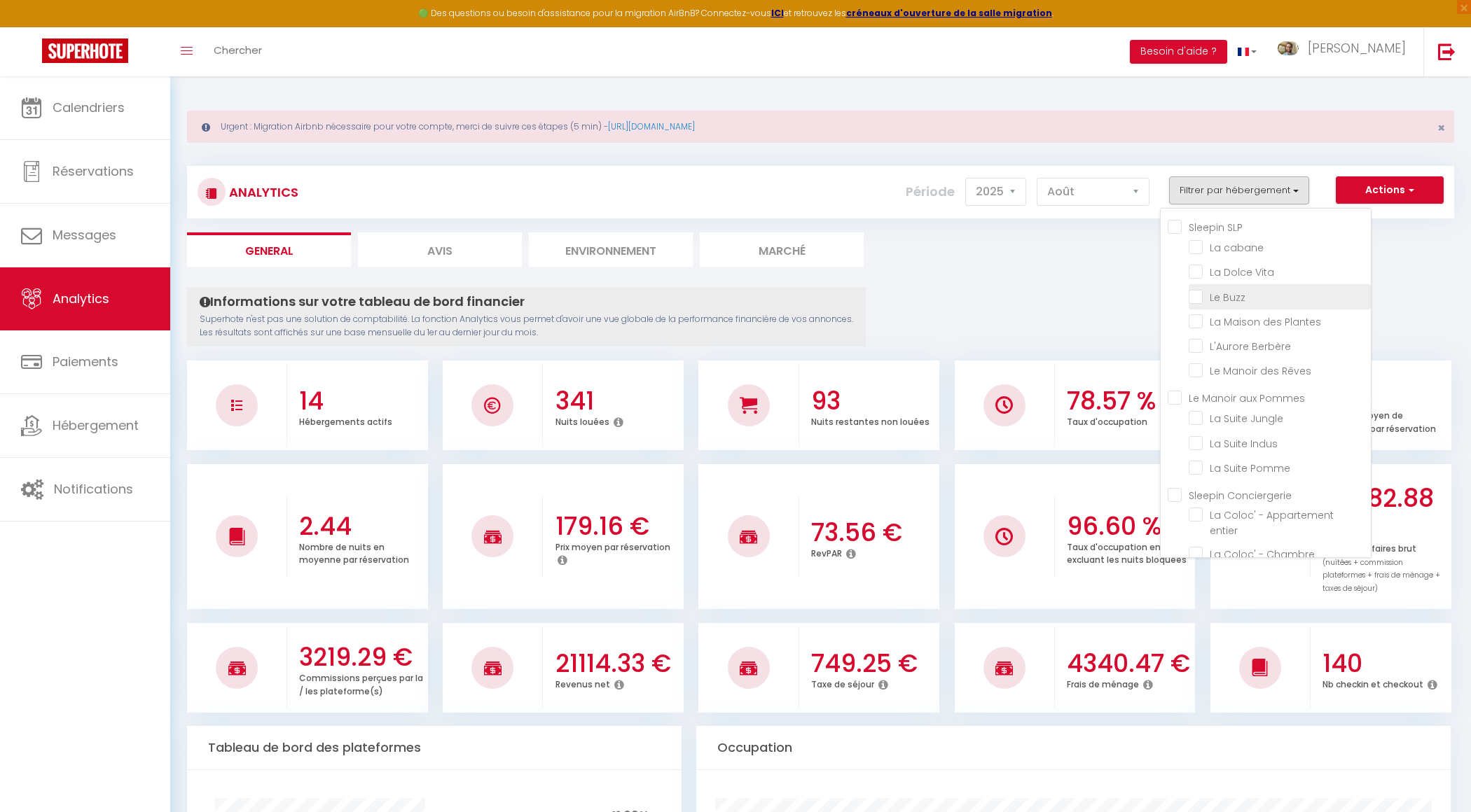
click at [1202, 295] on Buzz "checkbox" at bounding box center [1279, 295] width 182 height 14
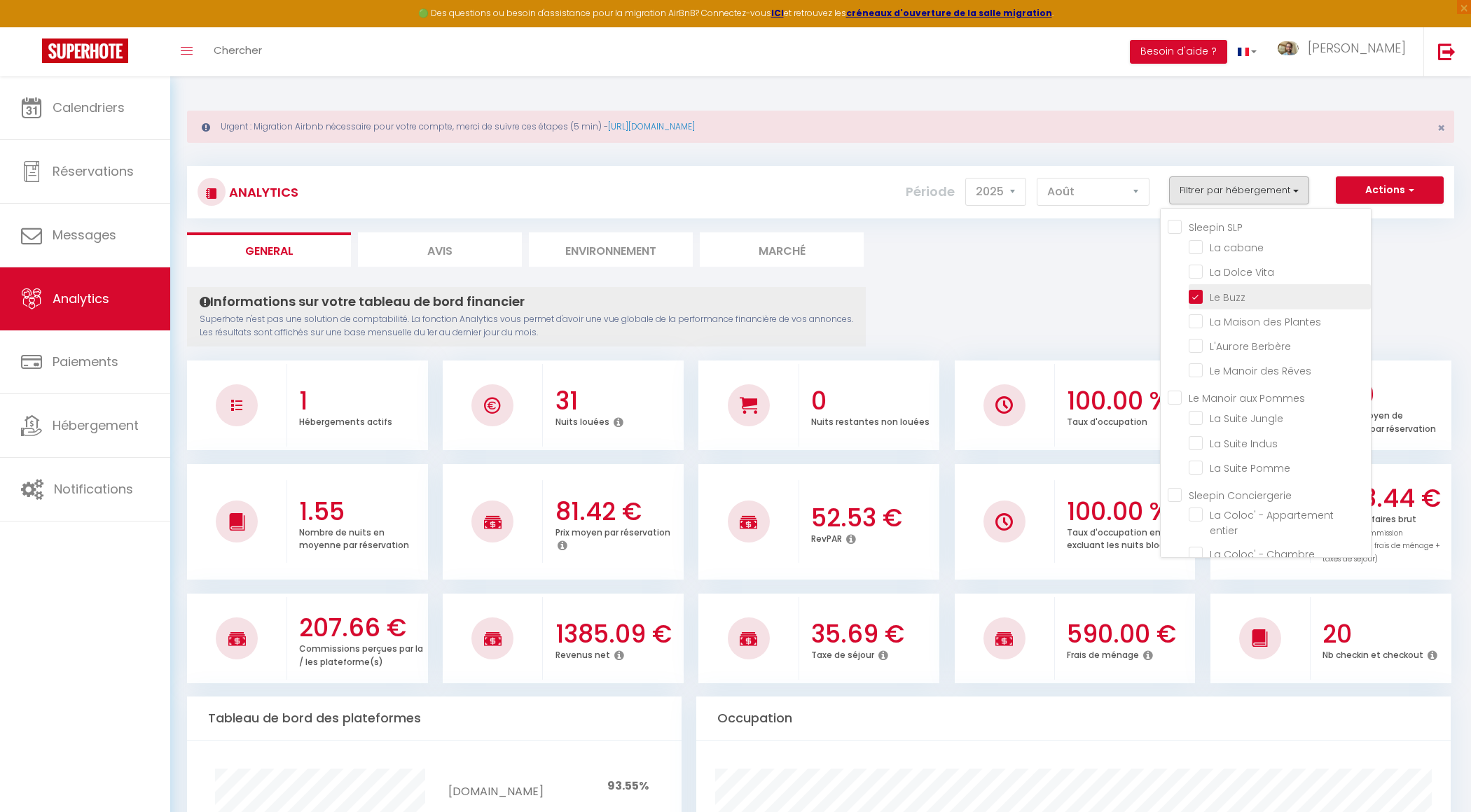
click at [1202, 292] on Buzz "checkbox" at bounding box center [1279, 295] width 182 height 14
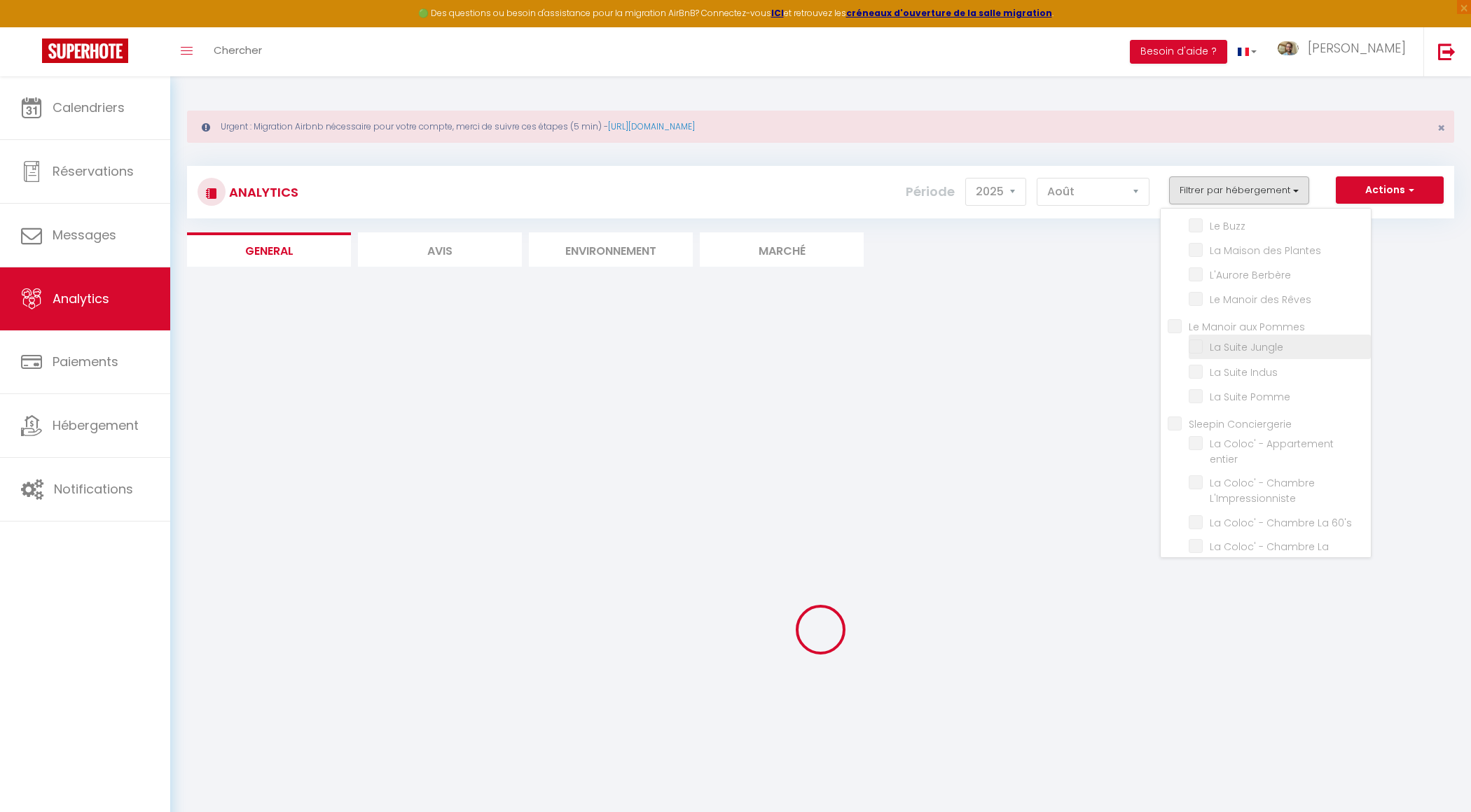
scroll to position [72, 0]
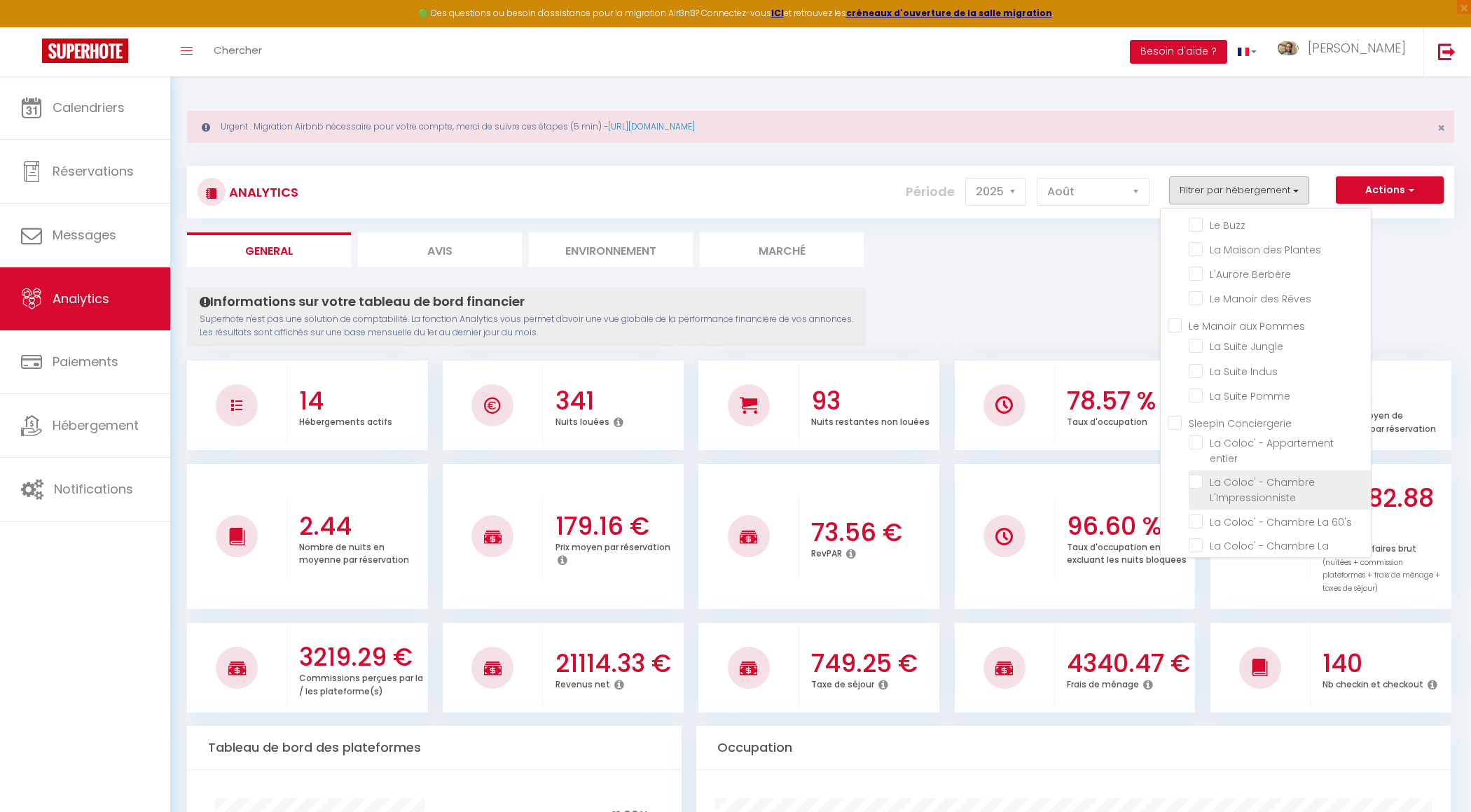
click at [1199, 475] on L\'Impressionniste "checkbox" at bounding box center [1279, 482] width 182 height 14
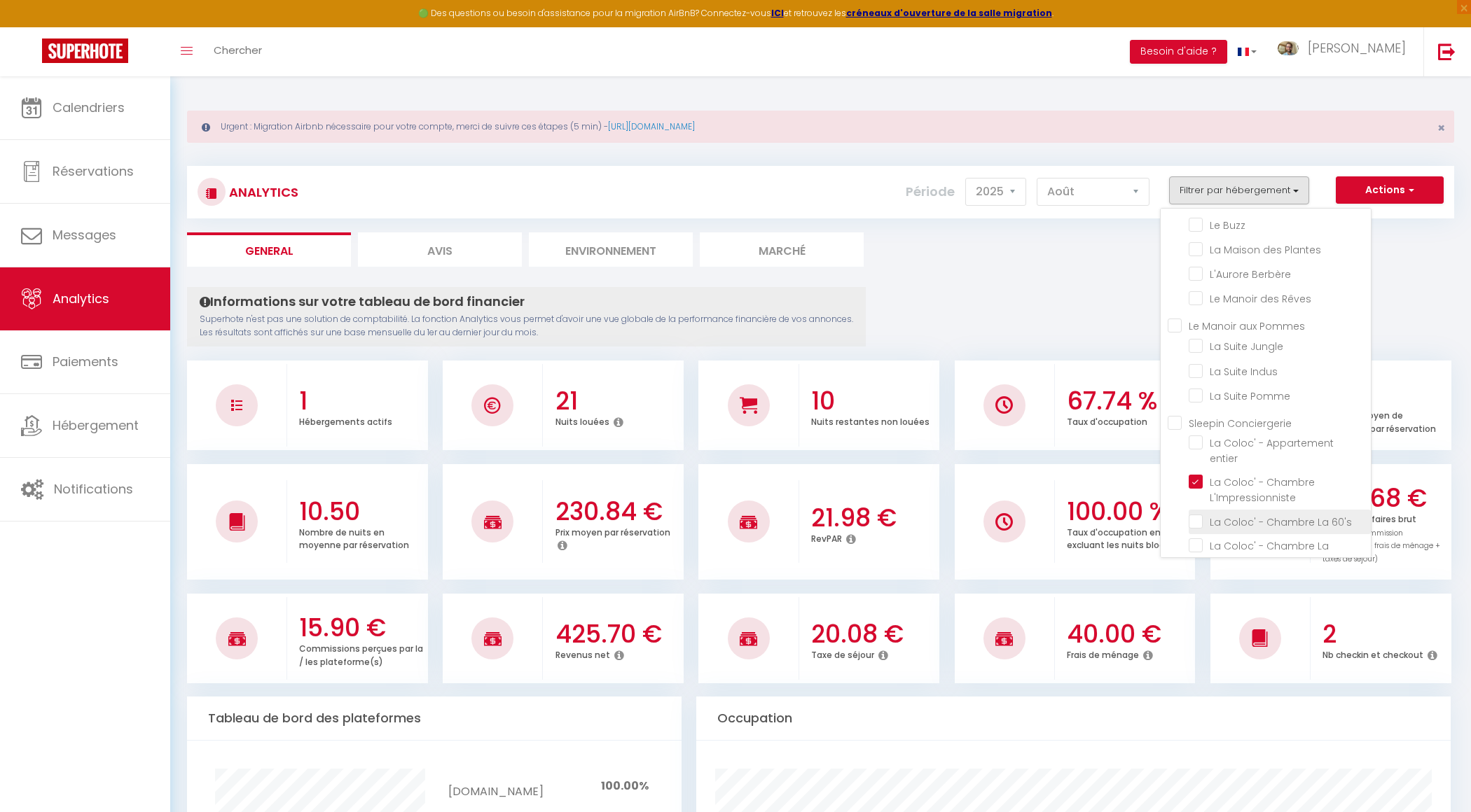
click at [1195, 514] on 60\'s "checkbox" at bounding box center [1279, 521] width 182 height 14
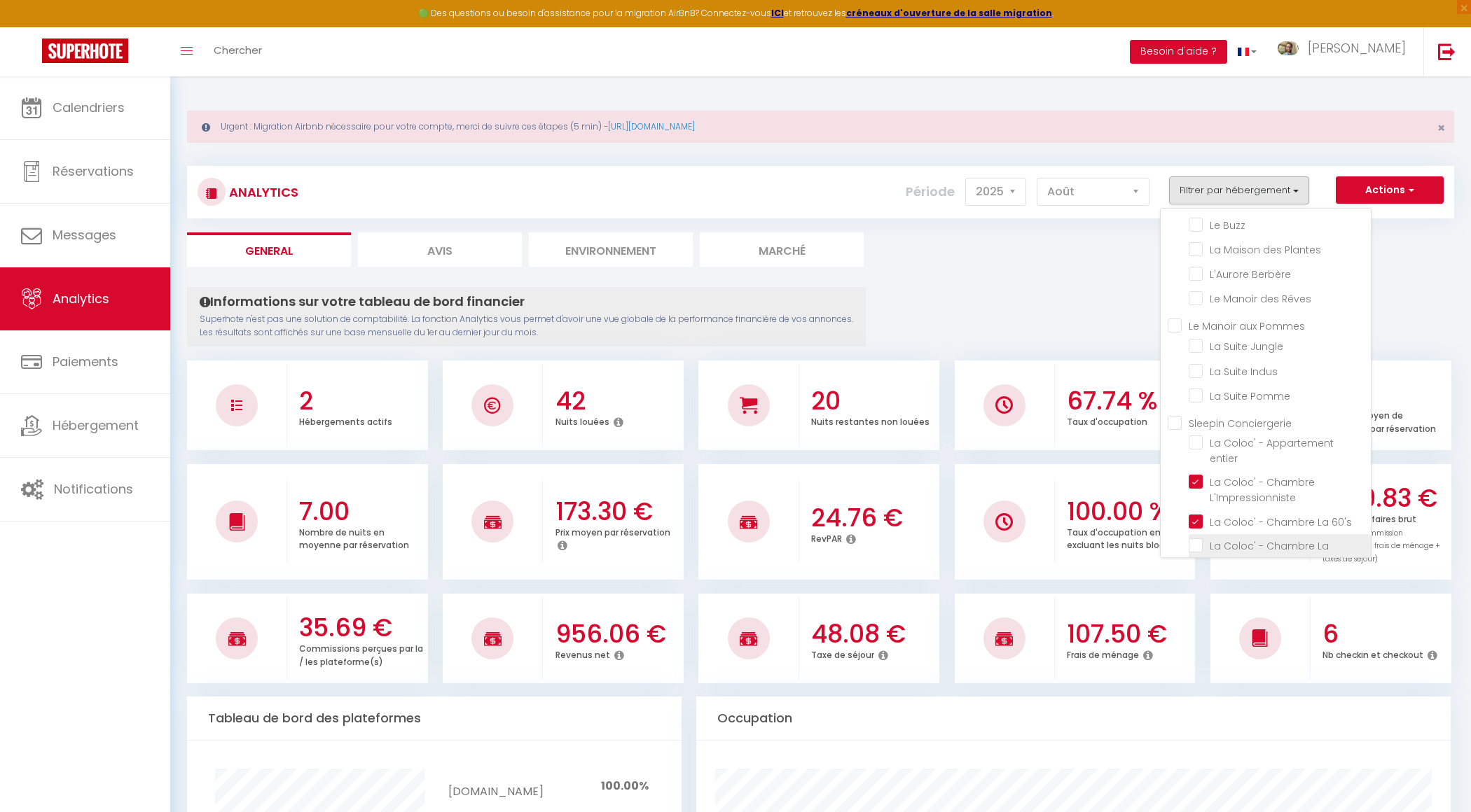
click at [1197, 538] on Végétale "checkbox" at bounding box center [1279, 545] width 182 height 14
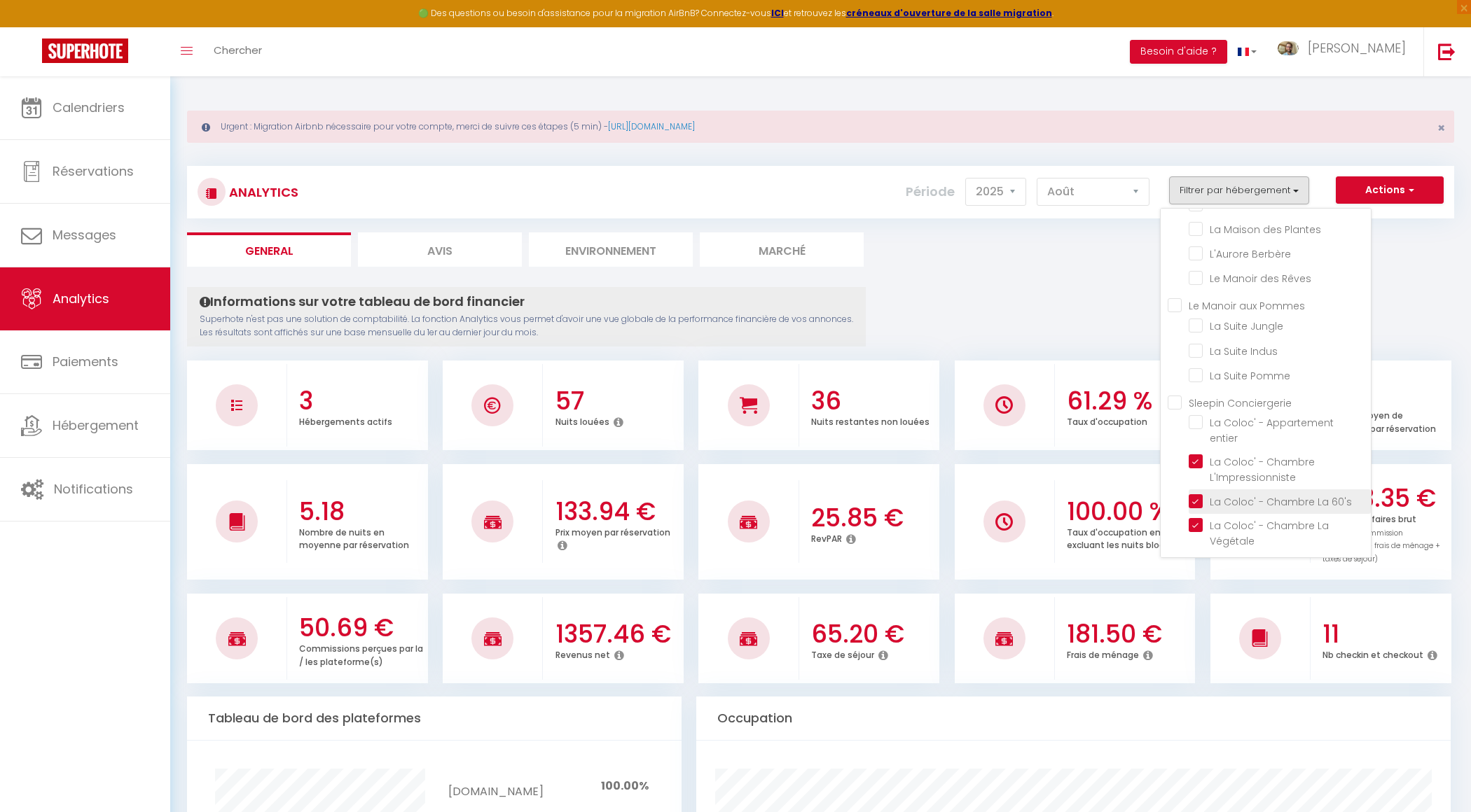
scroll to position [104, 0]
click at [1393, 656] on p "Nb checkin et checkout" at bounding box center [1372, 653] width 101 height 15
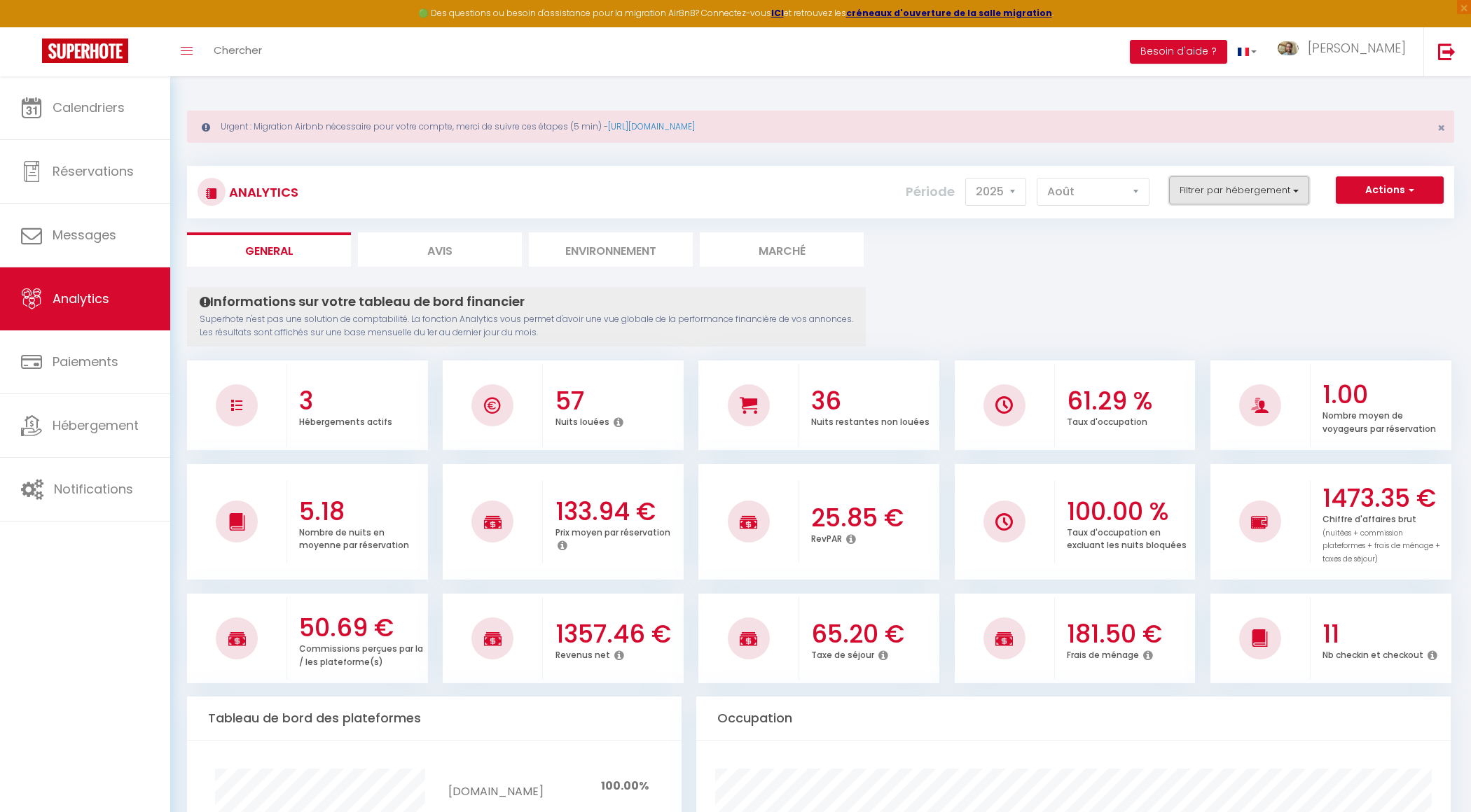
click at [1248, 185] on button "Filtrer par hébergement" at bounding box center [1239, 191] width 140 height 28
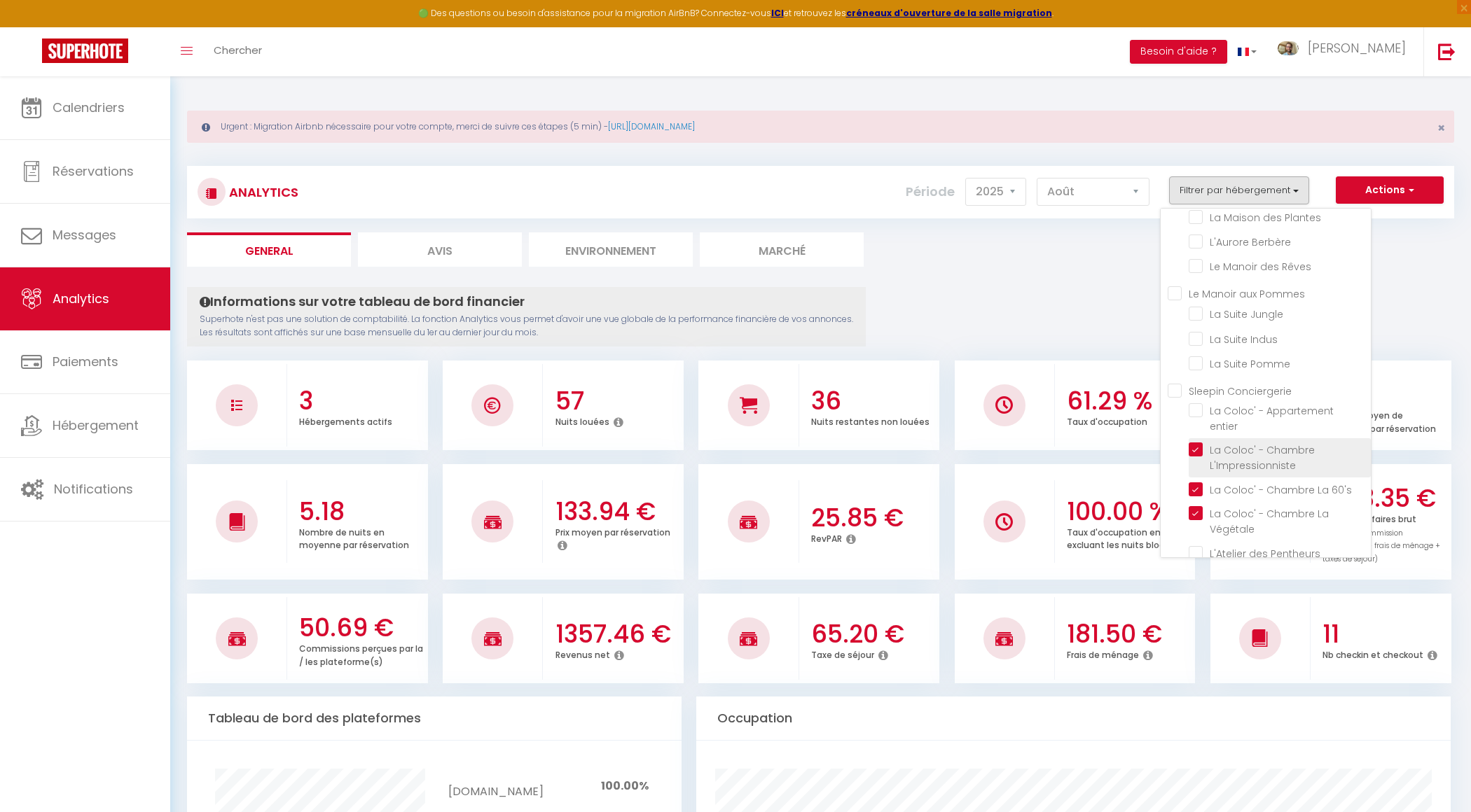
click at [1201, 442] on L\'Impressionniste "checkbox" at bounding box center [1279, 449] width 182 height 14
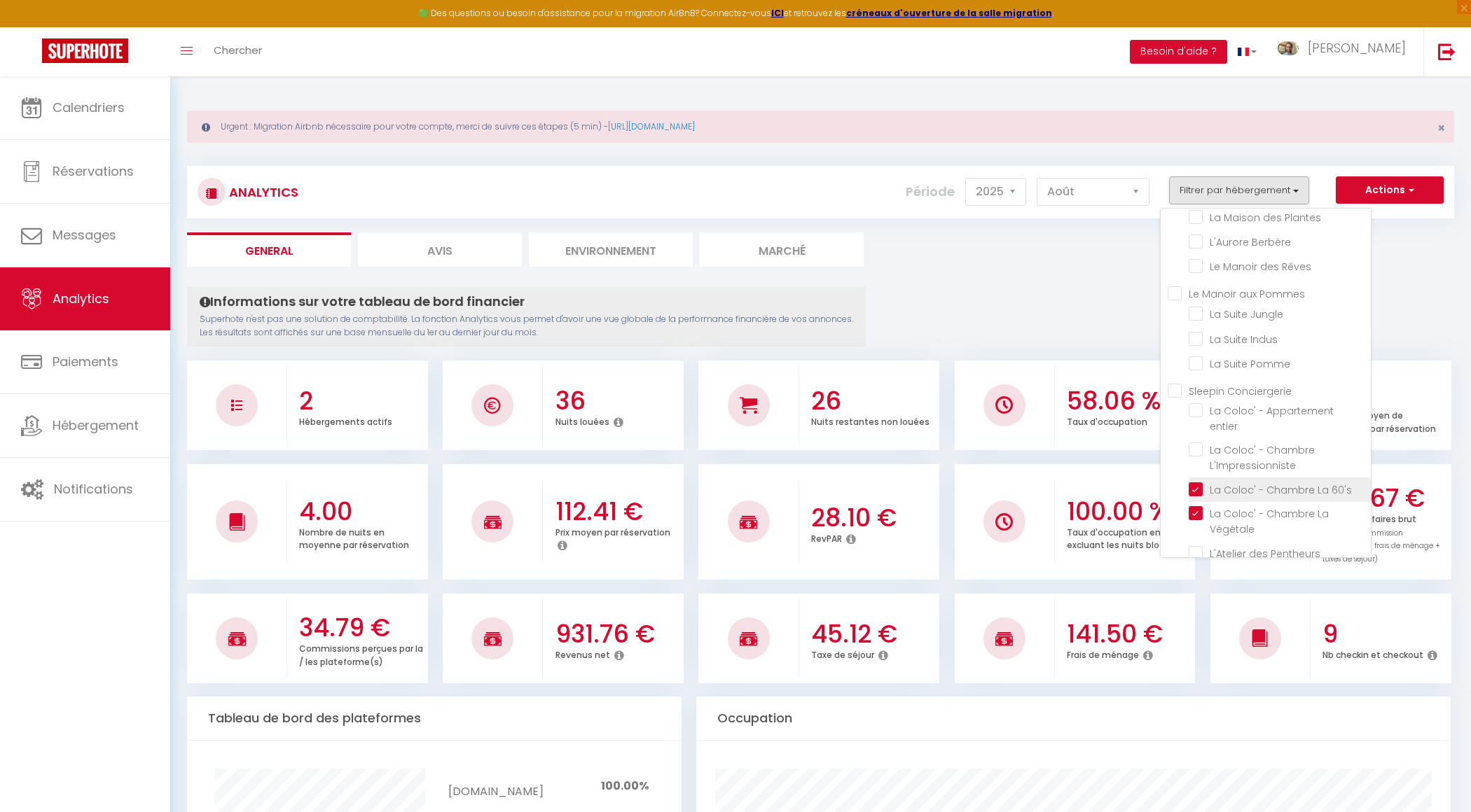
click at [1198, 482] on 60\'s "checkbox" at bounding box center [1279, 489] width 182 height 14
click at [1201, 506] on Végétale "checkbox" at bounding box center [1279, 513] width 182 height 14
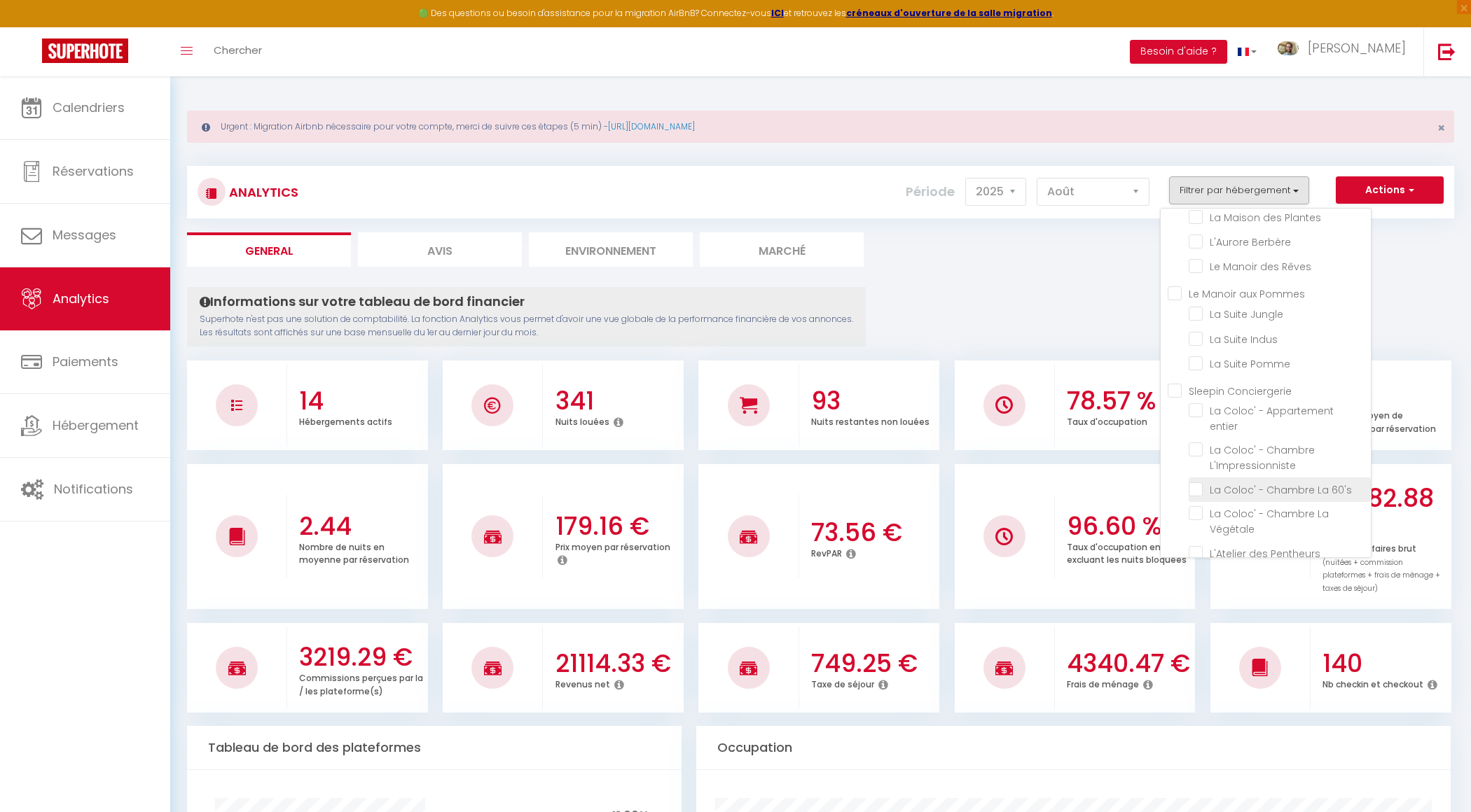
click at [1202, 482] on 60\'s "checkbox" at bounding box center [1279, 489] width 182 height 14
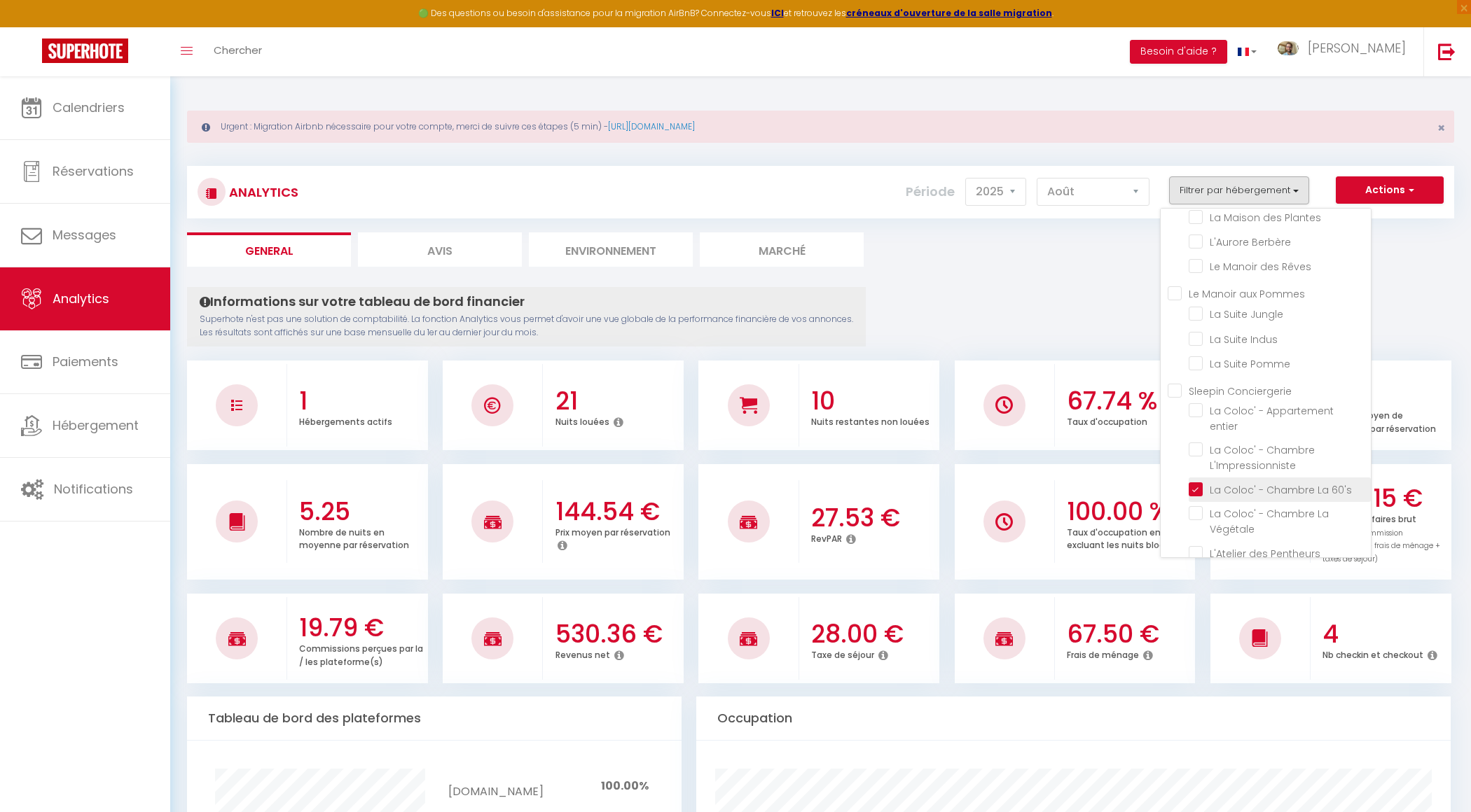
click at [1201, 482] on 60\'s "checkbox" at bounding box center [1279, 489] width 182 height 14
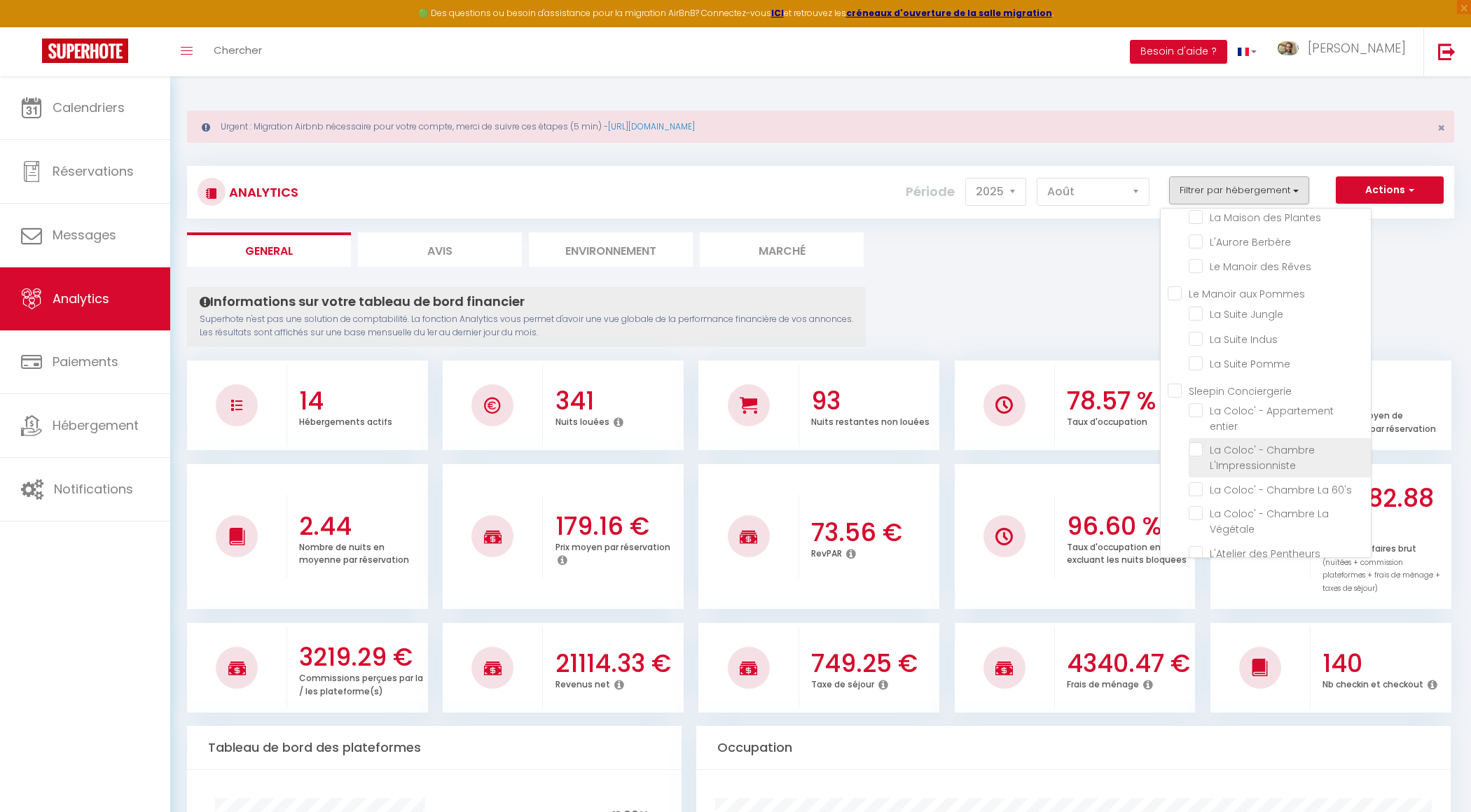
click at [1202, 442] on L\'Impressionniste "checkbox" at bounding box center [1279, 449] width 182 height 14
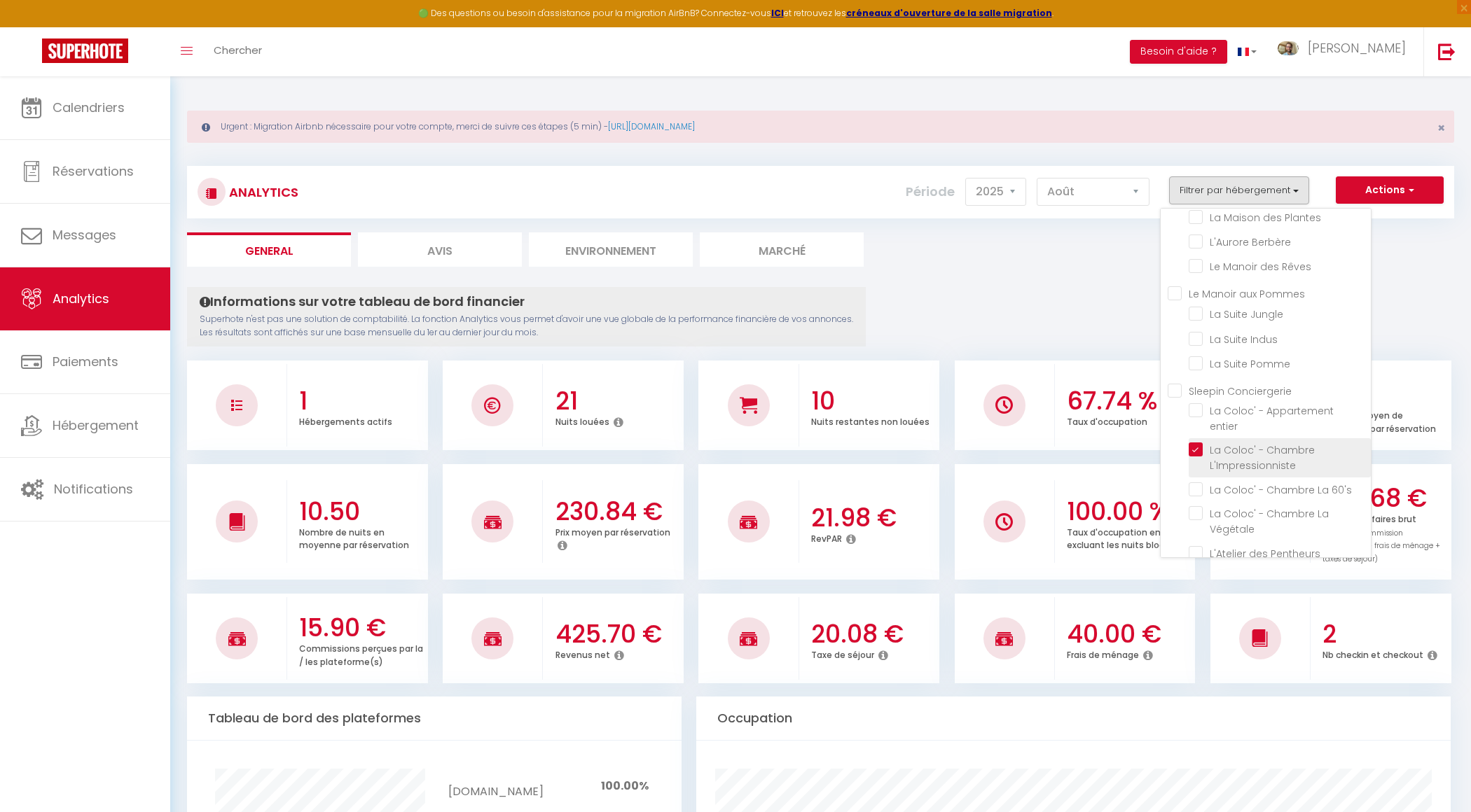
click at [1196, 442] on L\'Impressionniste "checkbox" at bounding box center [1279, 449] width 182 height 14
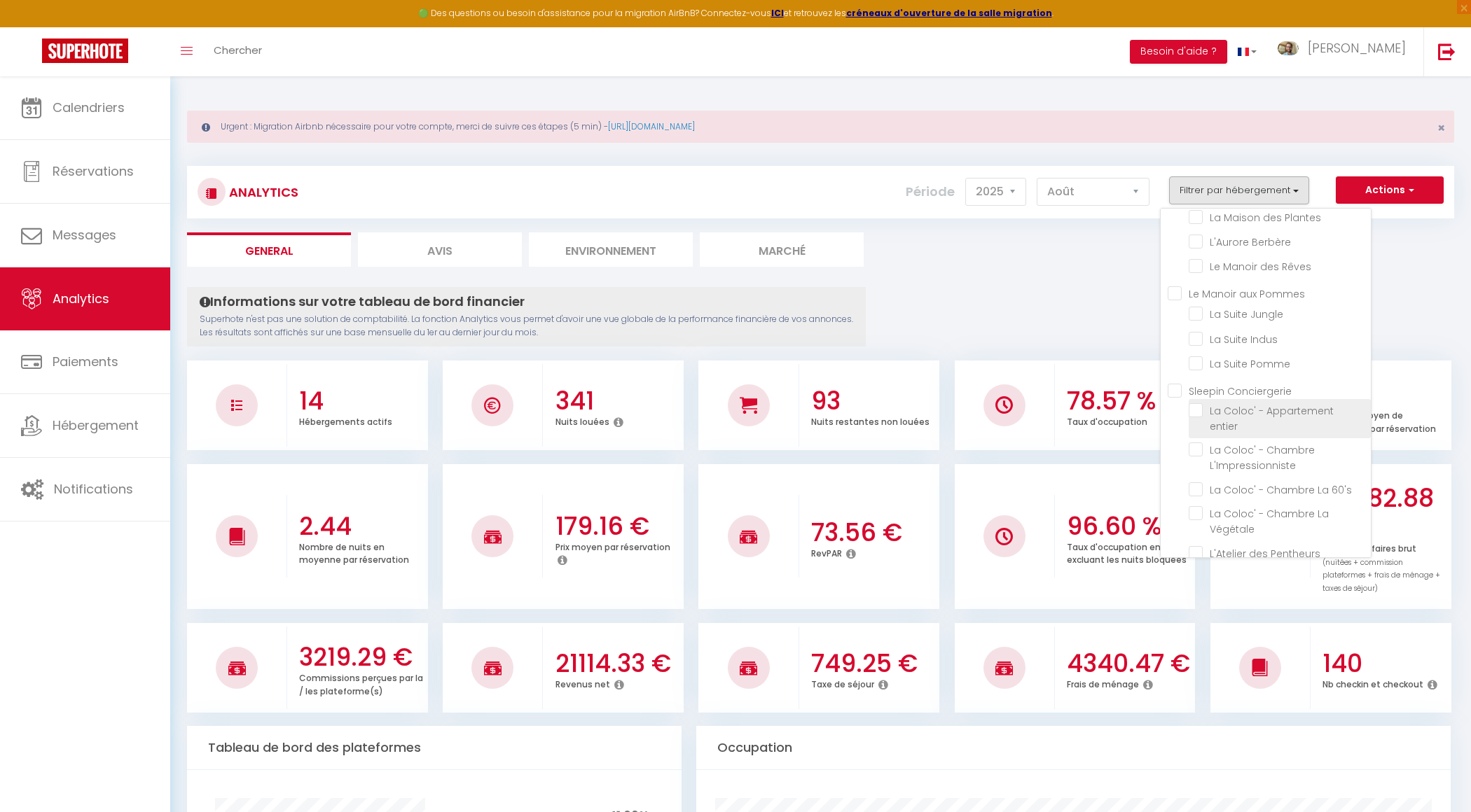
click at [1203, 406] on entier "checkbox" at bounding box center [1279, 410] width 182 height 14
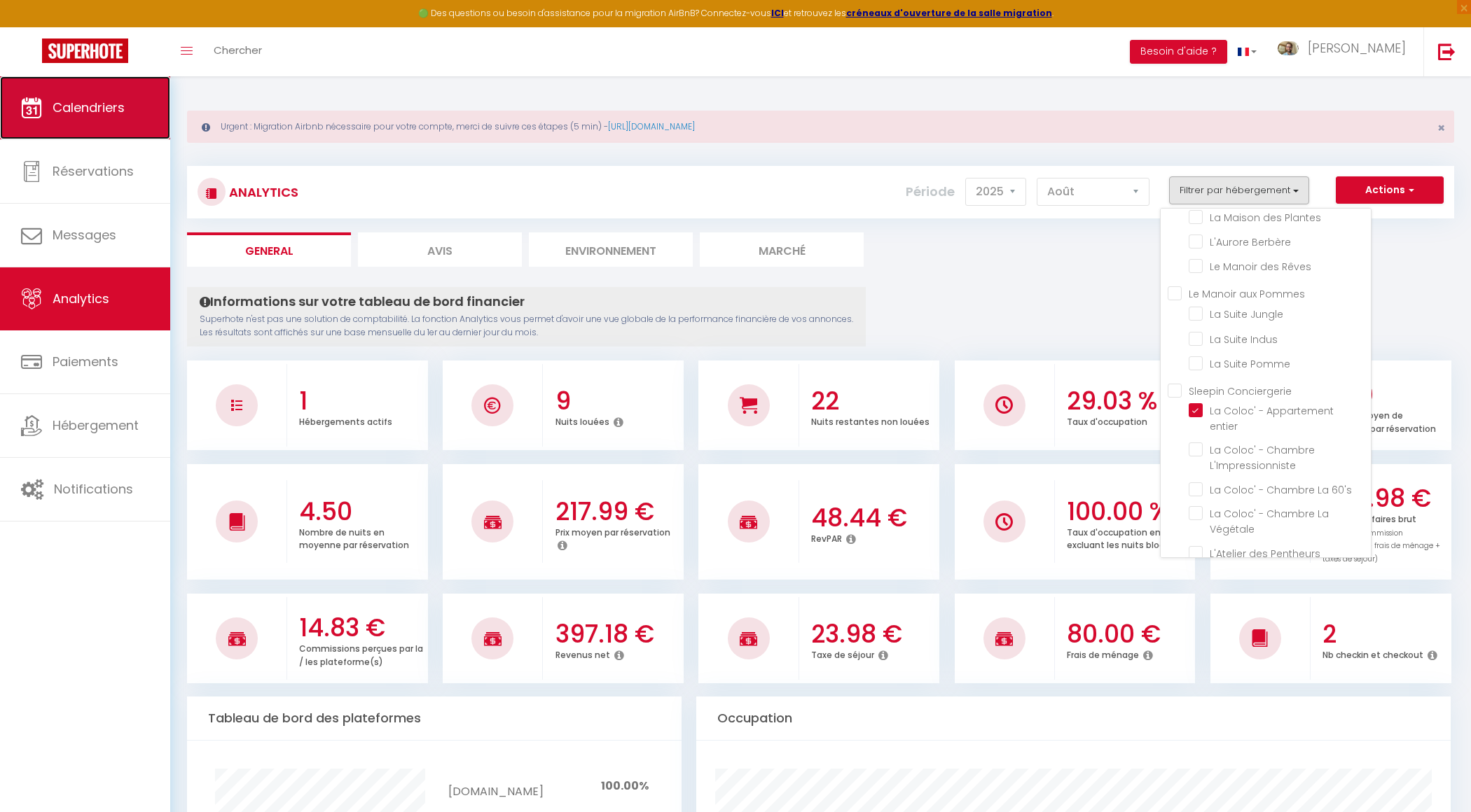
click at [110, 121] on link "Calendriers" at bounding box center [85, 108] width 171 height 63
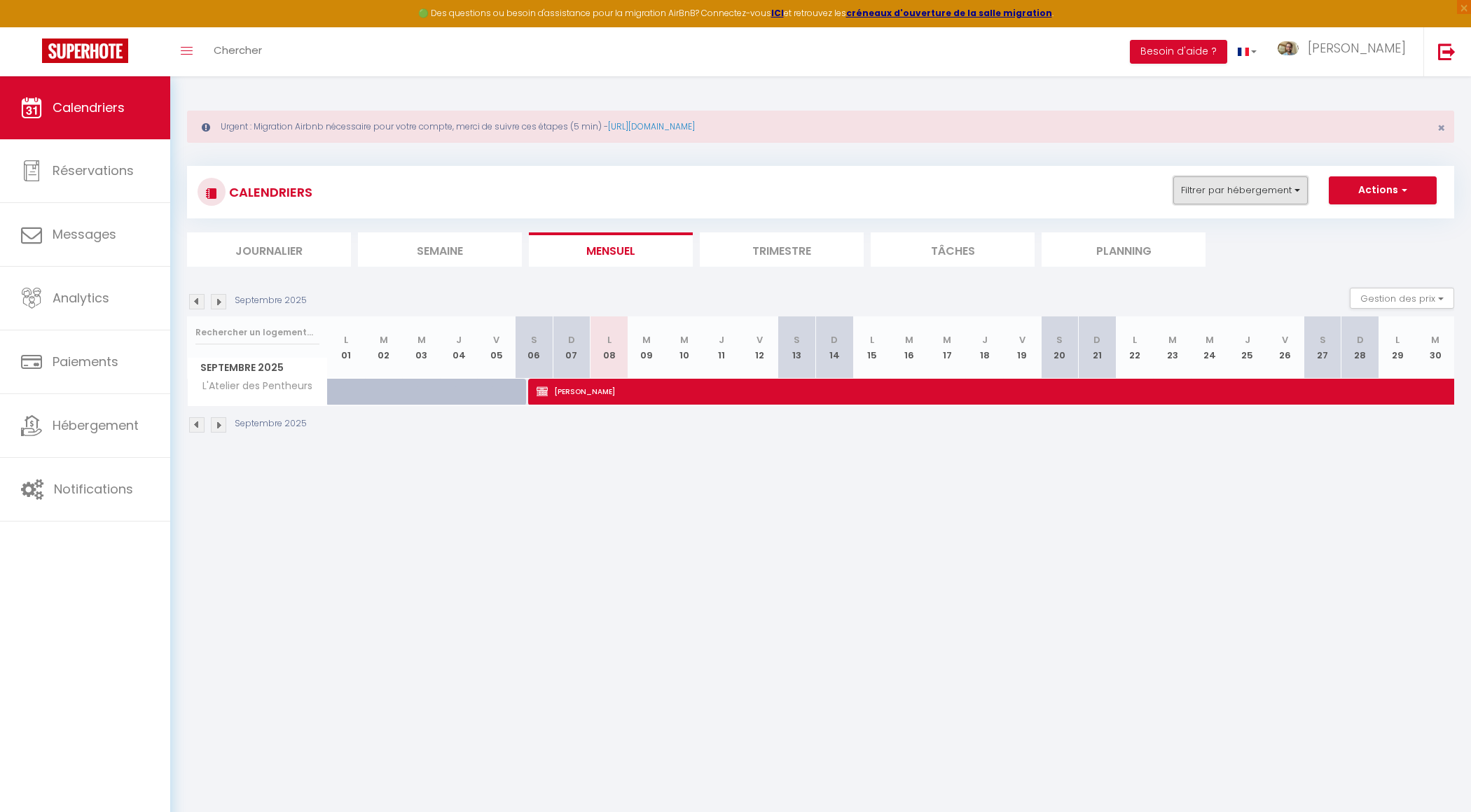
click at [1297, 198] on button "Filtrer par hébergement" at bounding box center [1241, 191] width 135 height 28
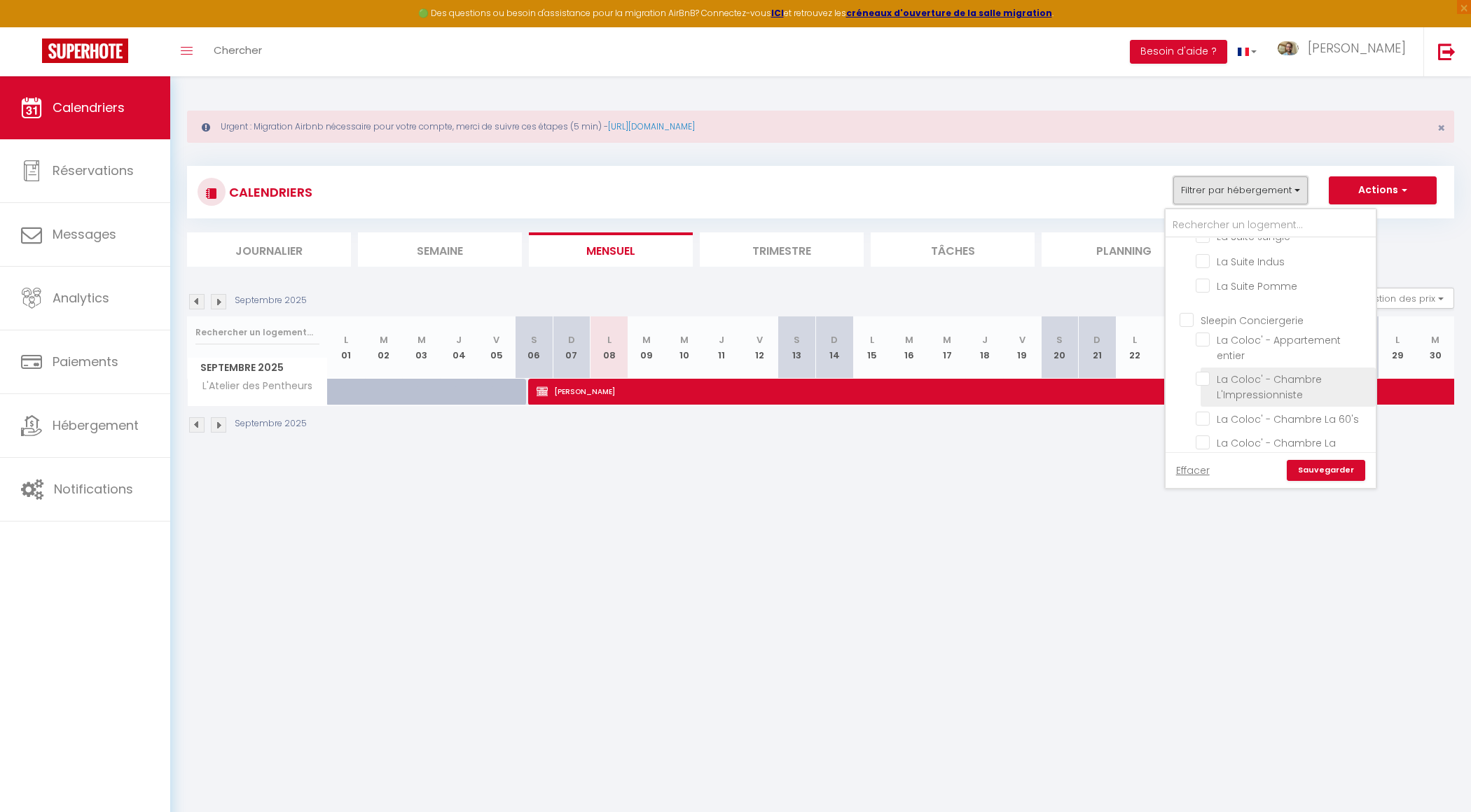
scroll to position [245, 0]
click at [1212, 445] on label "L'Atelier des Pentheurs" at bounding box center [1268, 453] width 118 height 16
click at [1212, 445] on input "L'Atelier des Pentheurs" at bounding box center [1283, 452] width 175 height 14
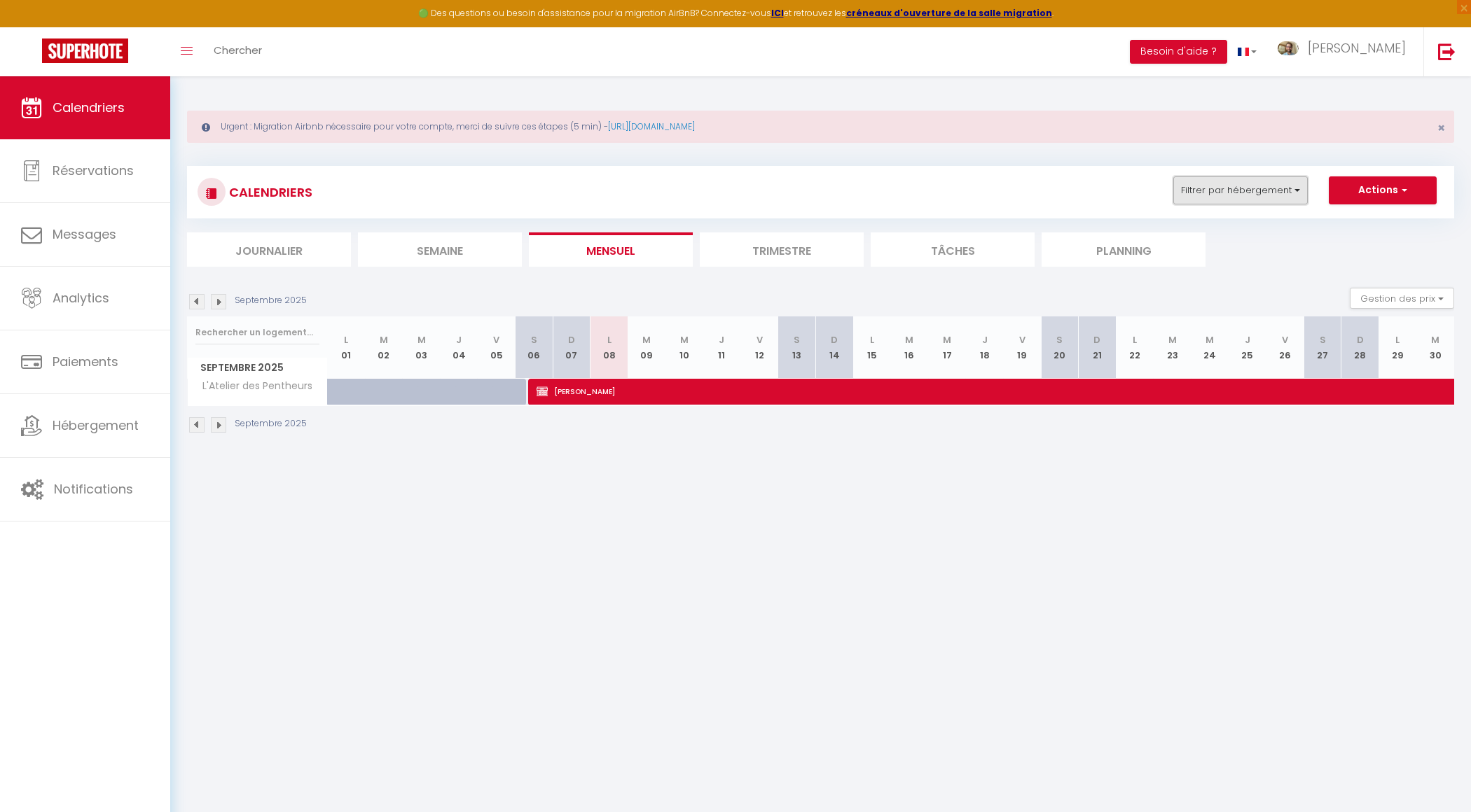
click at [1274, 181] on button "Filtrer par hébergement" at bounding box center [1241, 191] width 135 height 28
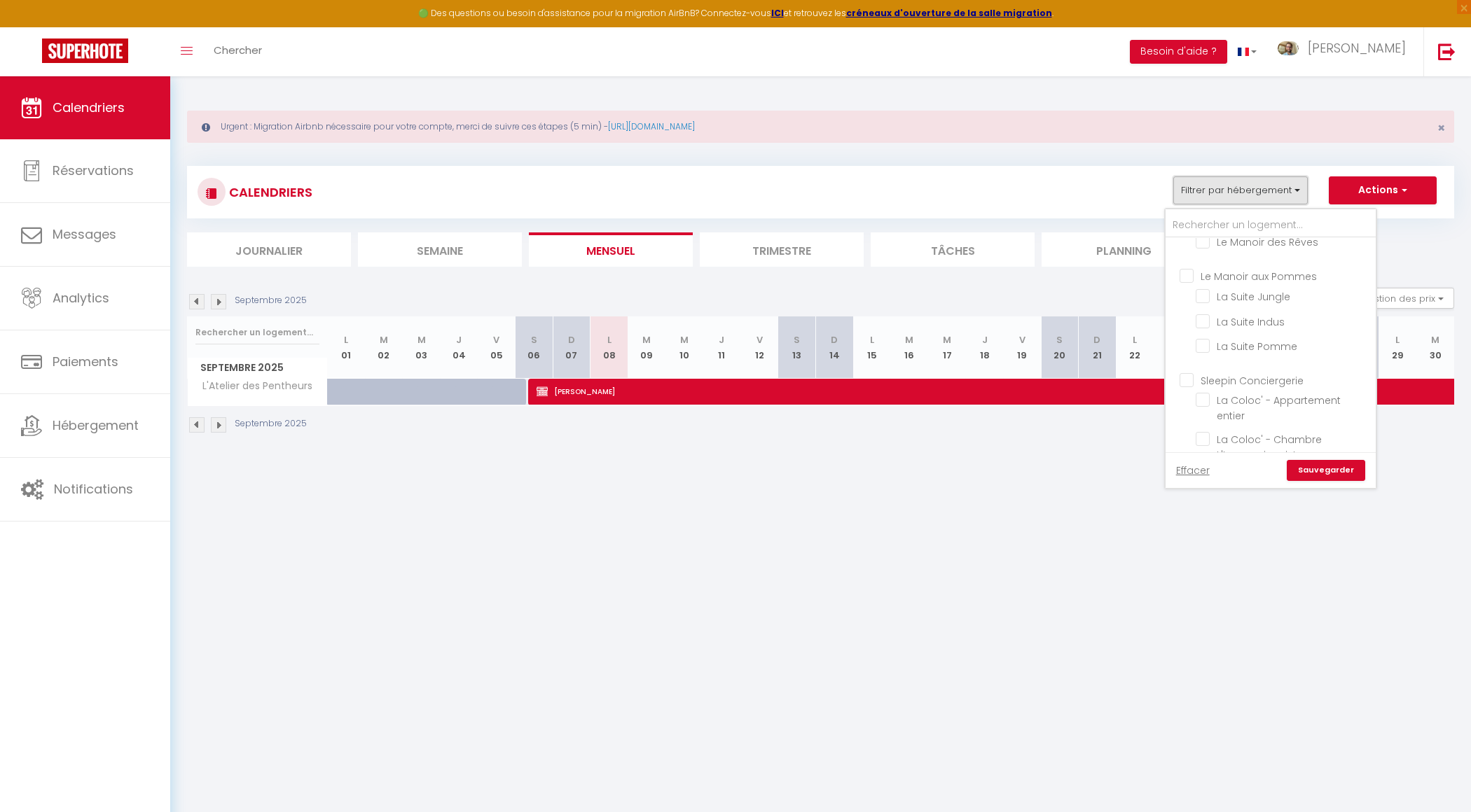
scroll to position [144, 0]
click at [1189, 282] on input "Le Manoir aux Pommes" at bounding box center [1285, 286] width 210 height 14
click at [1325, 472] on link "Sauvegarder" at bounding box center [1326, 470] width 79 height 21
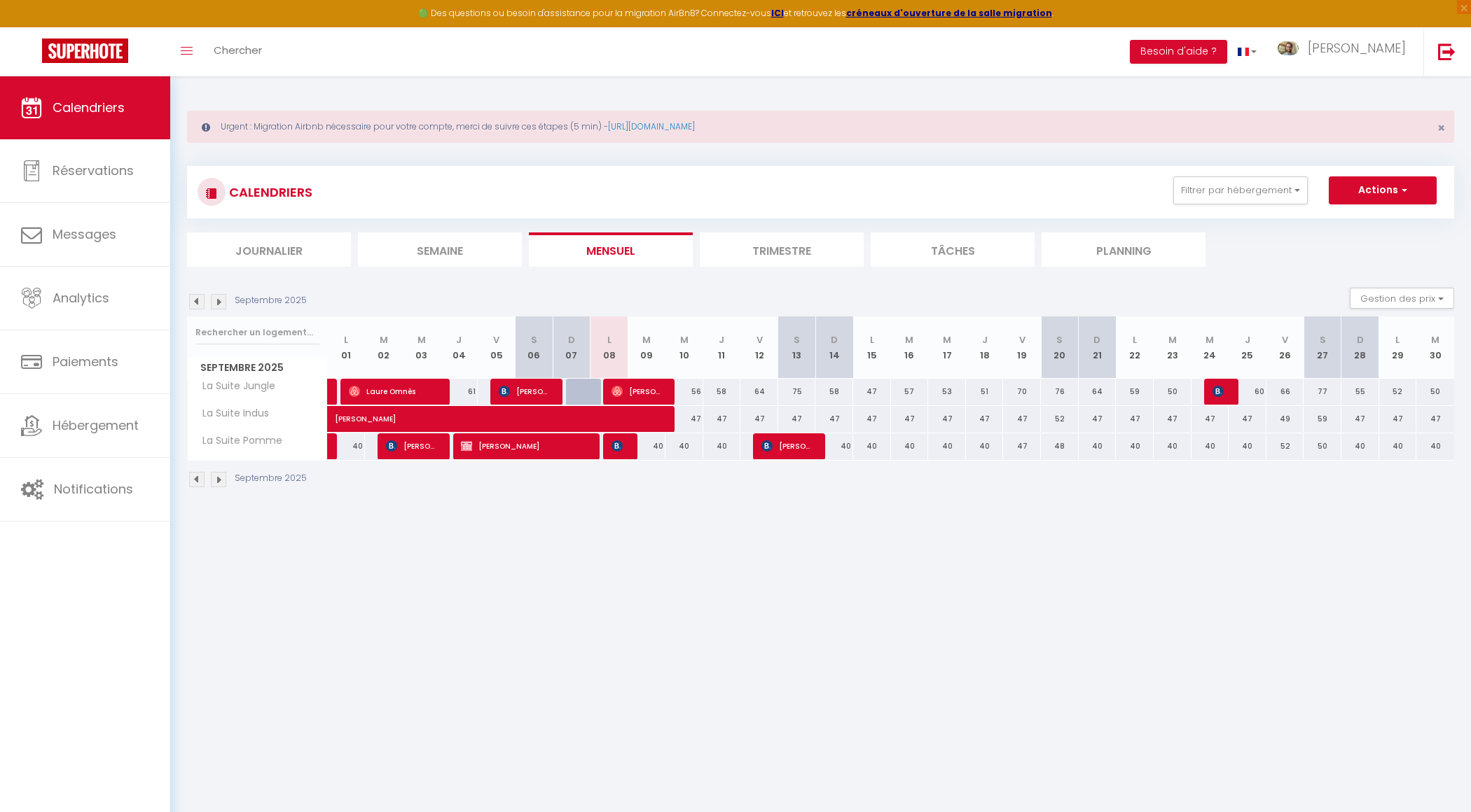
click at [192, 297] on img at bounding box center [197, 302] width 16 height 16
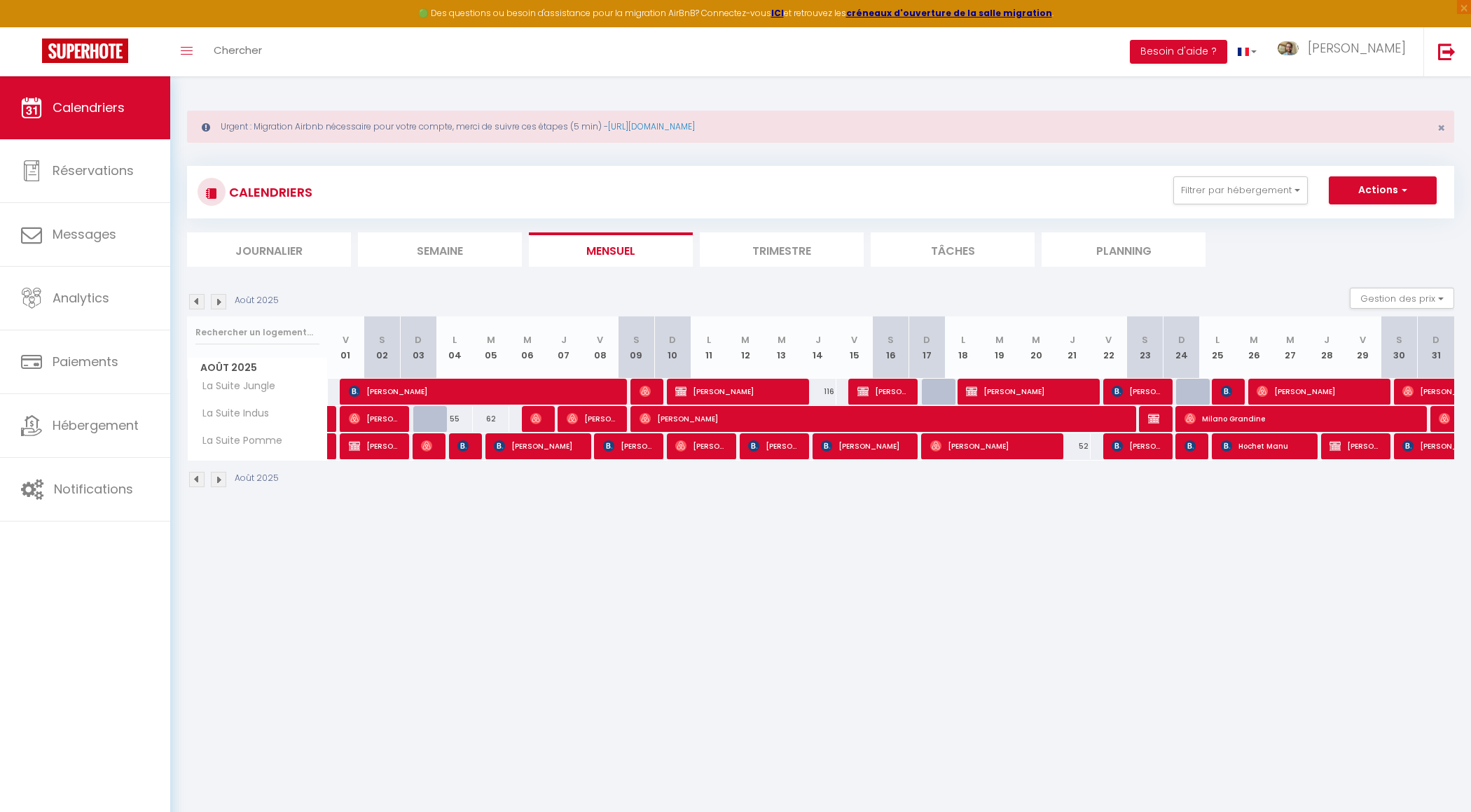
click at [198, 297] on img at bounding box center [197, 302] width 16 height 16
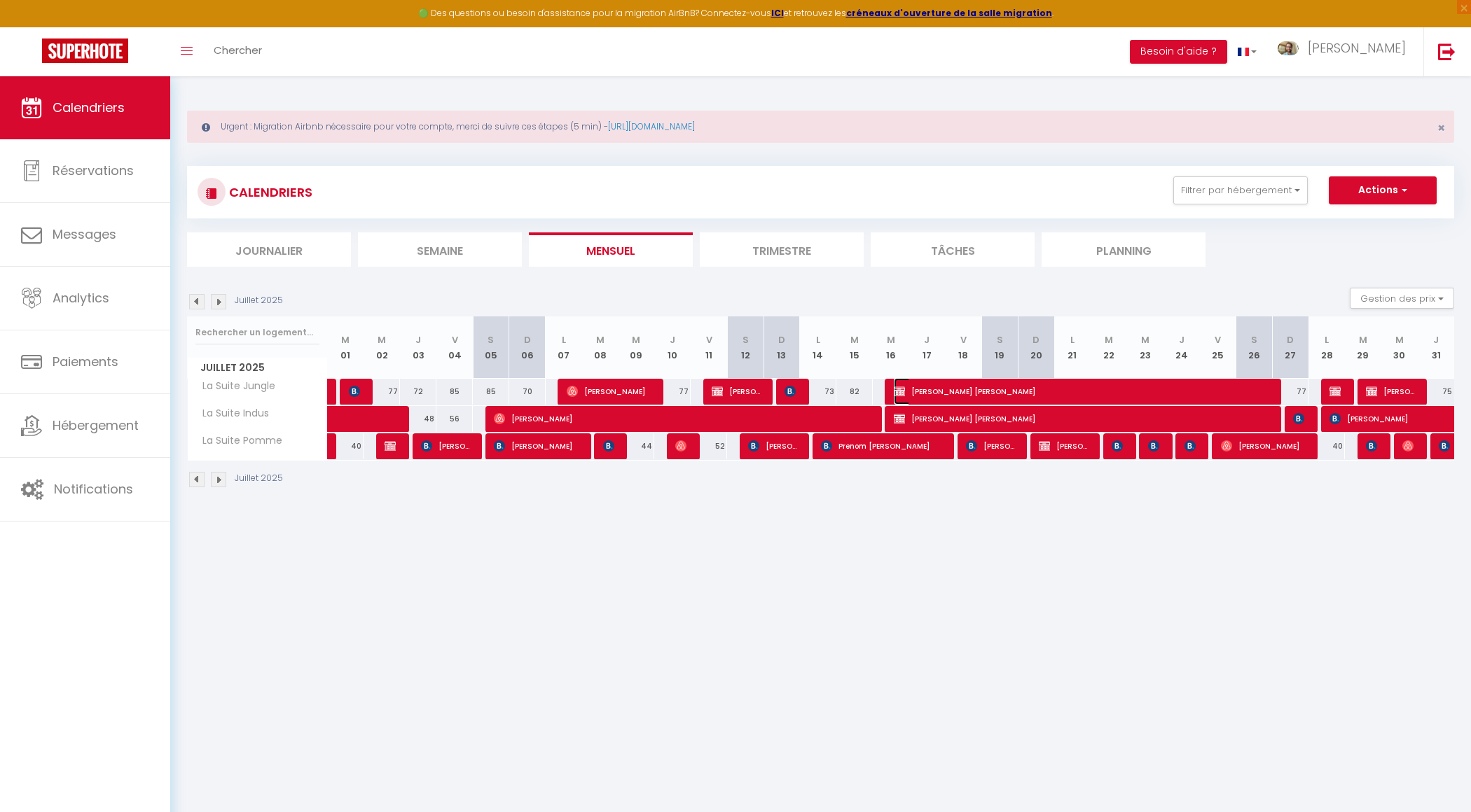
click at [951, 384] on span "[PERSON_NAME] [PERSON_NAME]" at bounding box center [1082, 392] width 376 height 26
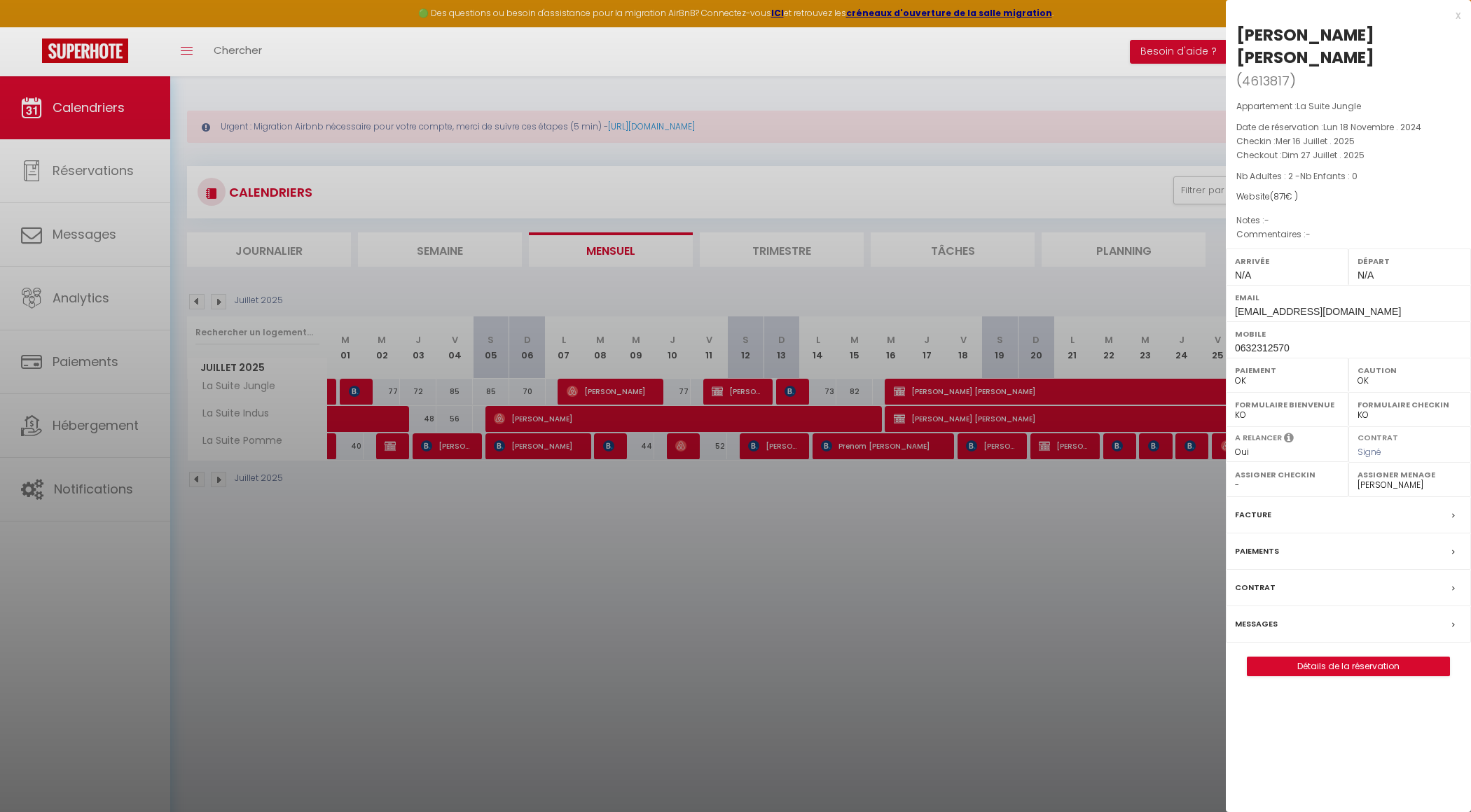
click at [931, 423] on div at bounding box center [736, 406] width 1471 height 812
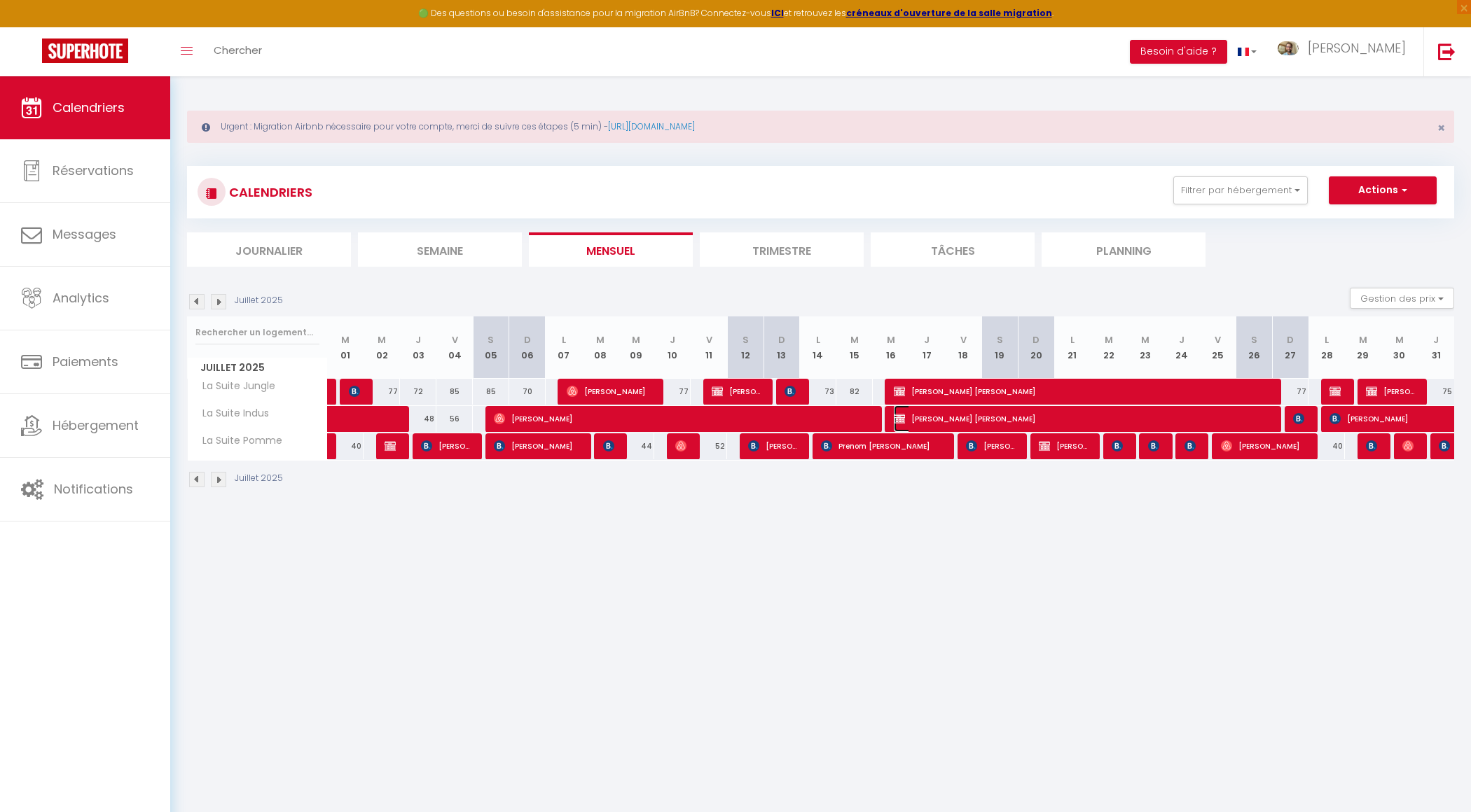
click at [931, 423] on span "[PERSON_NAME] [PERSON_NAME]" at bounding box center [1082, 419] width 376 height 26
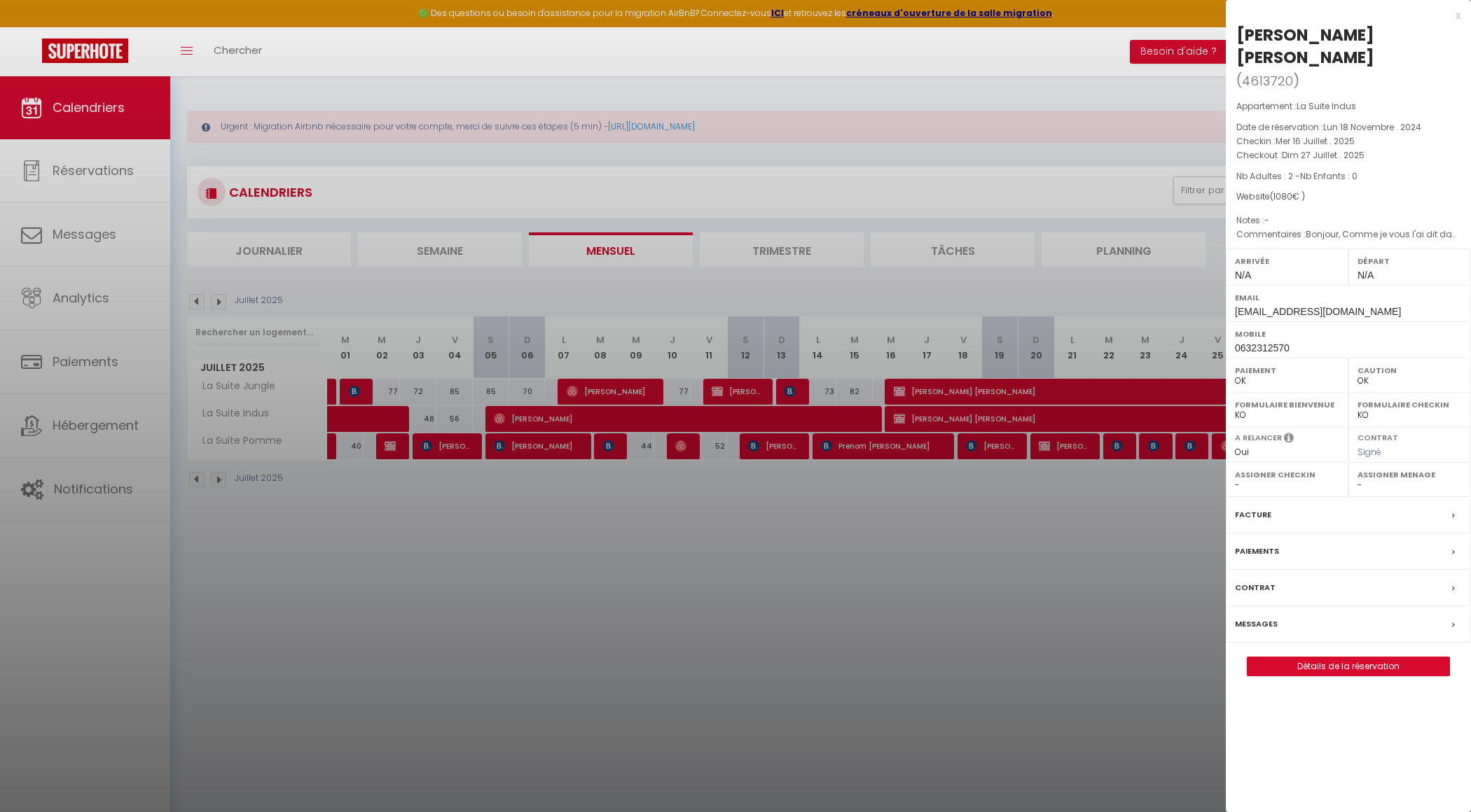
click at [952, 593] on div at bounding box center [736, 406] width 1471 height 812
